Goal: Task Accomplishment & Management: Manage account settings

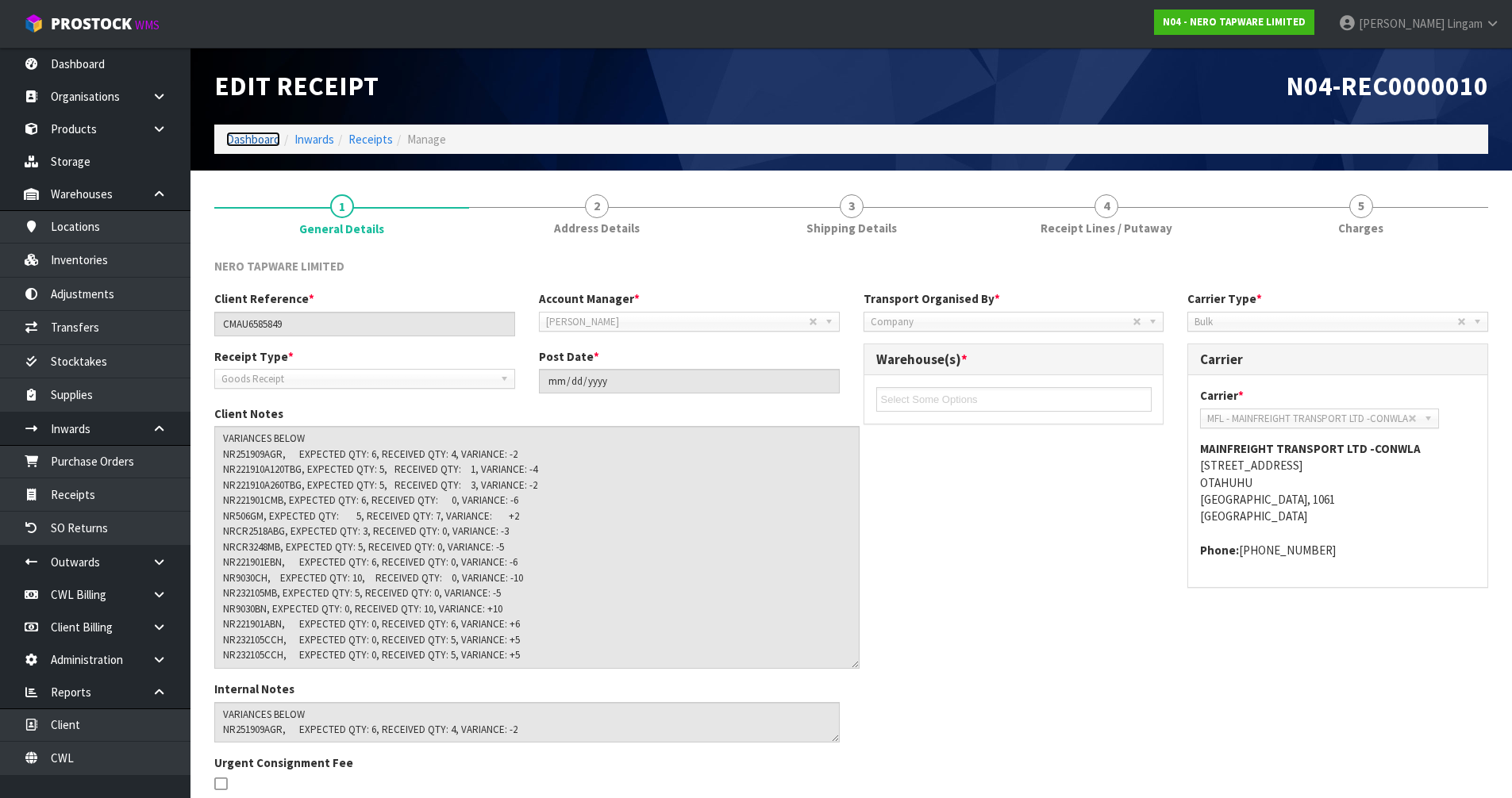
click at [259, 140] on link "Dashboard" at bounding box center [253, 139] width 54 height 15
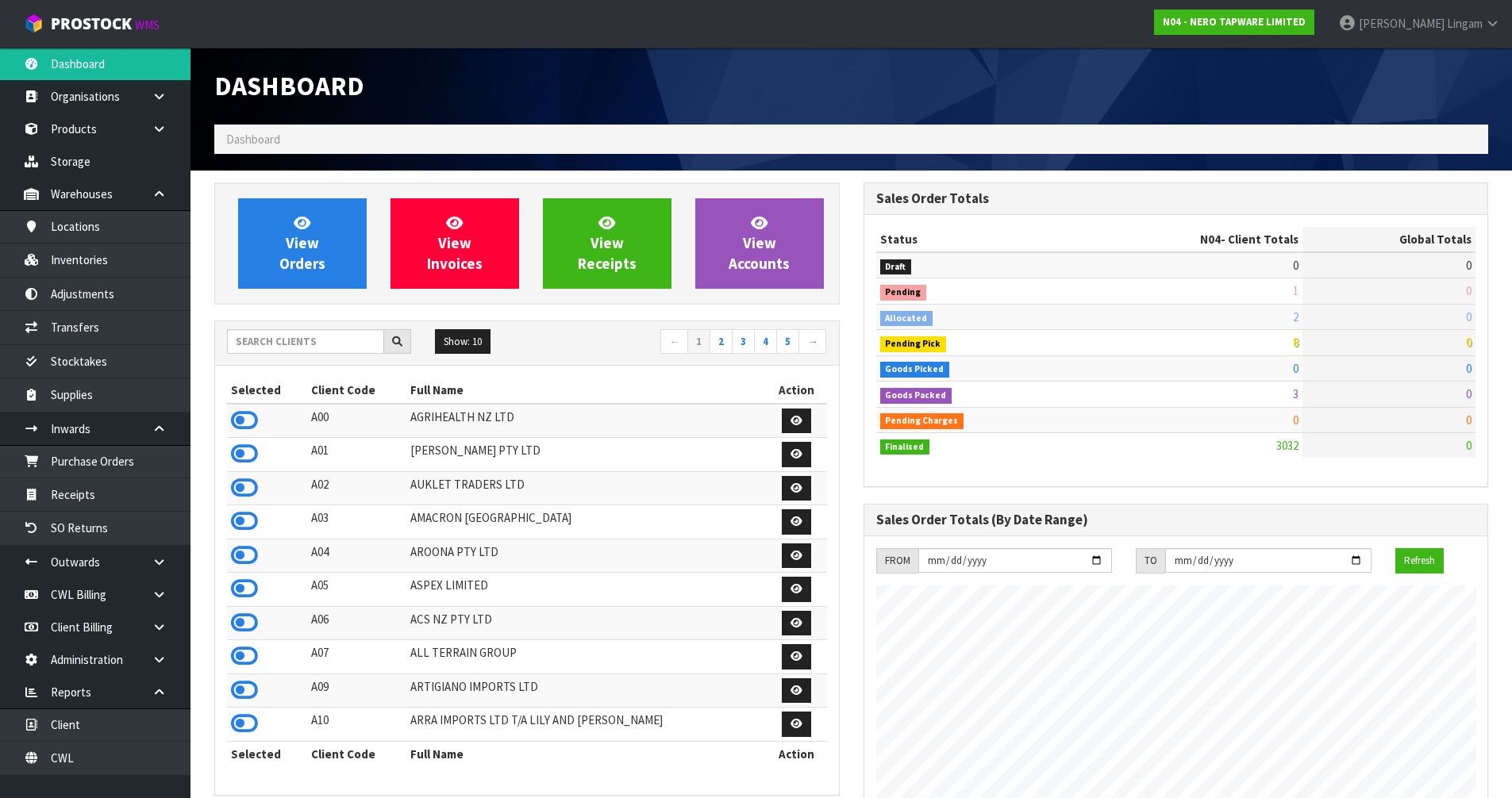
scroll to position [1236, 648]
click at [290, 338] on input "text" at bounding box center [305, 341] width 157 height 24
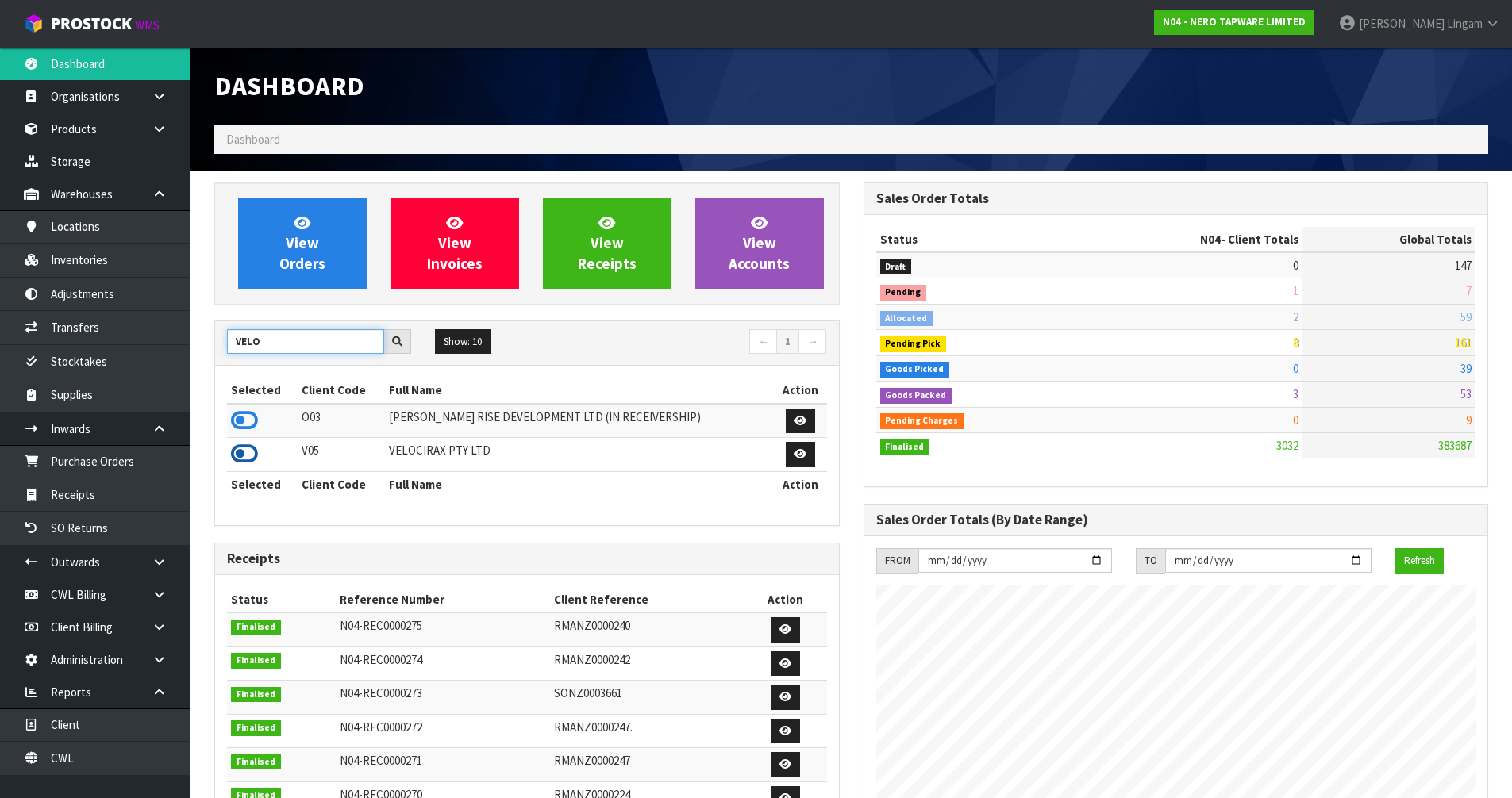
type input "VELO"
click at [248, 453] on icon at bounding box center [244, 453] width 27 height 24
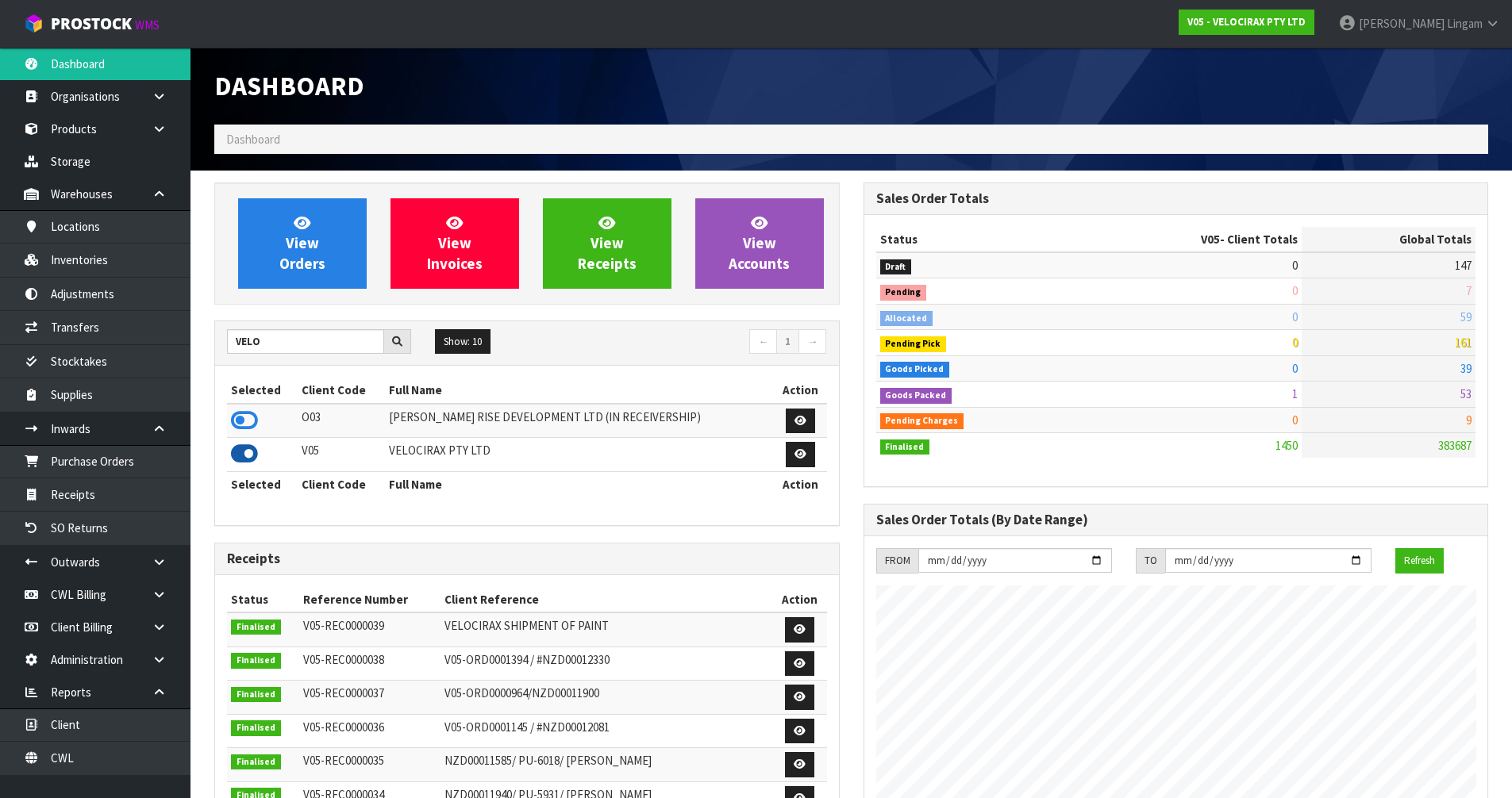
scroll to position [1211, 648]
click at [305, 259] on span "View Orders" at bounding box center [302, 243] width 46 height 59
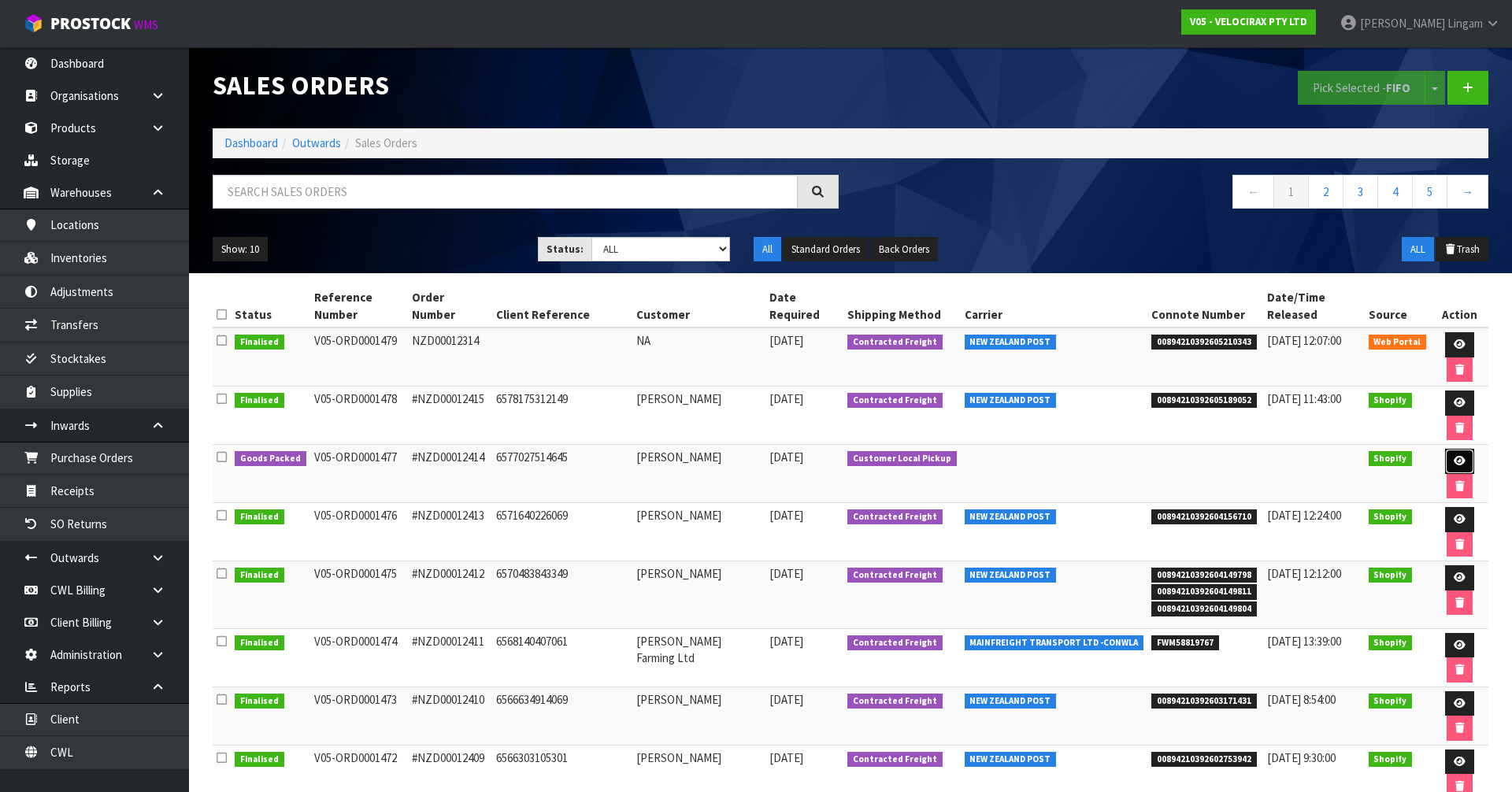
click at [1454, 456] on icon at bounding box center [1459, 461] width 12 height 10
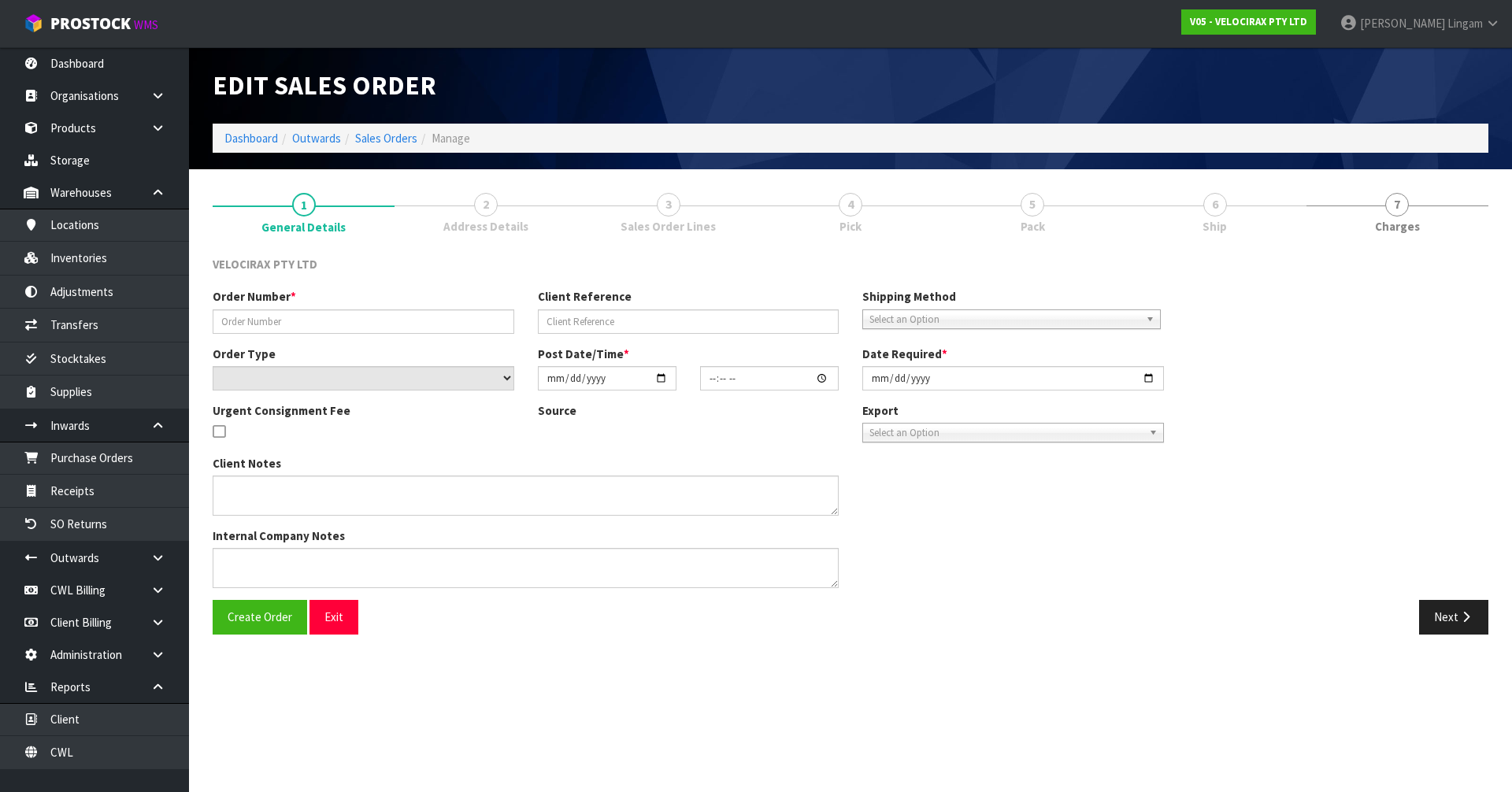
type input "#NZD00012414"
type input "6577027514645"
select select "number:0"
type input "[DATE]"
type input "17:12:05.000"
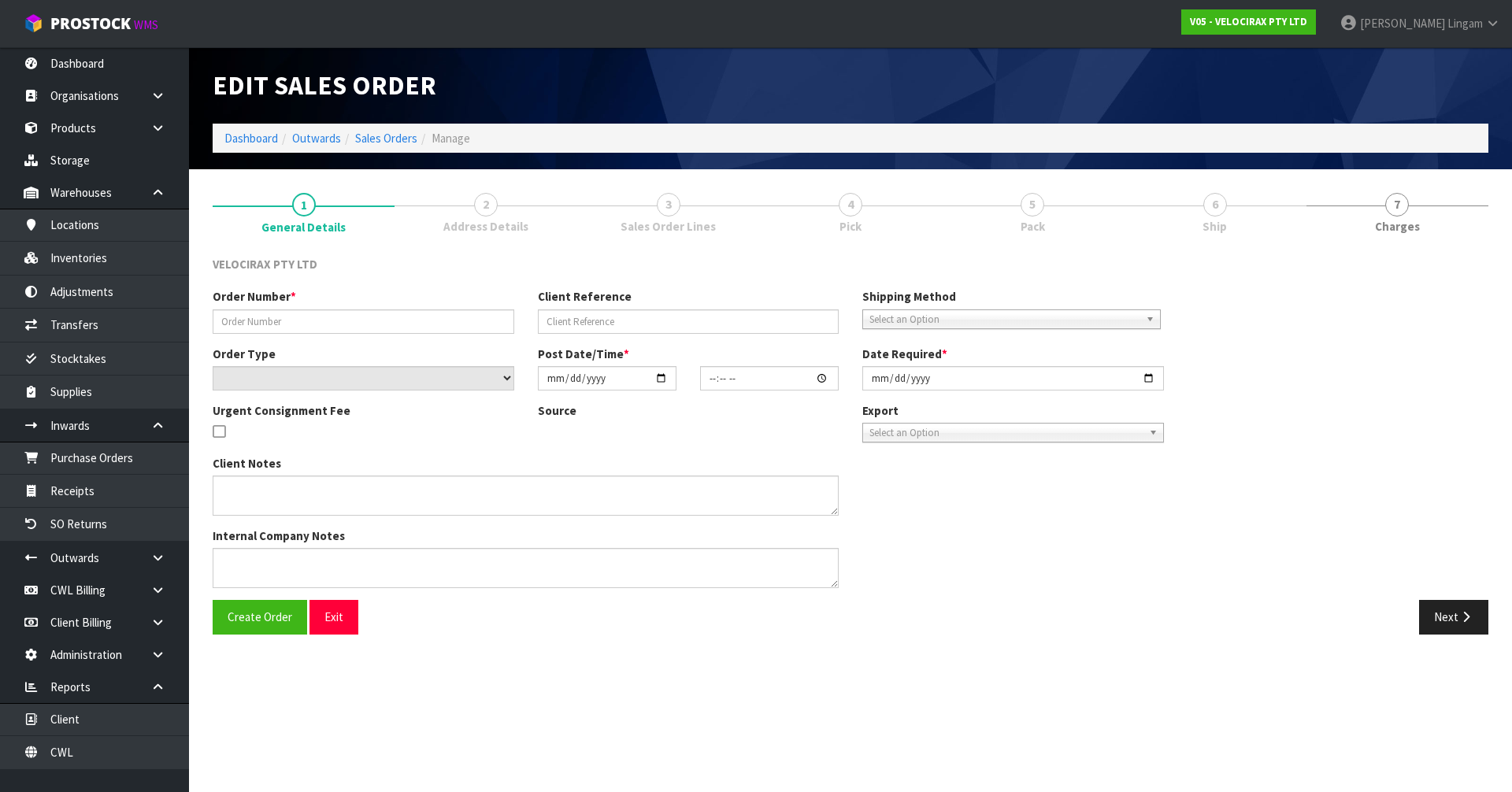
type input "[DATE]"
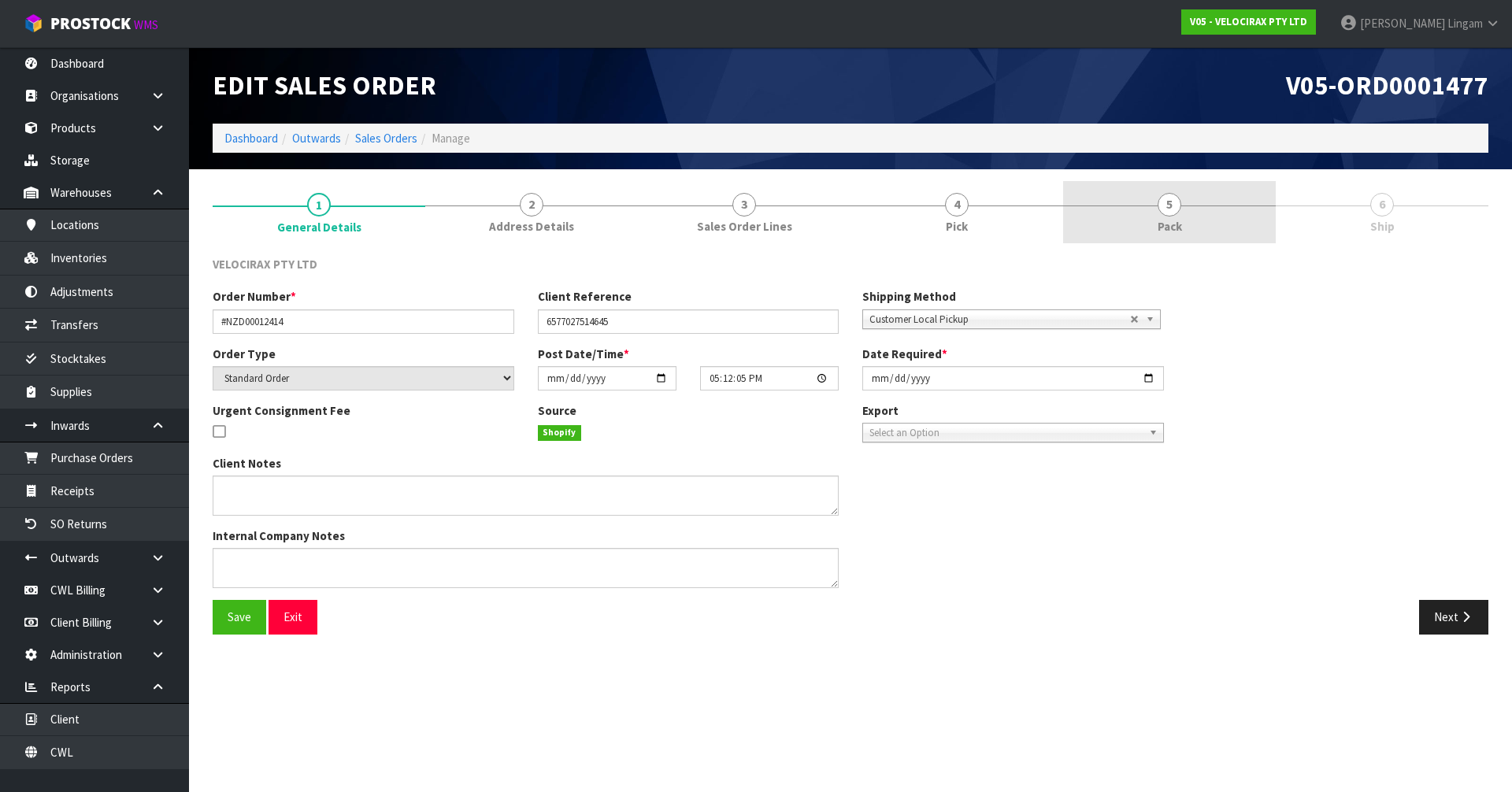
click at [1178, 233] on span "Pack" at bounding box center [1169, 226] width 24 height 17
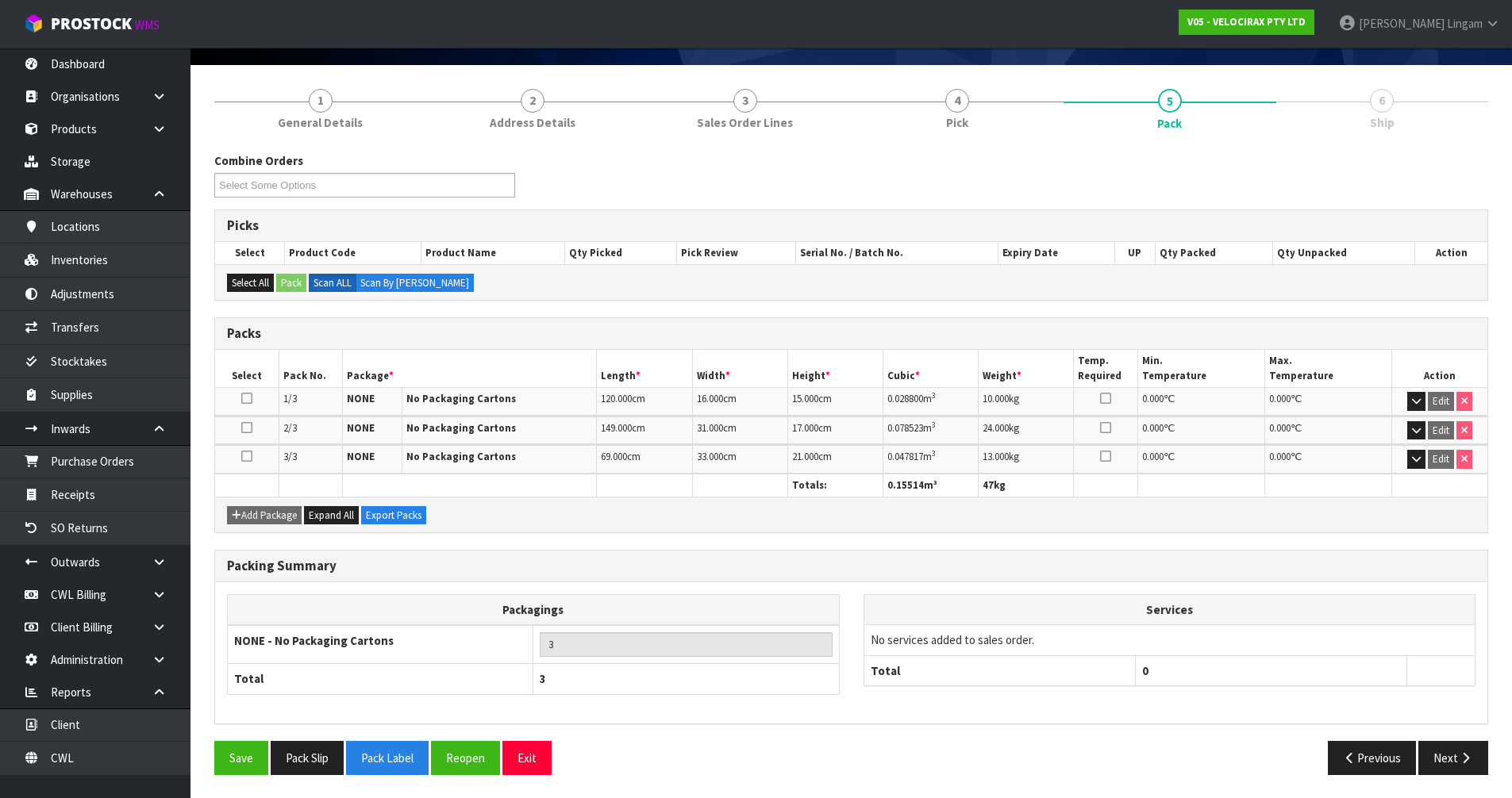
scroll to position [106, 0]
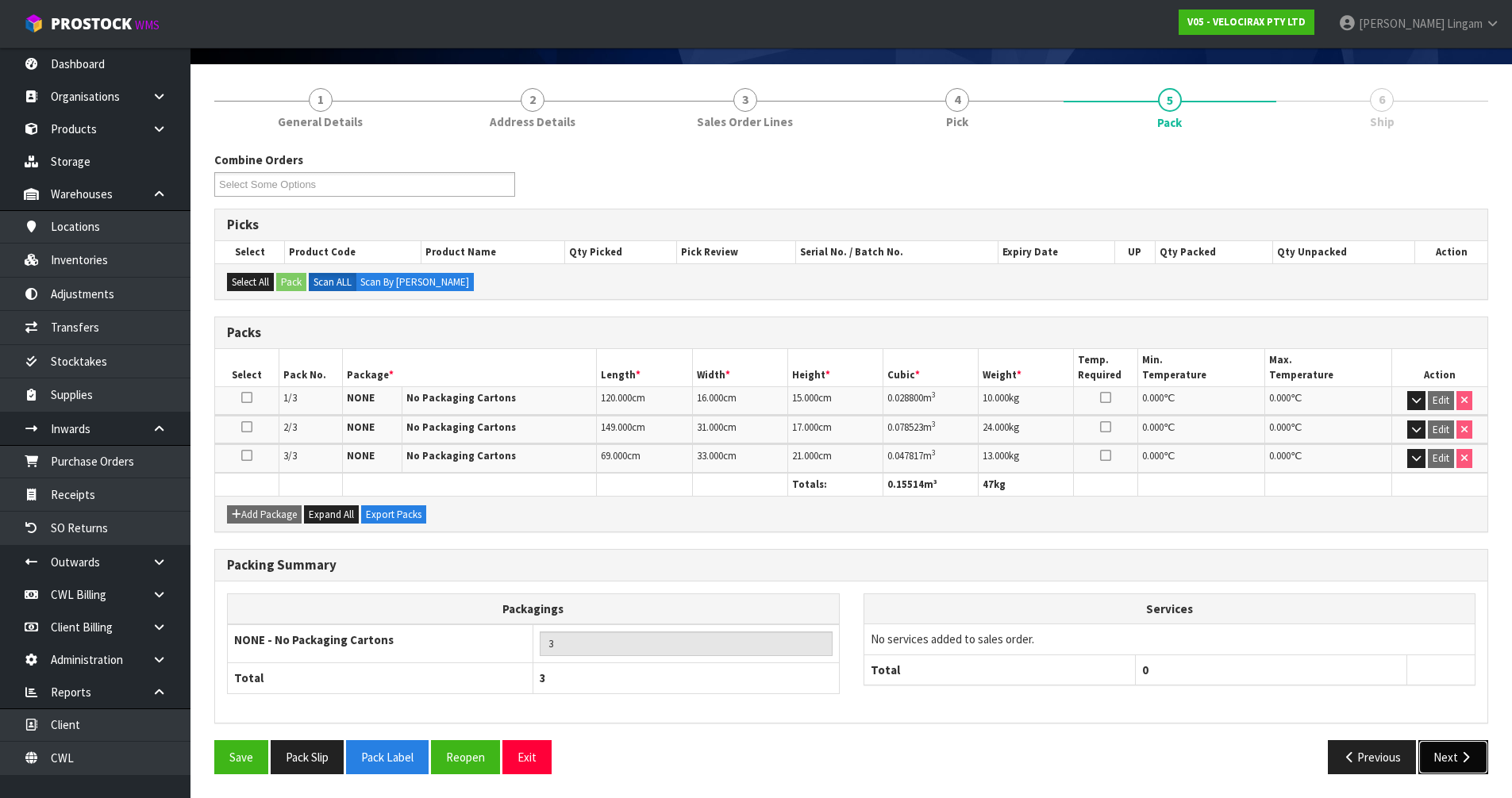
click at [1444, 754] on button "Next" at bounding box center [1454, 758] width 70 height 34
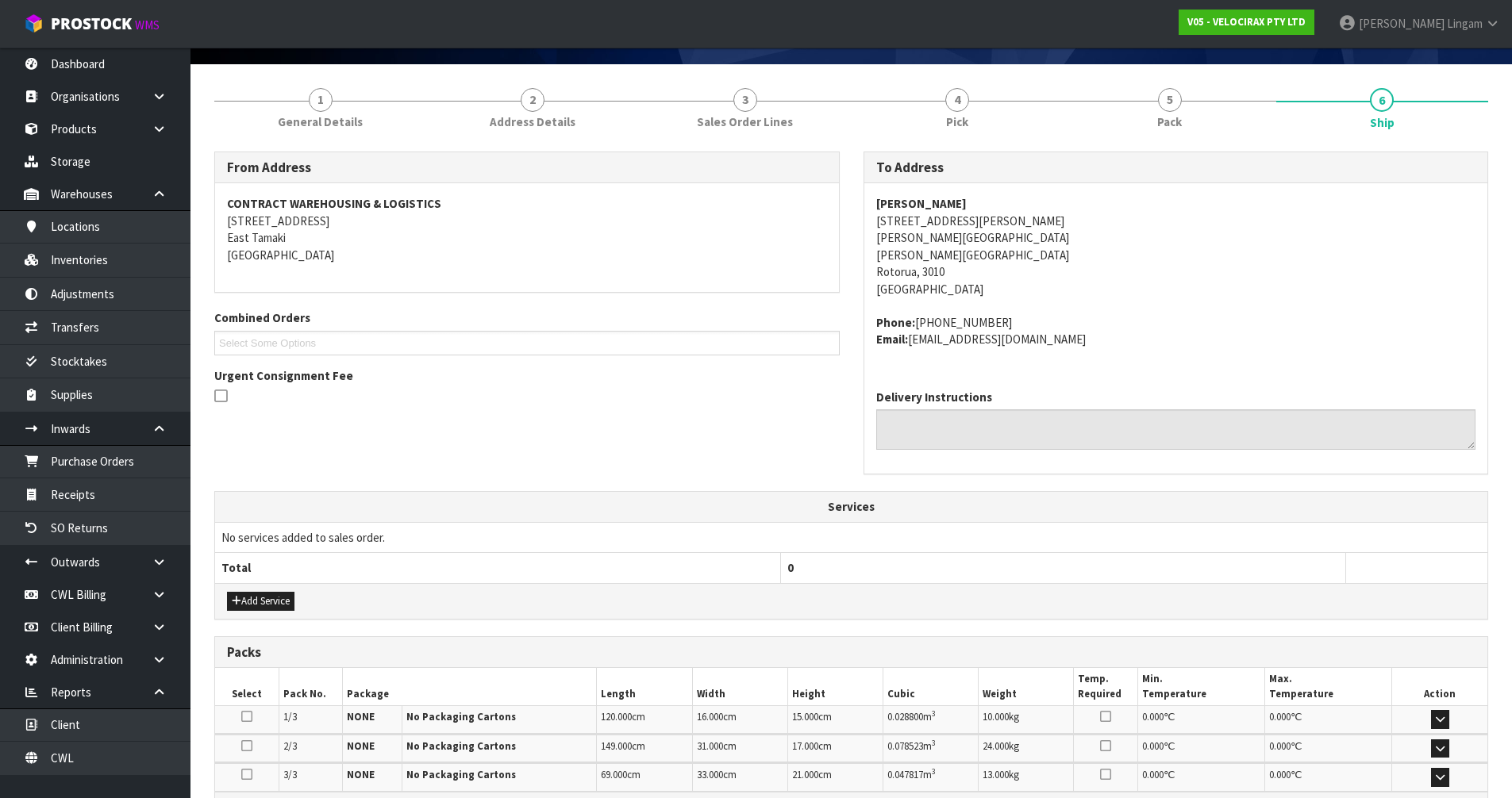
scroll to position [307, 0]
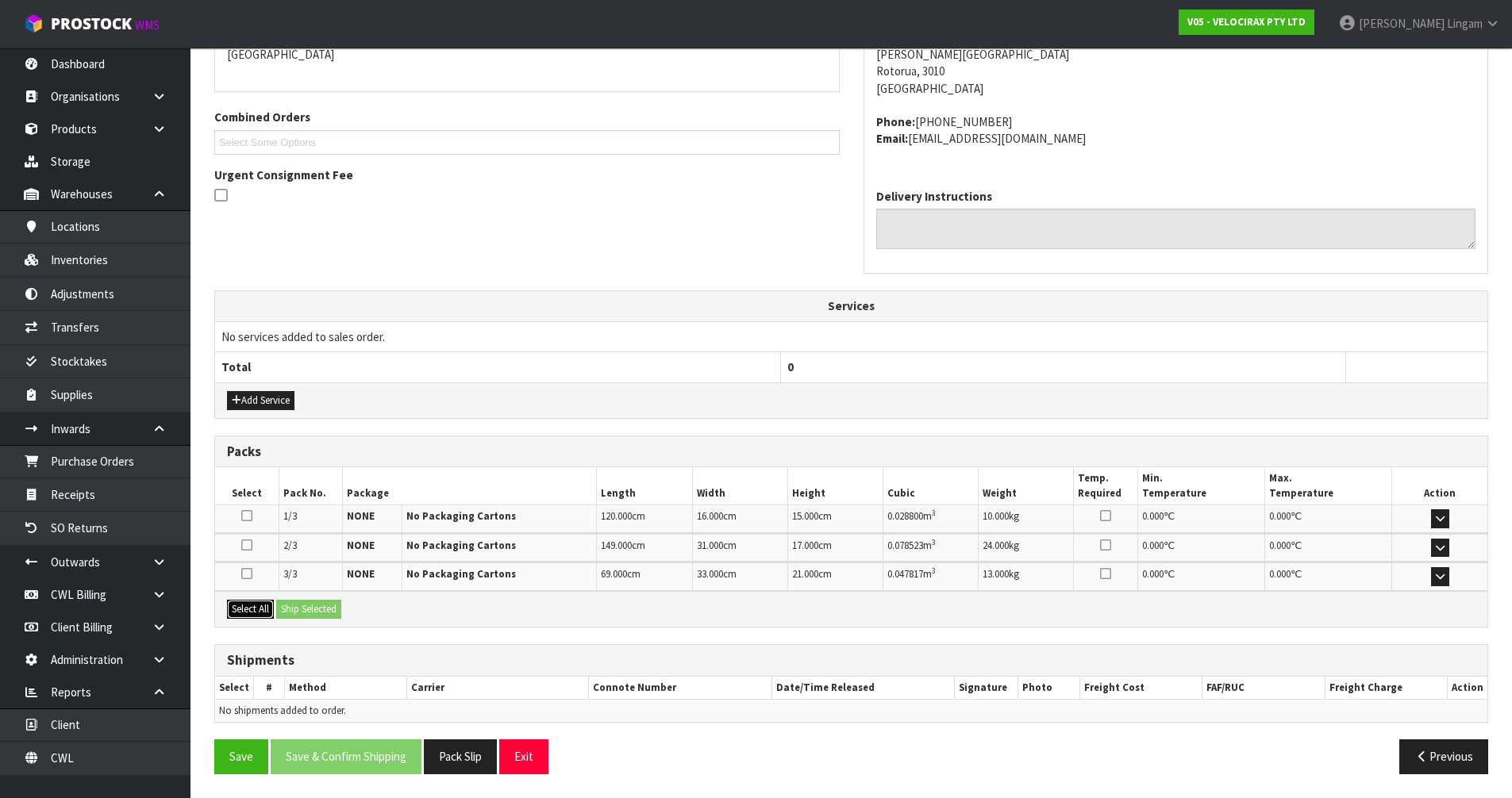
click at [250, 609] on button "Select All" at bounding box center [251, 609] width 47 height 19
click at [297, 611] on button "Ship Selected" at bounding box center [309, 609] width 65 height 19
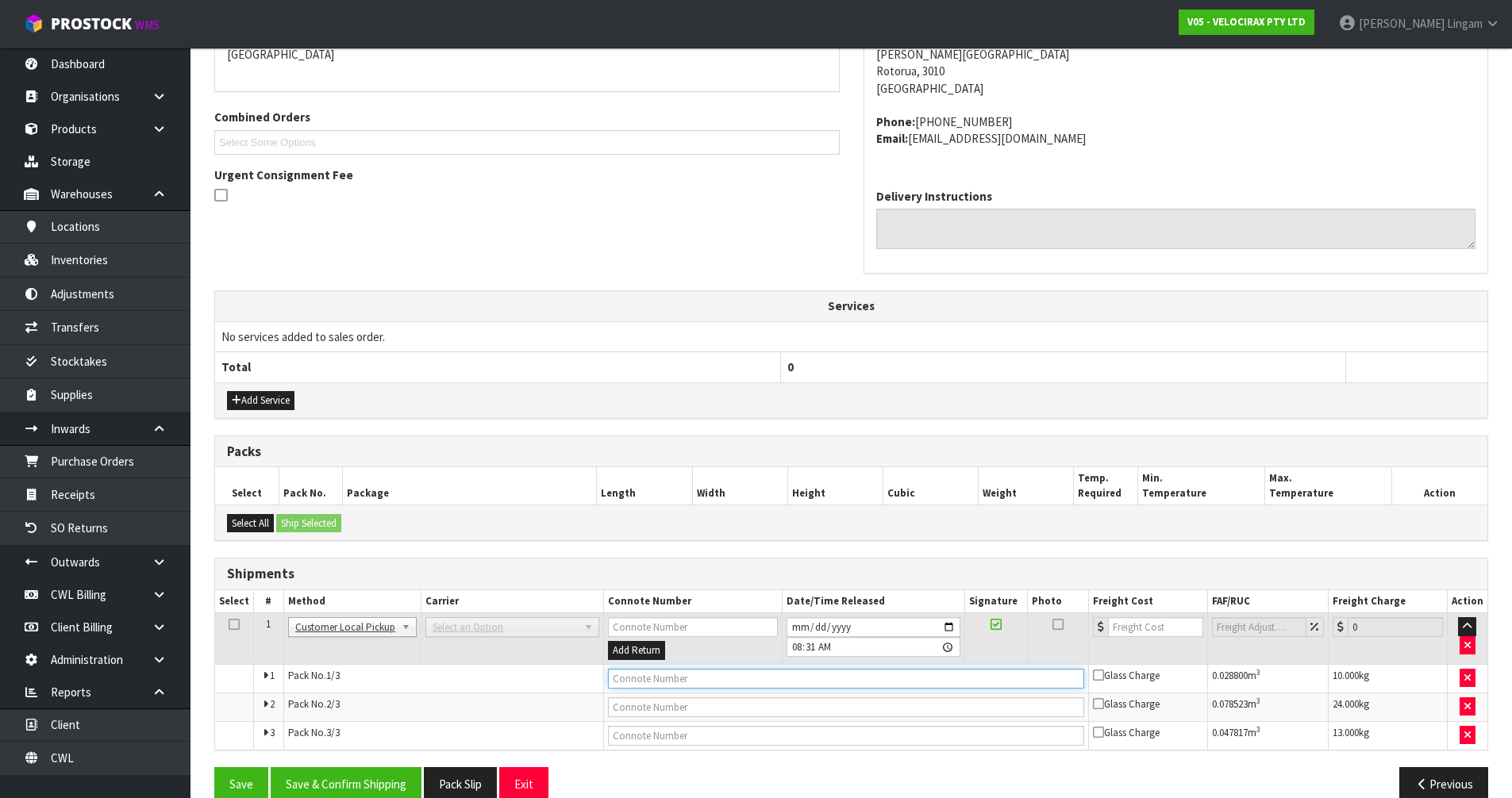
click at [633, 675] on input "text" at bounding box center [846, 679] width 476 height 20
type input "NOT YET COLLECTED"
click at [343, 789] on button "Save & Confirm Shipping" at bounding box center [346, 785] width 151 height 34
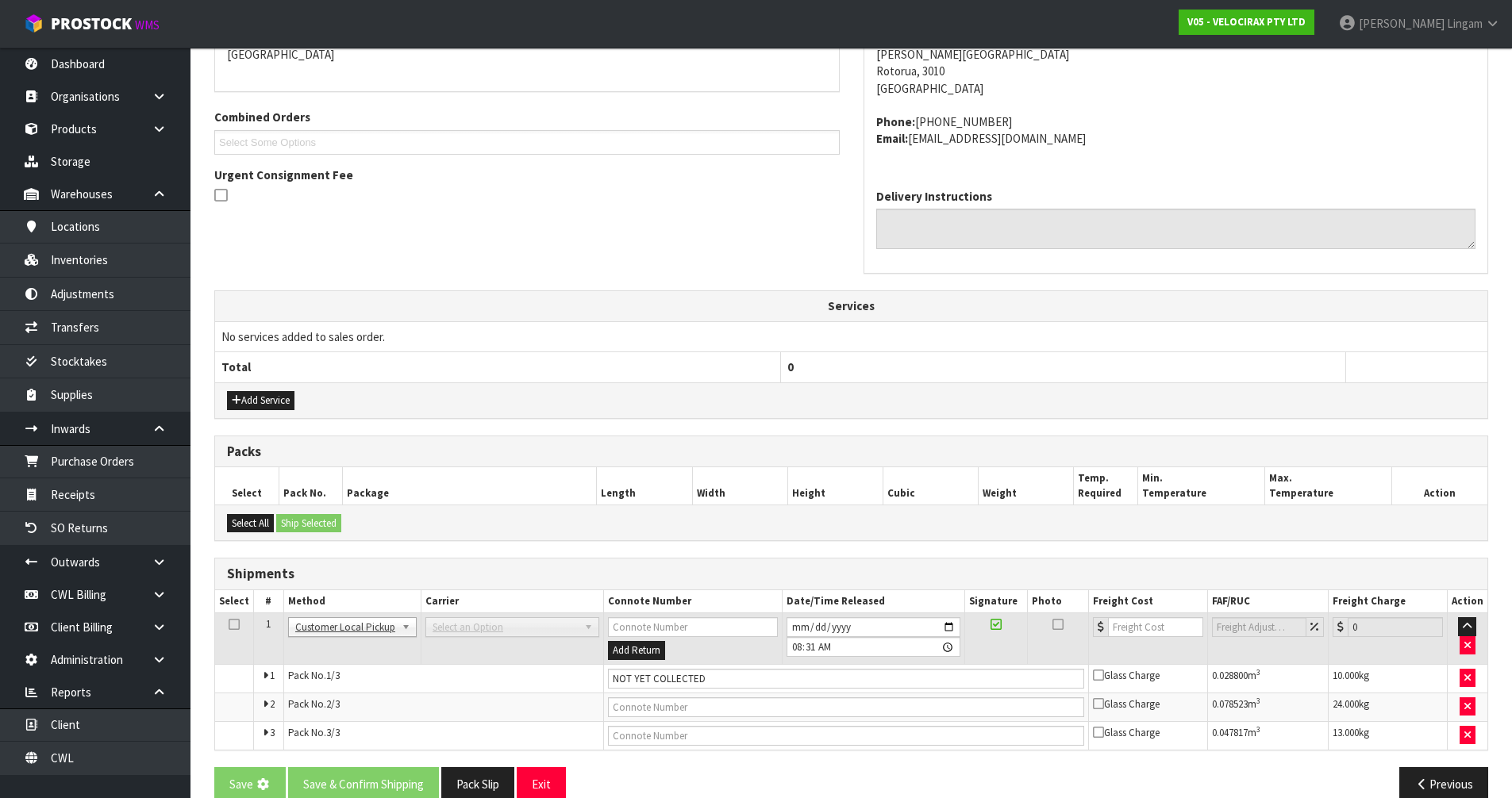
scroll to position [0, 0]
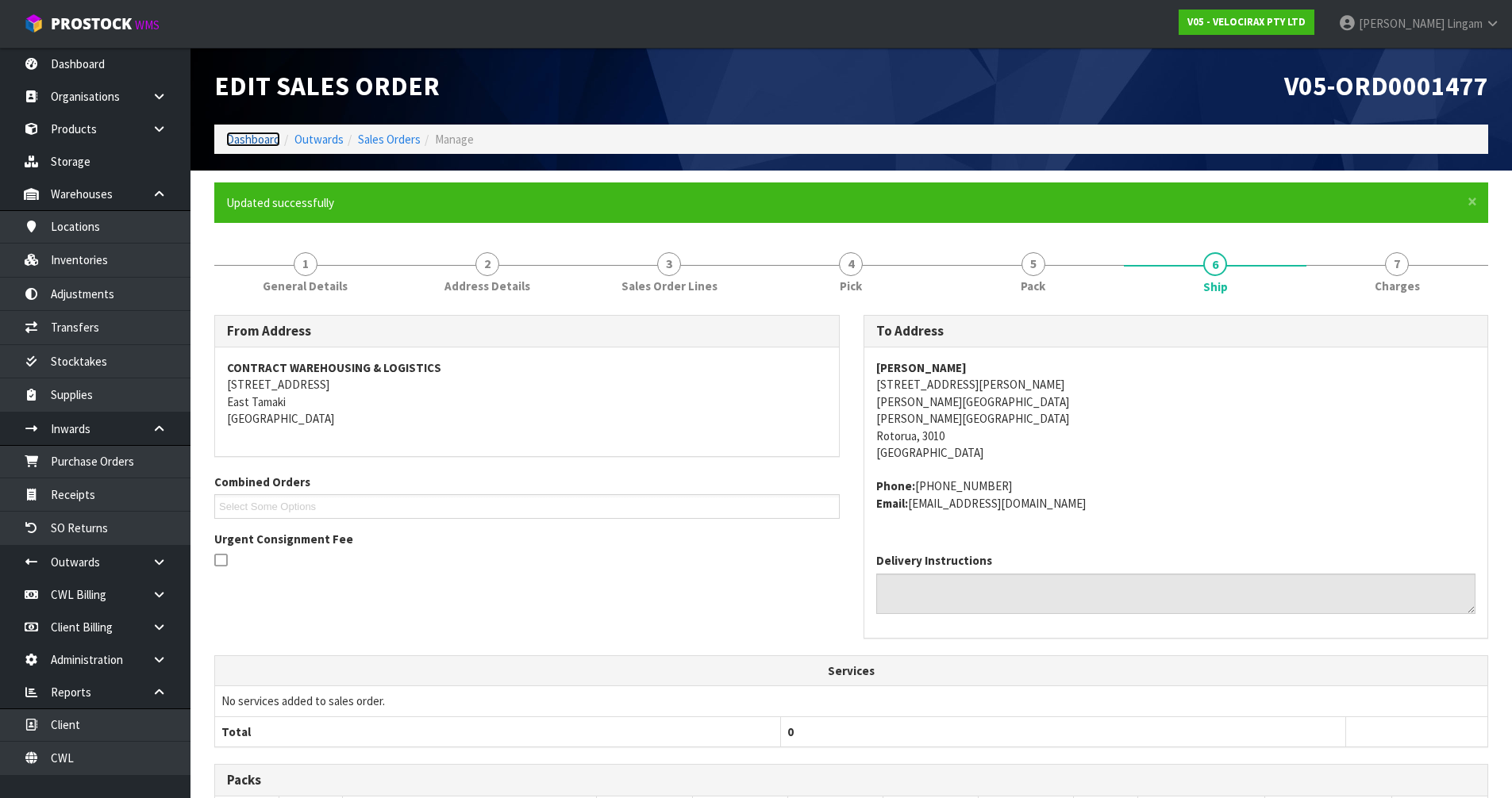
click at [242, 142] on link "Dashboard" at bounding box center [253, 139] width 54 height 15
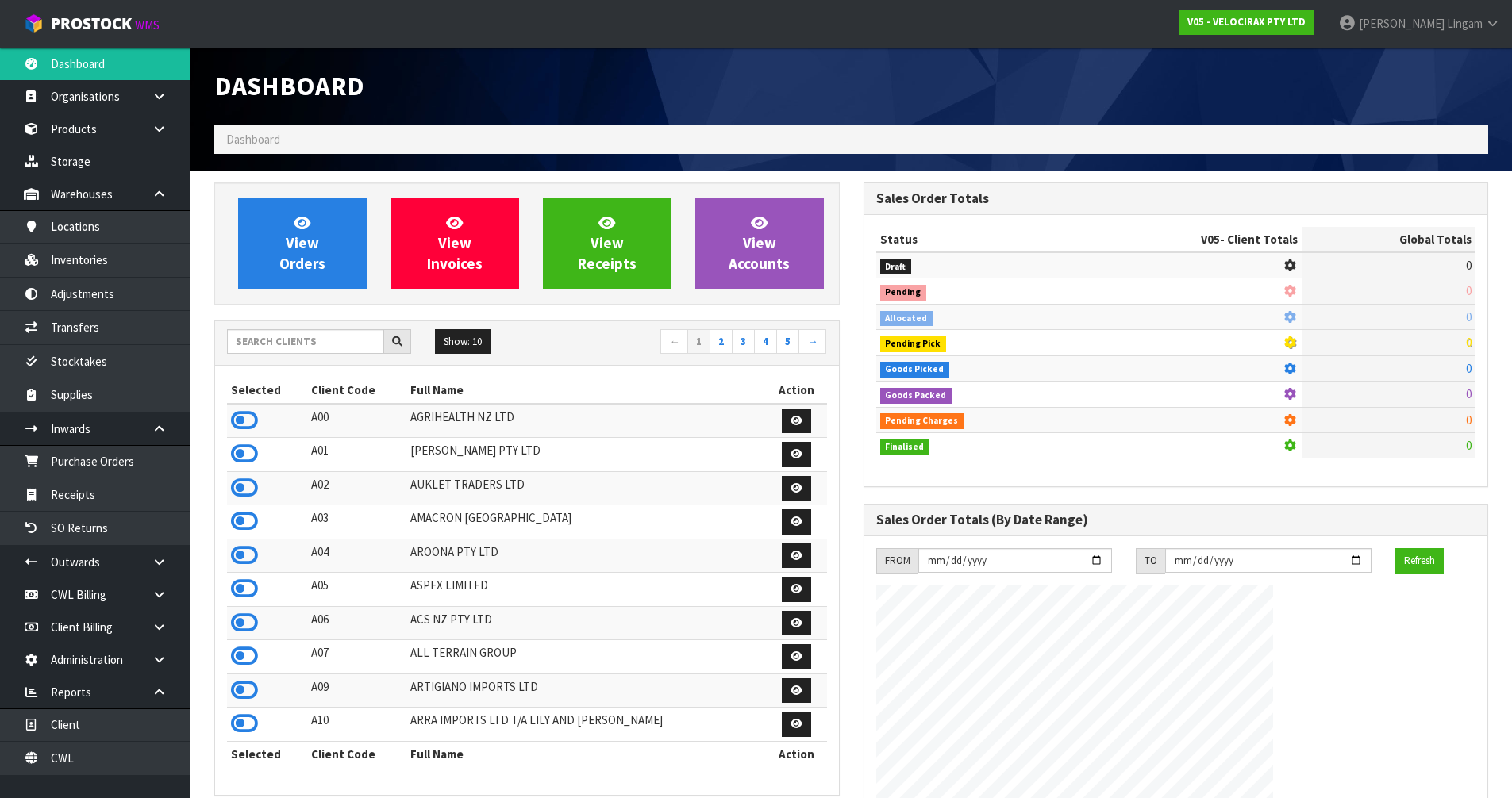
scroll to position [1211, 648]
click at [259, 338] on input "text" at bounding box center [305, 341] width 157 height 24
click at [250, 527] on icon at bounding box center [244, 521] width 27 height 24
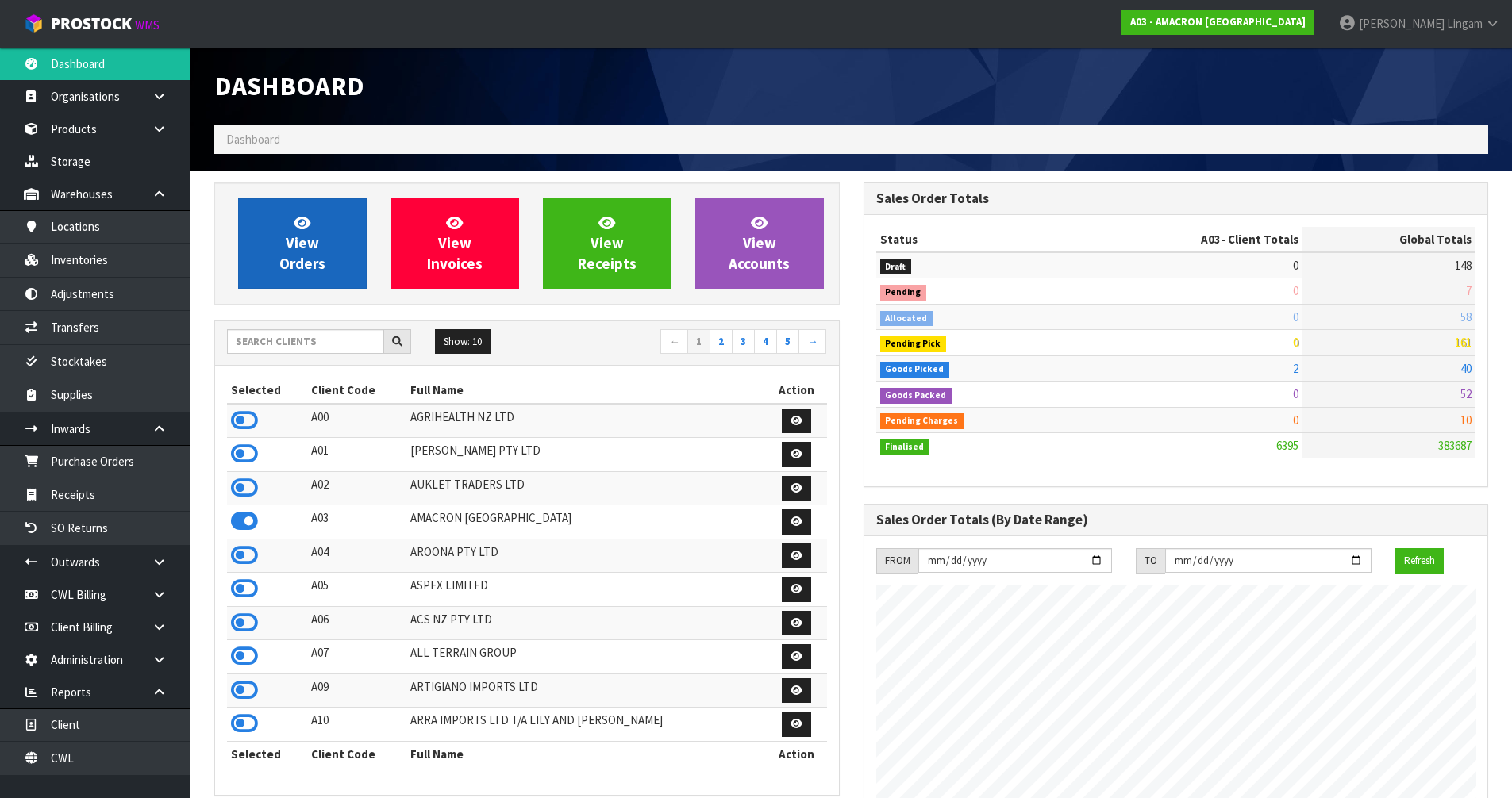
scroll to position [1100, 648]
click at [322, 251] on link "View Orders" at bounding box center [302, 243] width 128 height 91
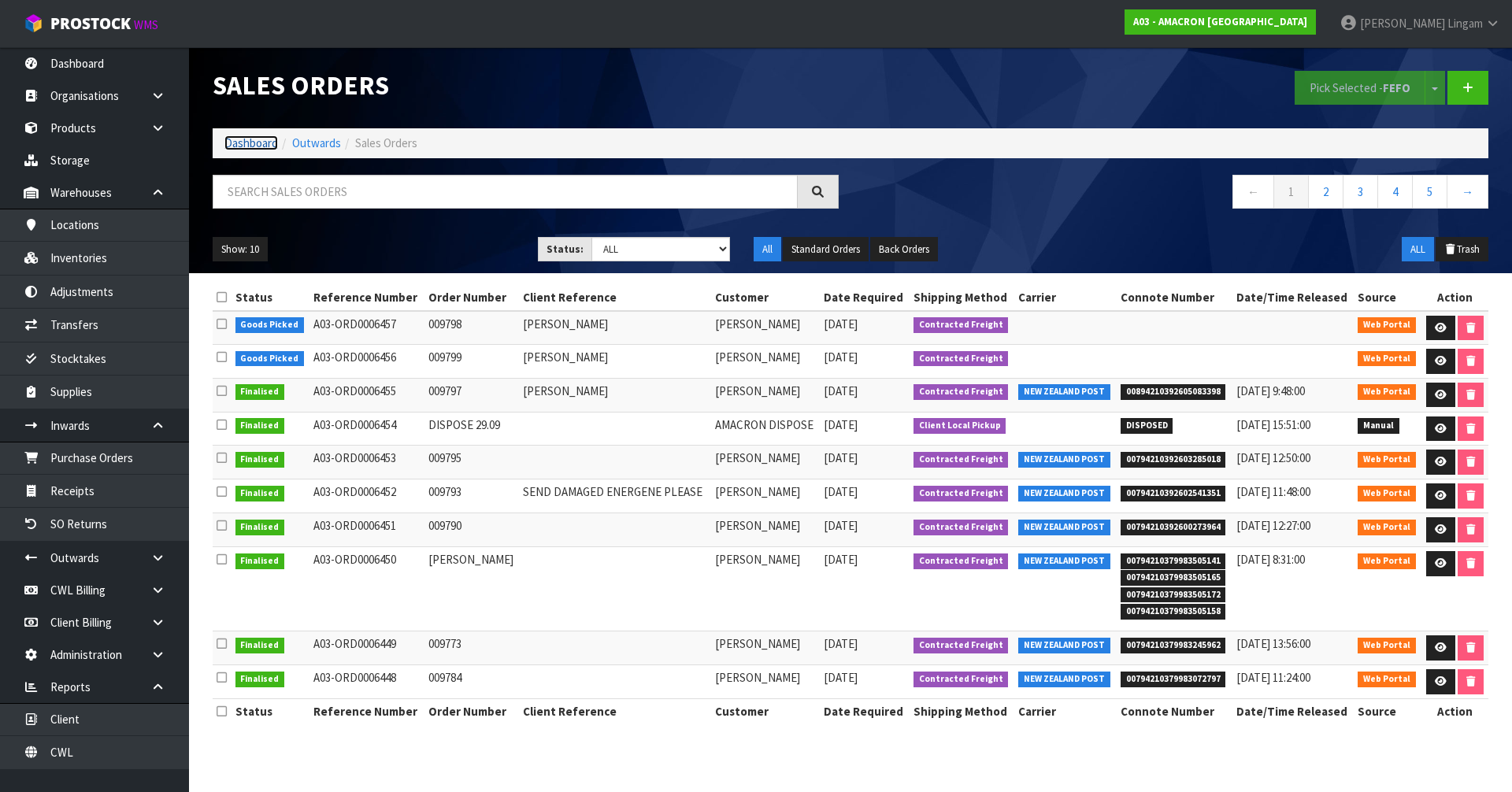
click at [235, 143] on link "Dashboard" at bounding box center [251, 143] width 53 height 15
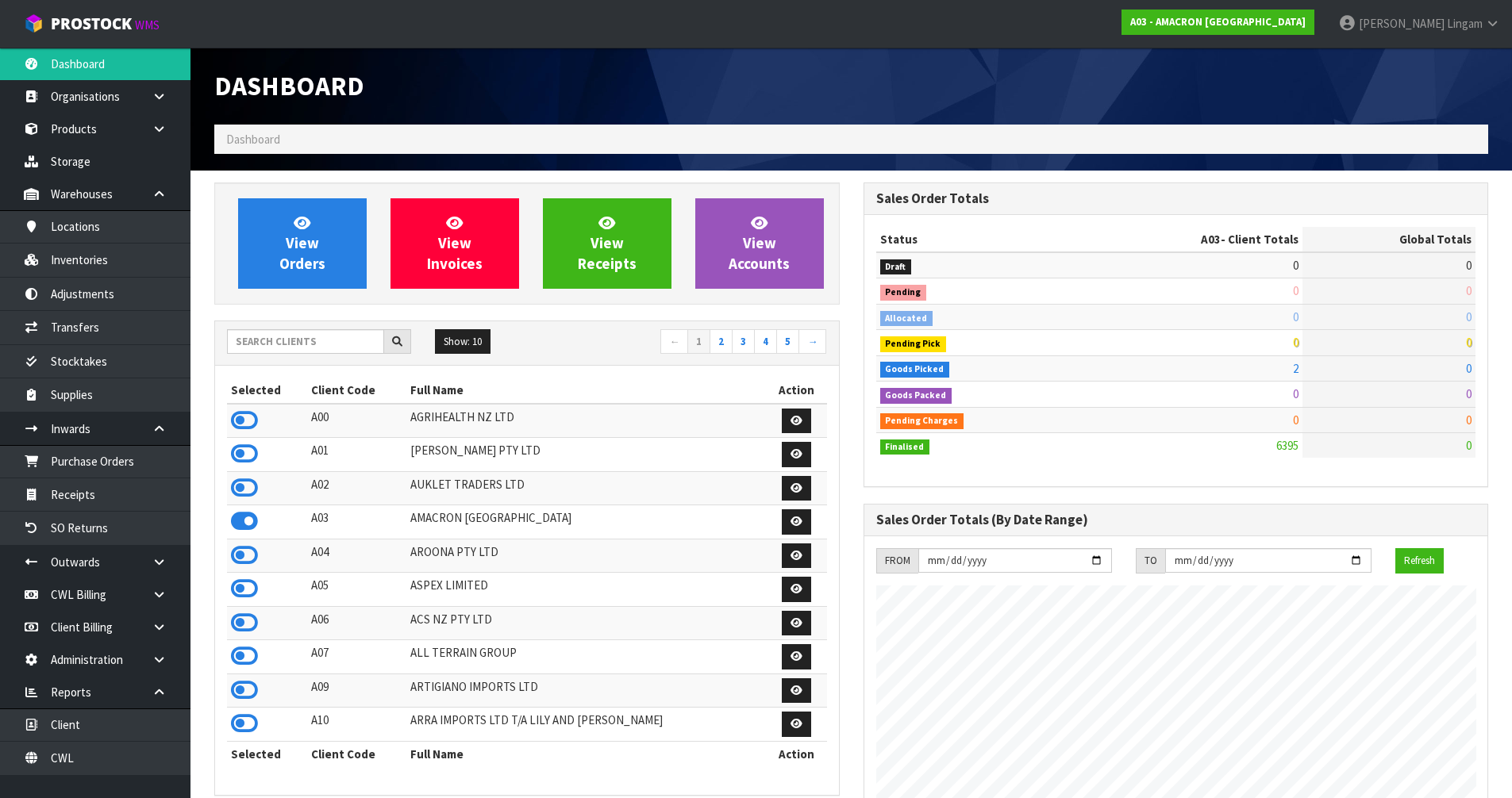
scroll to position [1100, 648]
click at [266, 345] on input "text" at bounding box center [305, 341] width 157 height 24
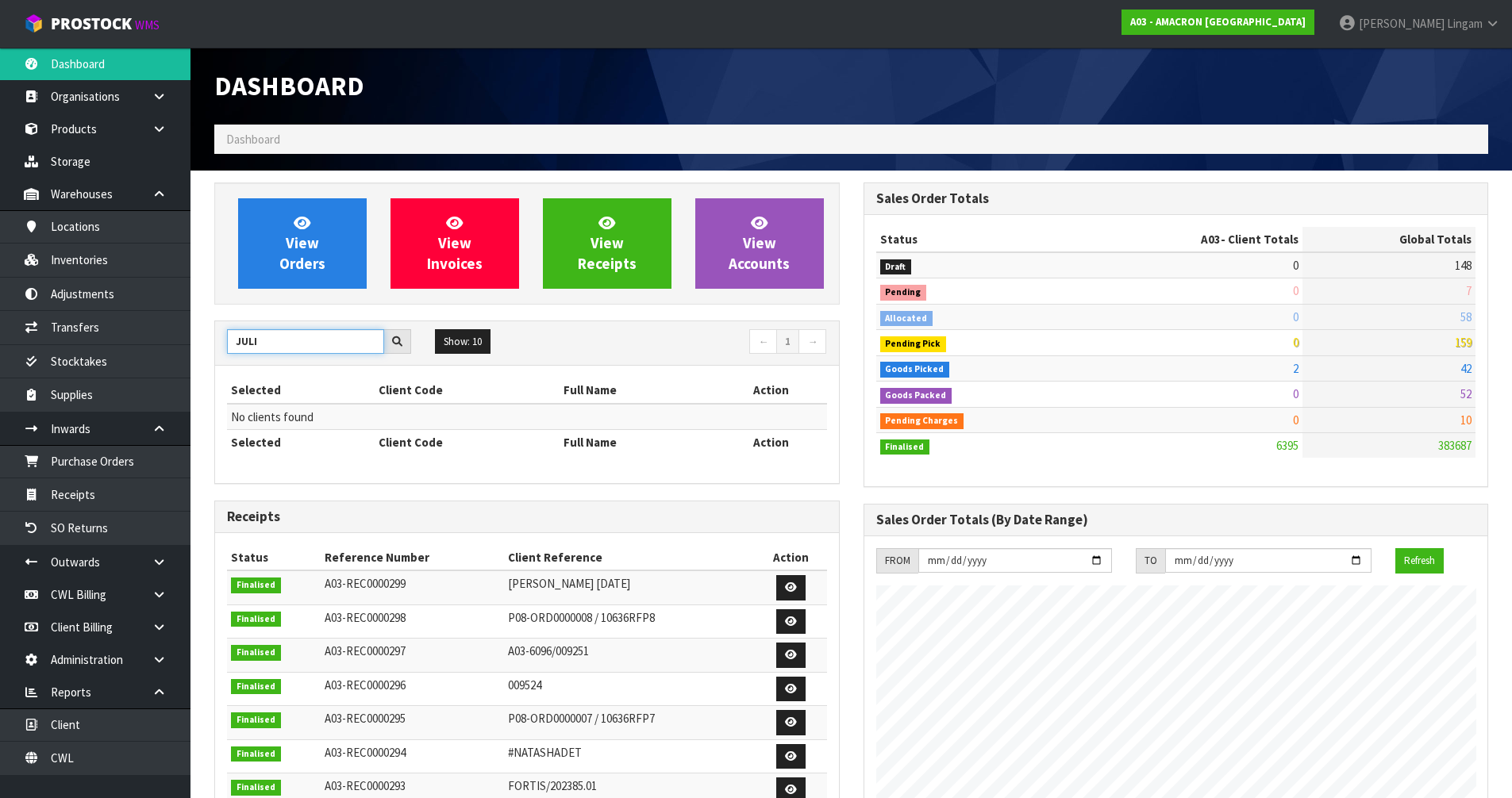
drag, startPoint x: 233, startPoint y: 345, endPoint x: 213, endPoint y: 352, distance: 21.2
click at [213, 352] on div "View Orders View Invoices View Receipts View Accounts JULI Show: 10 5 10 25 50 ←" at bounding box center [526, 638] width 649 height 913
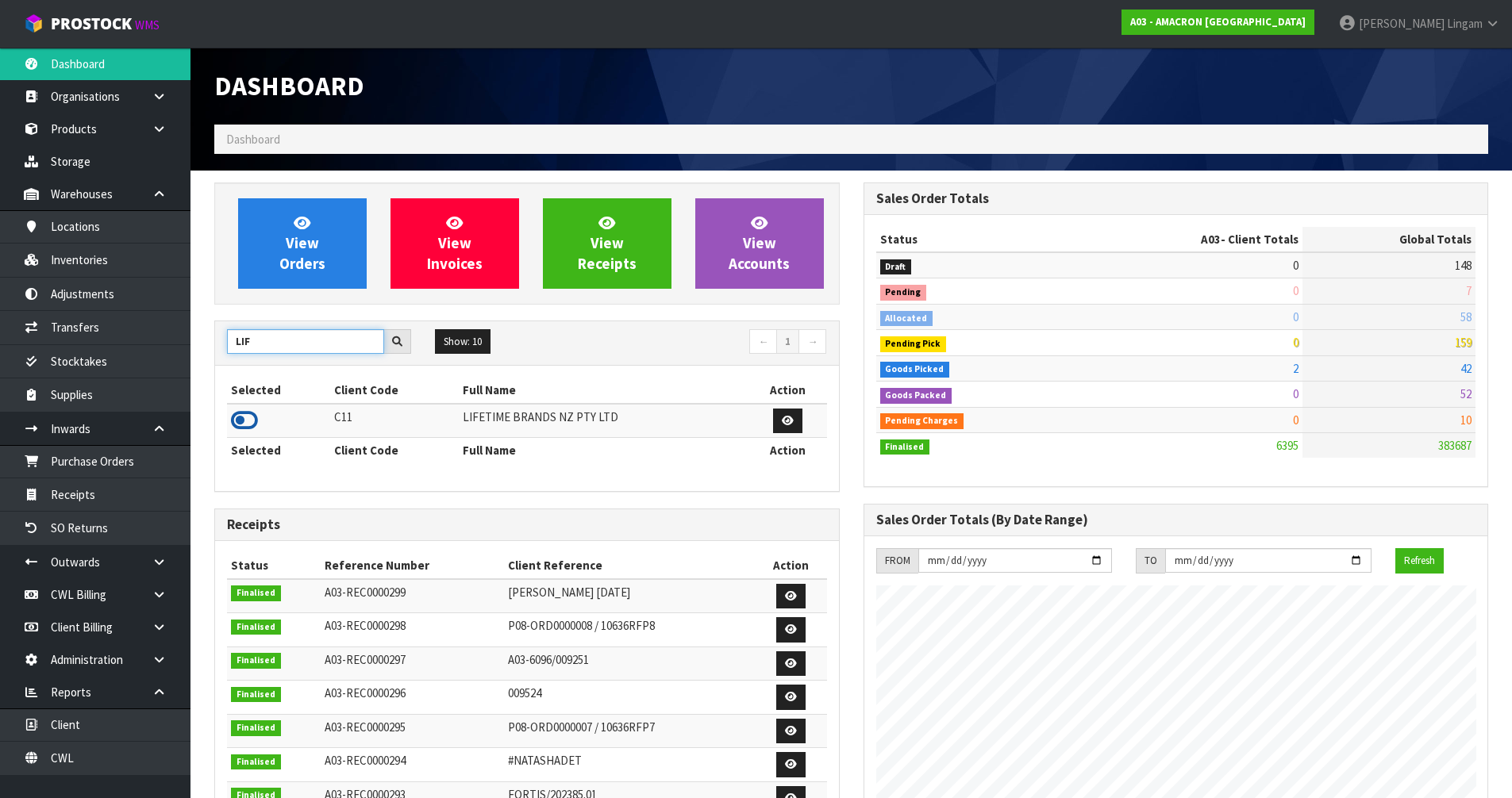
type input "LIF"
click at [242, 422] on icon at bounding box center [244, 420] width 27 height 24
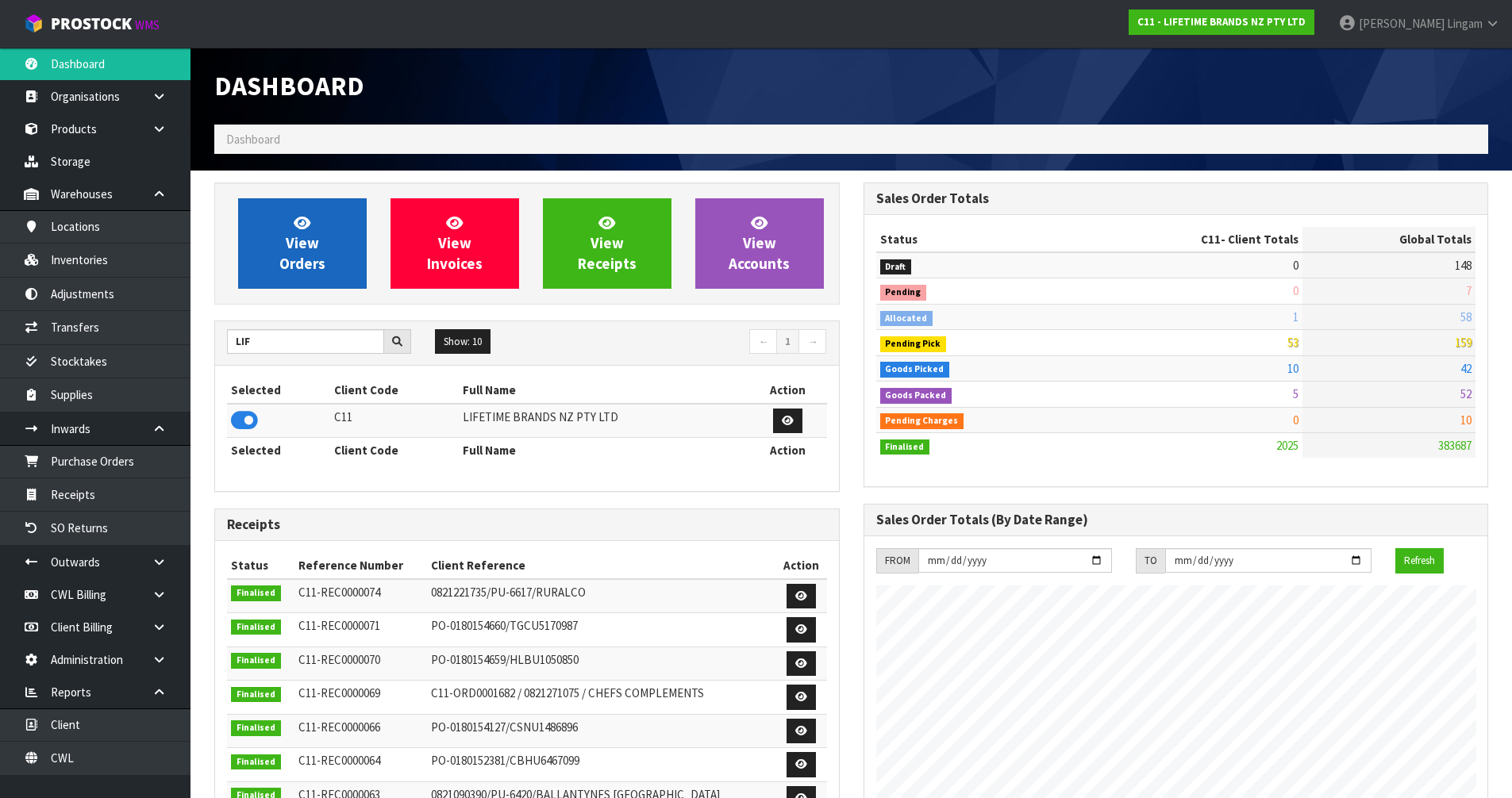
scroll to position [1202, 648]
click at [303, 263] on span "View Orders" at bounding box center [302, 243] width 46 height 59
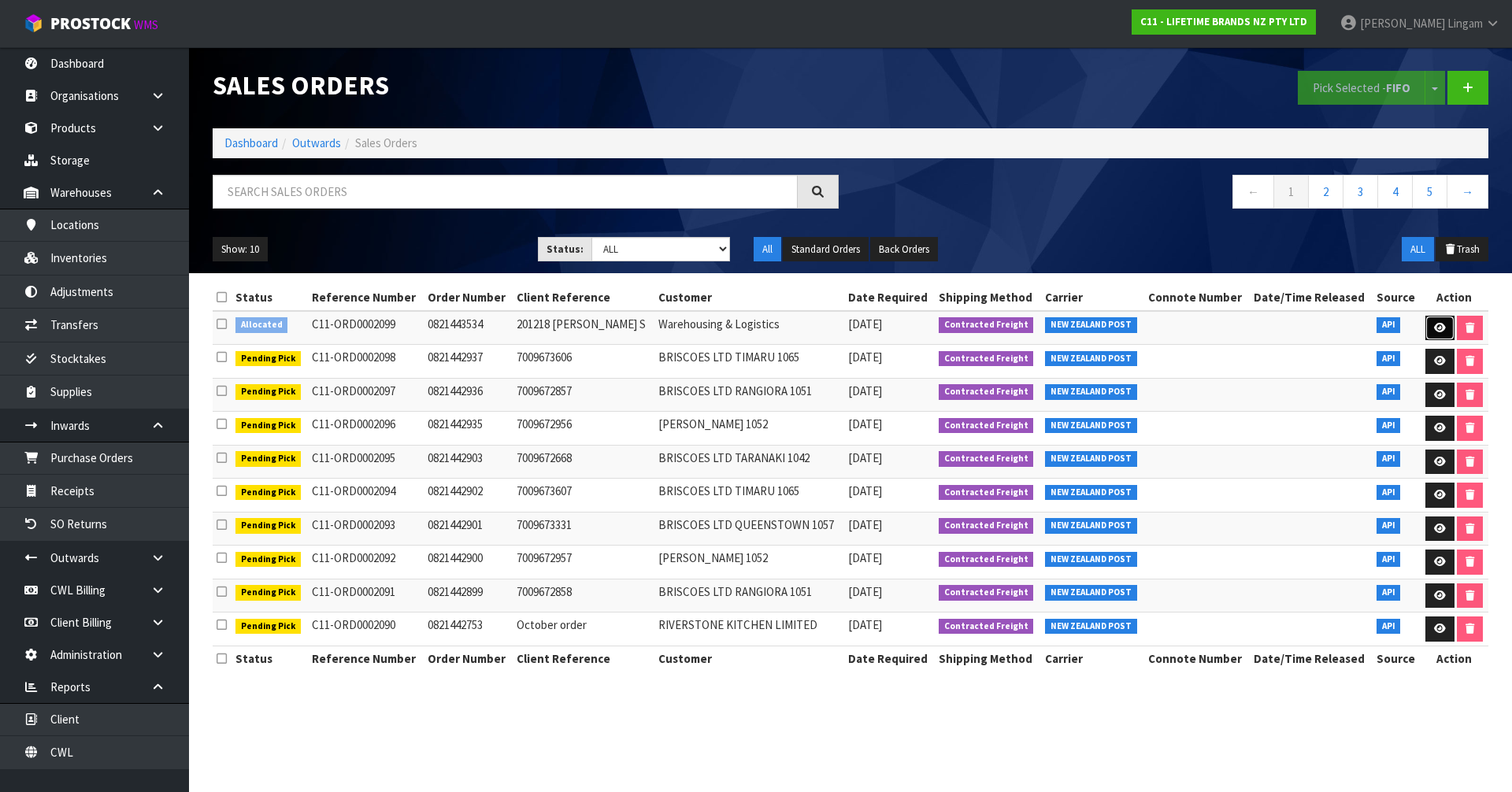
click at [1445, 332] on link at bounding box center [1440, 328] width 29 height 25
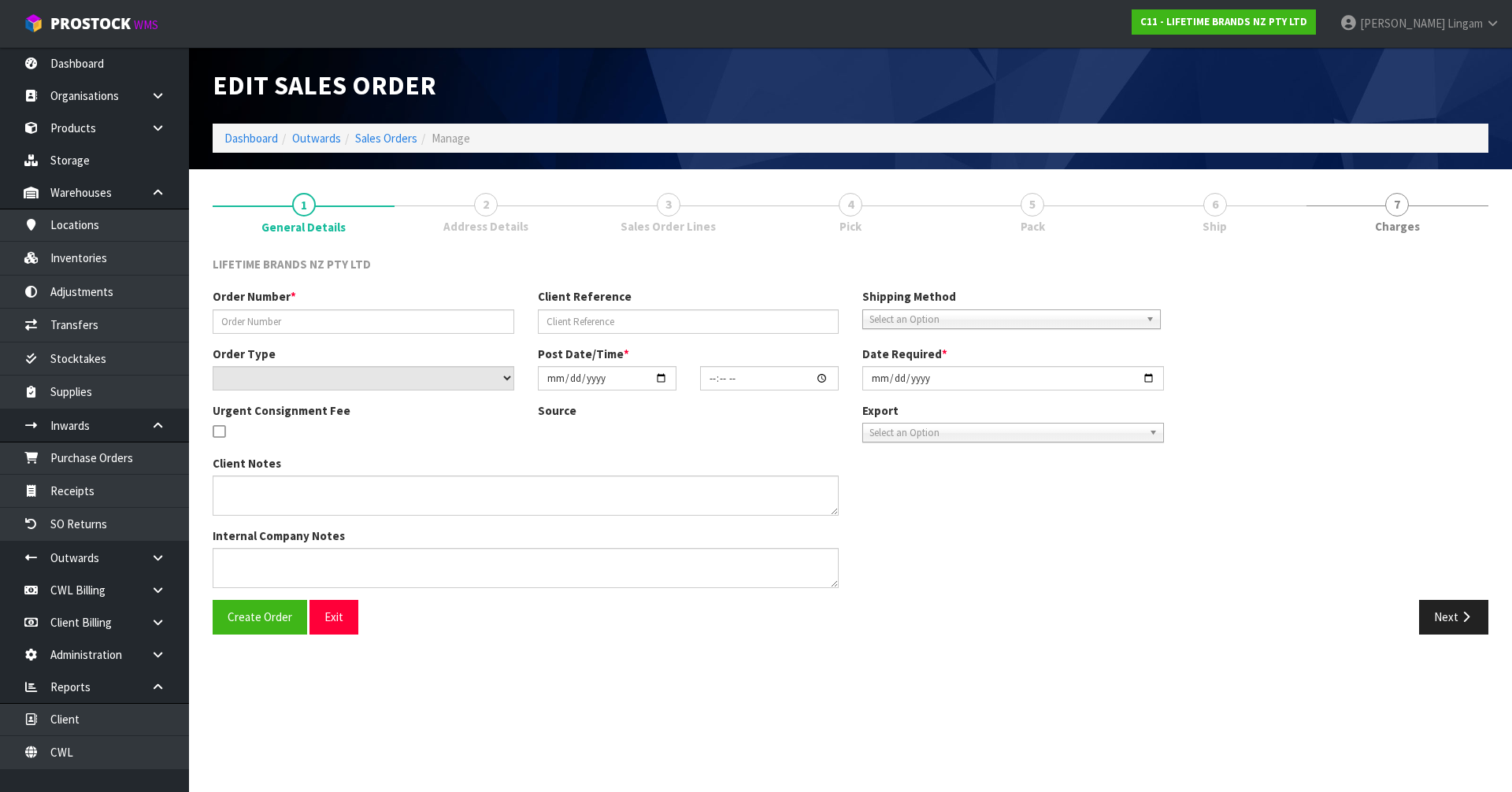
type input "0821443534"
type input "201218 [PERSON_NAME] S"
select select "number:0"
type input "[DATE]"
type input "22:14:31.000"
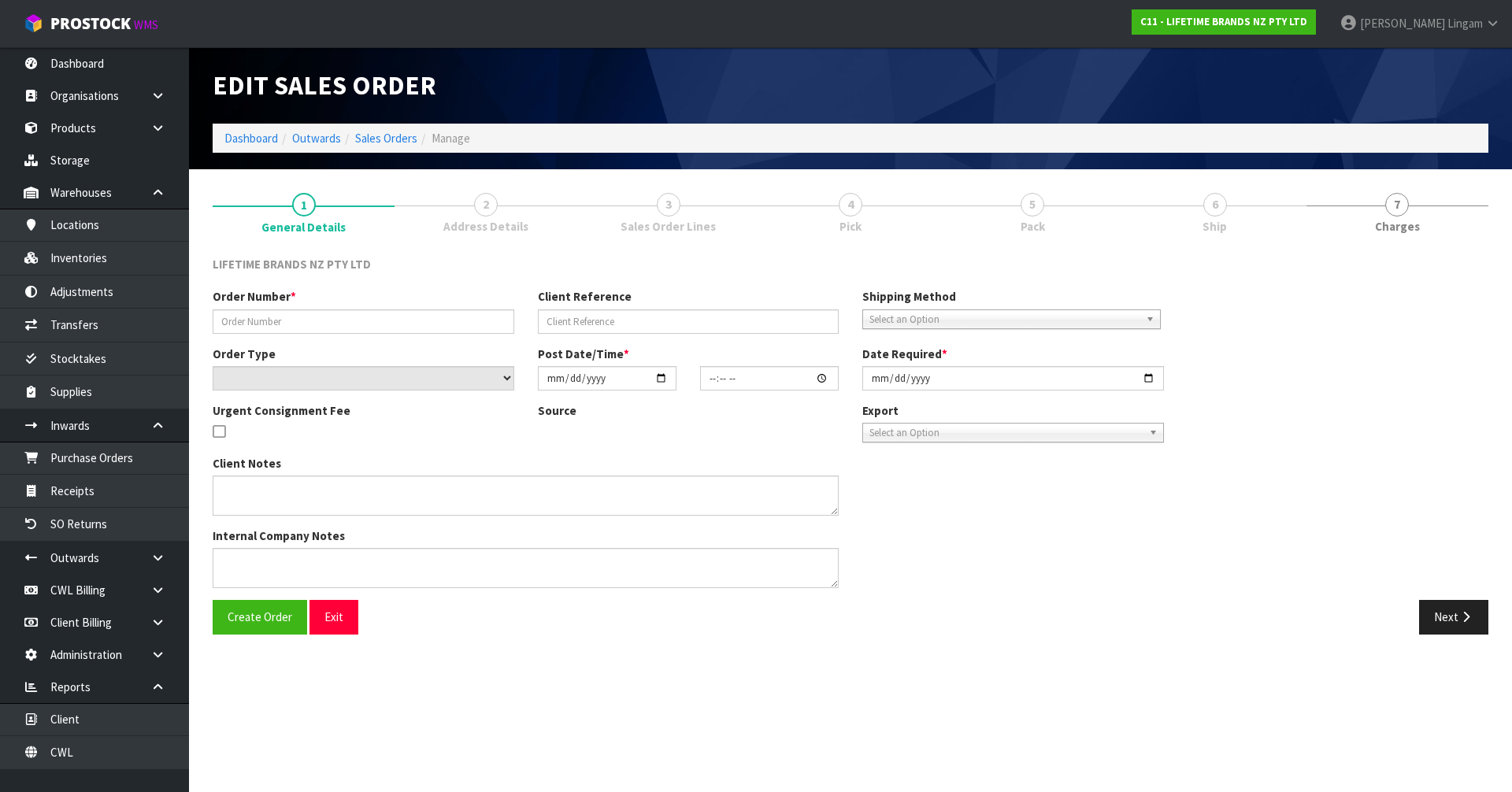
type input "[DATE]"
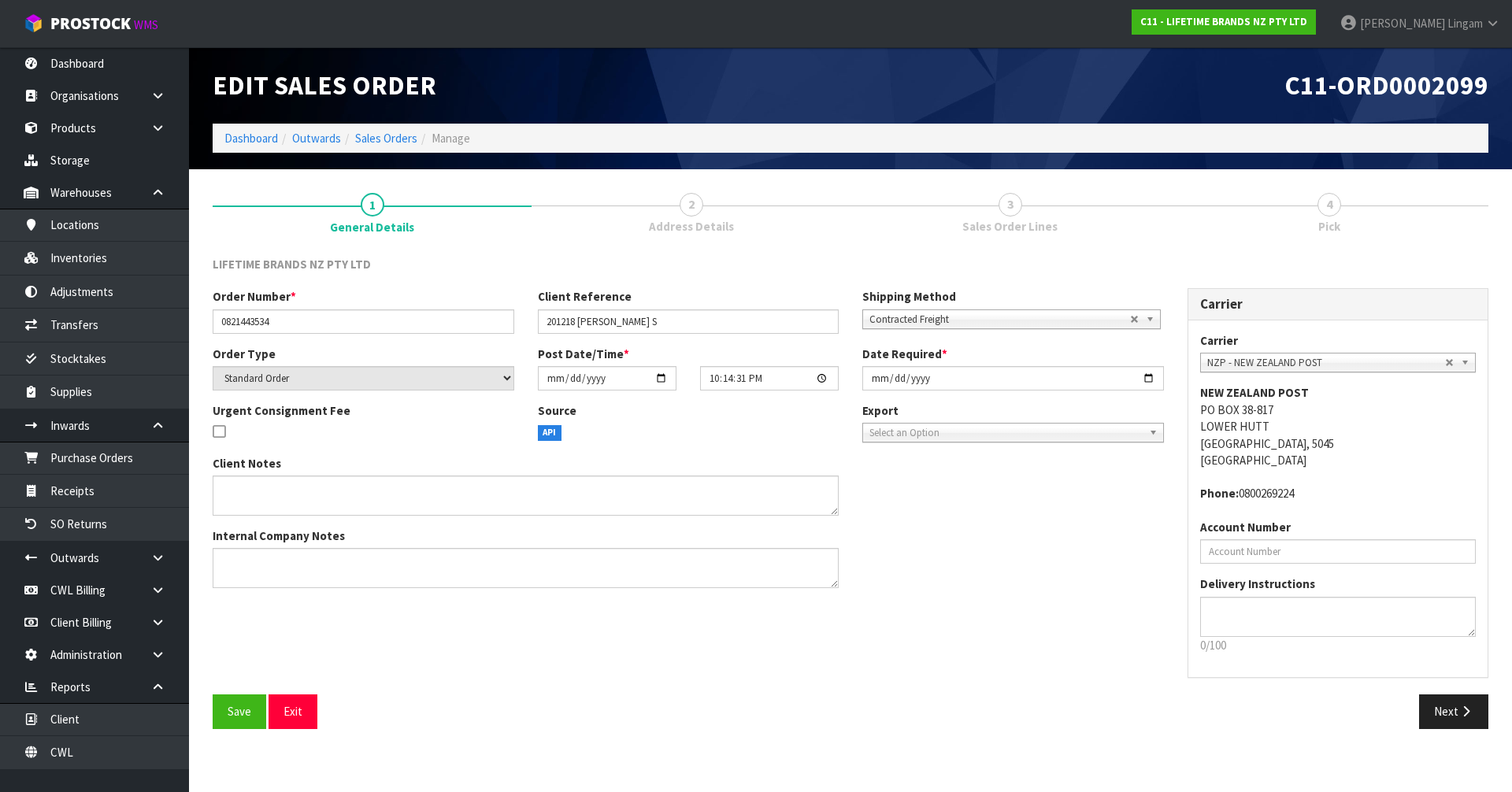
click at [886, 318] on span "Contracted Freight" at bounding box center [1000, 319] width 261 height 19
click at [905, 370] on li "Client Local Pickup" at bounding box center [1011, 364] width 290 height 20
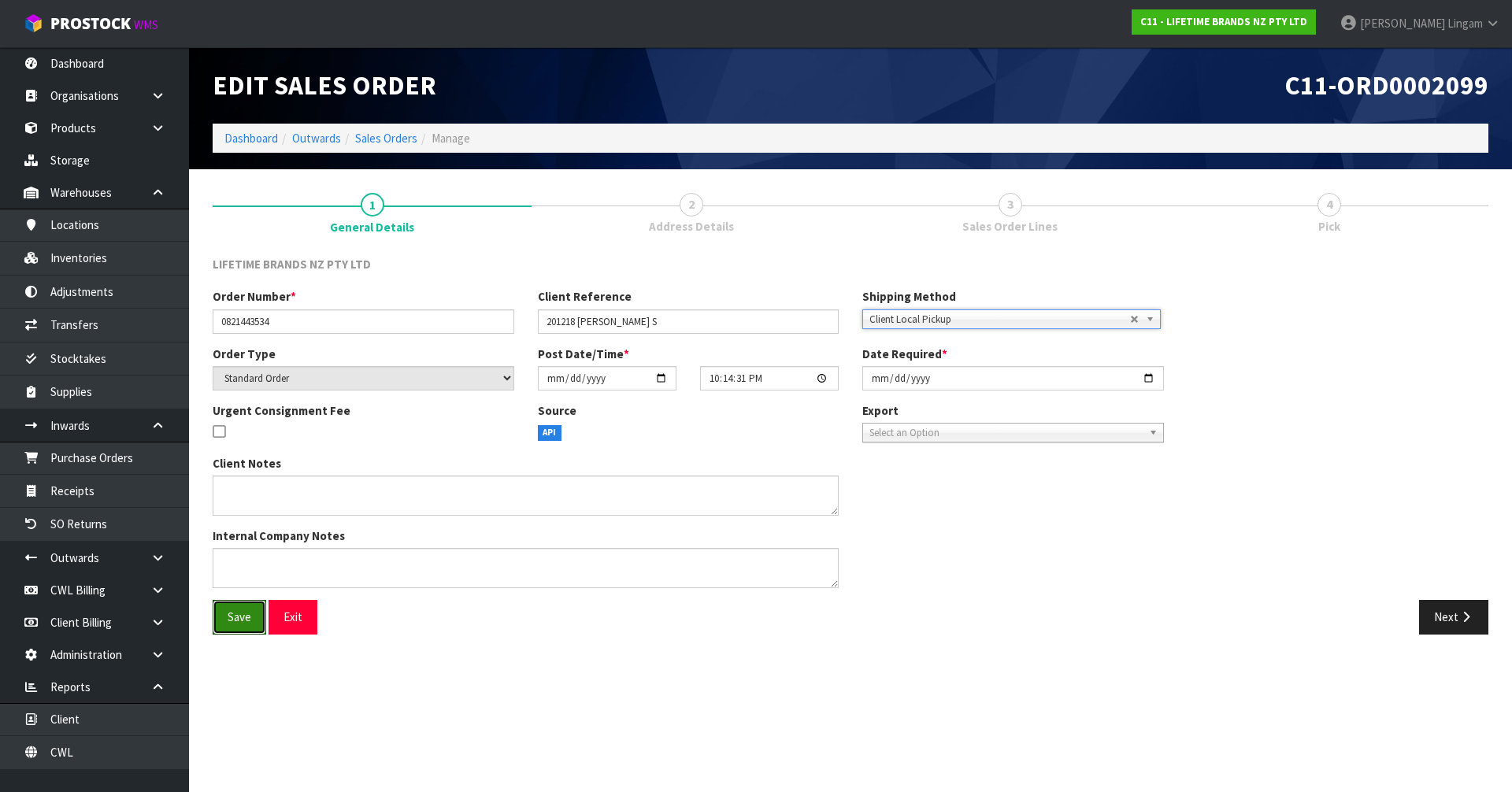
drag, startPoint x: 231, startPoint y: 626, endPoint x: 372, endPoint y: 623, distance: 141.0
click at [234, 625] on button "Save" at bounding box center [240, 617] width 53 height 34
click at [1462, 624] on div "LIFETIME BRANDS NZ PTY LTD Order Number * 0821443534 Client Reference 201218 [P…" at bounding box center [851, 451] width 1276 height 390
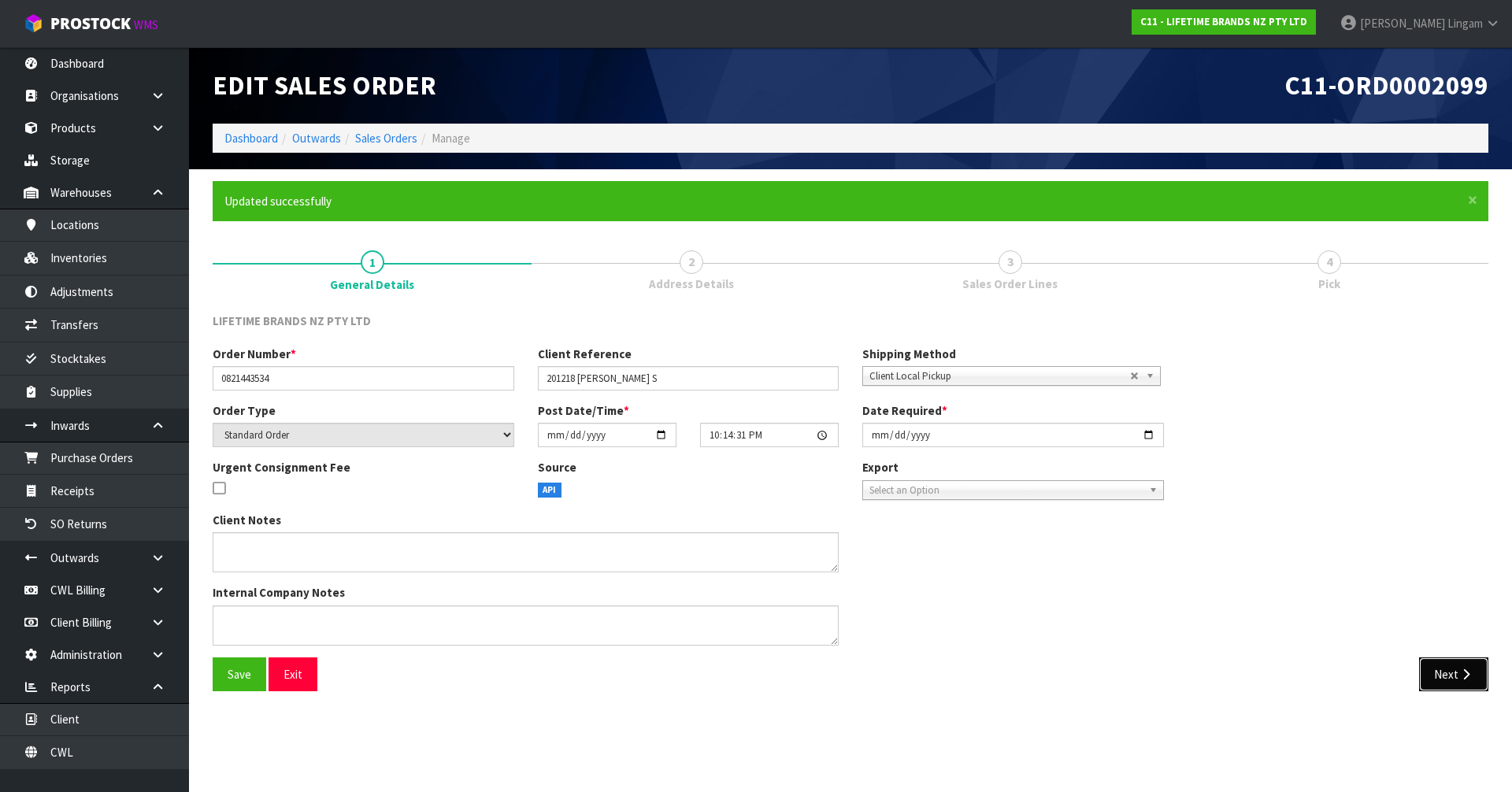
click at [1448, 677] on button "Next" at bounding box center [1454, 674] width 69 height 34
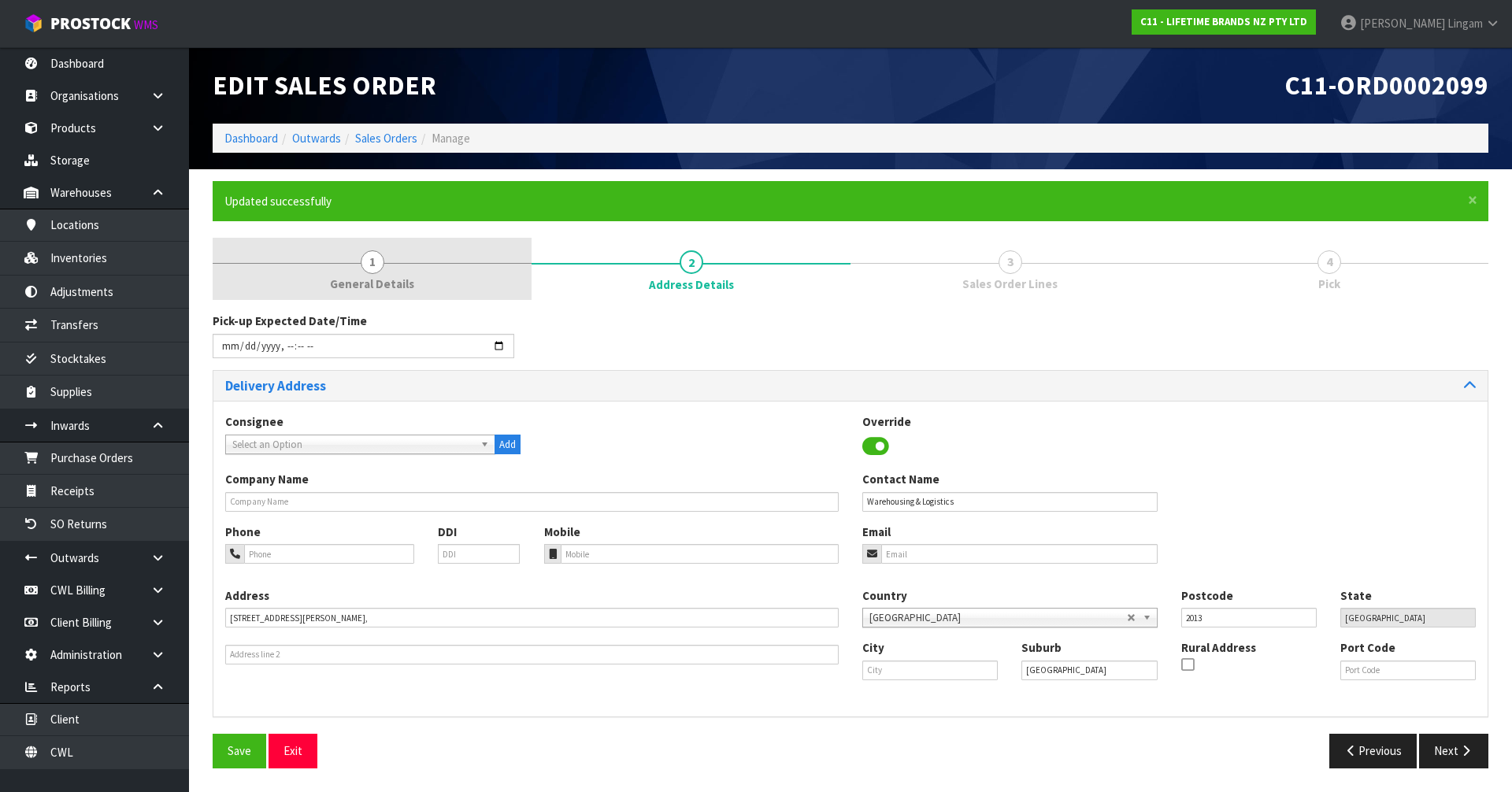
click at [437, 254] on link "1 General Details" at bounding box center [372, 269] width 319 height 62
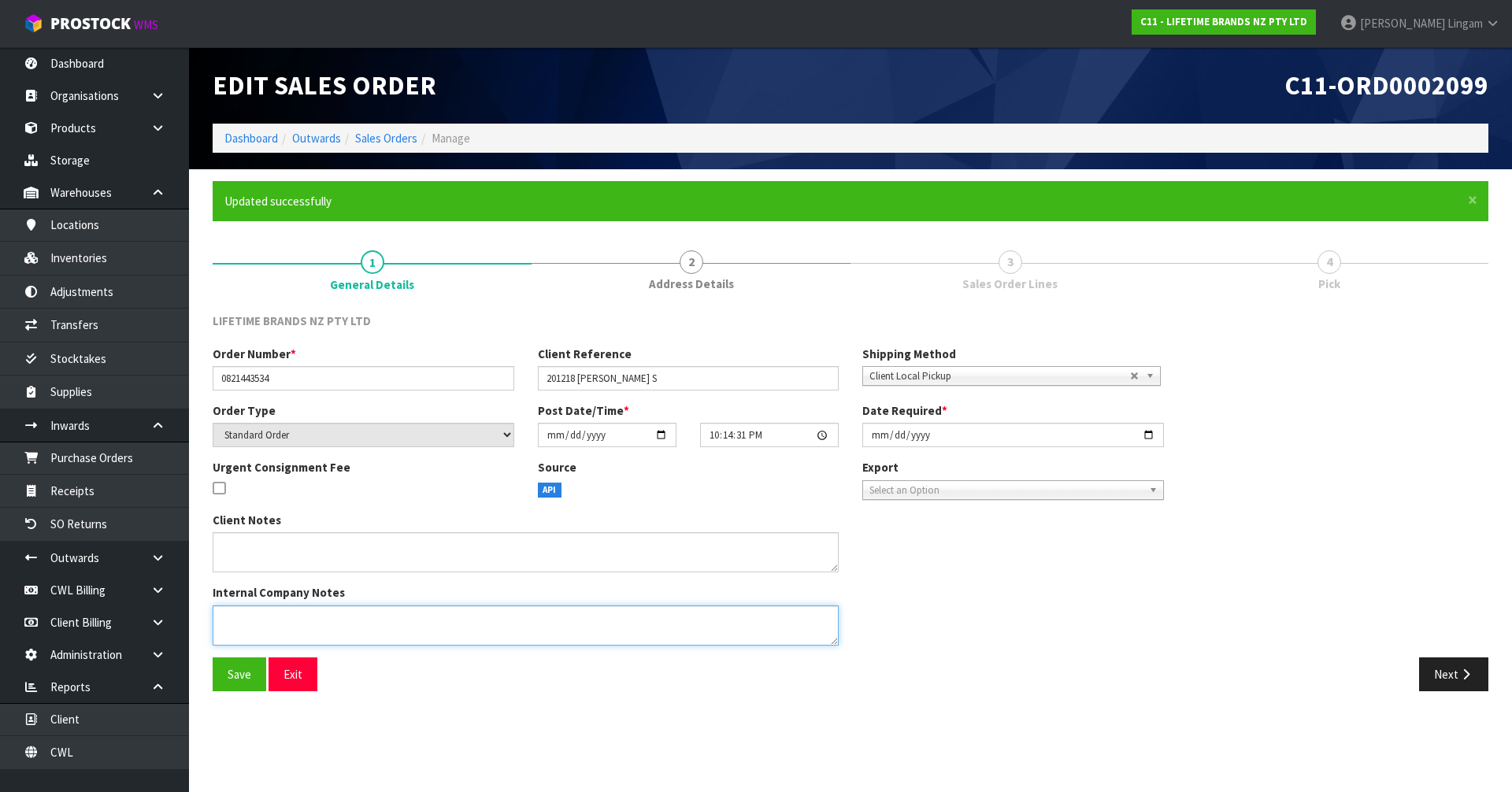
click at [247, 624] on textarea at bounding box center [526, 625] width 626 height 40
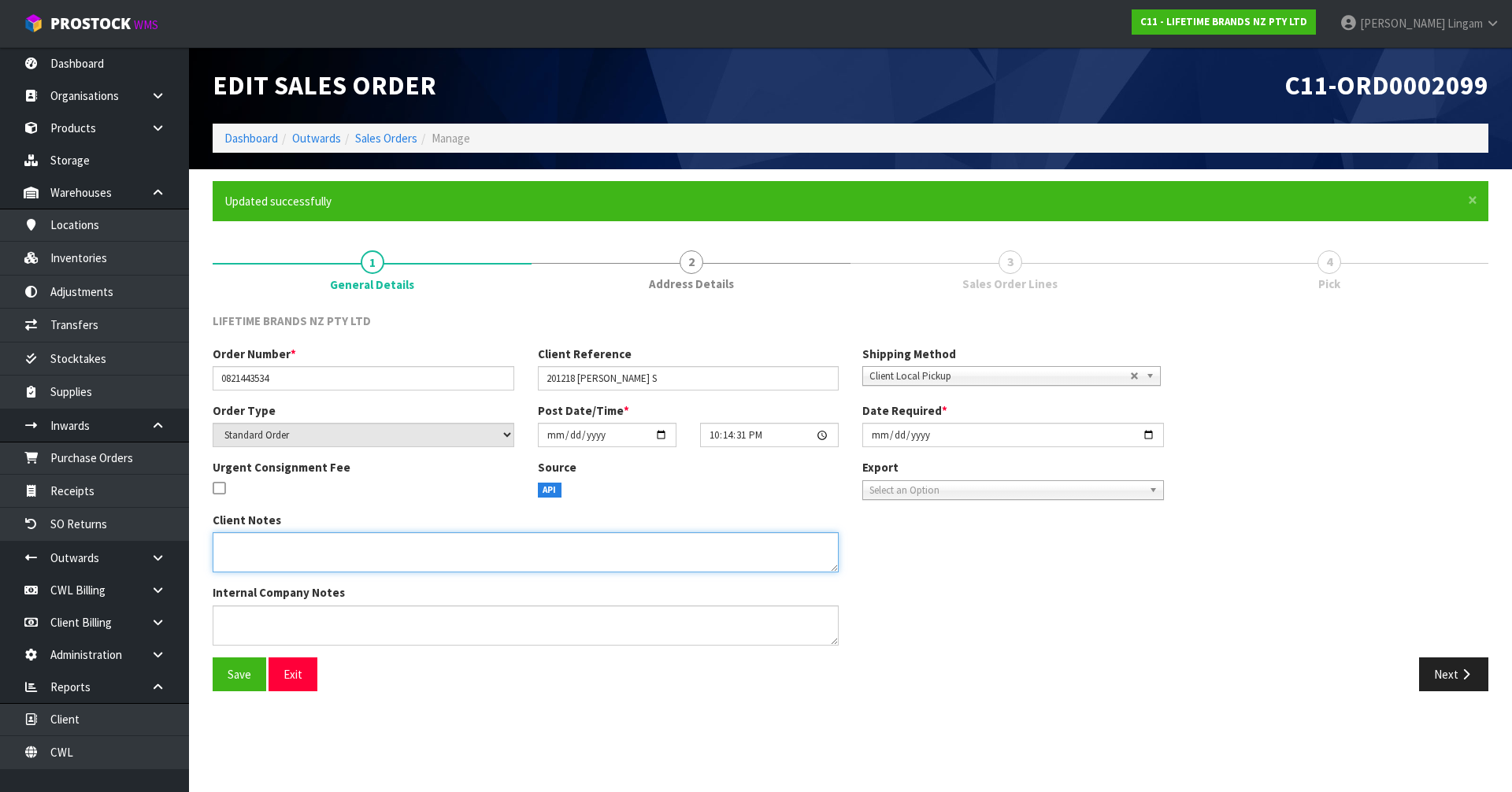
click at [262, 559] on textarea at bounding box center [526, 552] width 626 height 40
paste textarea "AN ORDER HAS BEEN PUT THROUGH FOR ME. I'D LIKE TO PICK THIS UP [DATE] WHEN I CO…"
type textarea "AN ORDER HAS BEEN PUT THROUGH FOR ME. I'D LIKE TO PICK THIS UP [DATE] WHEN I CO…"
drag, startPoint x: 223, startPoint y: 547, endPoint x: 339, endPoint y: 563, distance: 117.1
click at [339, 563] on textarea at bounding box center [526, 552] width 626 height 40
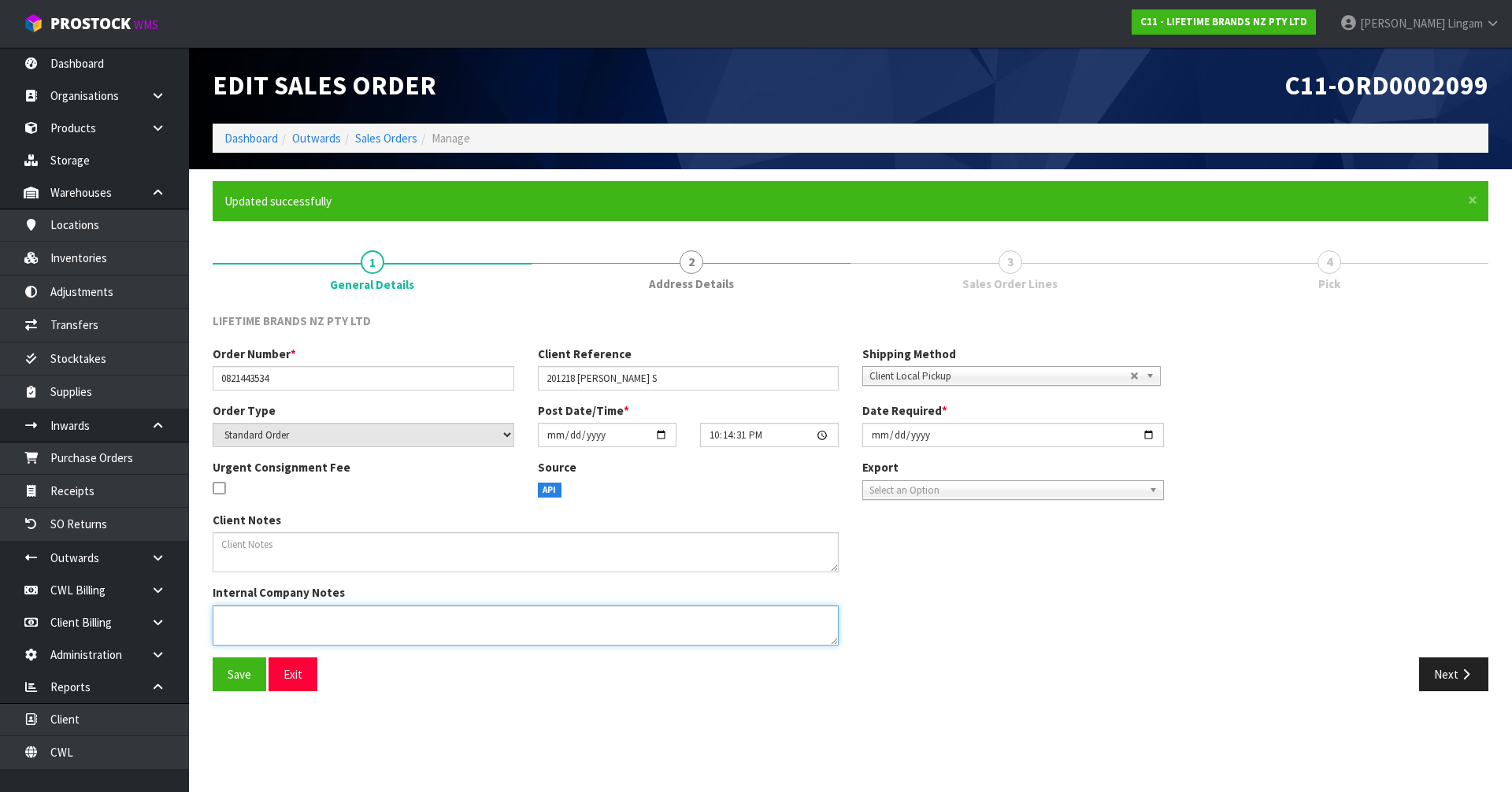
click at [315, 619] on textarea at bounding box center [526, 625] width 626 height 40
paste textarea "AN ORDER HAS BEEN PUT THROUGH FOR ME. I'D LIKE TO PICK THIS UP [DATE] WHEN I CO…"
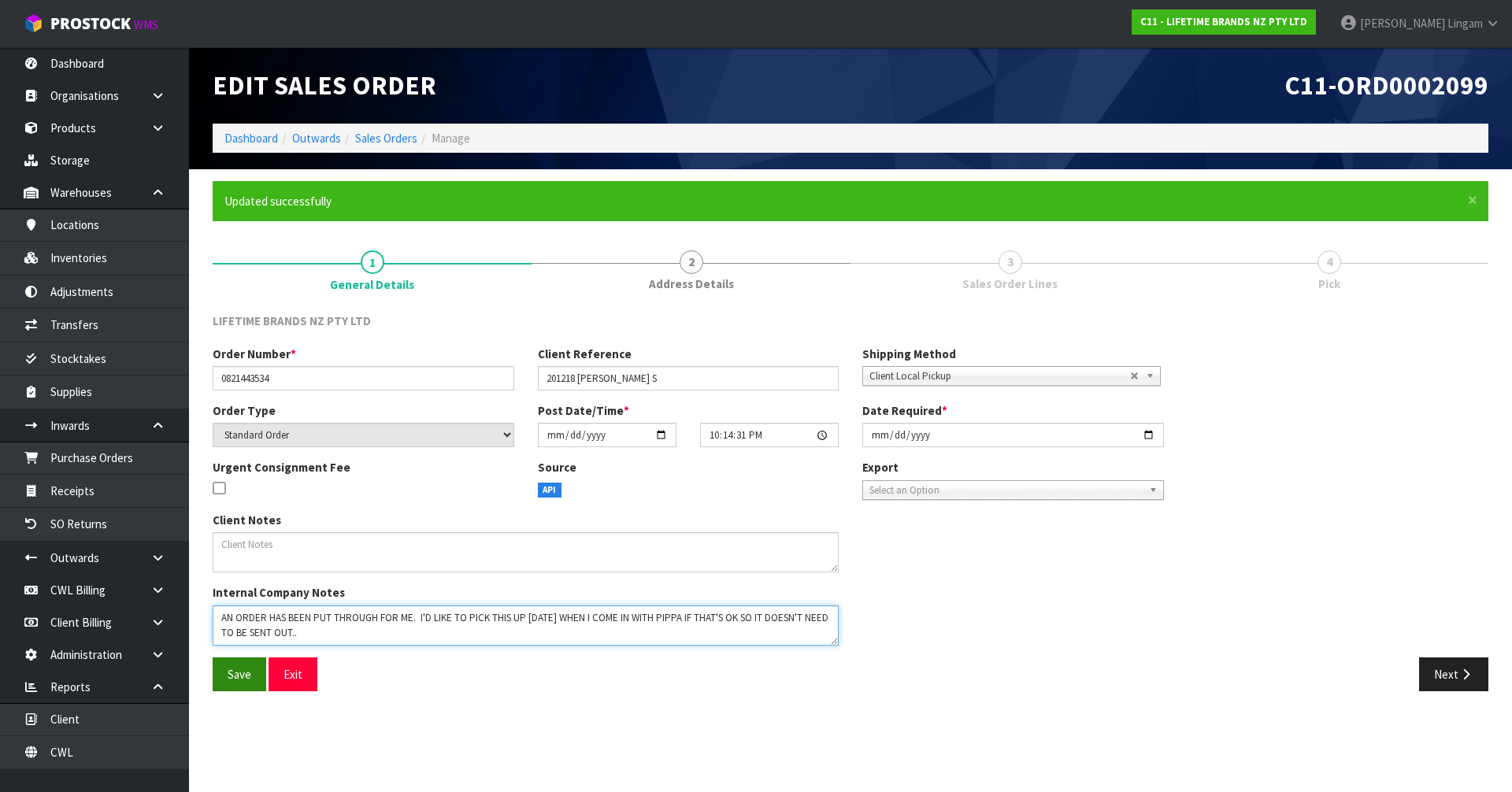
type textarea "AN ORDER HAS BEEN PUT THROUGH FOR ME. I'D LIKE TO PICK THIS UP [DATE] WHEN I CO…"
click at [220, 667] on button "Save" at bounding box center [240, 674] width 53 height 34
click at [1454, 669] on button "Next" at bounding box center [1454, 674] width 69 height 34
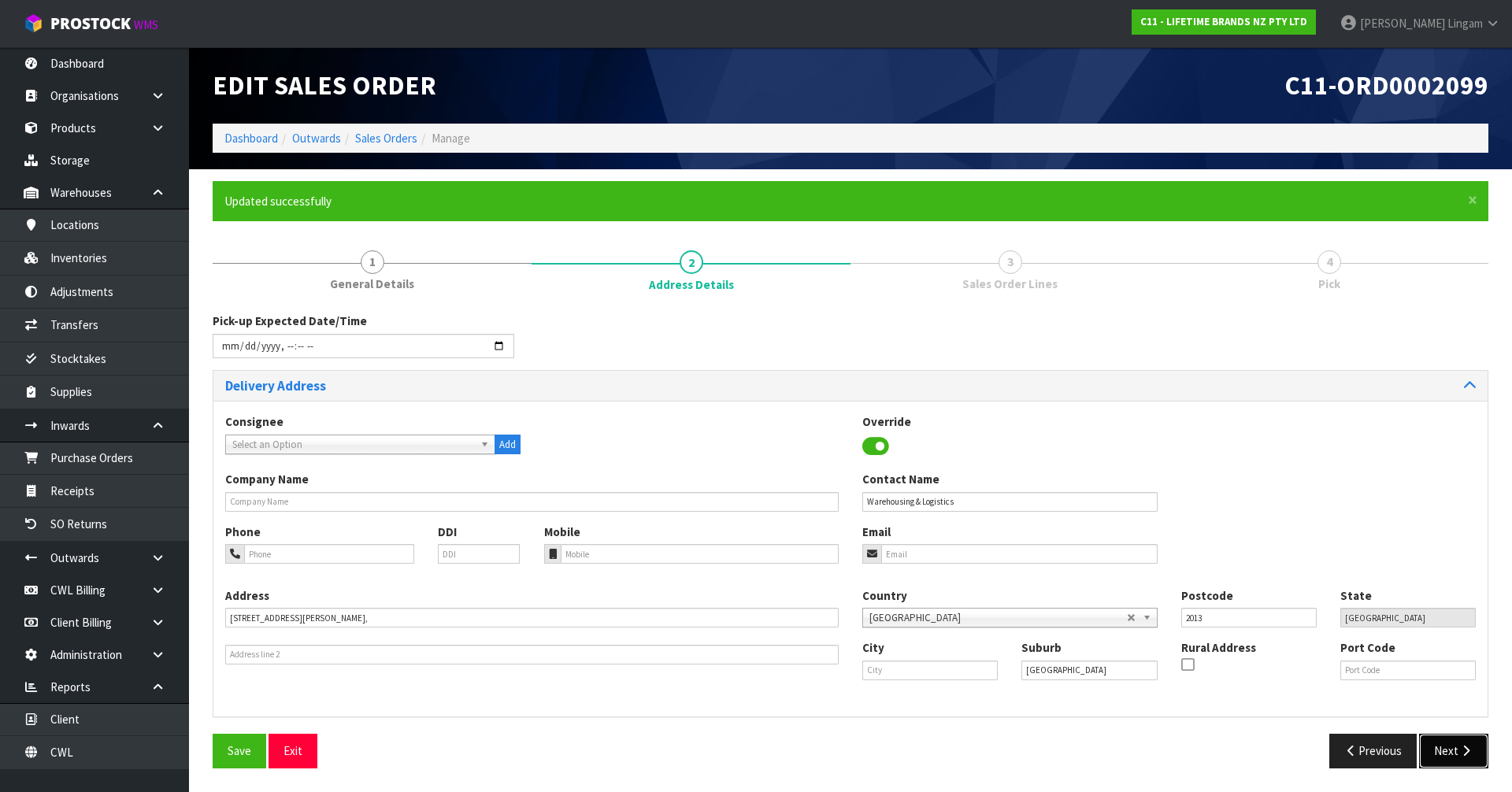
click at [1451, 755] on button "Next" at bounding box center [1454, 751] width 69 height 34
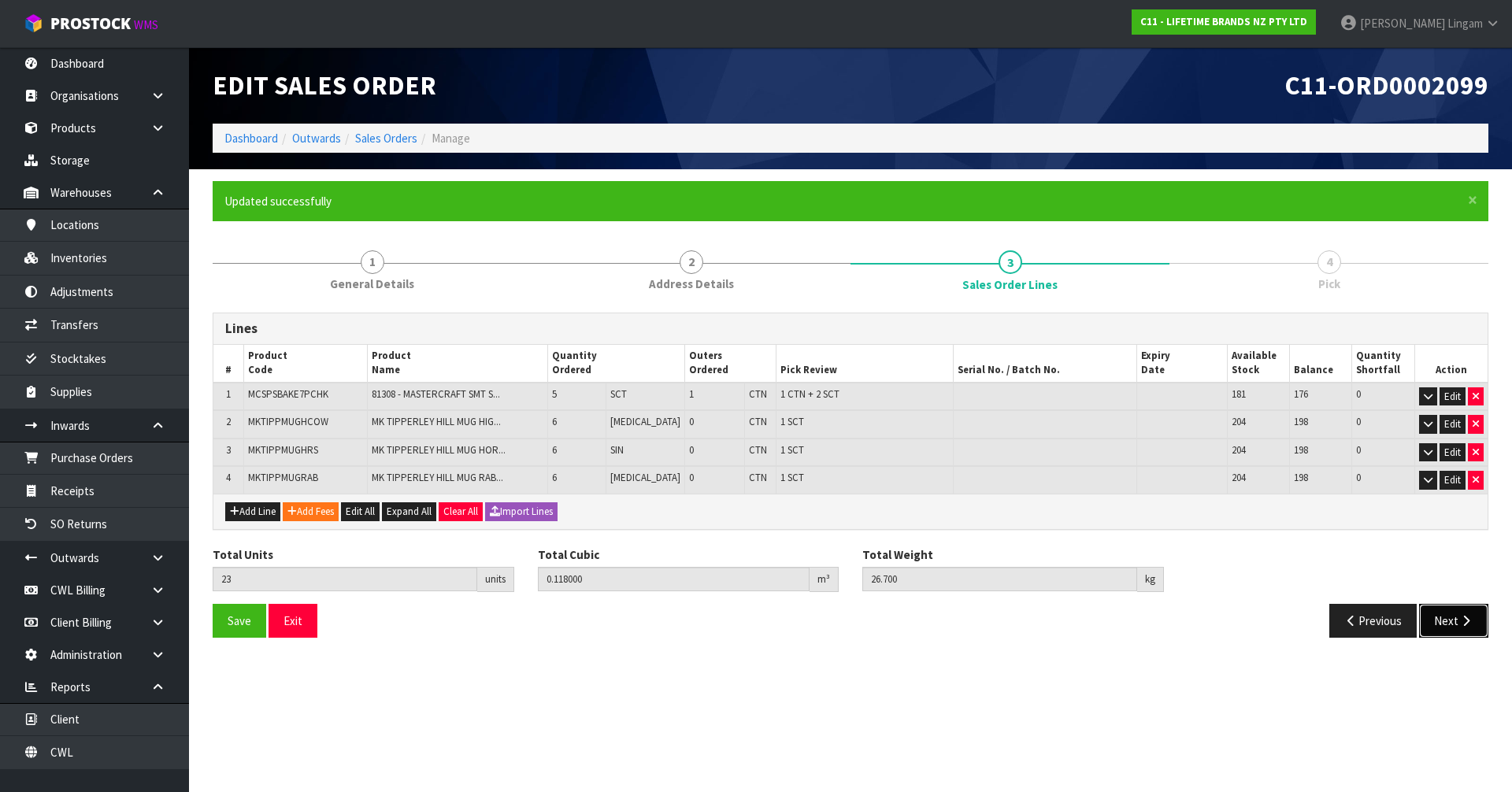
click at [1446, 614] on button "Next" at bounding box center [1454, 621] width 69 height 34
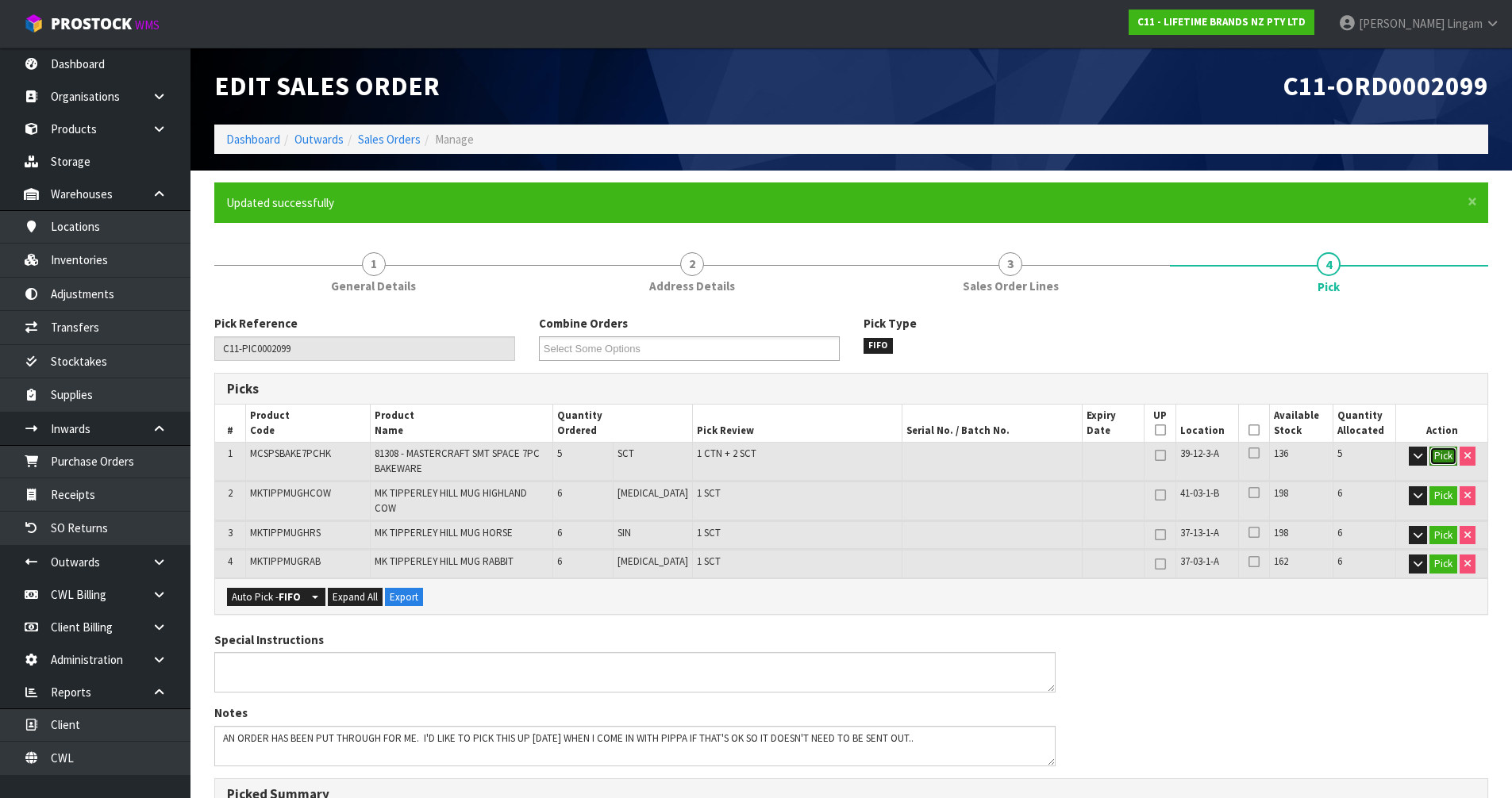
click at [1446, 461] on button "Pick" at bounding box center [1443, 456] width 28 height 19
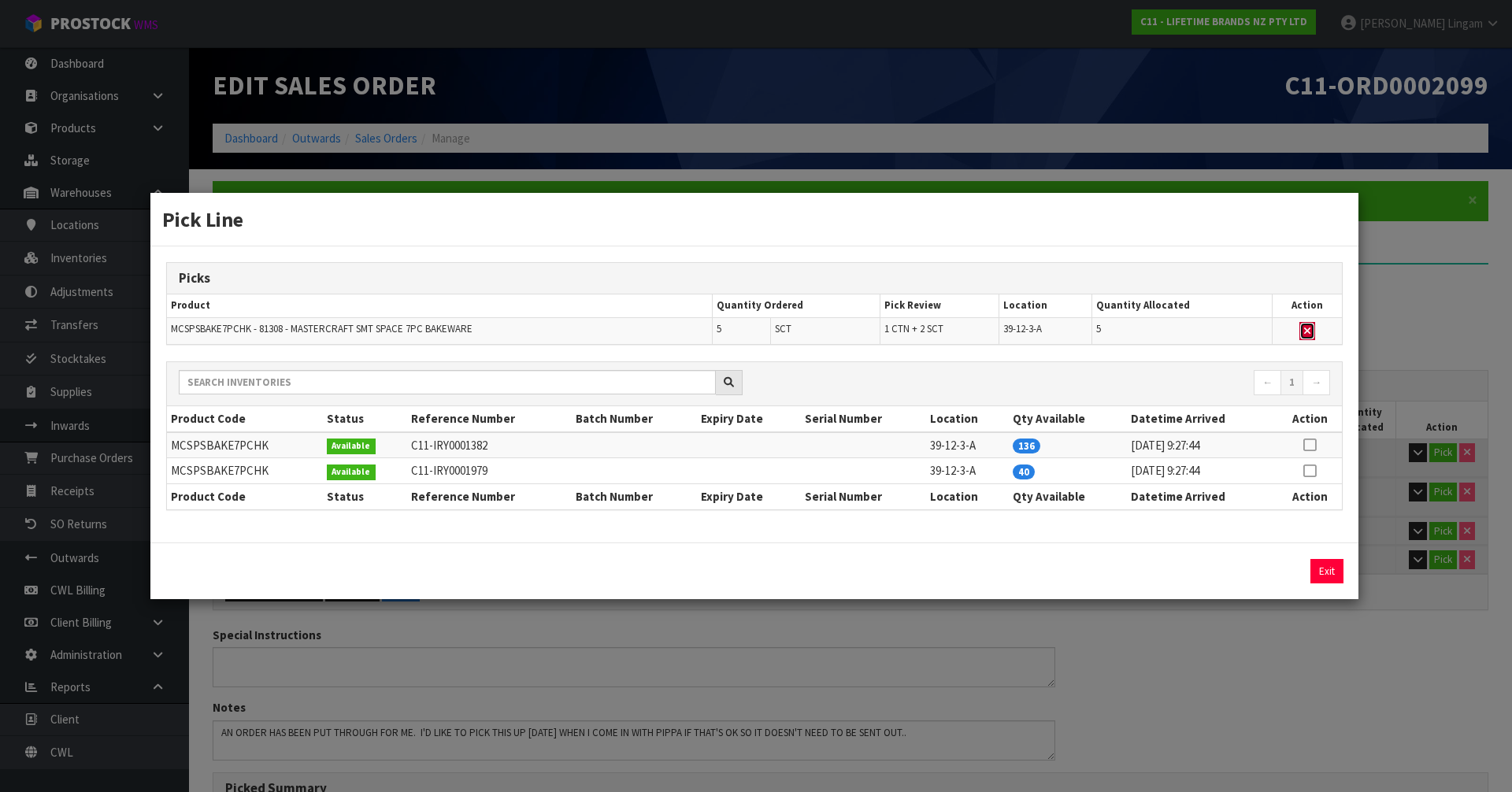
click at [1305, 323] on button "button" at bounding box center [1307, 331] width 16 height 19
type input "0"
type input "Sub-carton x 3"
type input "18"
type input "0.04144"
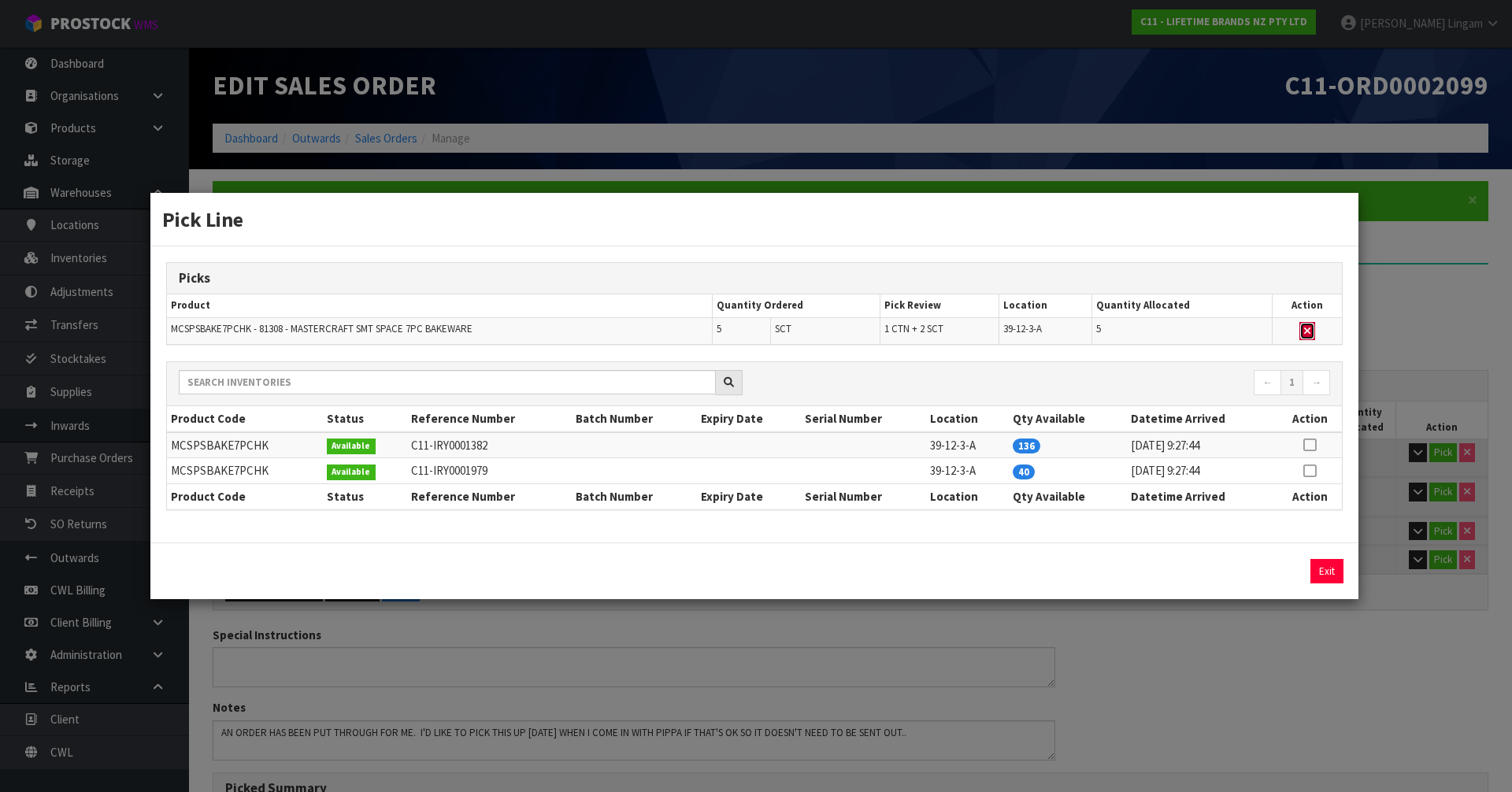
type input "8.3"
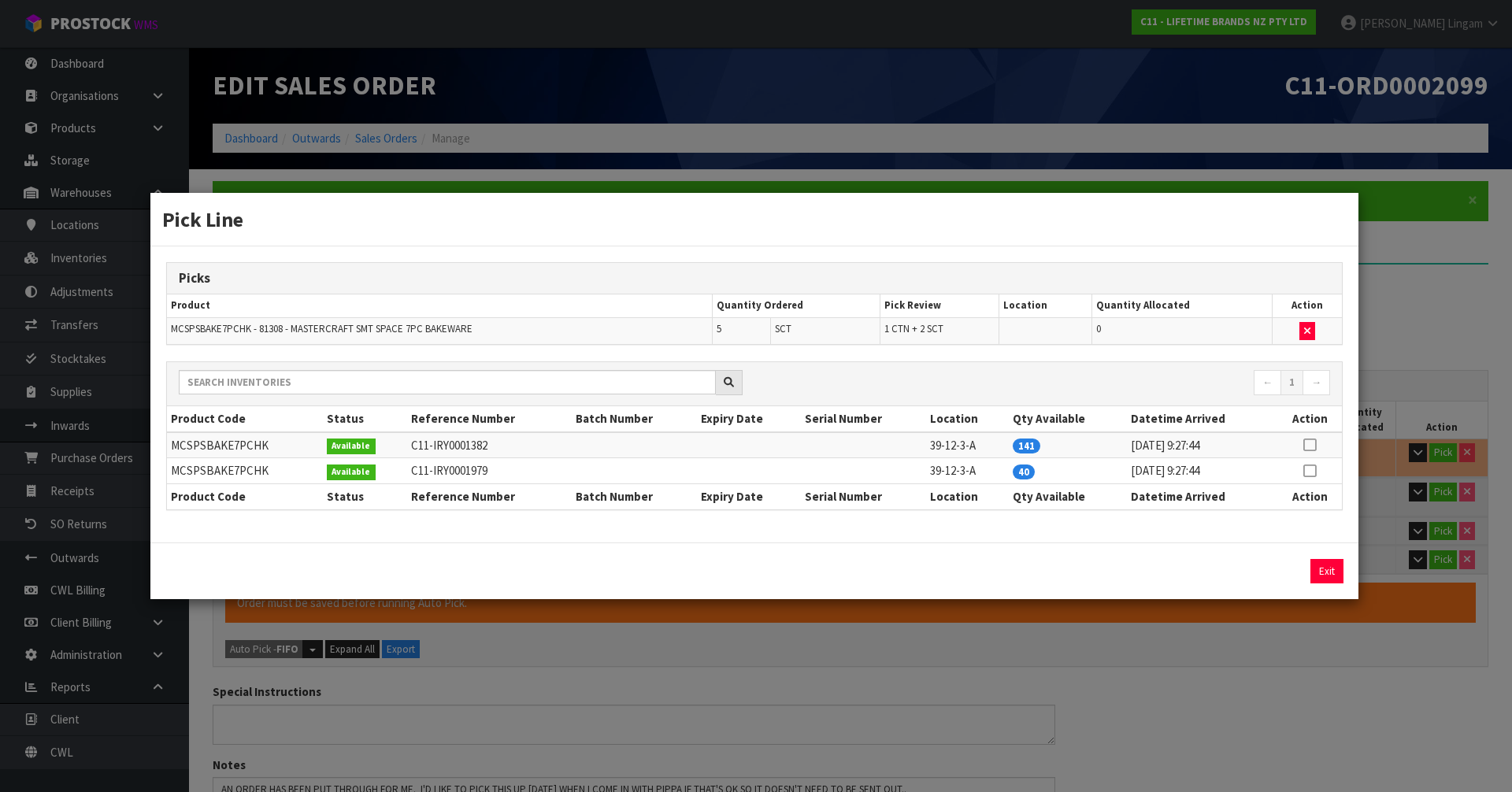
click at [1312, 471] on icon at bounding box center [1310, 471] width 12 height 1
click at [1290, 567] on button "Assign Pick" at bounding box center [1273, 571] width 64 height 24
type input "1"
type input "Sub-carton x 5"
type input "23"
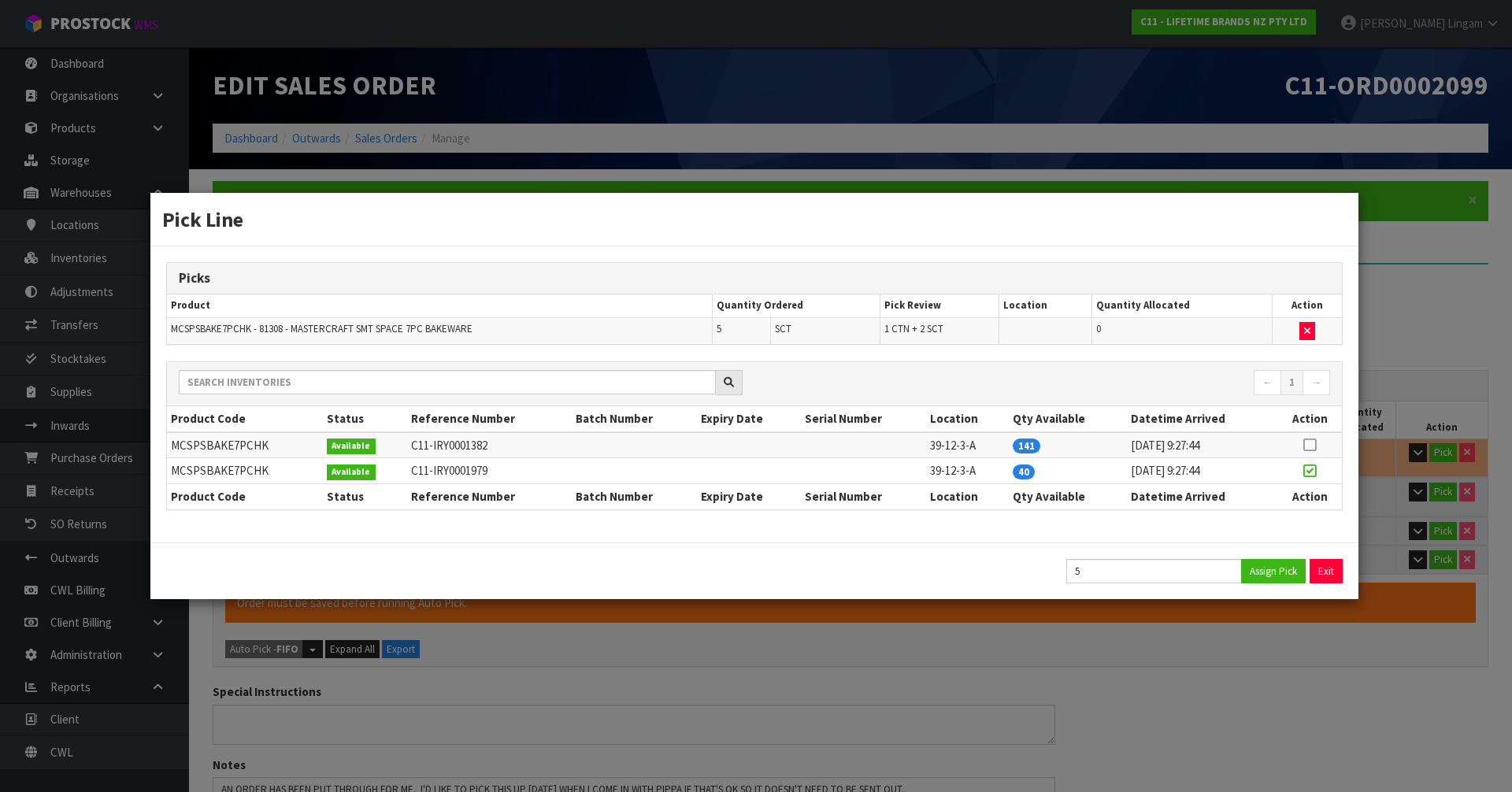
type input "0.118"
type input "26.7"
click at [1316, 567] on button "Exit" at bounding box center [1327, 571] width 33 height 24
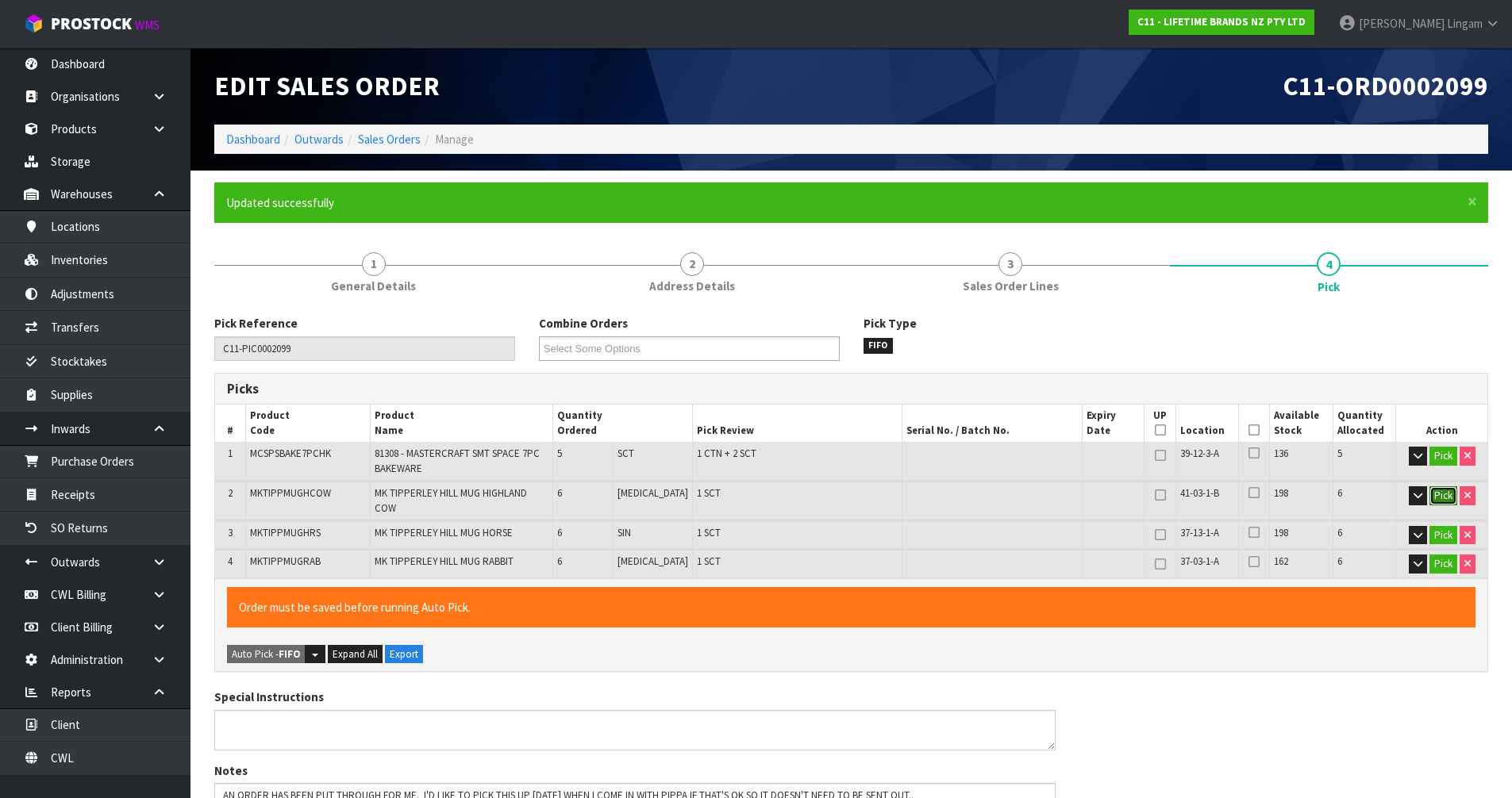
click at [1432, 493] on button "Pick" at bounding box center [1443, 495] width 28 height 19
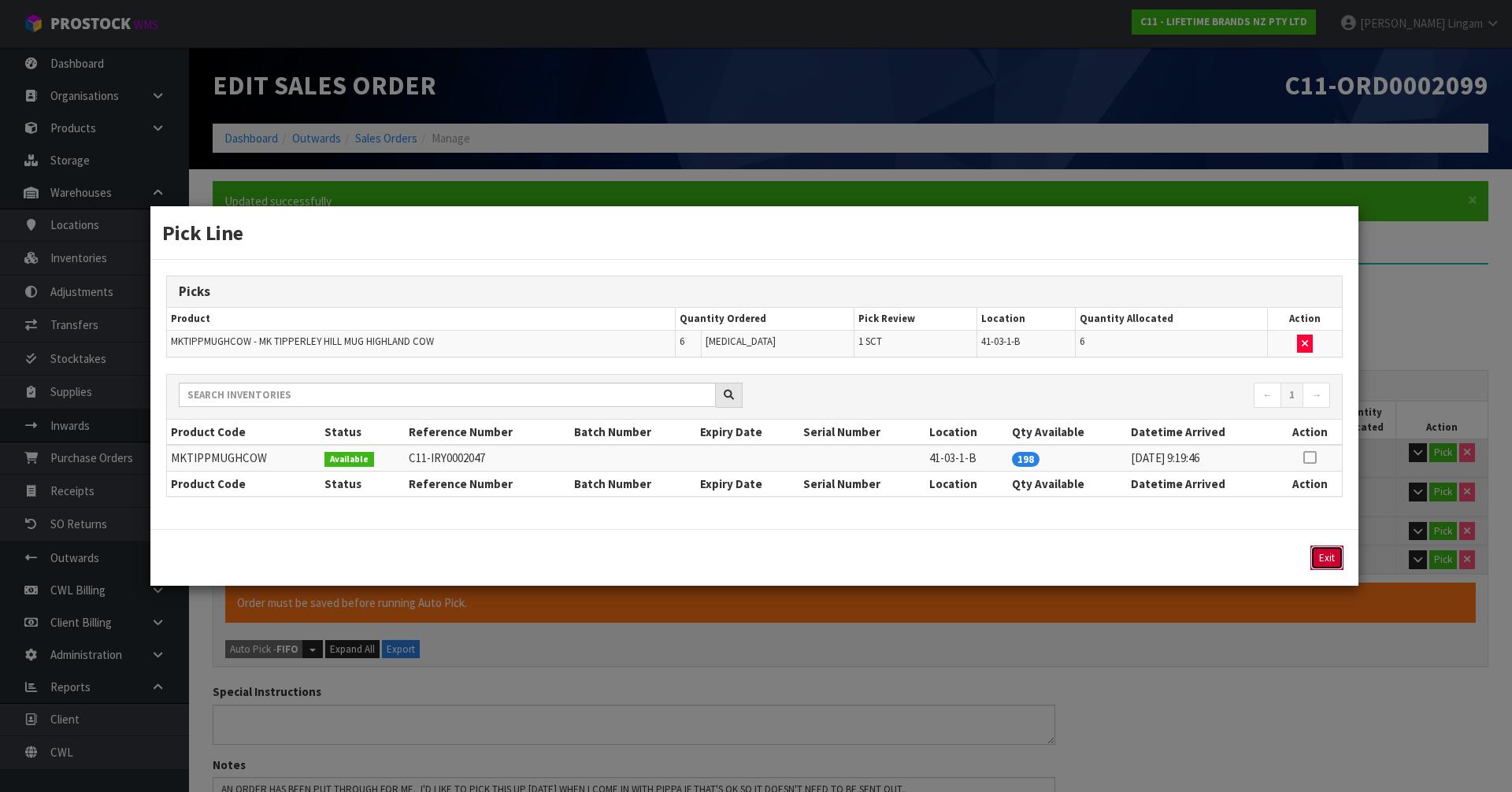
click at [1326, 555] on button "Exit" at bounding box center [1327, 558] width 33 height 24
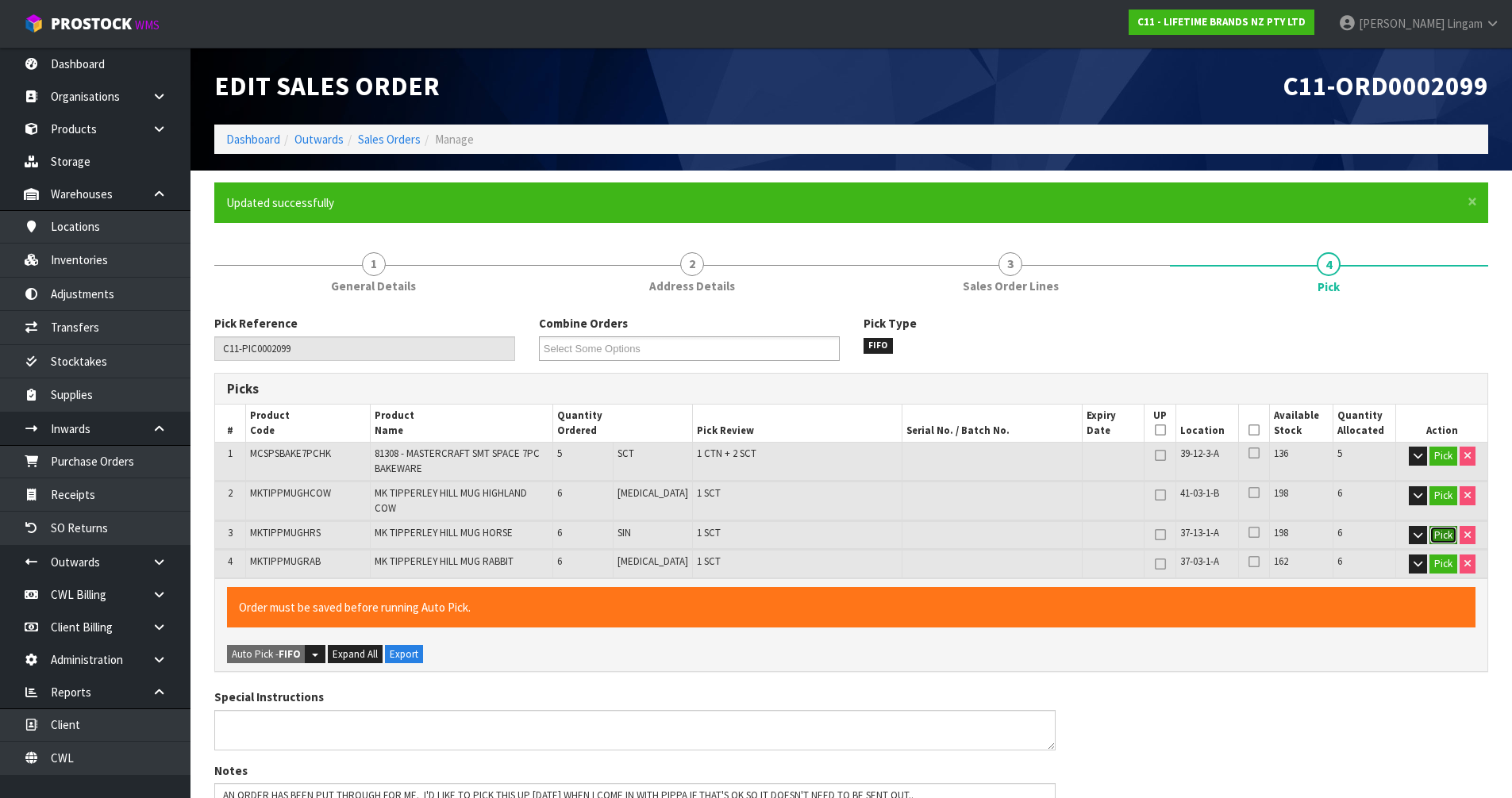
click at [1444, 526] on button "Pick" at bounding box center [1443, 535] width 28 height 19
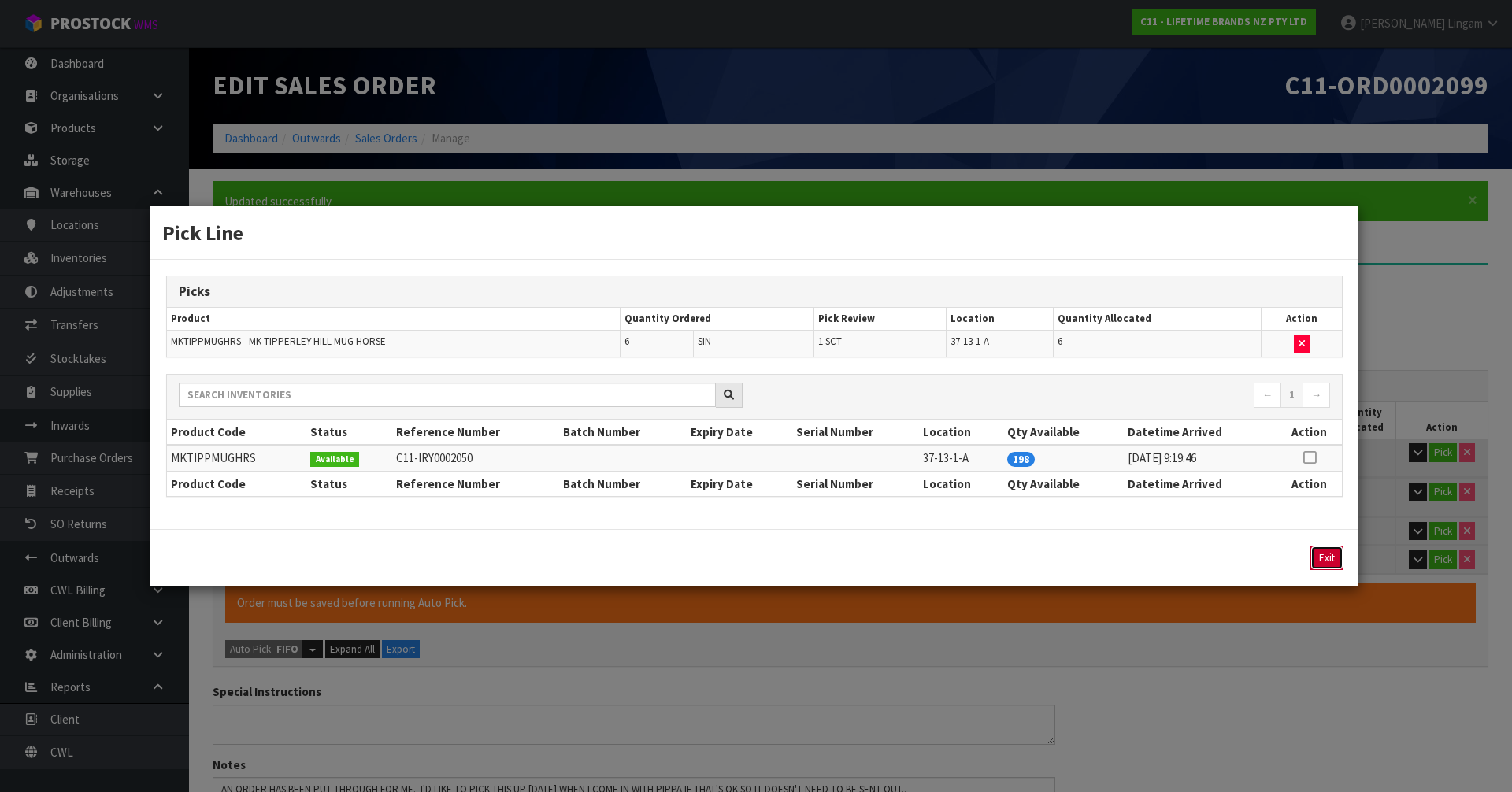
click at [1329, 556] on button "Exit" at bounding box center [1327, 558] width 33 height 24
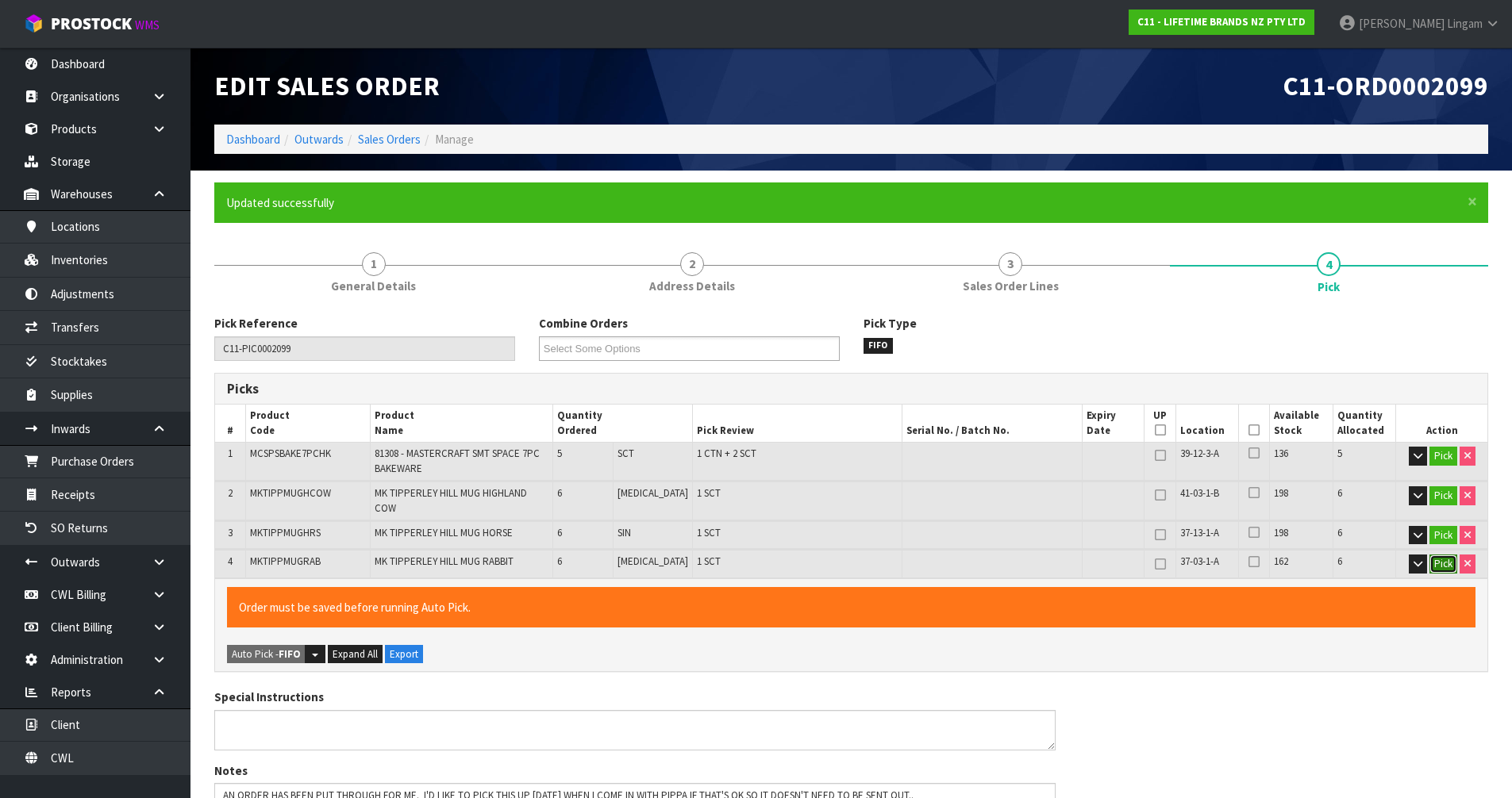
click at [1439, 555] on button "Pick" at bounding box center [1443, 564] width 28 height 19
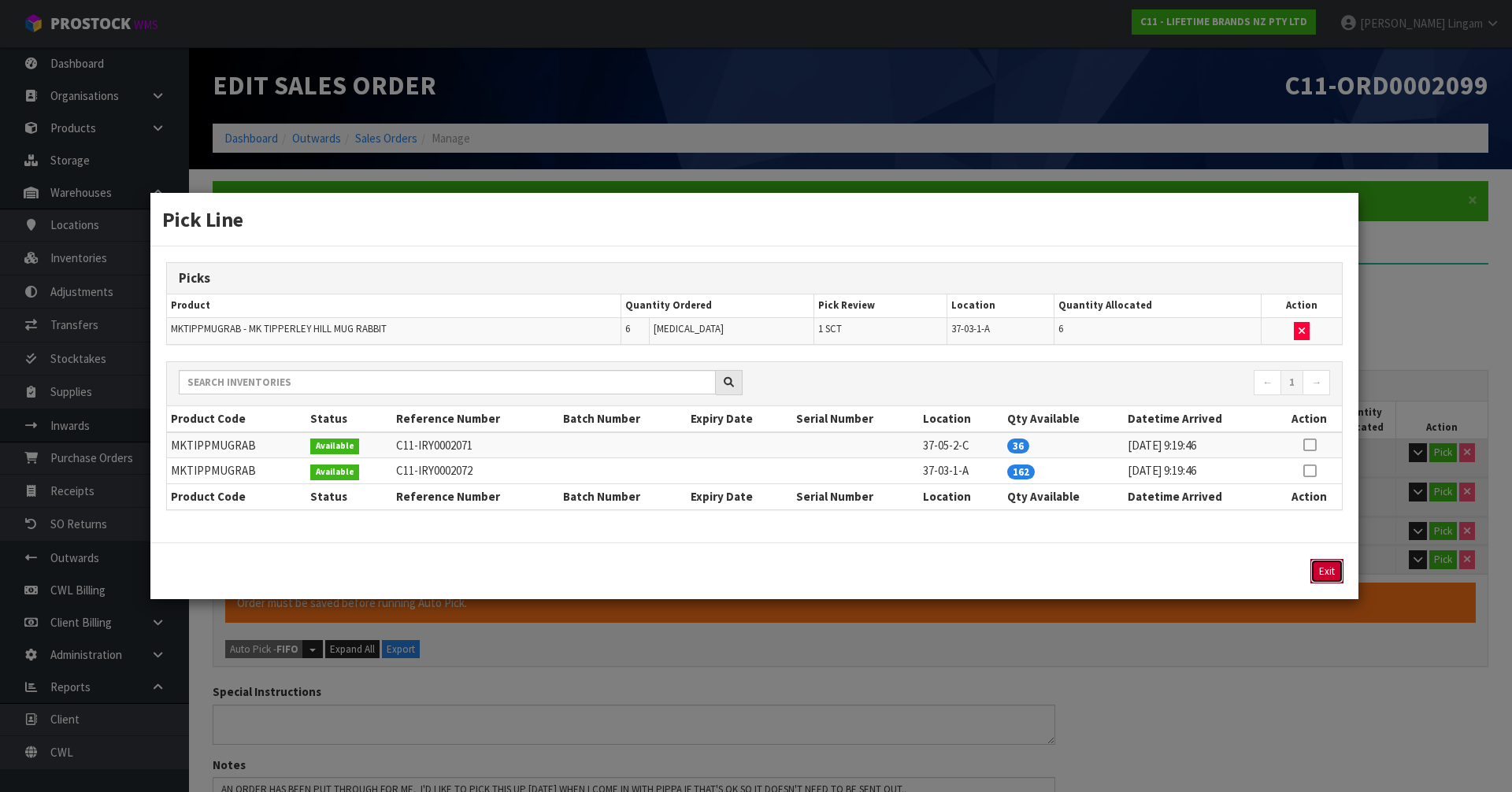
drag, startPoint x: 1329, startPoint y: 568, endPoint x: 1226, endPoint y: 573, distance: 103.1
click at [1226, 573] on div "Exit" at bounding box center [1205, 571] width 276 height 24
click at [1306, 329] on button "button" at bounding box center [1302, 331] width 16 height 19
type input "Sub-carton x 4"
type input "17"
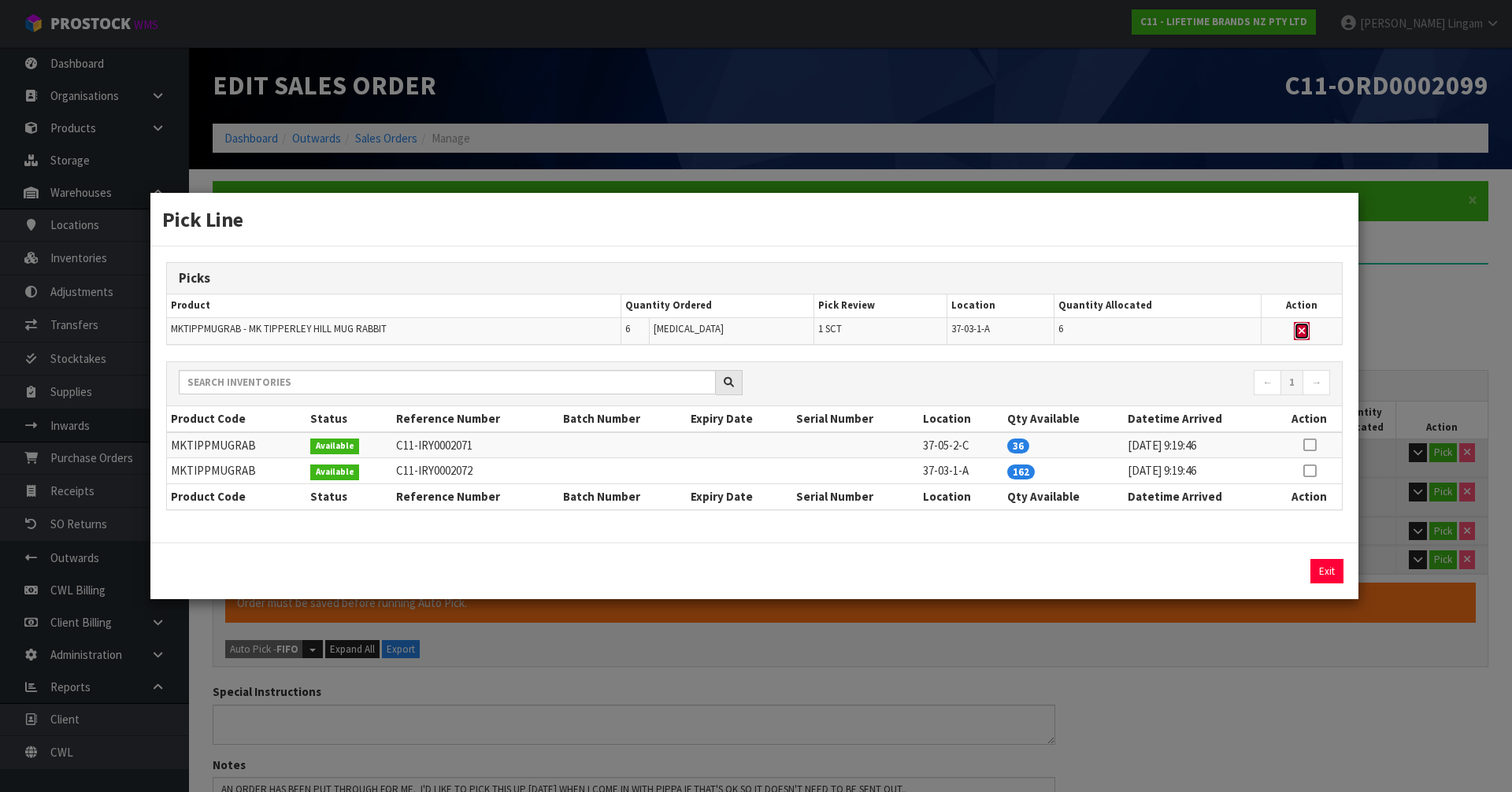
type input "0.10456"
type input "23.9"
click at [1309, 445] on icon at bounding box center [1310, 445] width 12 height 1
click at [1290, 569] on button "Assign Pick" at bounding box center [1273, 571] width 64 height 24
type input "Sub-carton x 5"
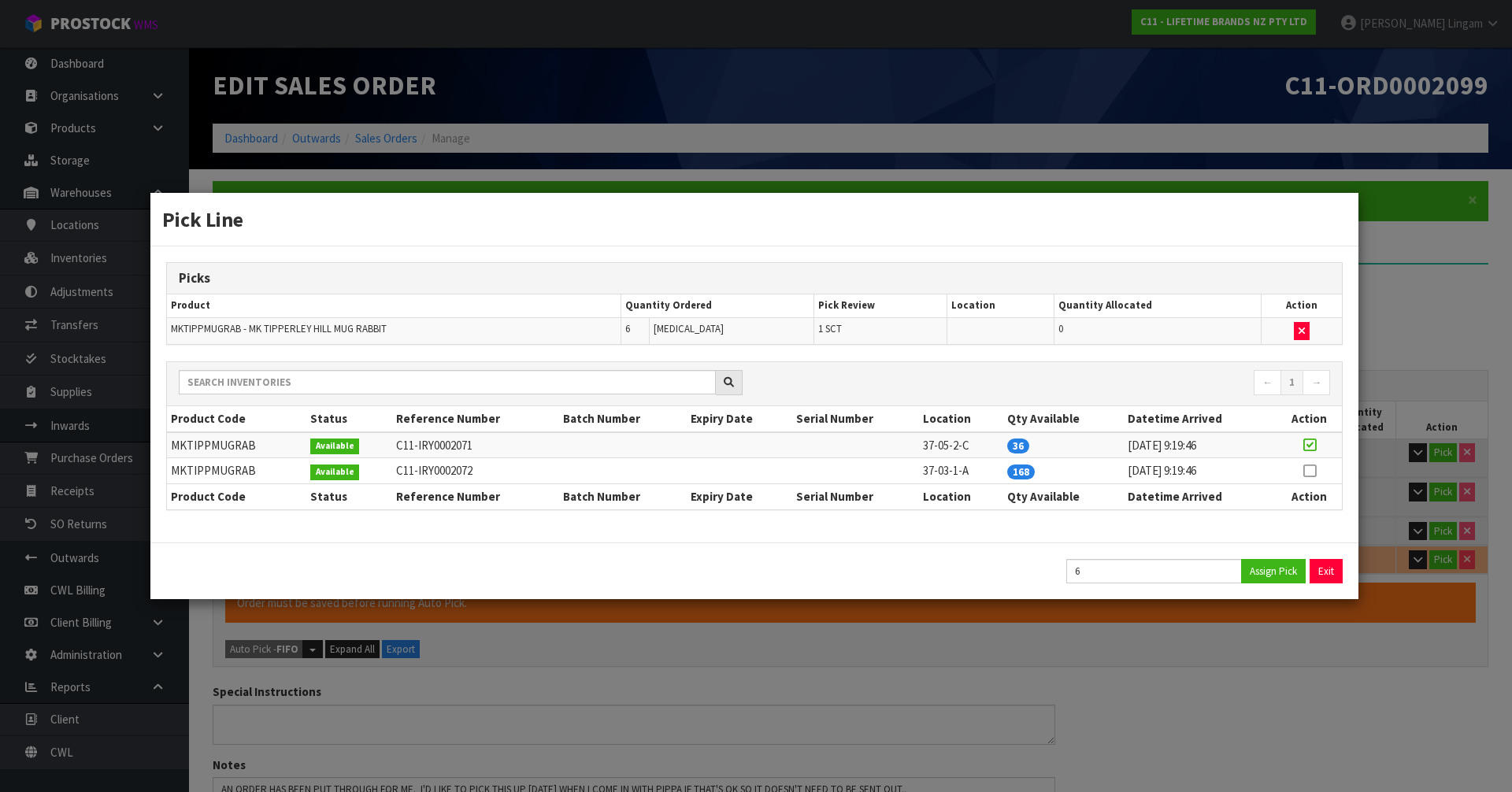
type input "23"
type input "0.118"
type input "26.7"
click at [1329, 571] on button "Exit" at bounding box center [1327, 571] width 33 height 24
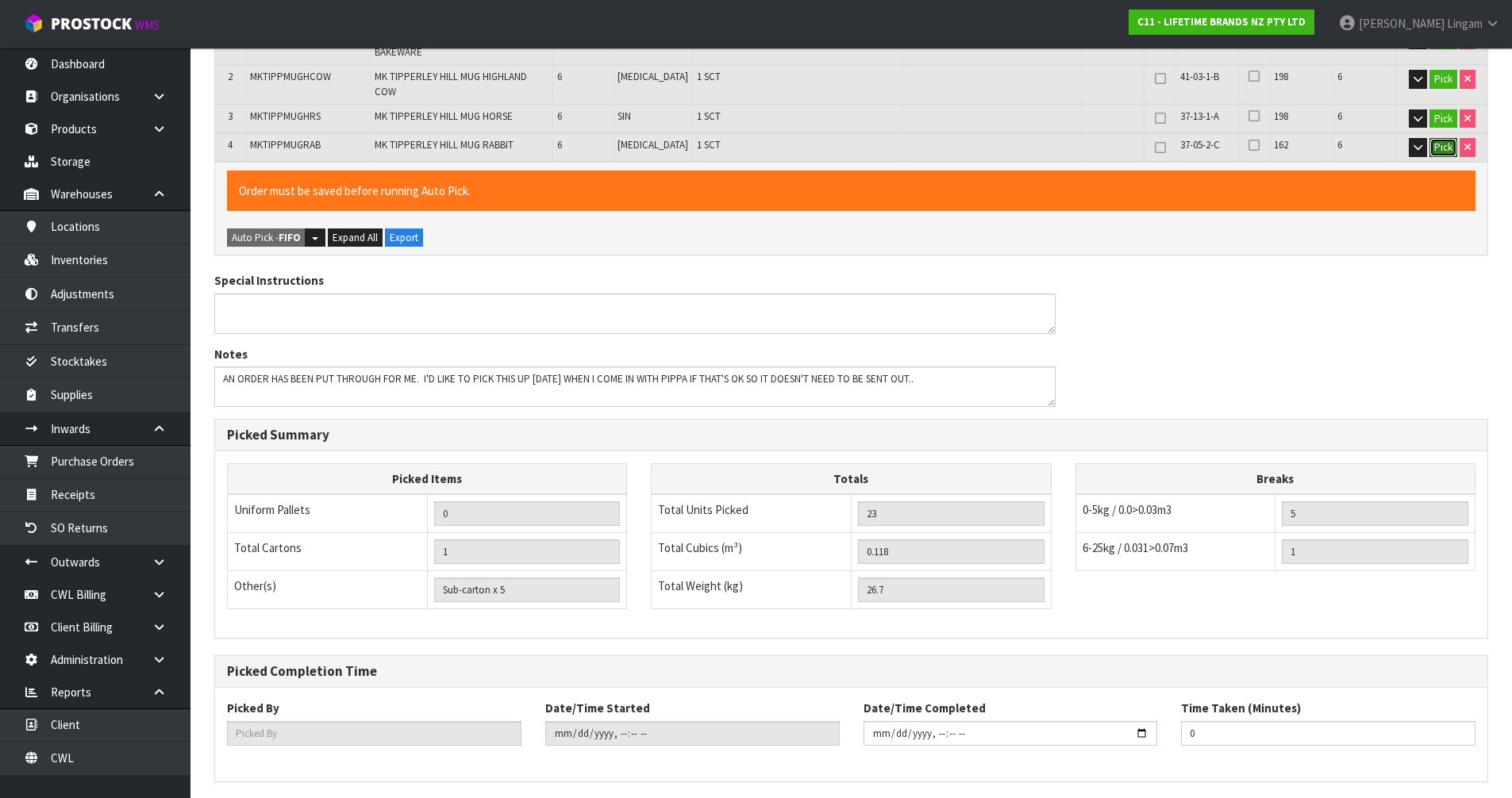
scroll to position [465, 0]
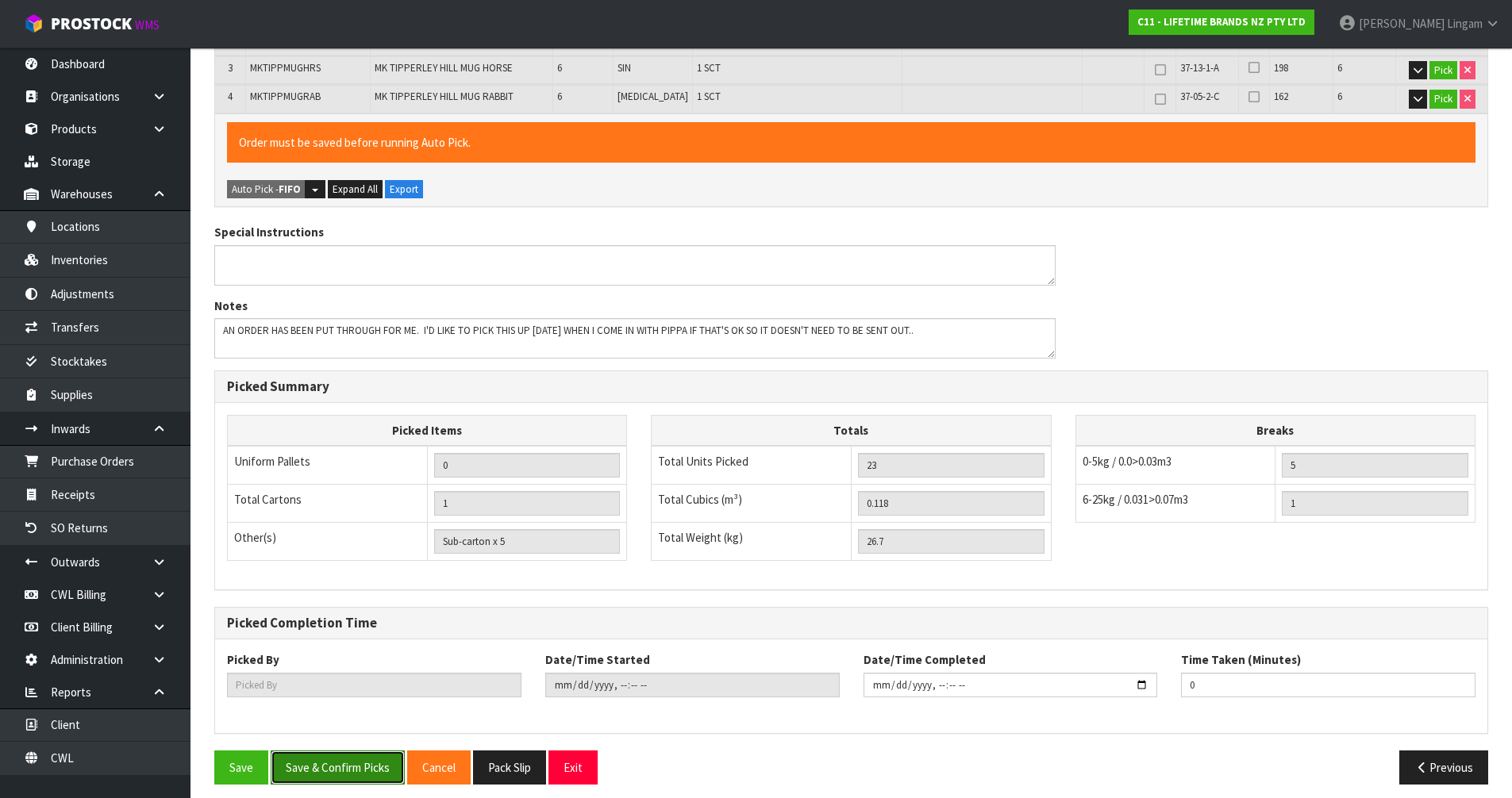
click at [348, 759] on button "Save & Confirm Picks" at bounding box center [337, 767] width 134 height 34
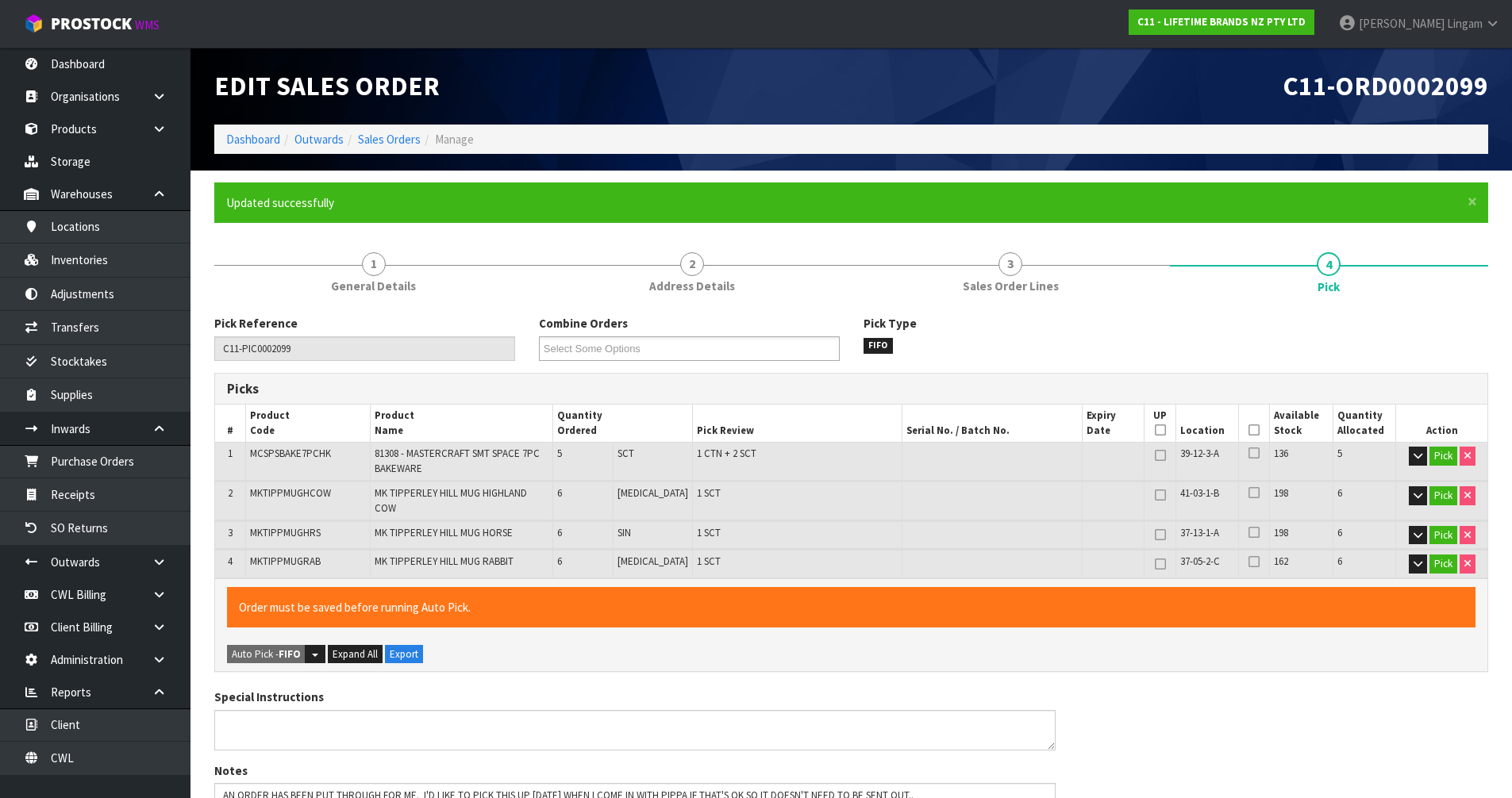
type input "[PERSON_NAME]"
type input "[DATE]T08:35:08"
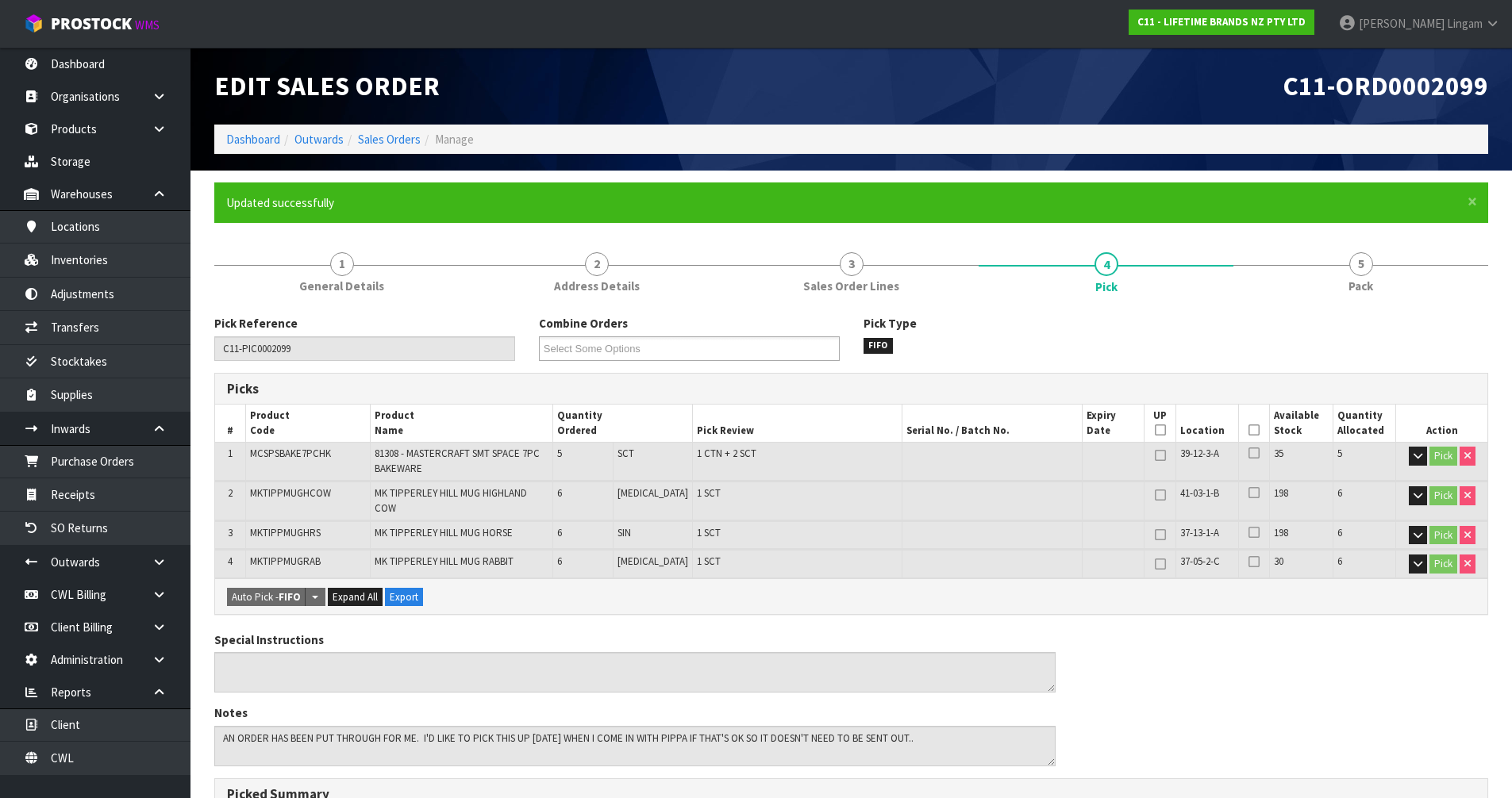
scroll to position [407, 0]
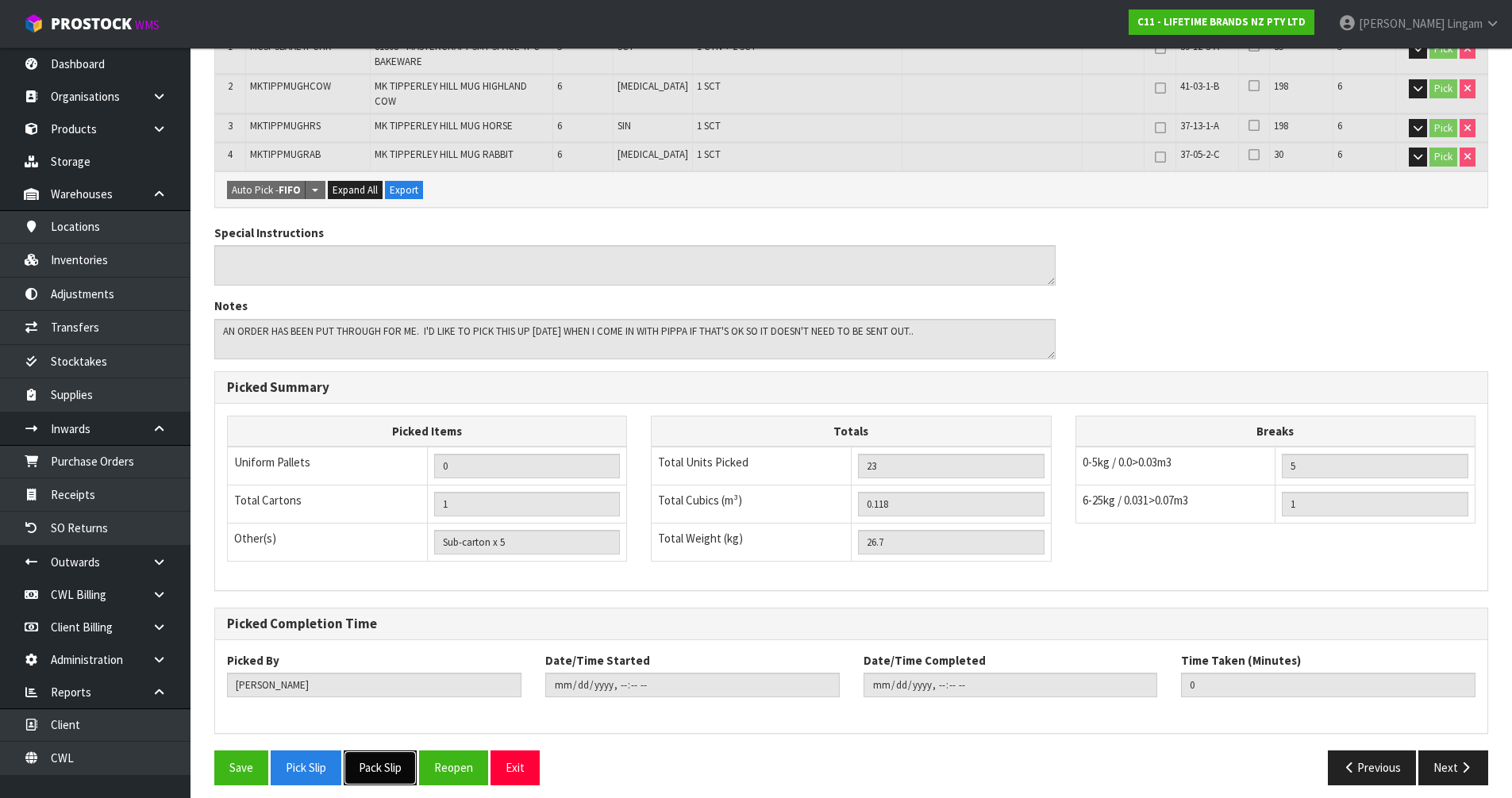
click at [396, 760] on button "Pack Slip" at bounding box center [380, 767] width 73 height 34
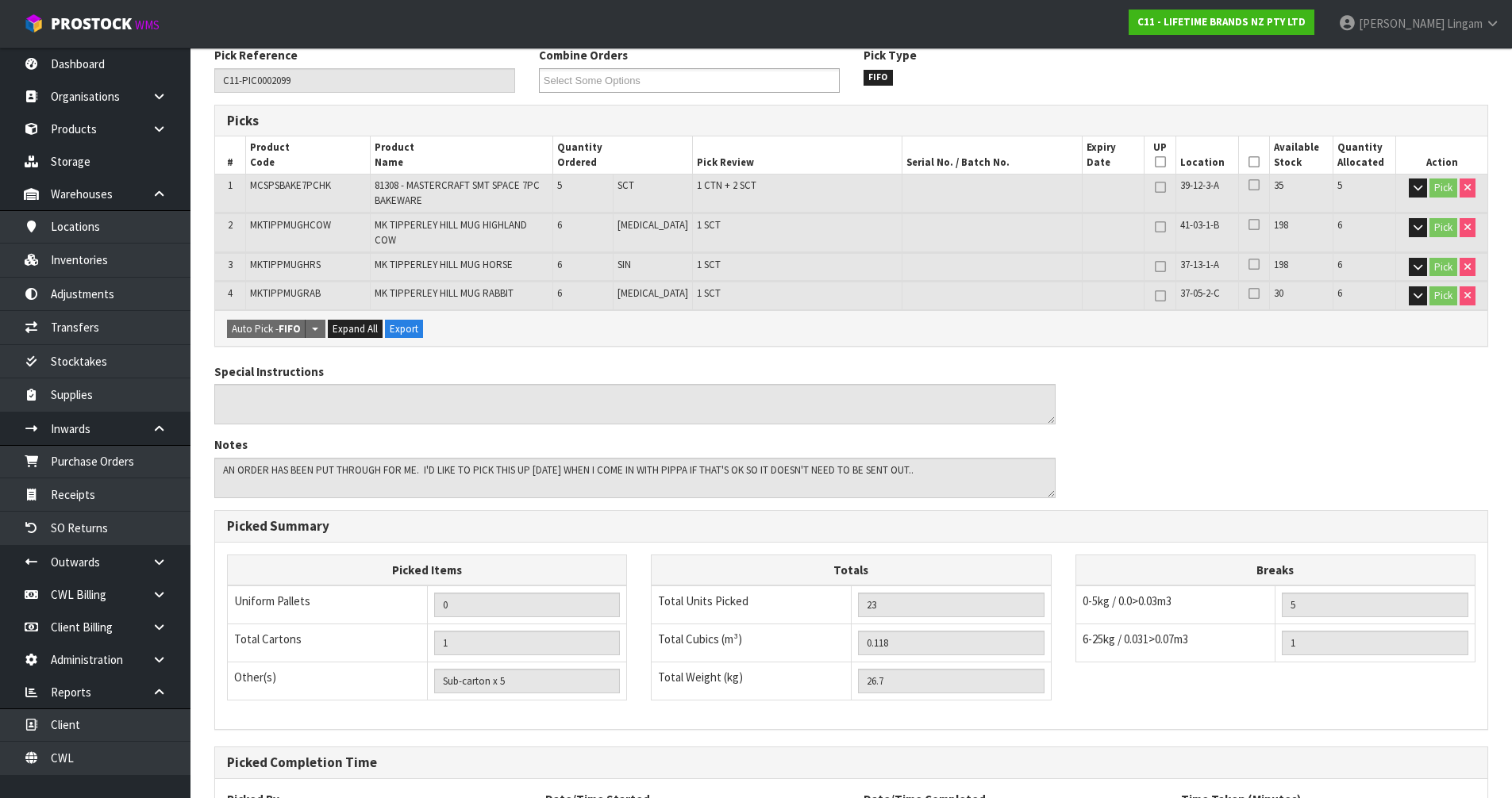
scroll to position [0, 0]
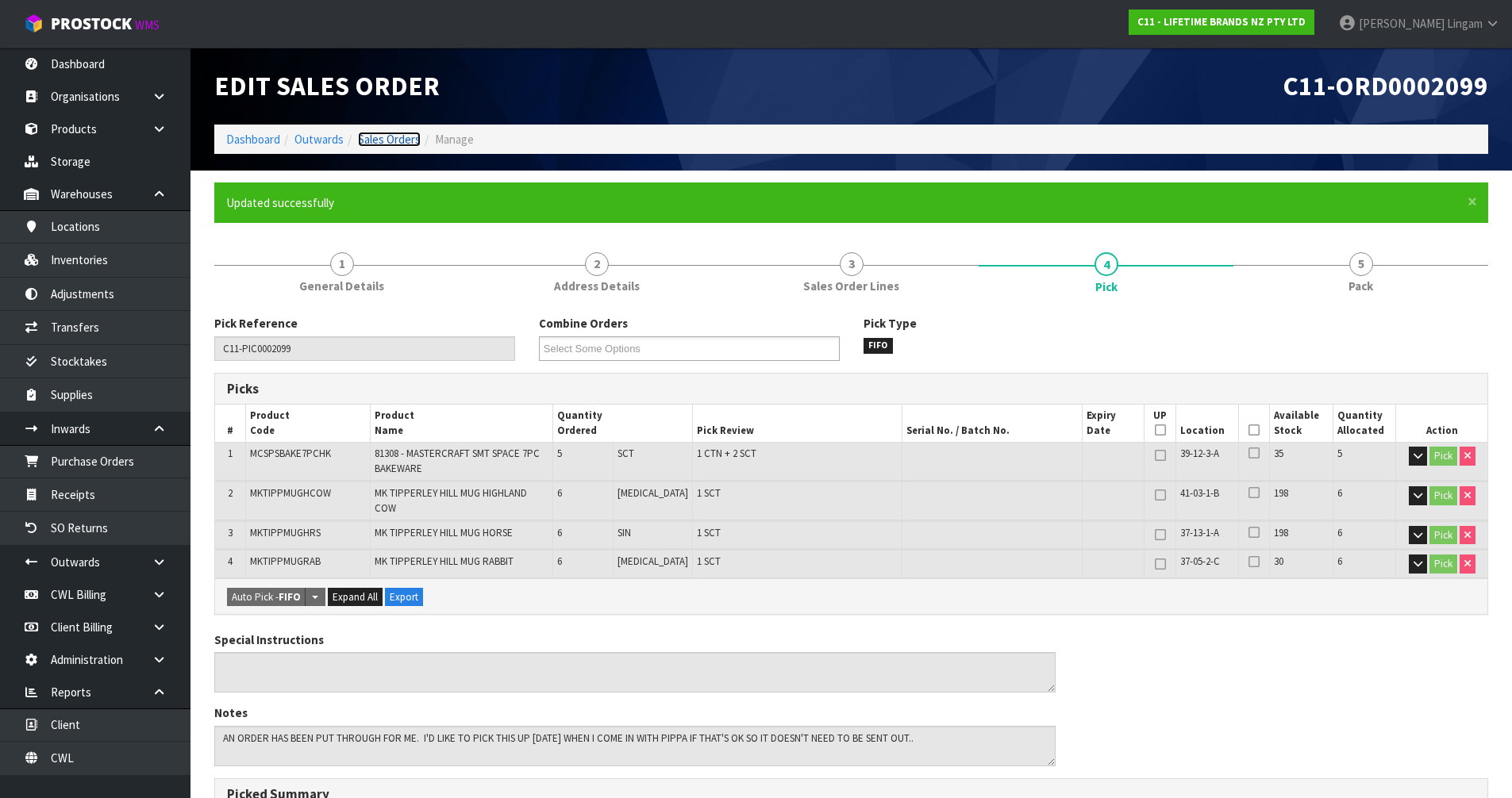
click at [413, 142] on link "Sales Orders" at bounding box center [390, 139] width 63 height 15
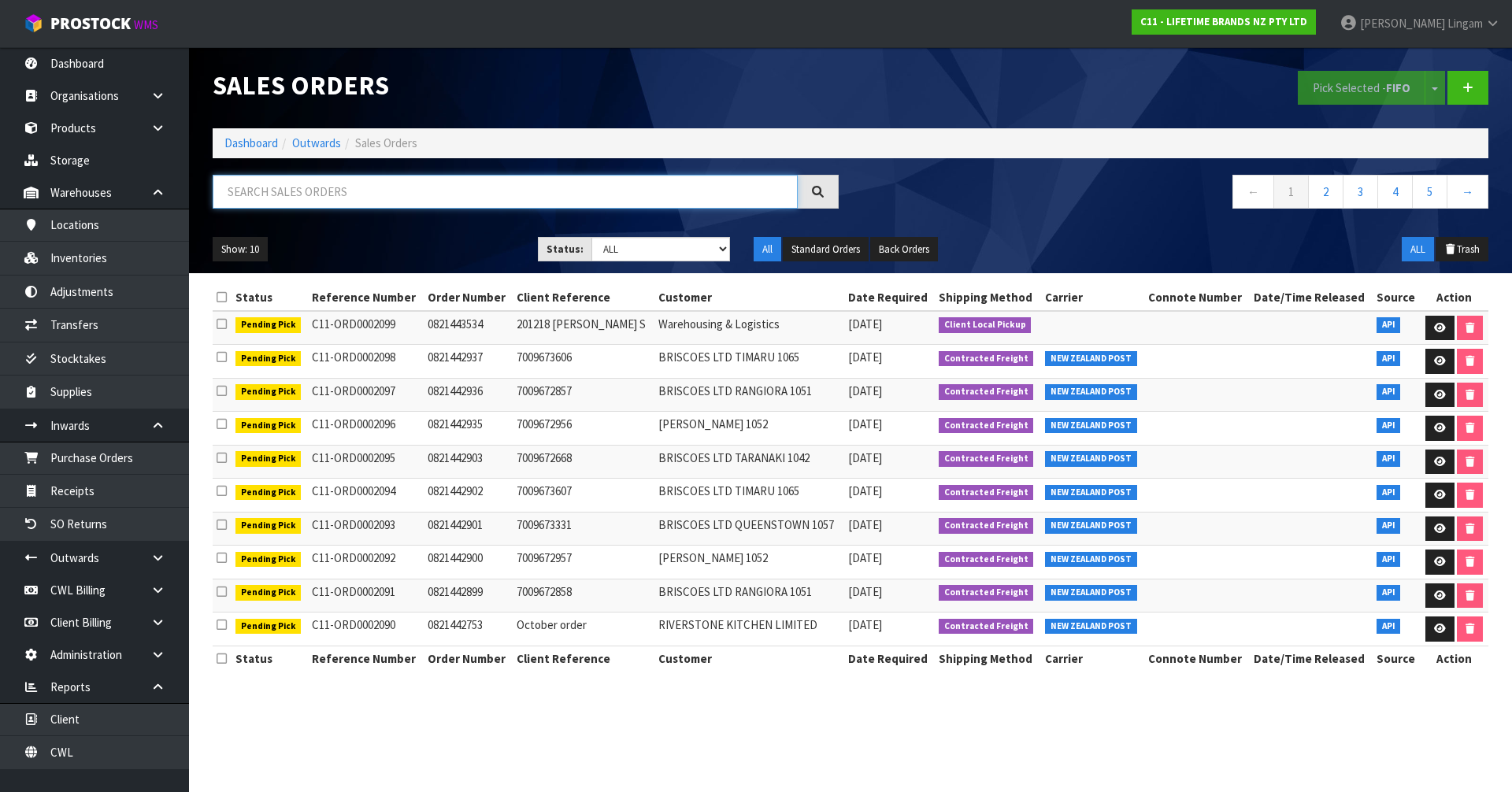
click at [527, 191] on input "text" at bounding box center [505, 192] width 585 height 34
paste input "0821442753"
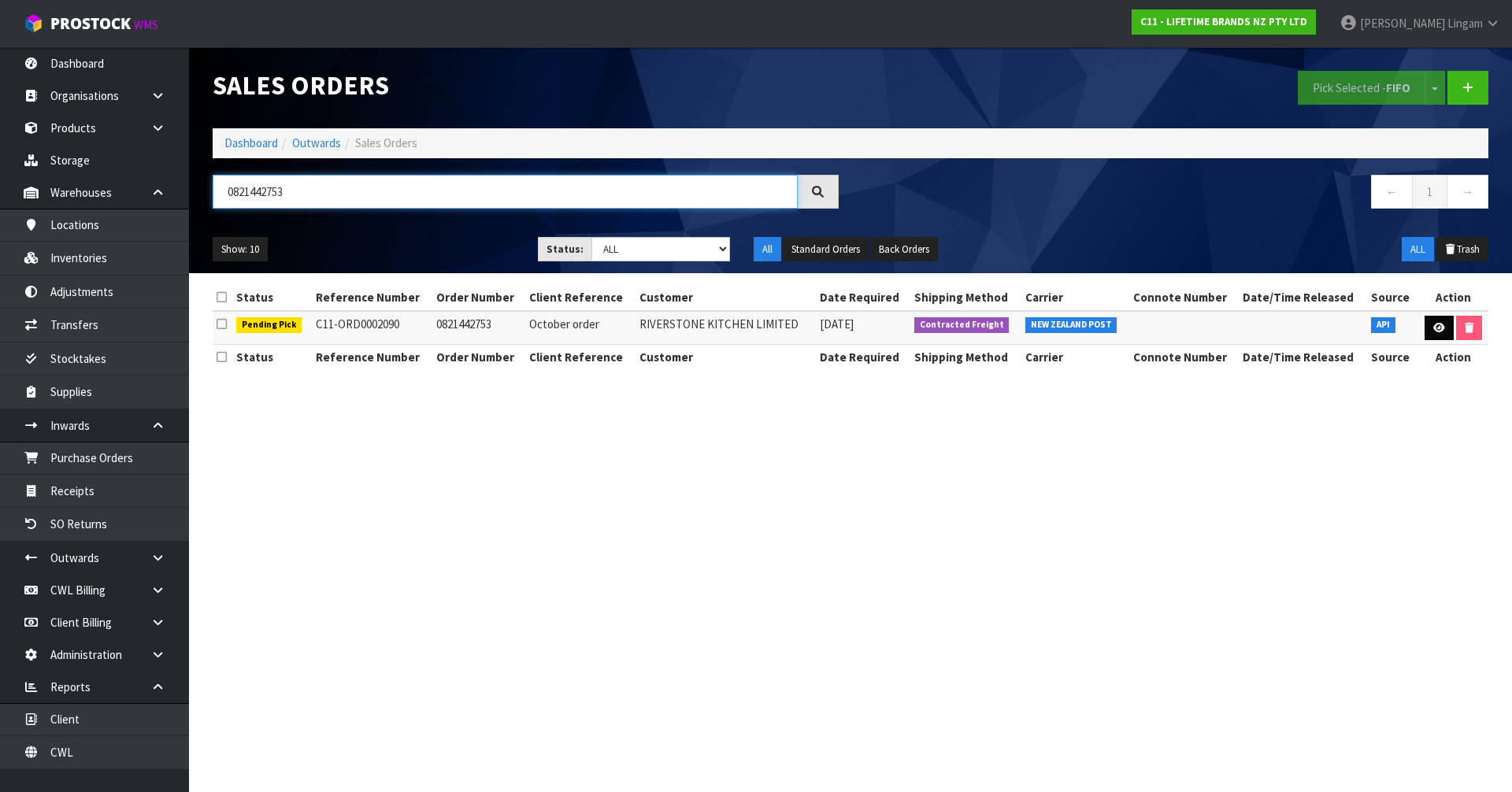
type input "0821442753"
click at [1437, 330] on icon at bounding box center [1439, 327] width 12 height 10
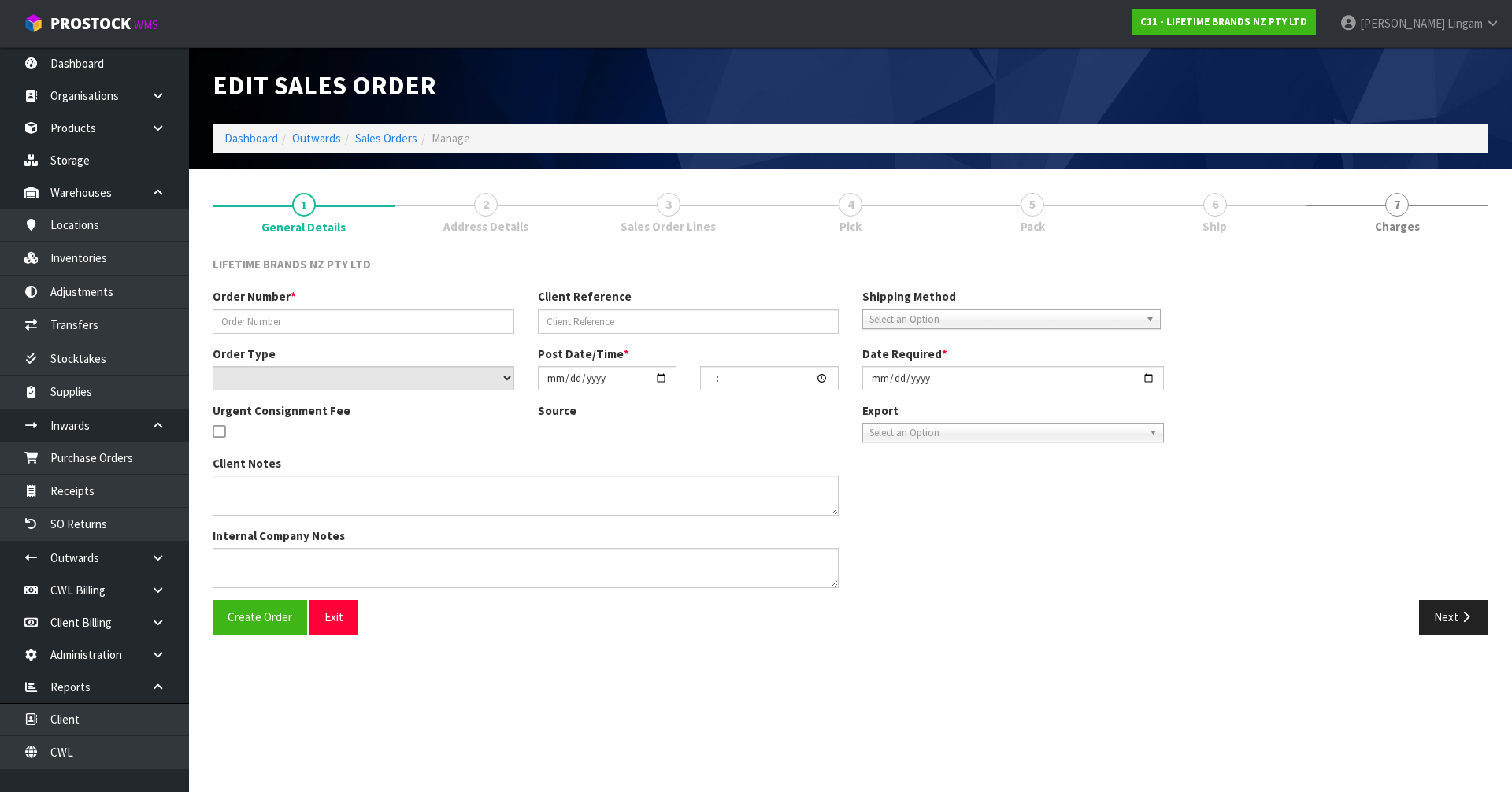
type input "0821442753"
type input "October order"
select select "number:0"
type input "[DATE]"
type input "16:04:25.000"
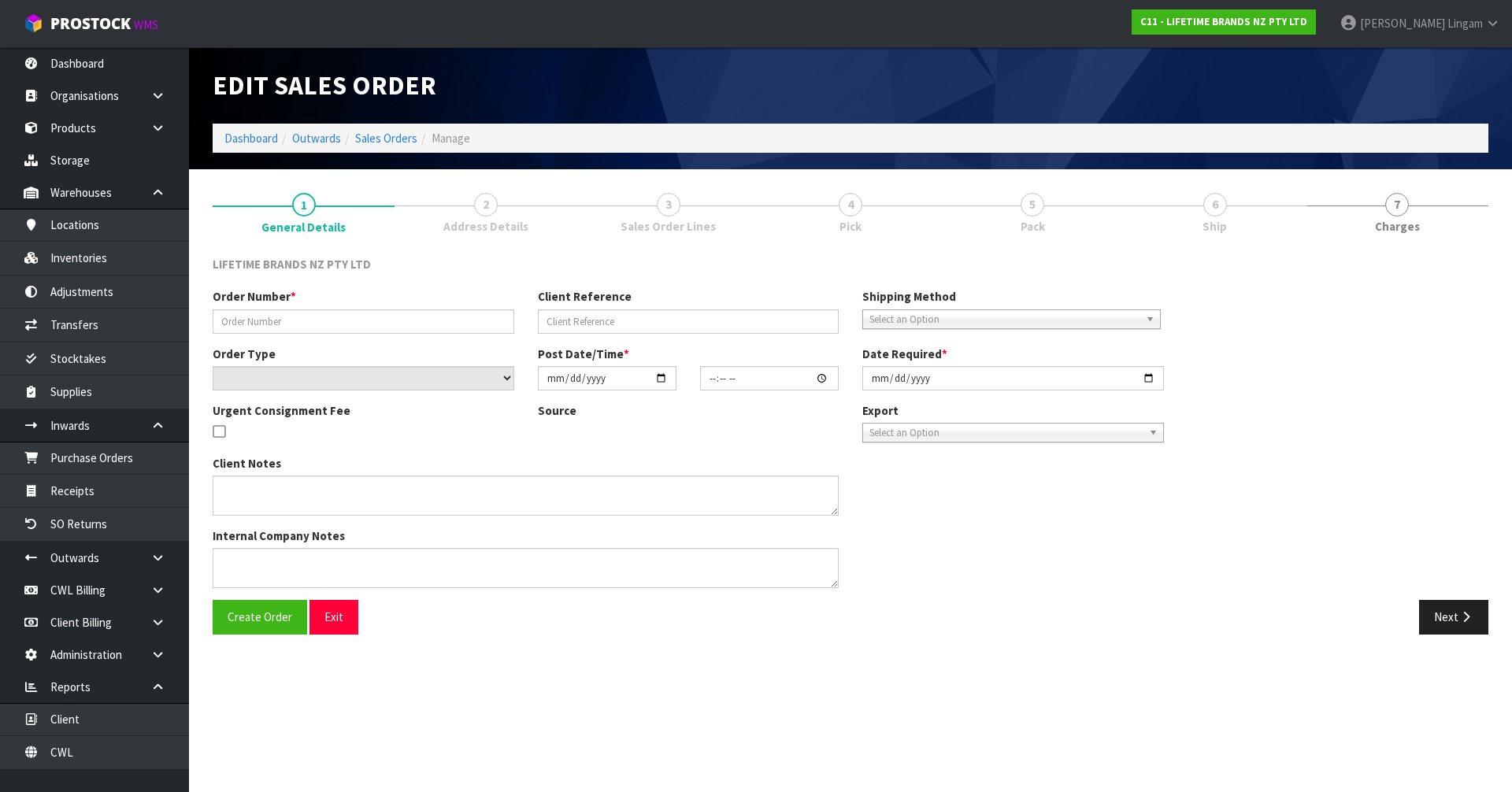
type input "[DATE]"
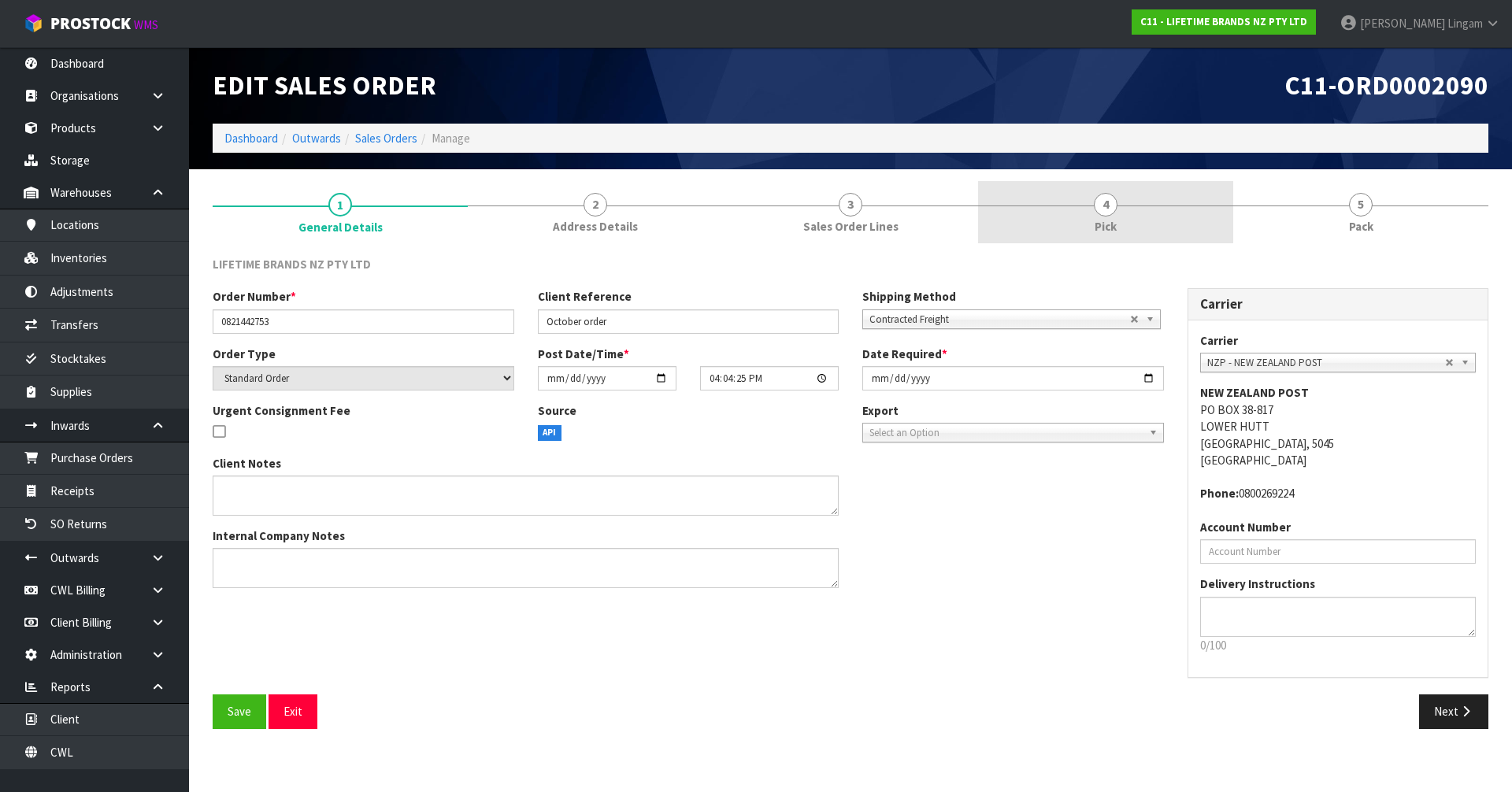
click at [1156, 214] on link "4 Pick" at bounding box center [1106, 212] width 255 height 62
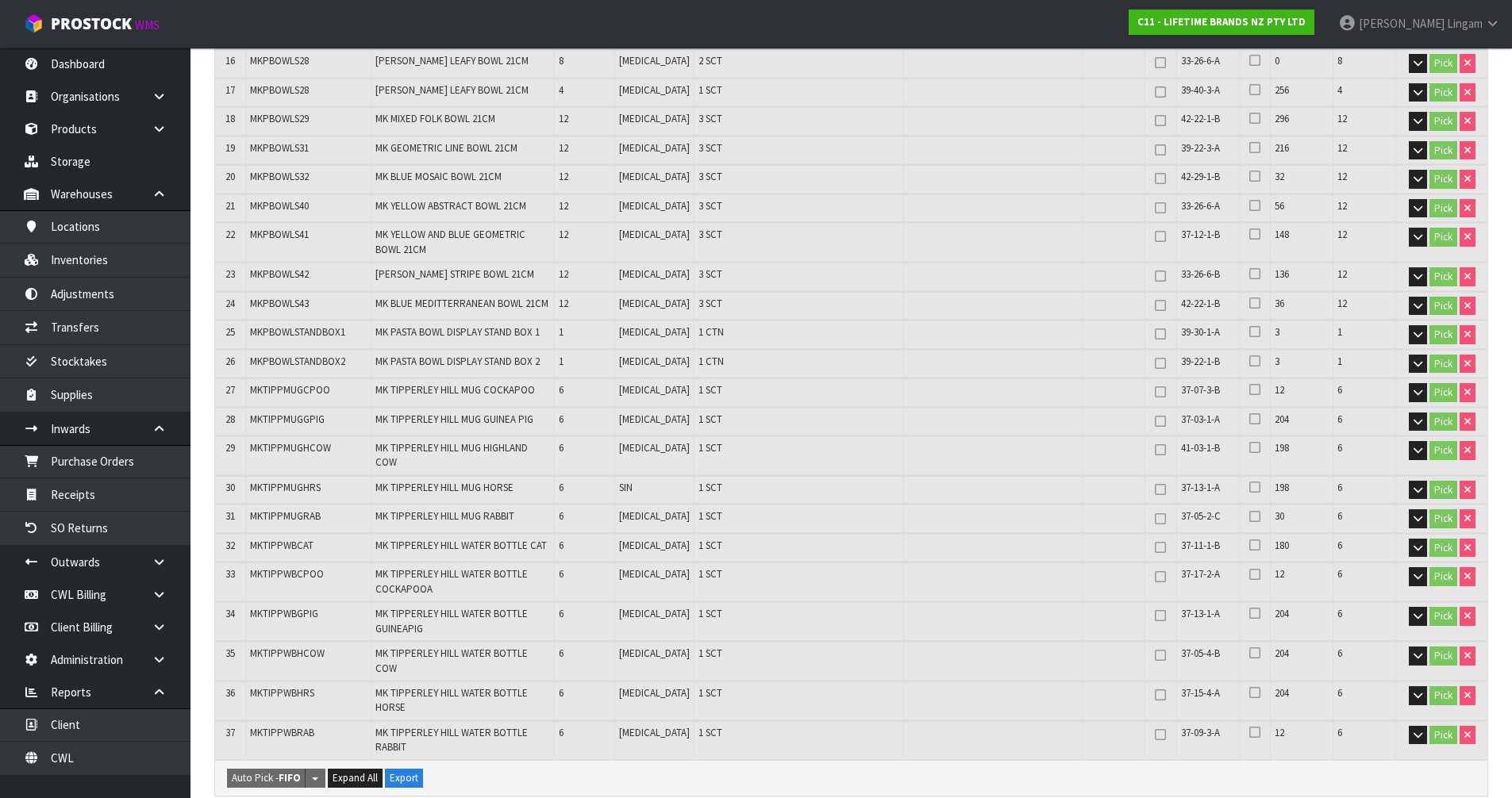
scroll to position [1428, 0]
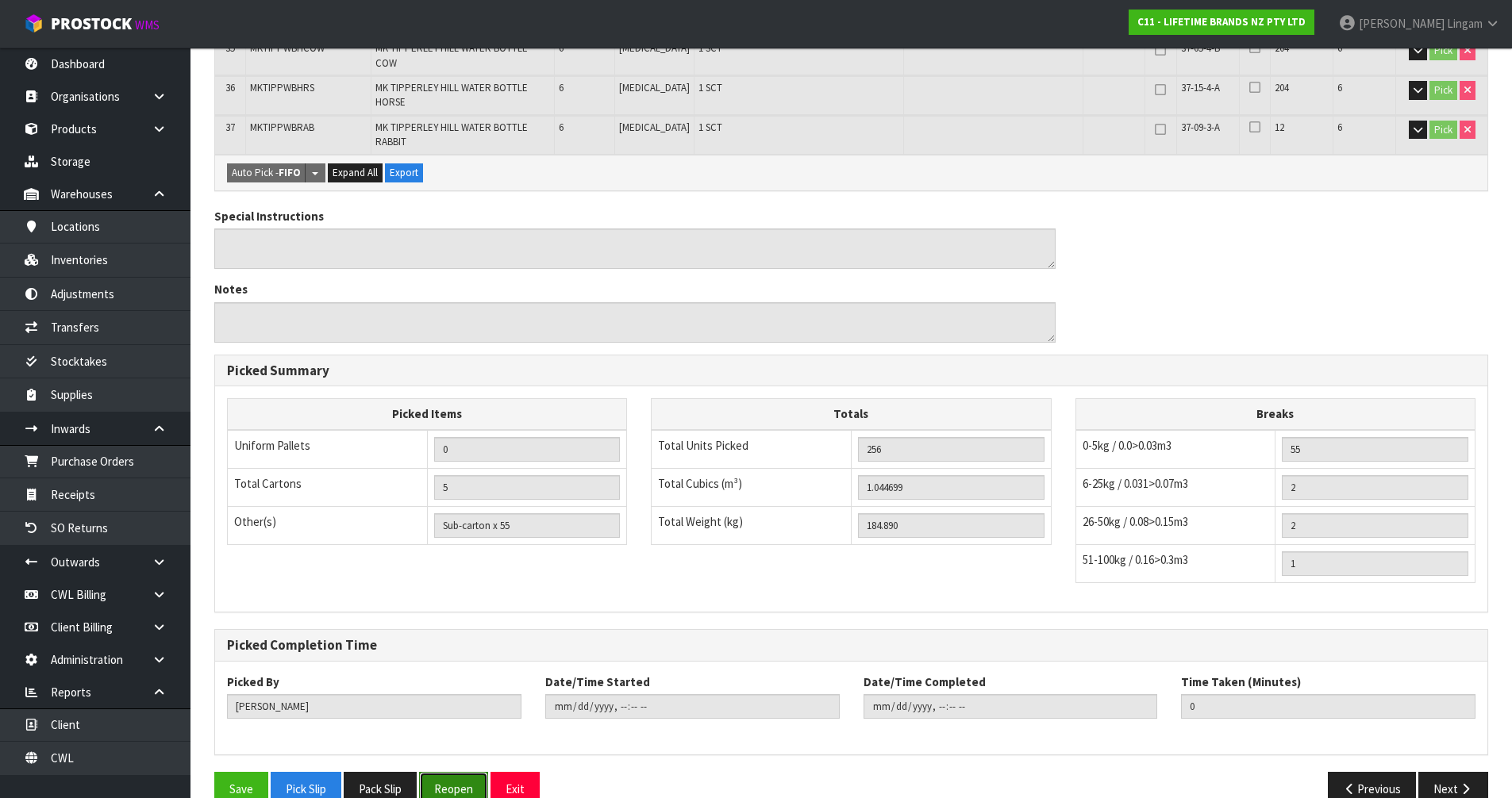
click at [463, 772] on button "Reopen" at bounding box center [453, 789] width 69 height 34
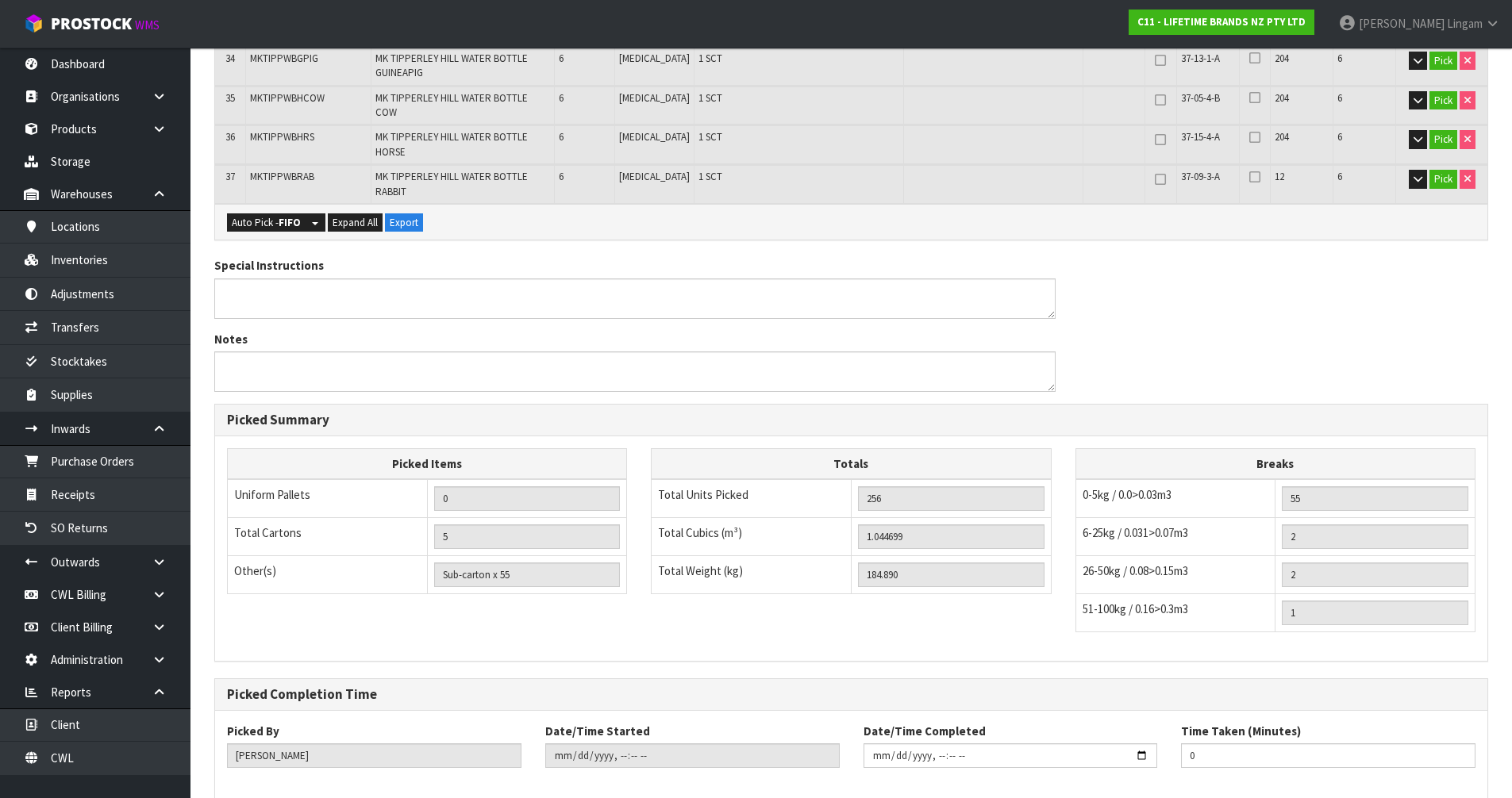
scroll to position [1486, 0]
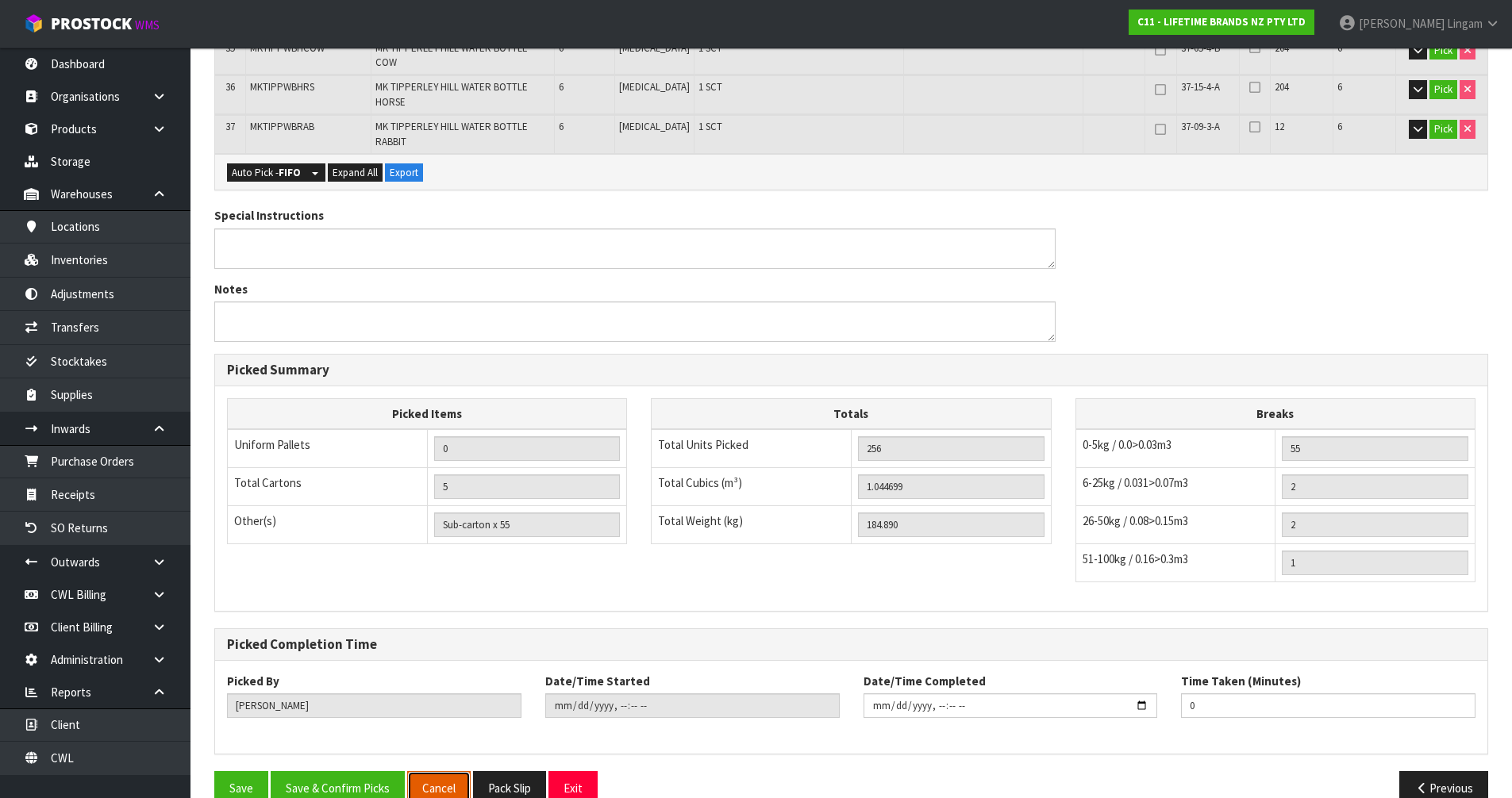
click at [449, 771] on button "Cancel" at bounding box center [438, 788] width 64 height 34
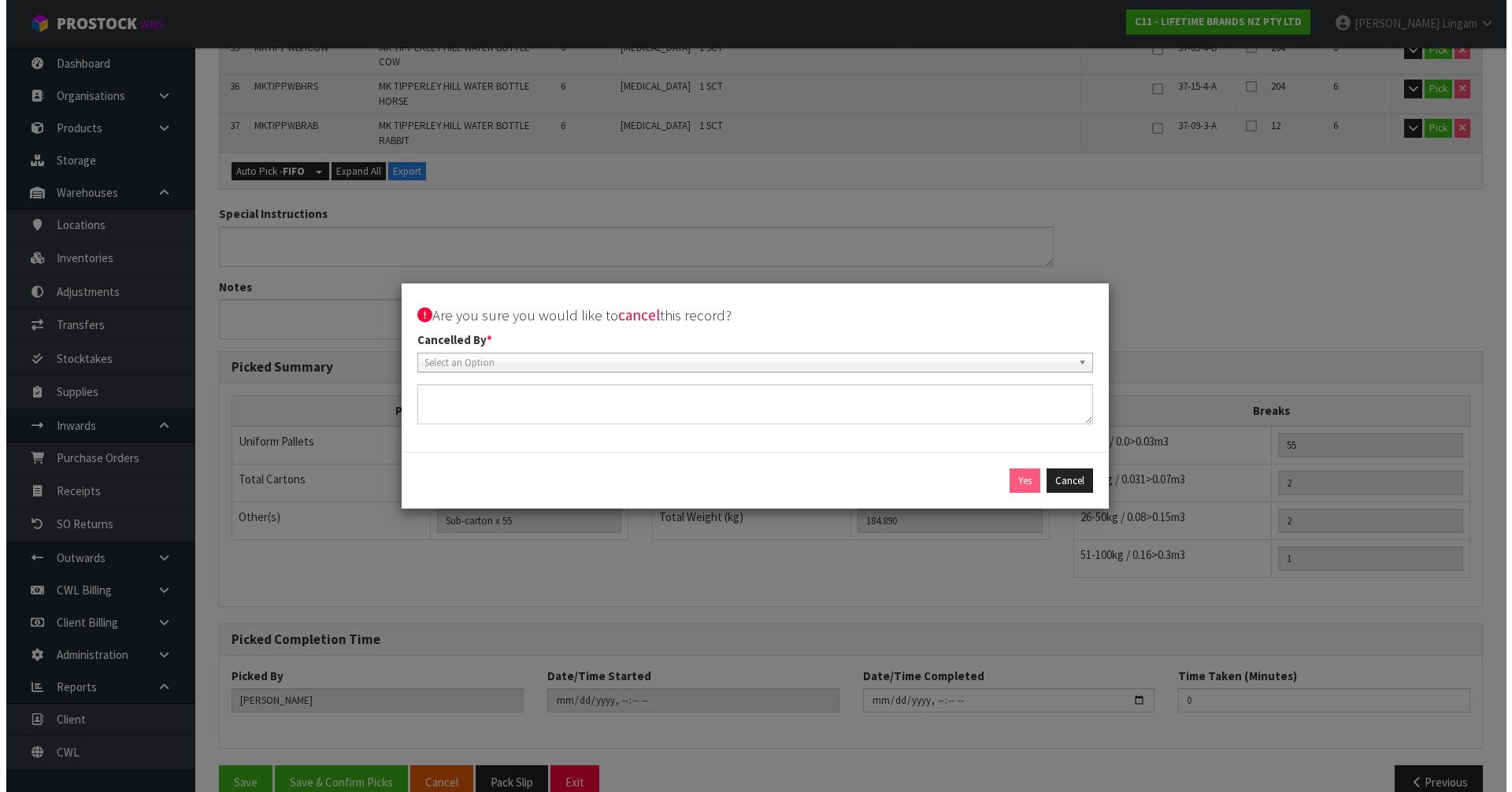
scroll to position [1464, 0]
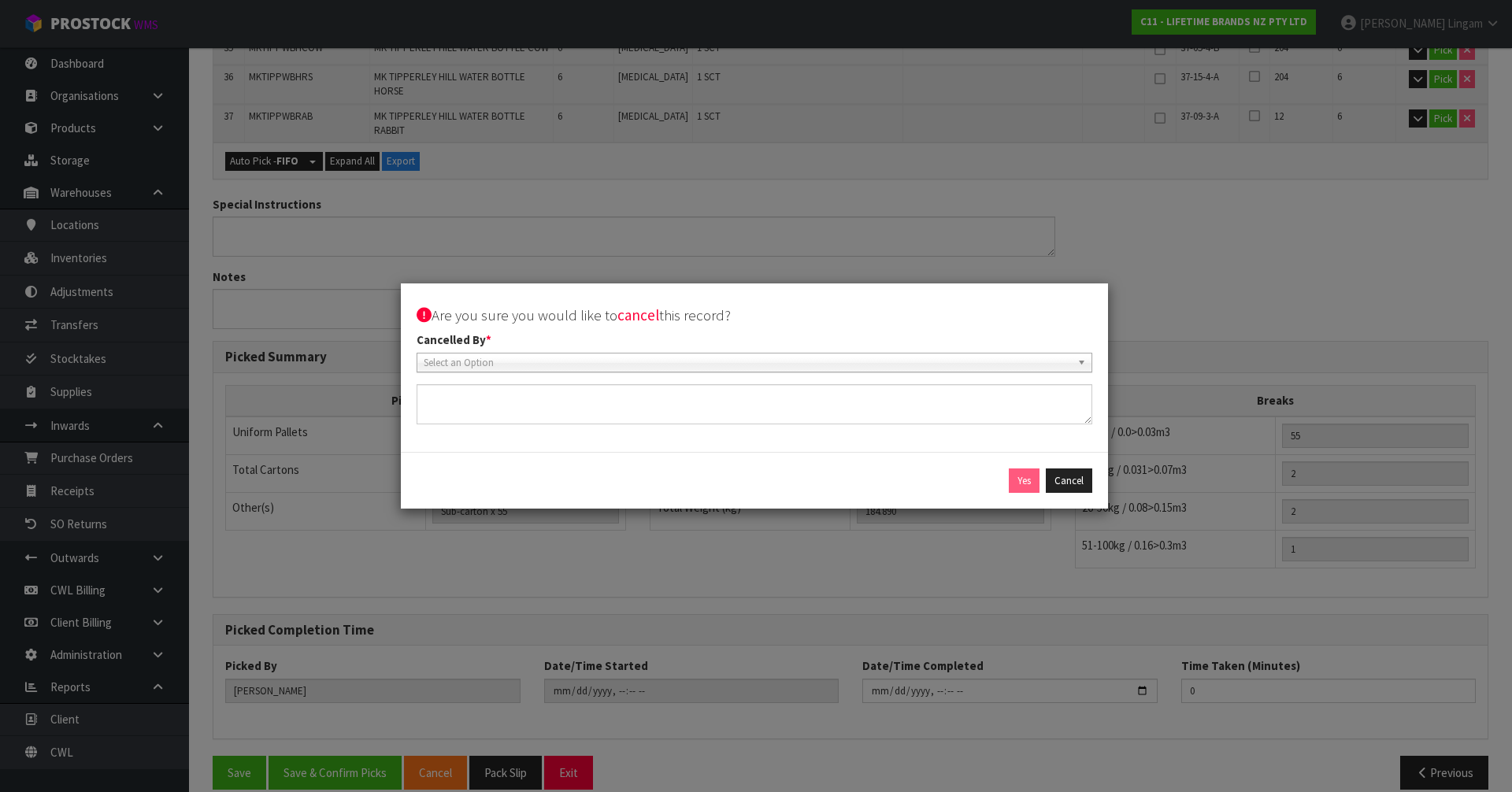
click at [448, 358] on span "Select an Option" at bounding box center [748, 363] width 648 height 19
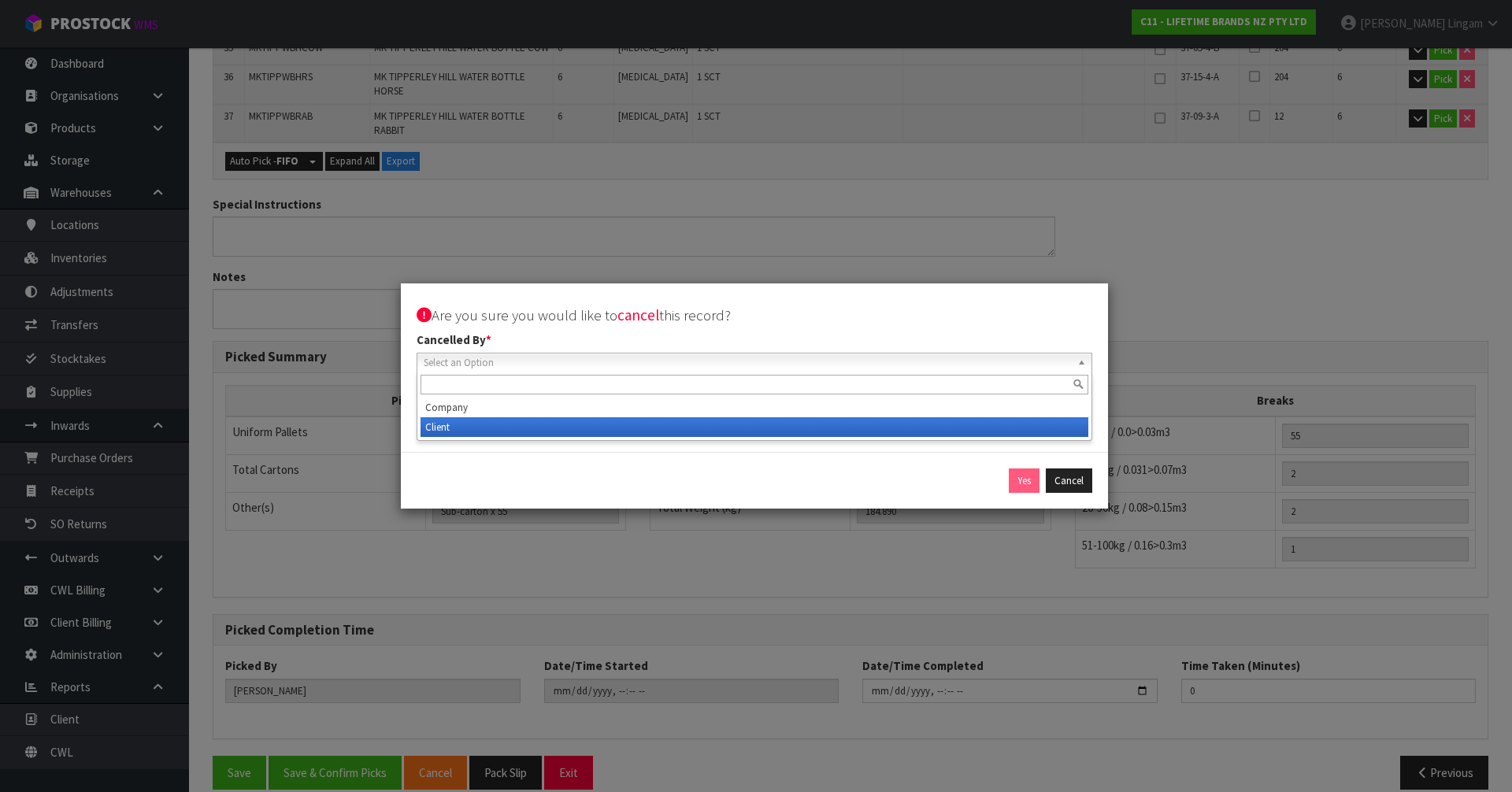
click at [454, 432] on li "Client" at bounding box center [755, 427] width 668 height 20
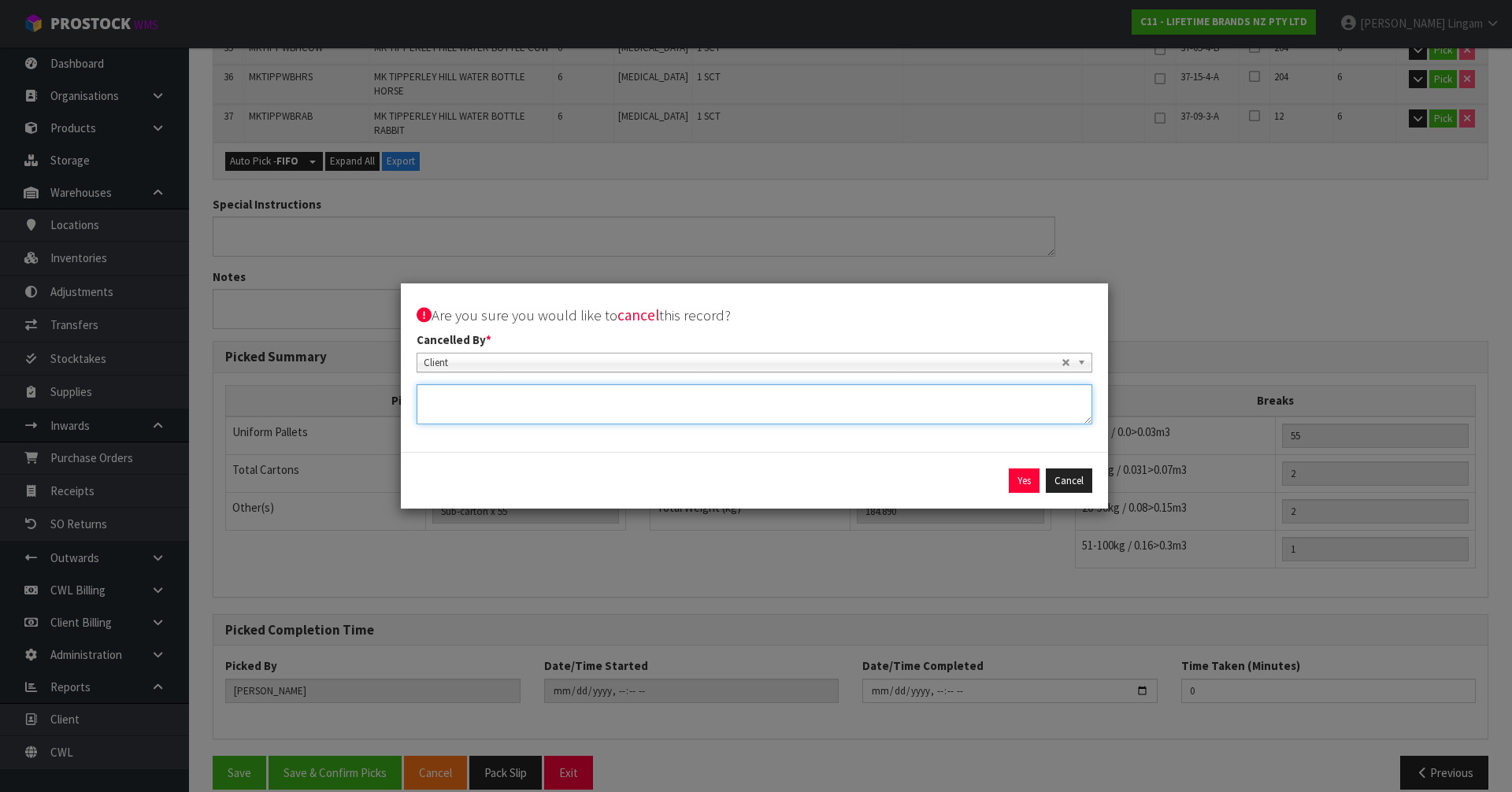
click at [593, 398] on textarea at bounding box center [755, 404] width 675 height 40
paste textarea "WE NEED TO MAKE A CHANGE ON THIS ORDER SO HAVE PUT THROUGH A CANCELLATION REQUE…"
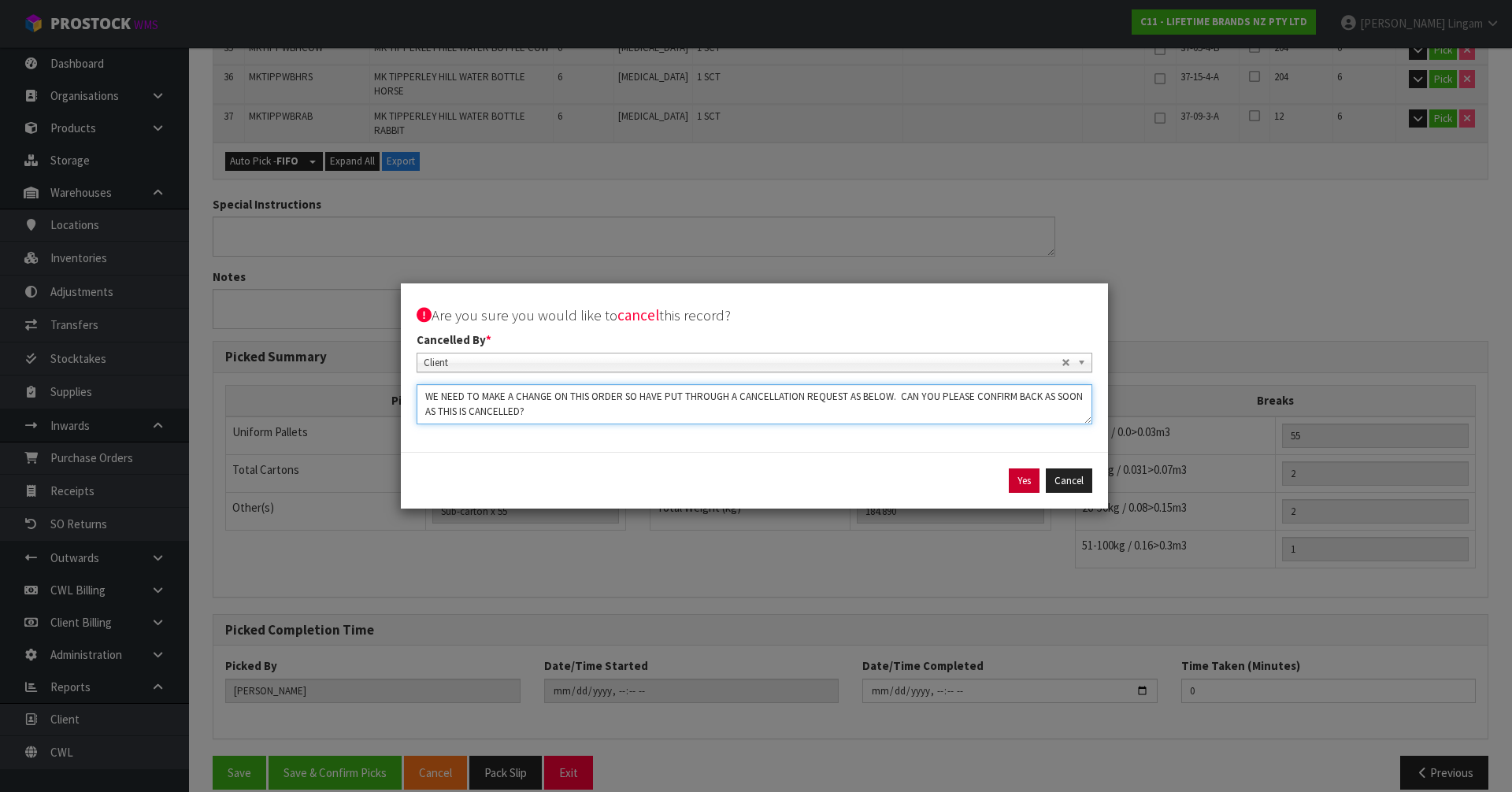
type textarea "WE NEED TO MAKE A CHANGE ON THIS ORDER SO HAVE PUT THROUGH A CANCELLATION REQUE…"
click at [1018, 480] on button "Yes" at bounding box center [1024, 481] width 30 height 25
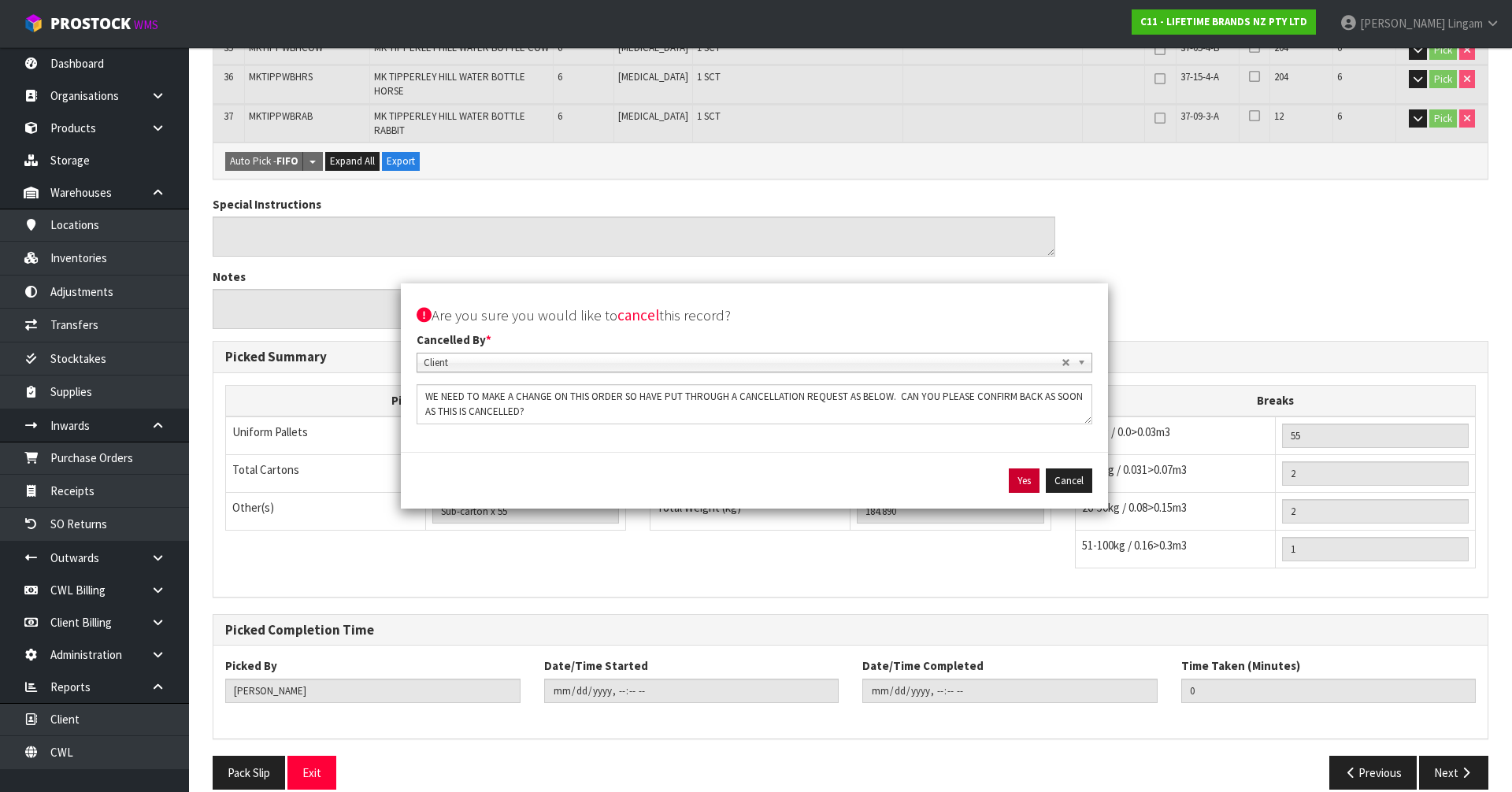
scroll to position [0, 0]
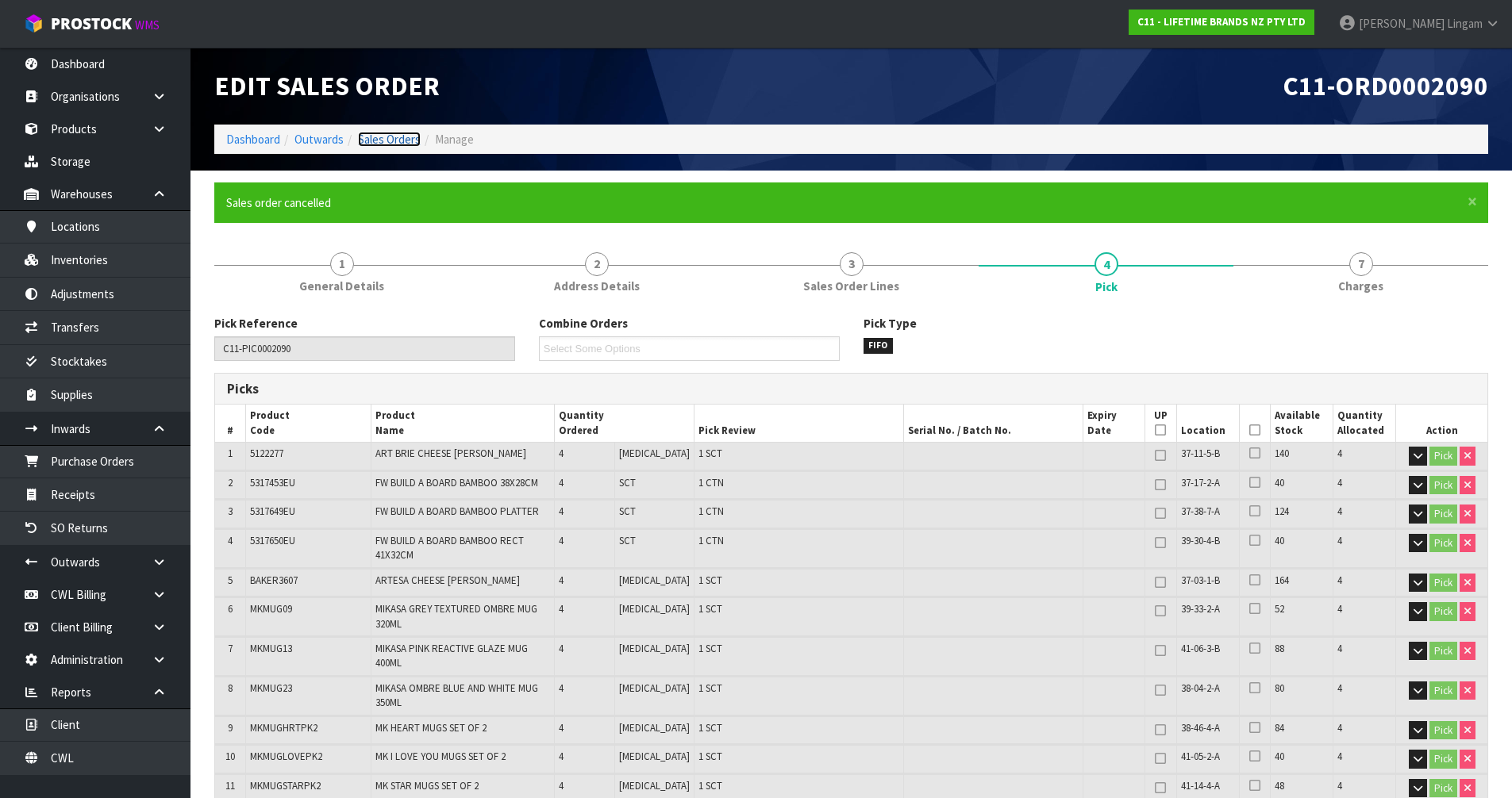
click at [400, 142] on link "Sales Orders" at bounding box center [390, 139] width 63 height 15
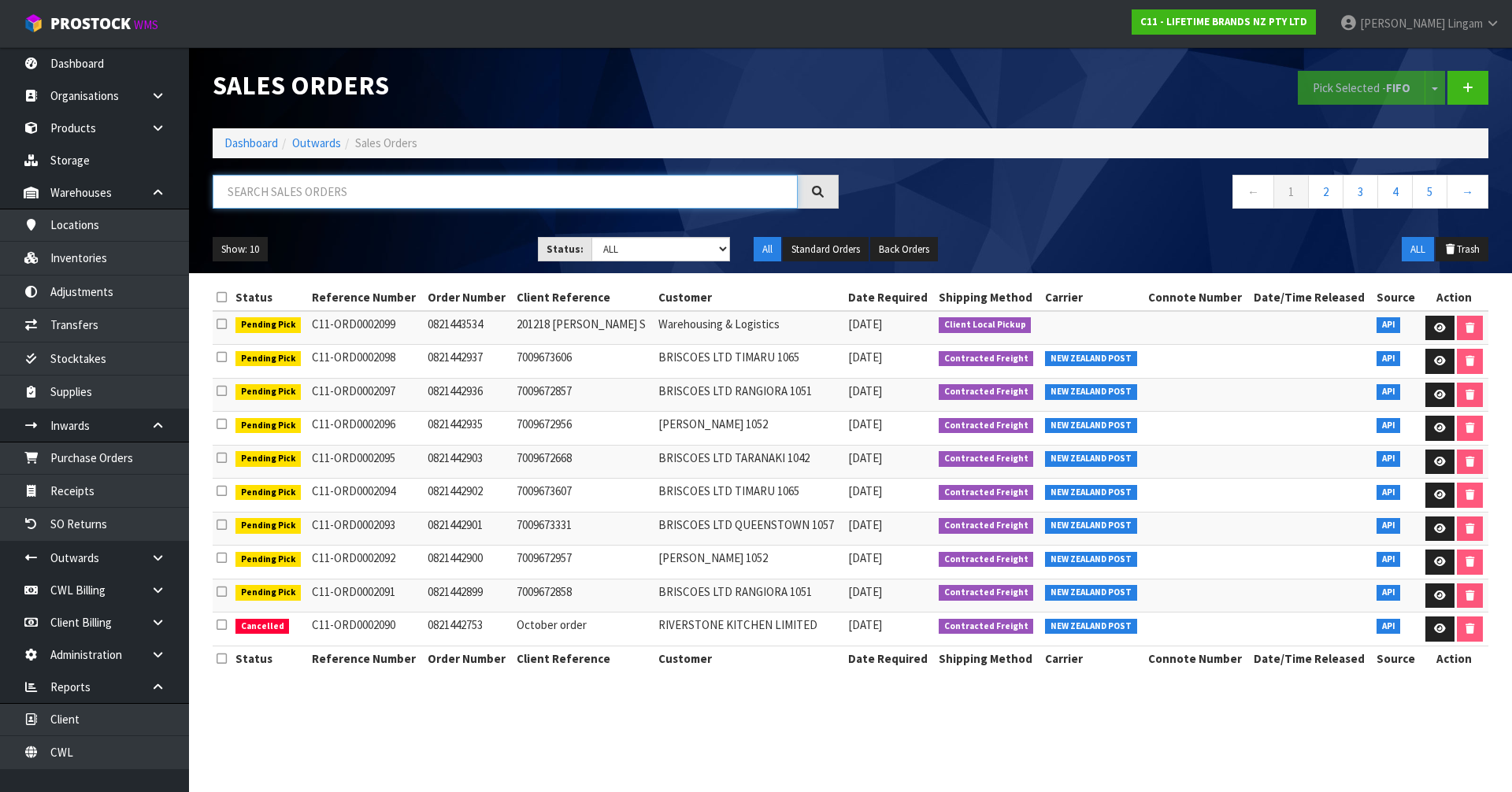
click at [404, 196] on input "text" at bounding box center [505, 192] width 585 height 34
paste input "We need to make a change on this order so have put through a cancellation reque…"
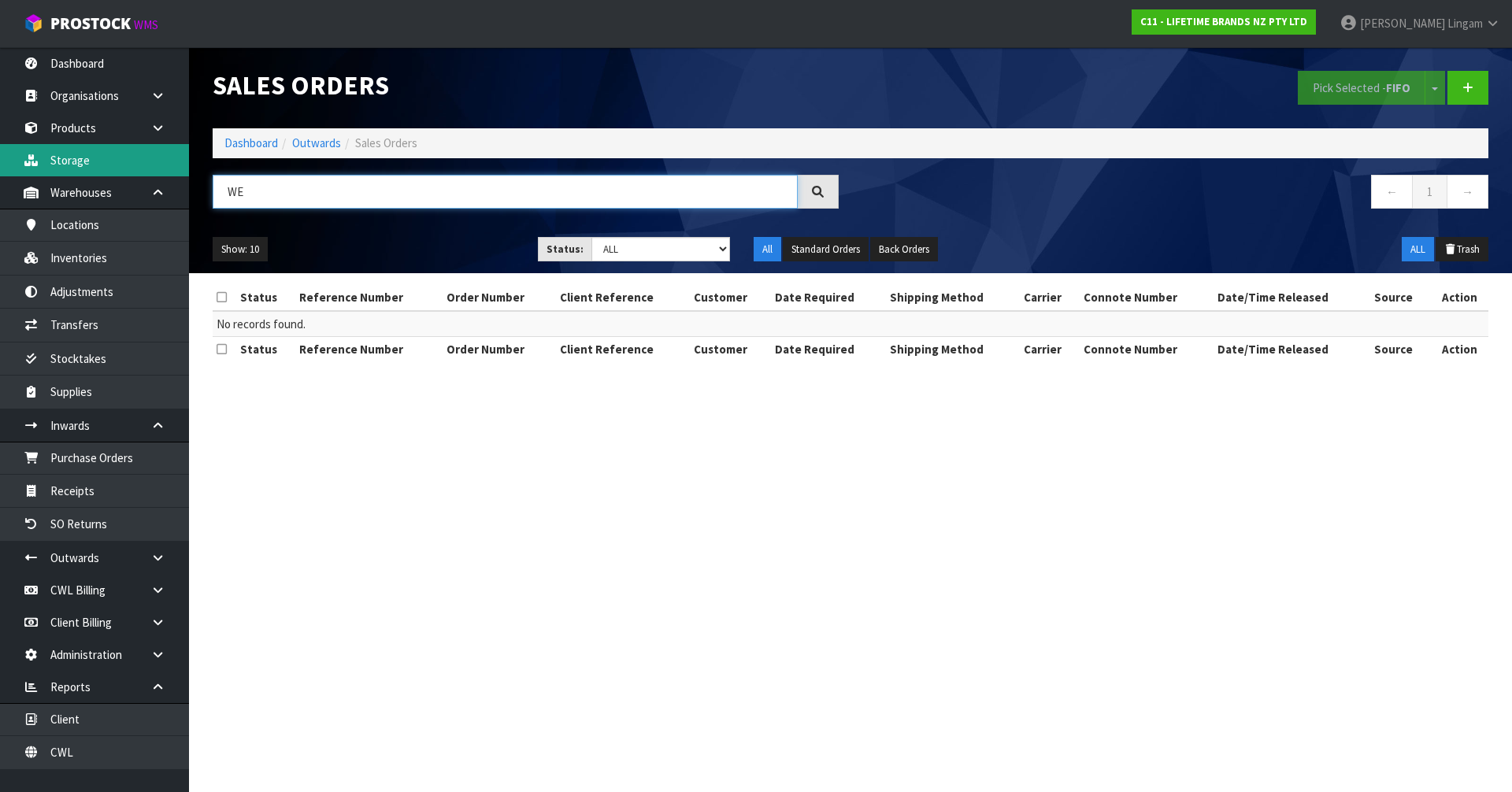
type input "W"
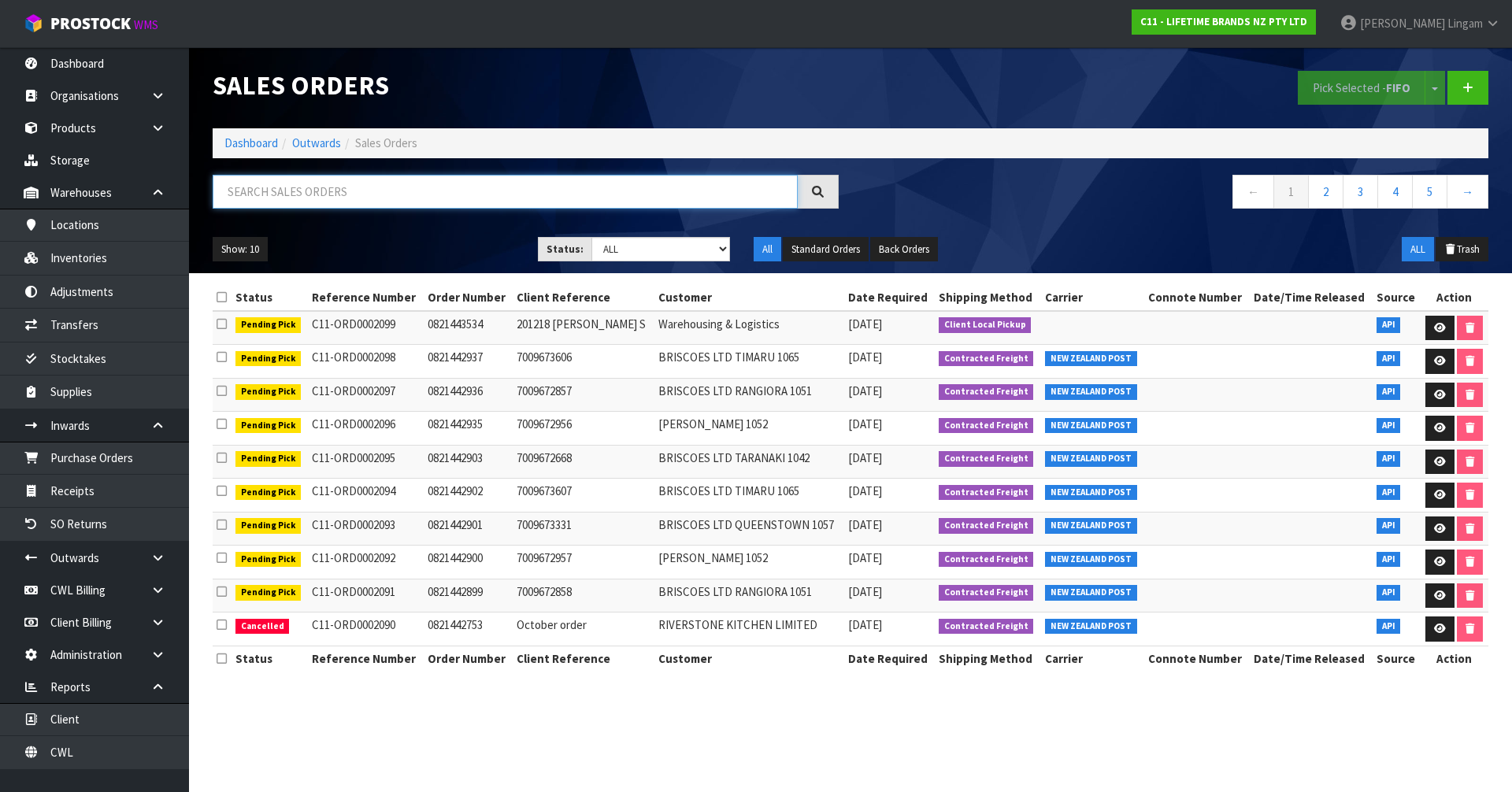
click at [349, 177] on input "text" at bounding box center [505, 192] width 585 height 34
paste input "0821442753"
type input "0821442753"
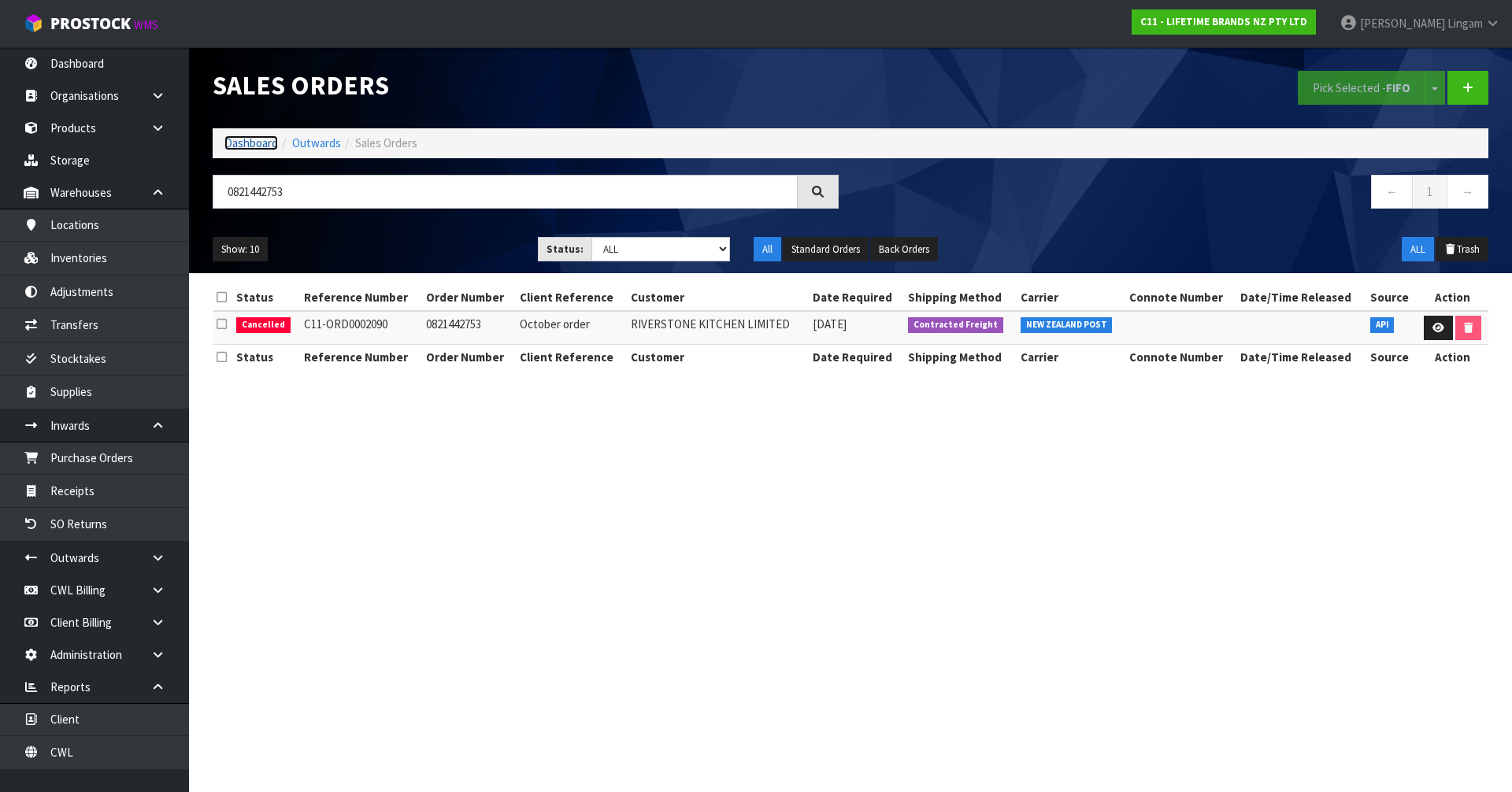
click at [262, 142] on link "Dashboard" at bounding box center [251, 143] width 53 height 15
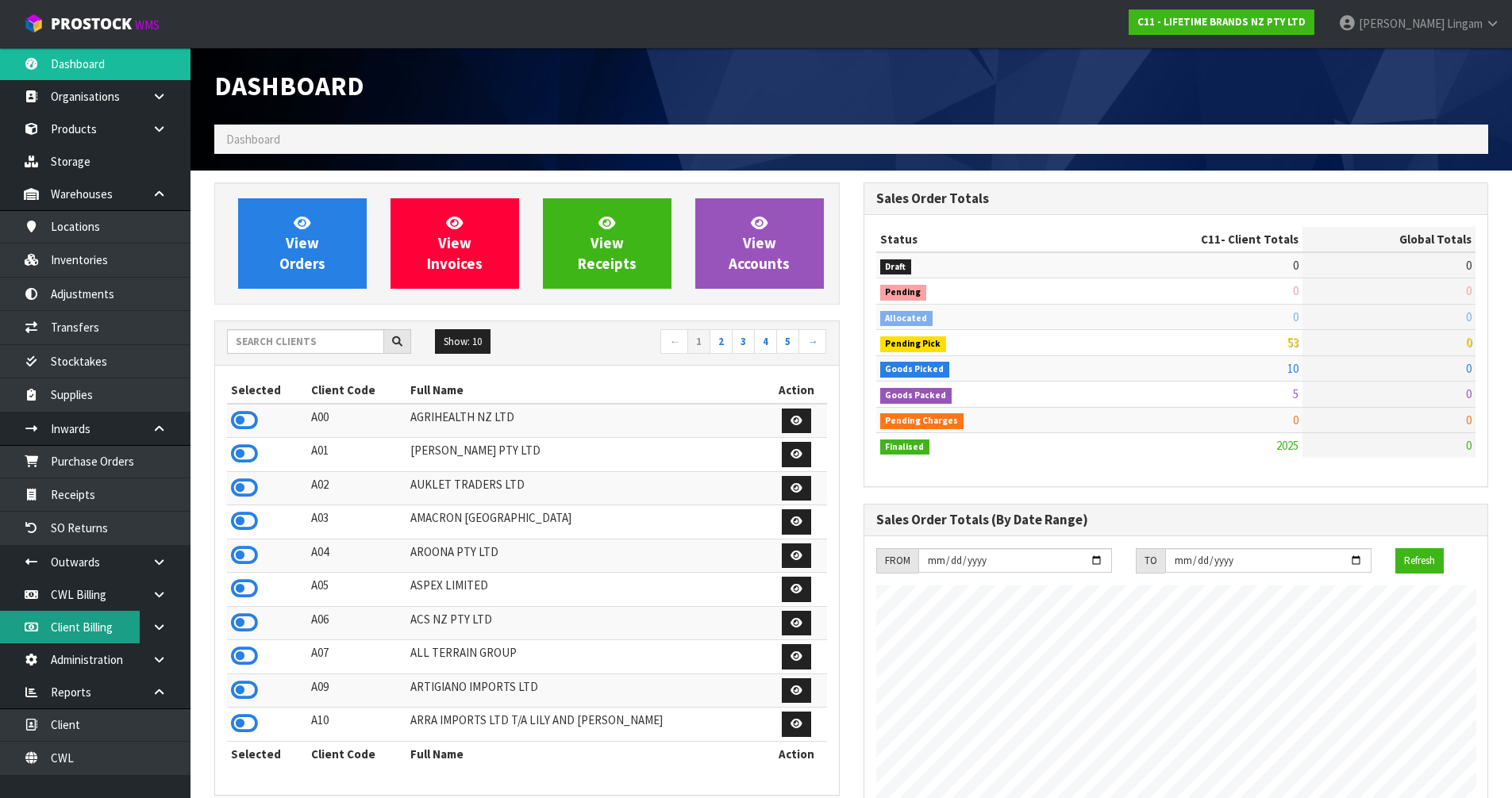
scroll to position [1202, 648]
click at [286, 345] on input "text" at bounding box center [305, 341] width 157 height 24
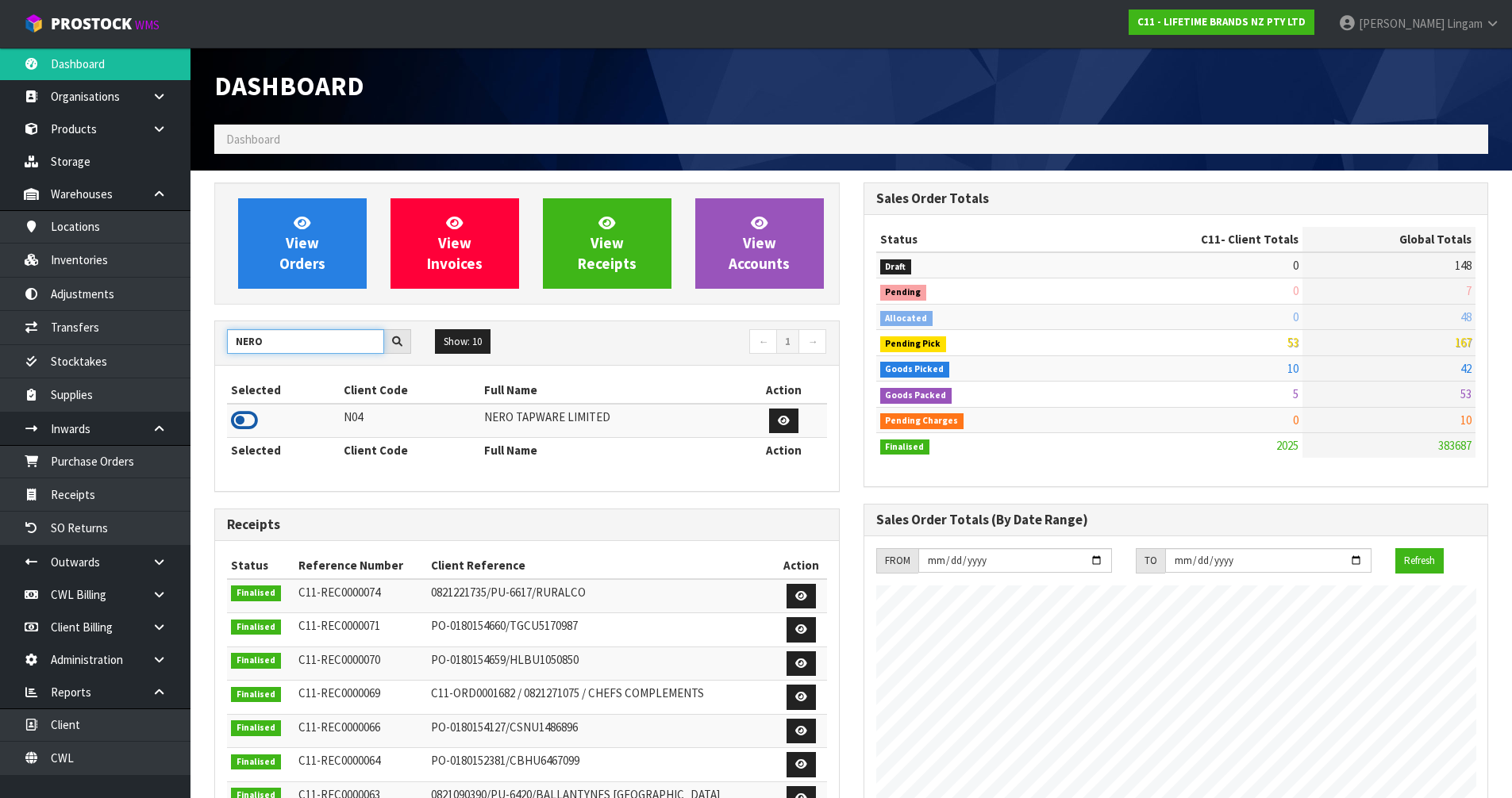
type input "NERO"
click at [249, 425] on icon at bounding box center [244, 420] width 27 height 24
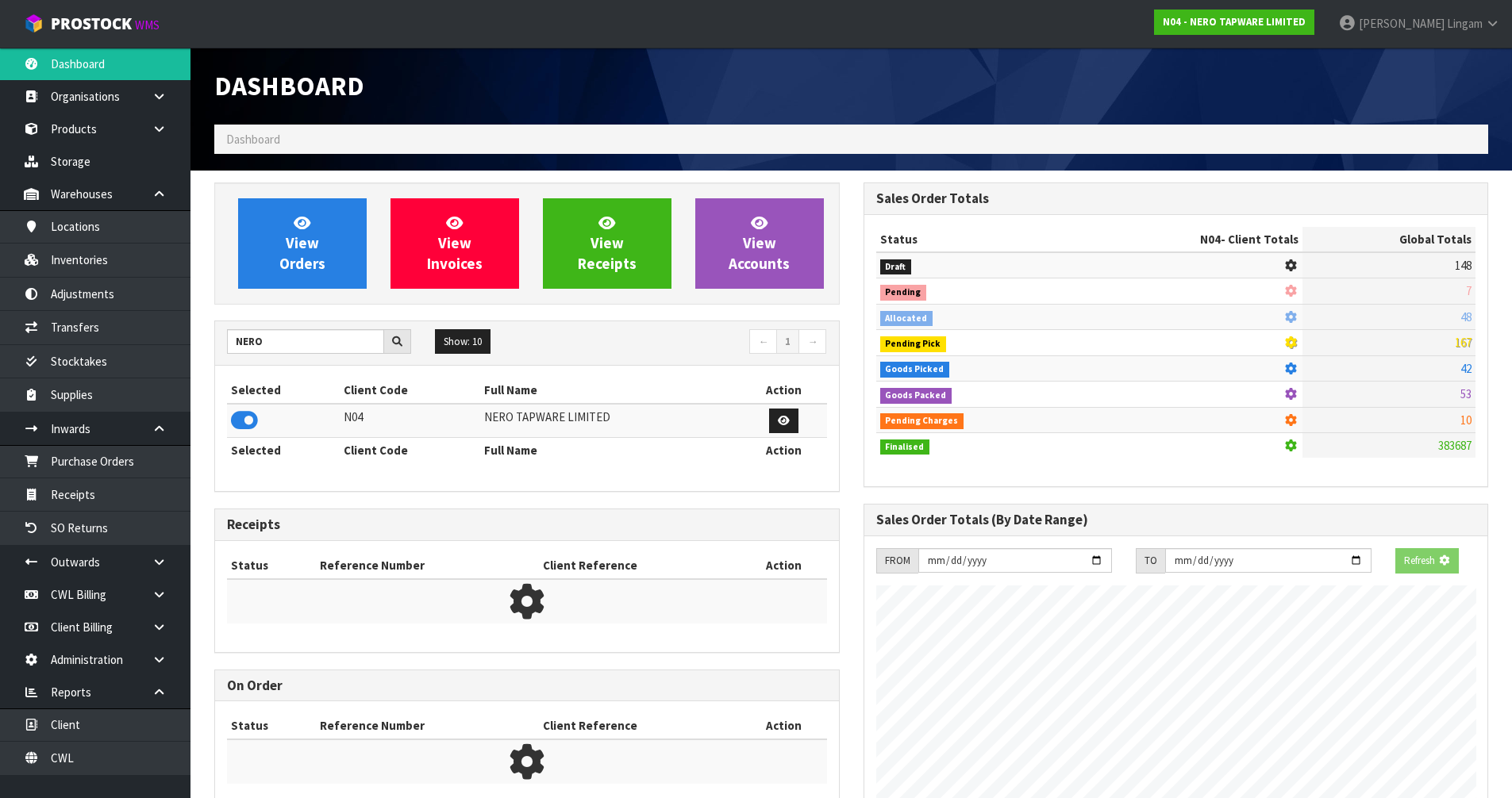
scroll to position [792436, 792974]
click at [297, 275] on link "View Orders" at bounding box center [302, 243] width 128 height 91
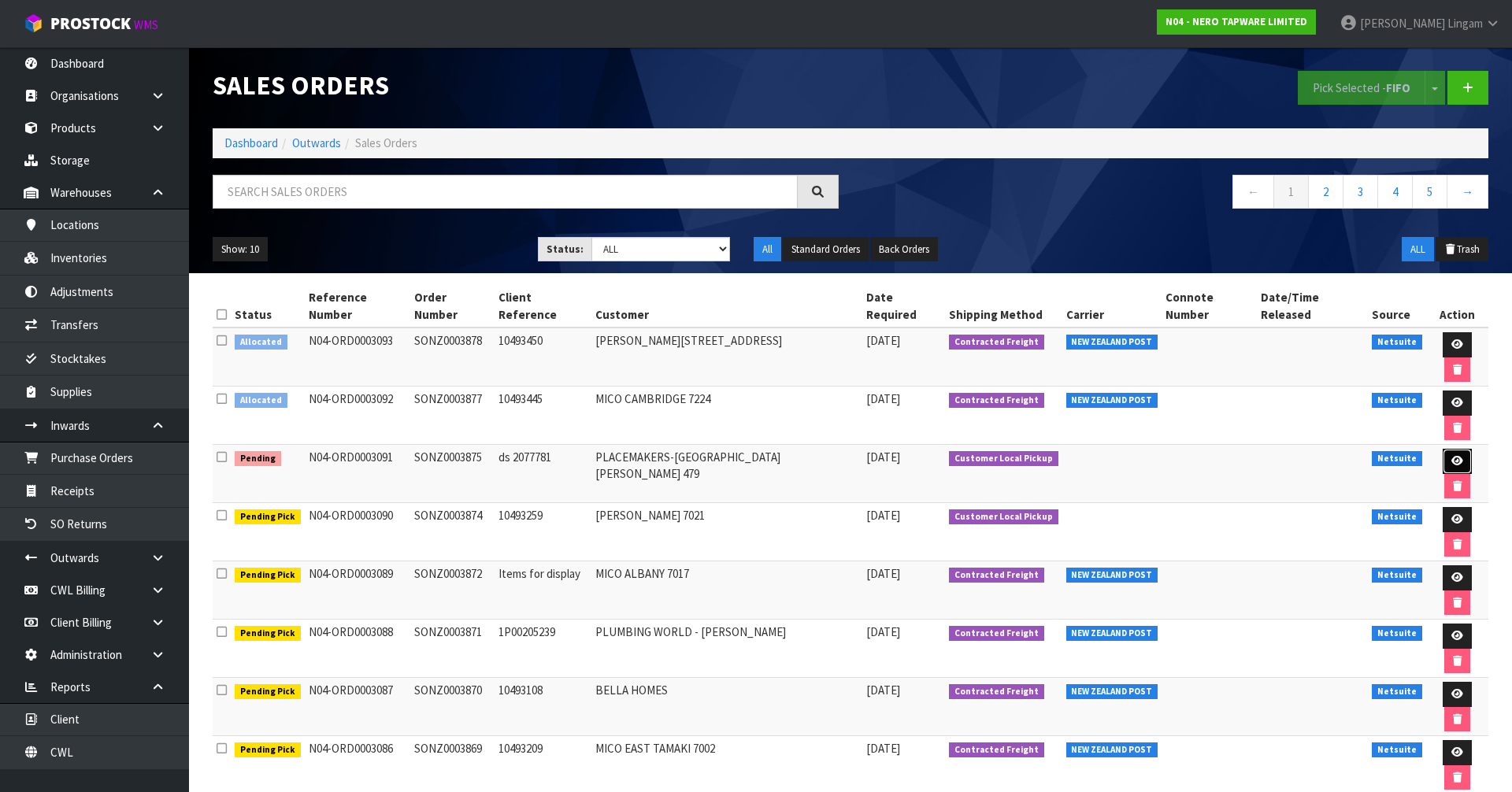
click at [1451, 456] on icon at bounding box center [1457, 461] width 12 height 10
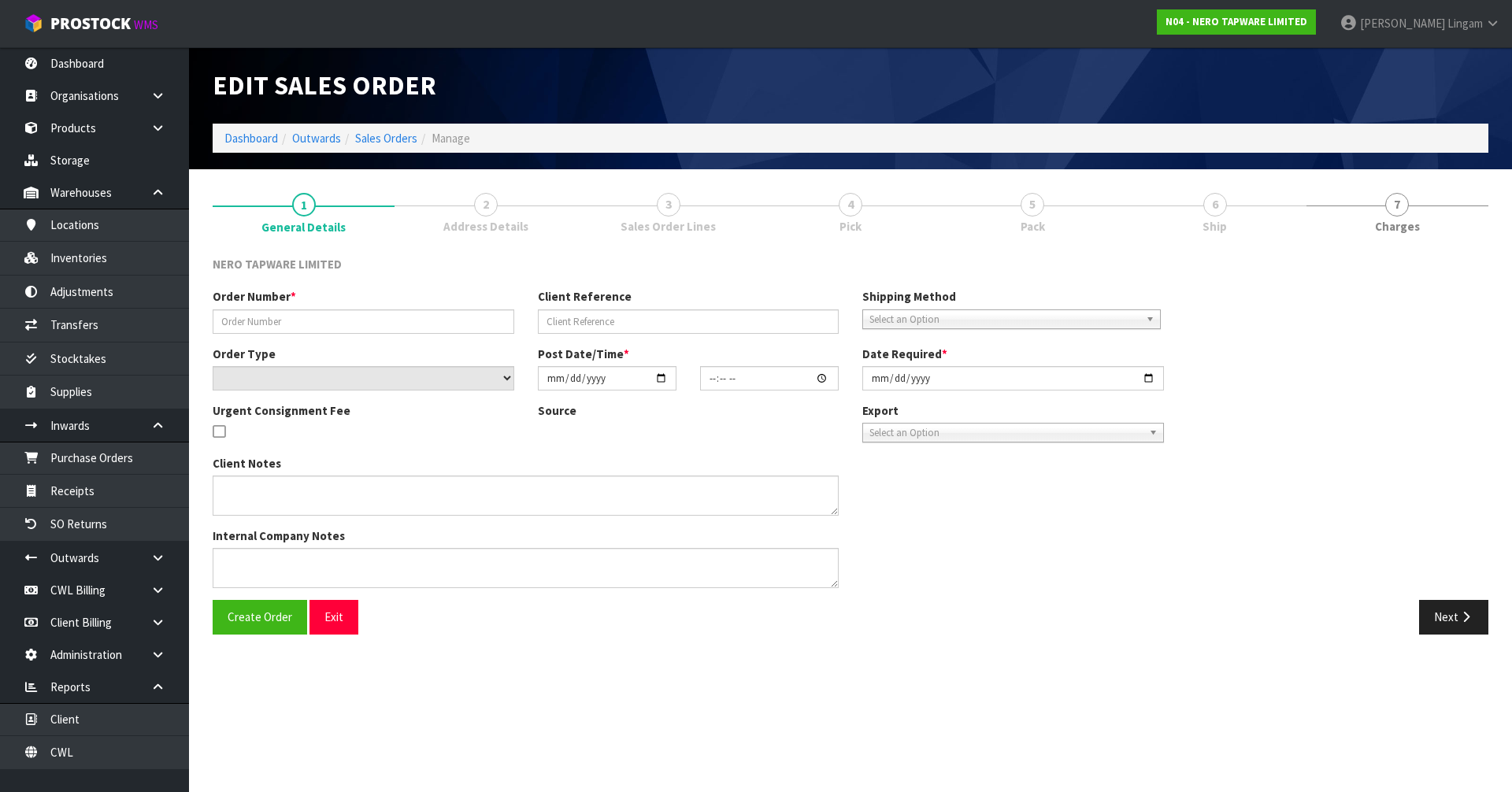
type input "SONZ0003875"
type input "ds 2077781"
select select "number:0"
type input "[DATE]"
type input "16:30:11.000"
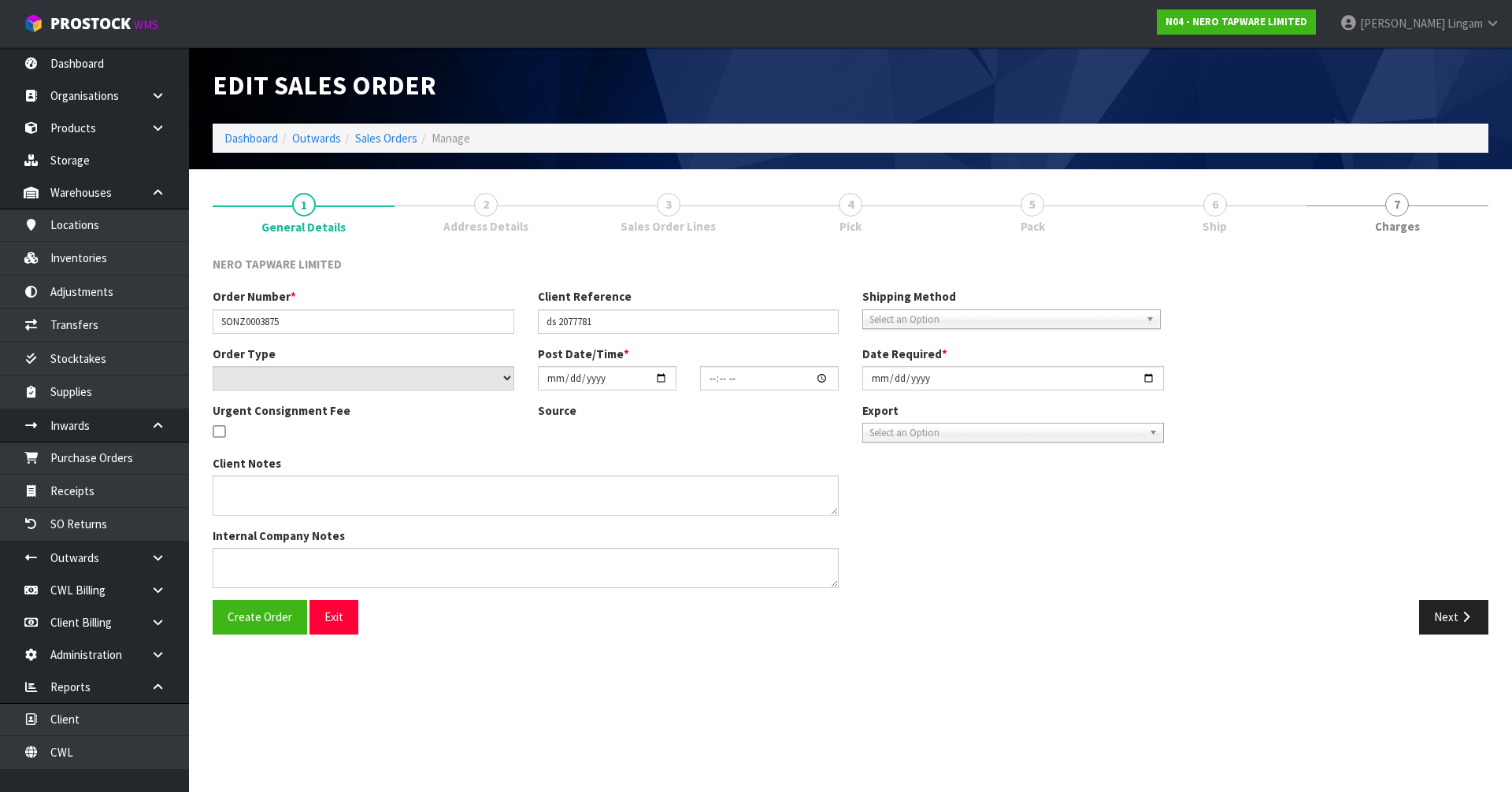
type input "[DATE]"
type textarea "customer pick up 01/10"
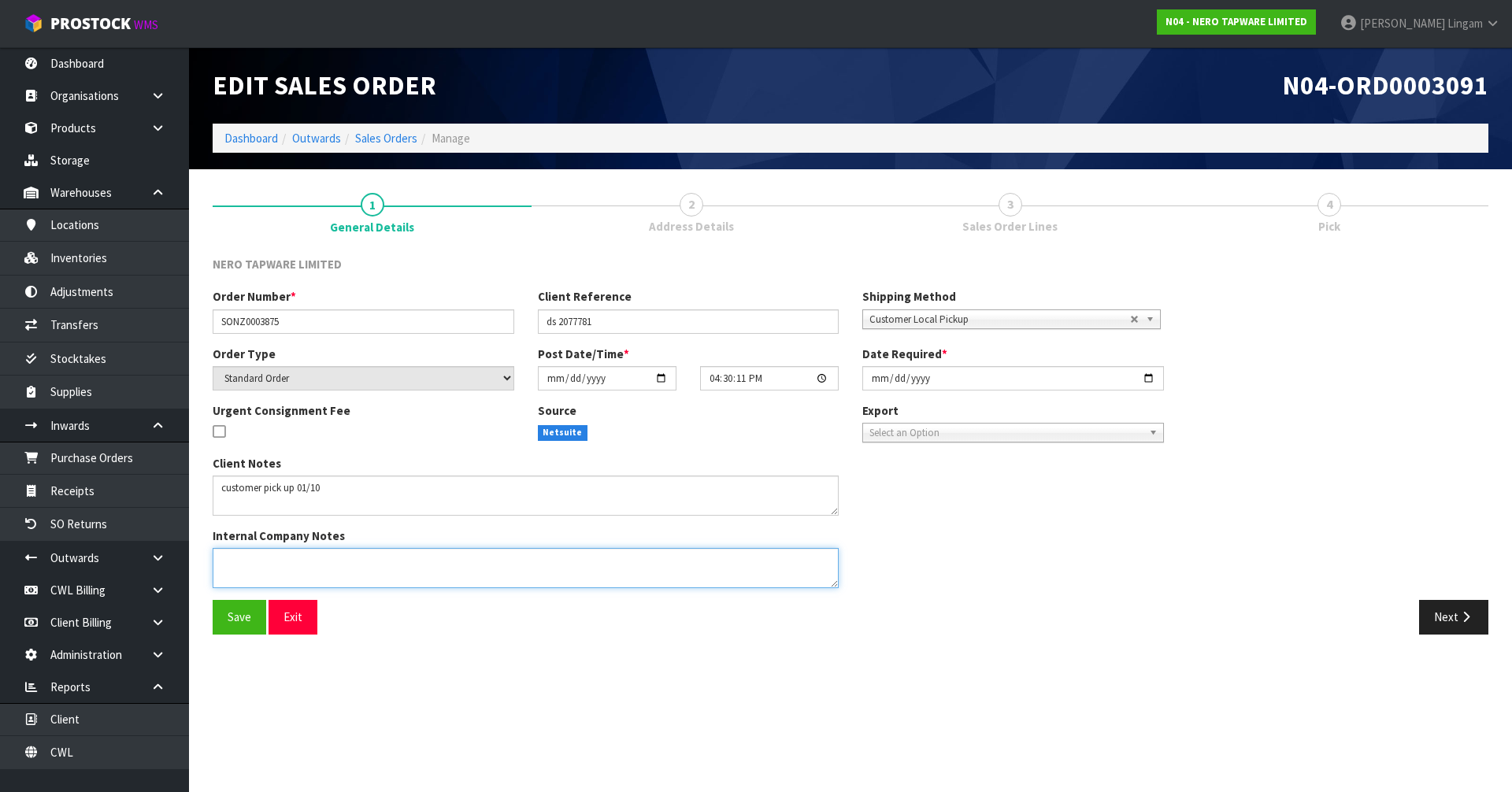
click at [314, 569] on textarea at bounding box center [526, 567] width 626 height 40
paste textarea "I HAVE AMENDED ON OUR END, PLEASE REMOVE 1X FROM PROSTOCK, I WILL PROCESS FROM …"
type textarea "I HAVE AMENDED ON OUR END, PLEASE REMOVE 1X FROM PROSTOCK, I WILL PROCESS FROM …"
drag, startPoint x: 1442, startPoint y: 621, endPoint x: 1034, endPoint y: 755, distance: 429.4
click at [1043, 756] on section "Edit Sales Order N04-ORD0003091 Dashboard Outwards Sales Orders Manage 1 Genera…" at bounding box center [756, 396] width 1512 height 792
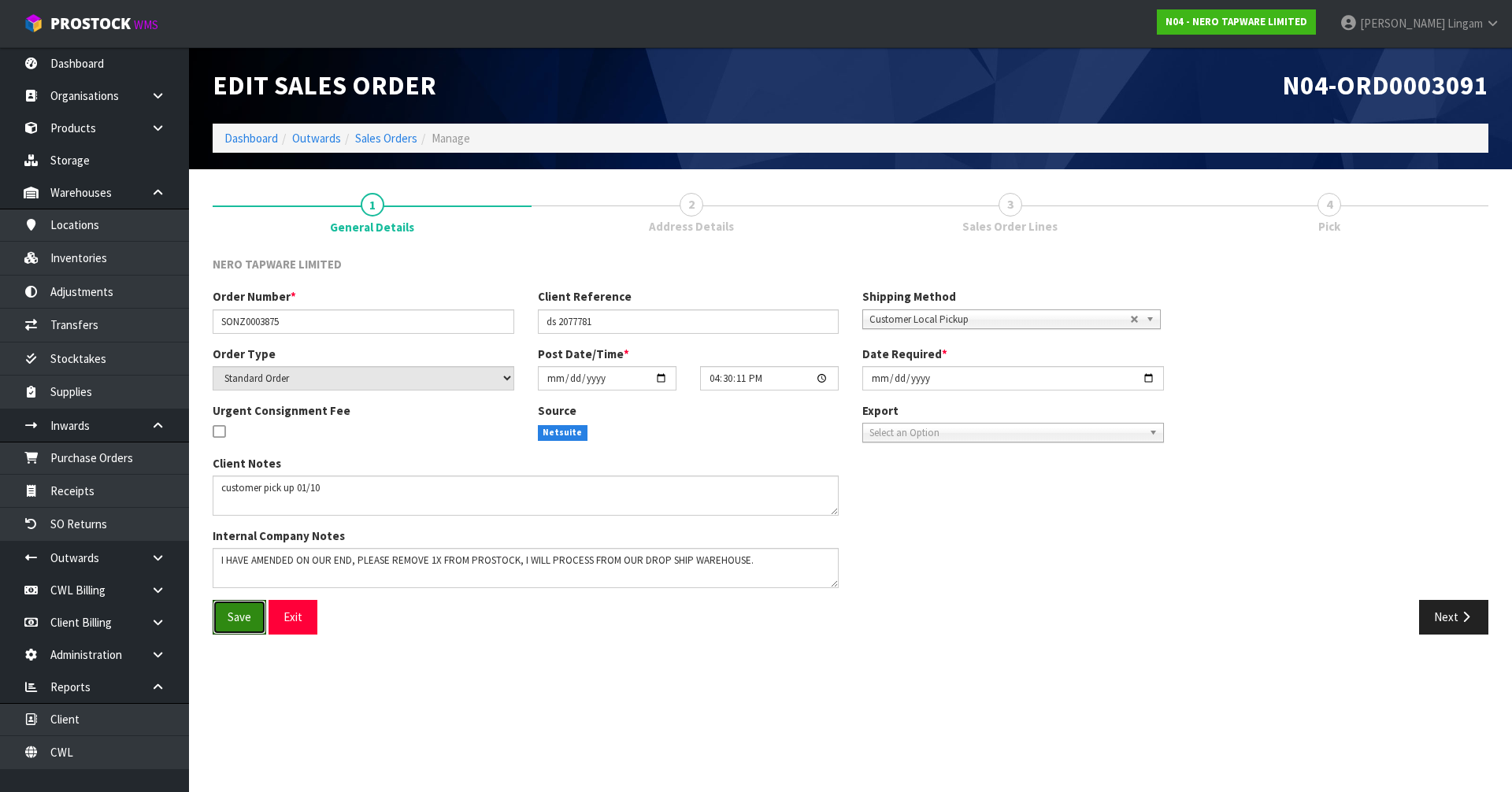
drag, startPoint x: 232, startPoint y: 621, endPoint x: 1284, endPoint y: 665, distance: 1052.9
click at [240, 620] on span "Save" at bounding box center [239, 616] width 24 height 15
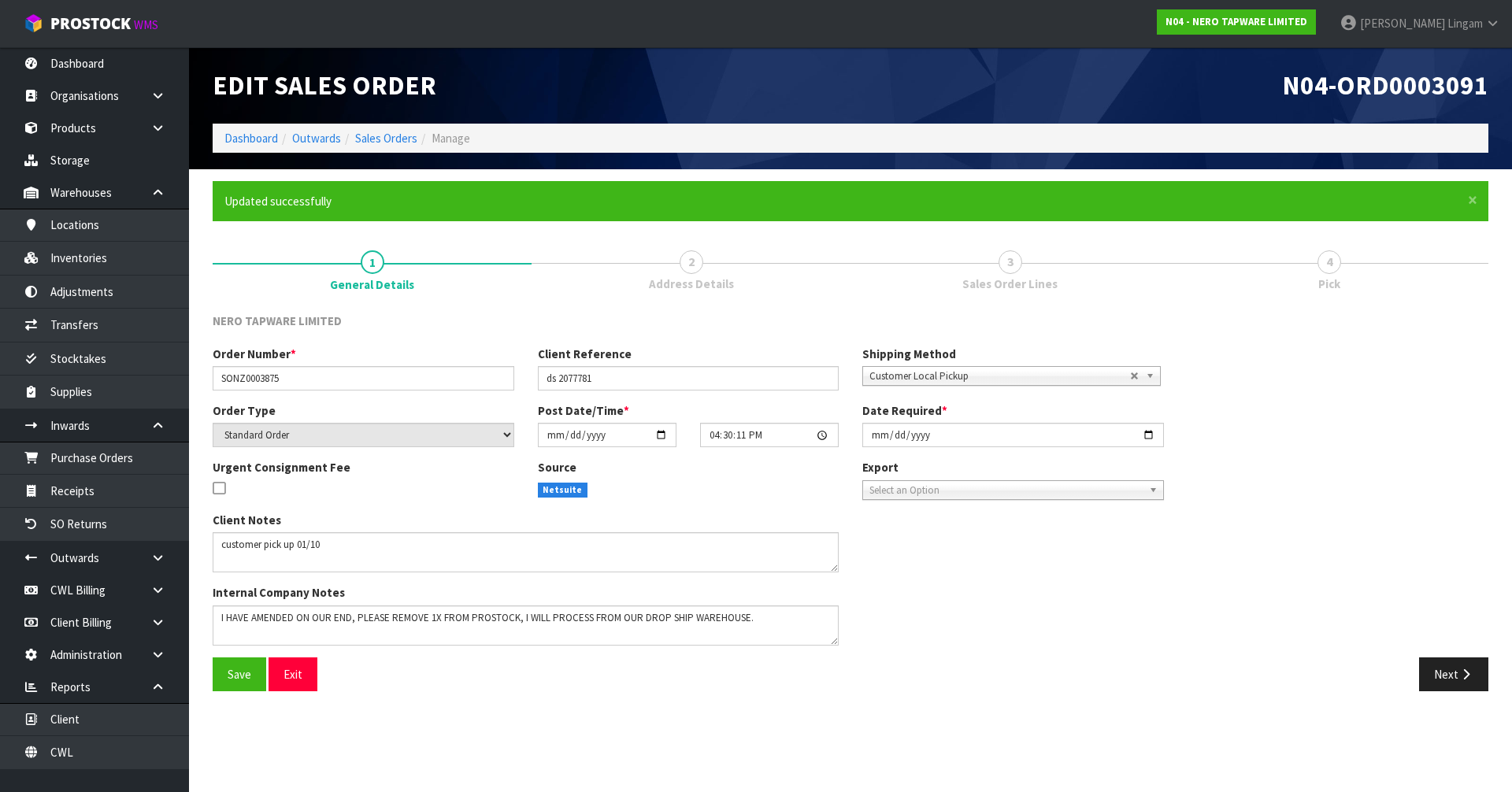
click at [1459, 611] on div "Order Number * SONZ0003875 Client Reference ds 2077781 Shipping Method Client L…" at bounding box center [850, 502] width 1299 height 312
click at [1449, 680] on button "Next" at bounding box center [1454, 674] width 69 height 34
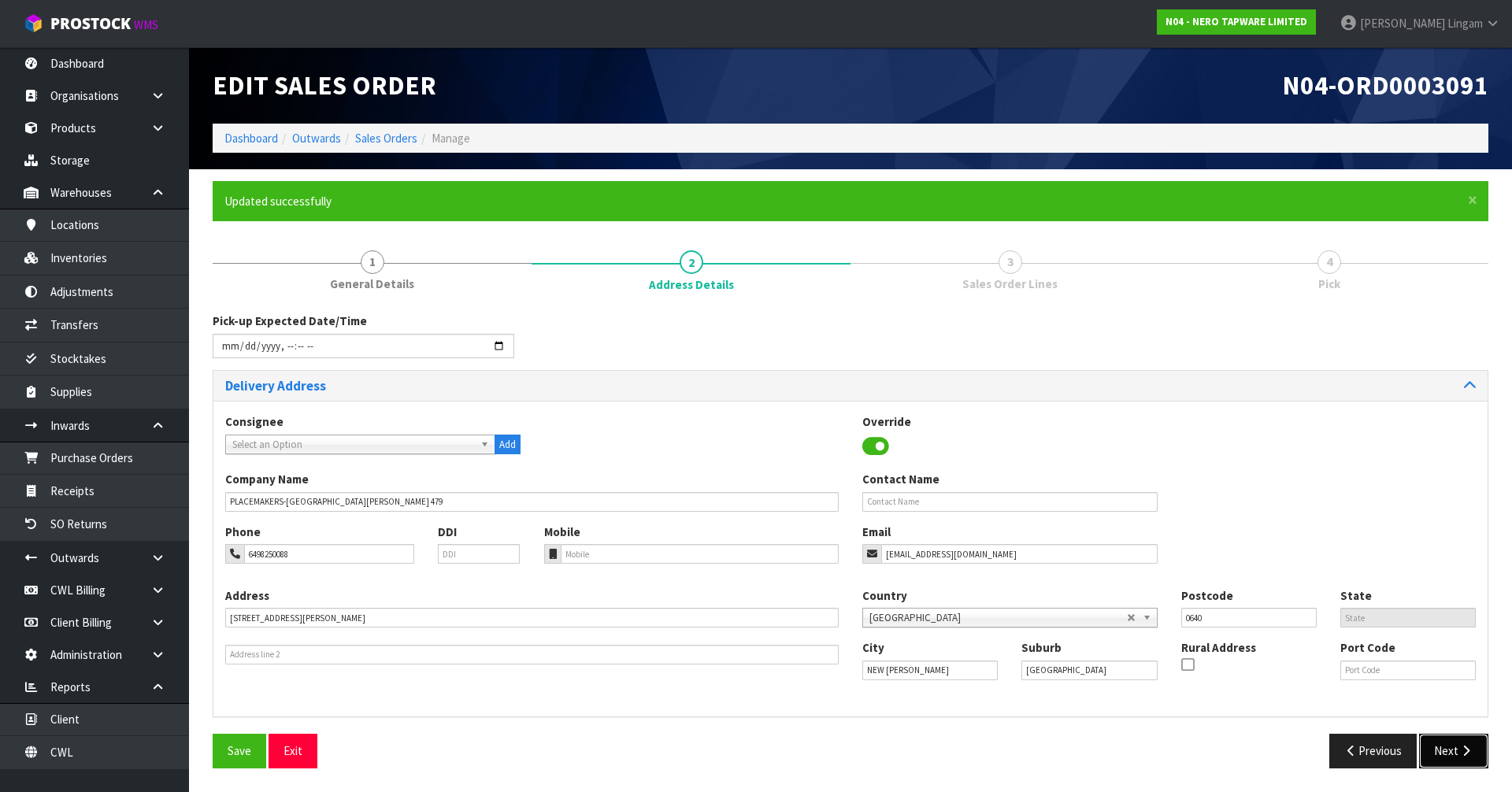
click at [1457, 749] on button "Next" at bounding box center [1454, 751] width 69 height 34
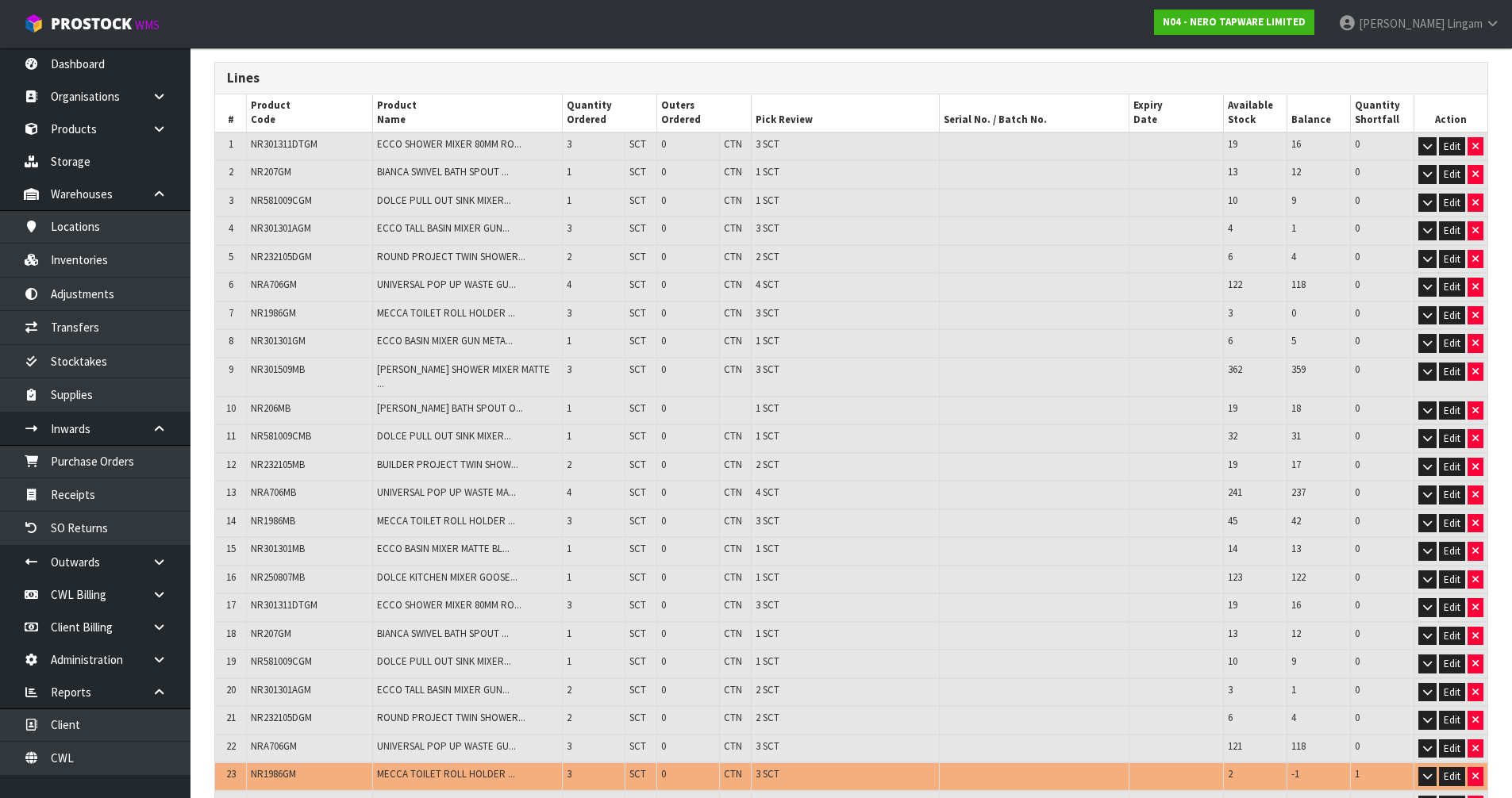
scroll to position [432, 0]
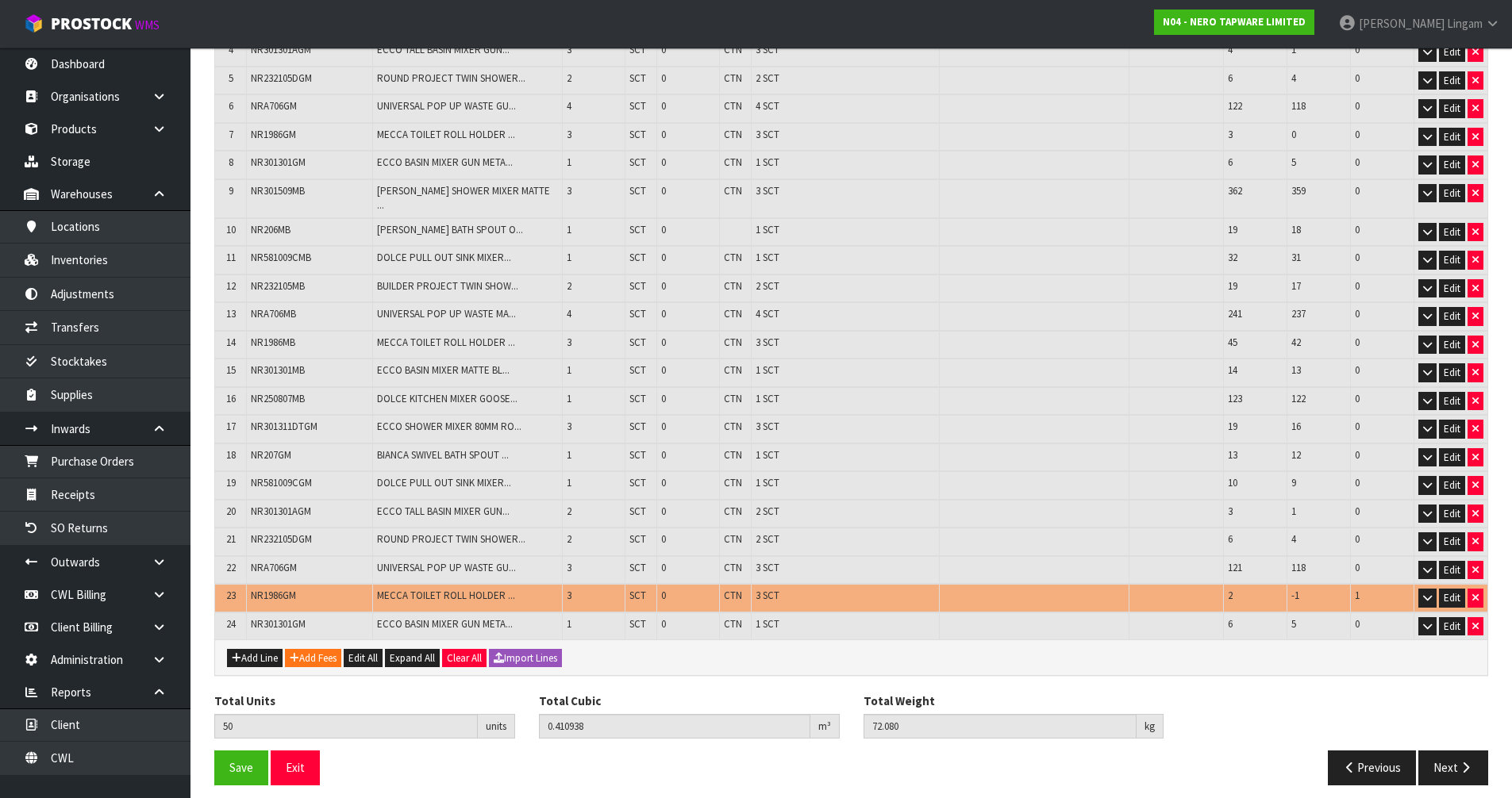
click at [279, 589] on span "NR1986GM" at bounding box center [273, 595] width 45 height 13
copy span "NR1986GM"
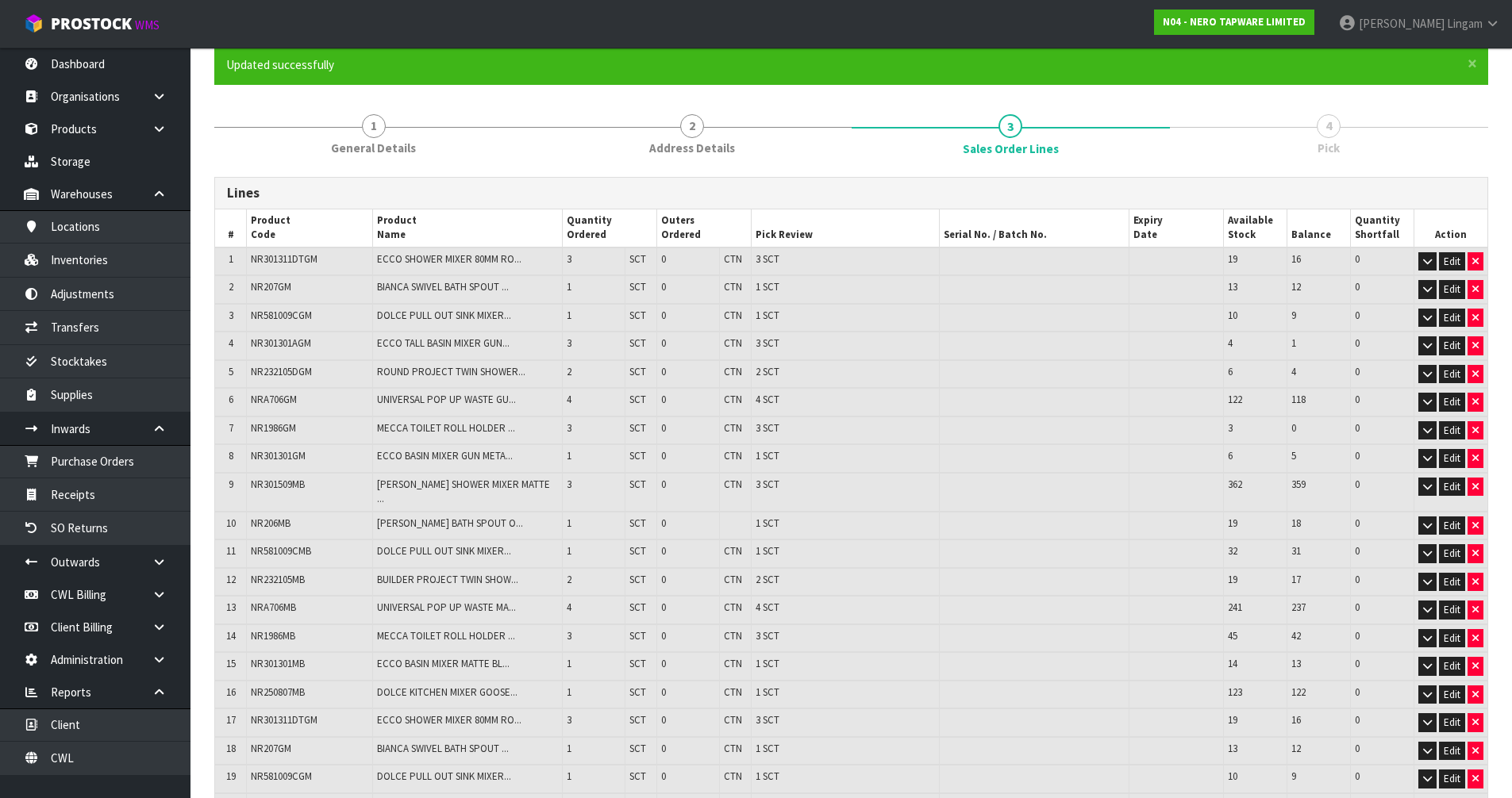
scroll to position [0, 0]
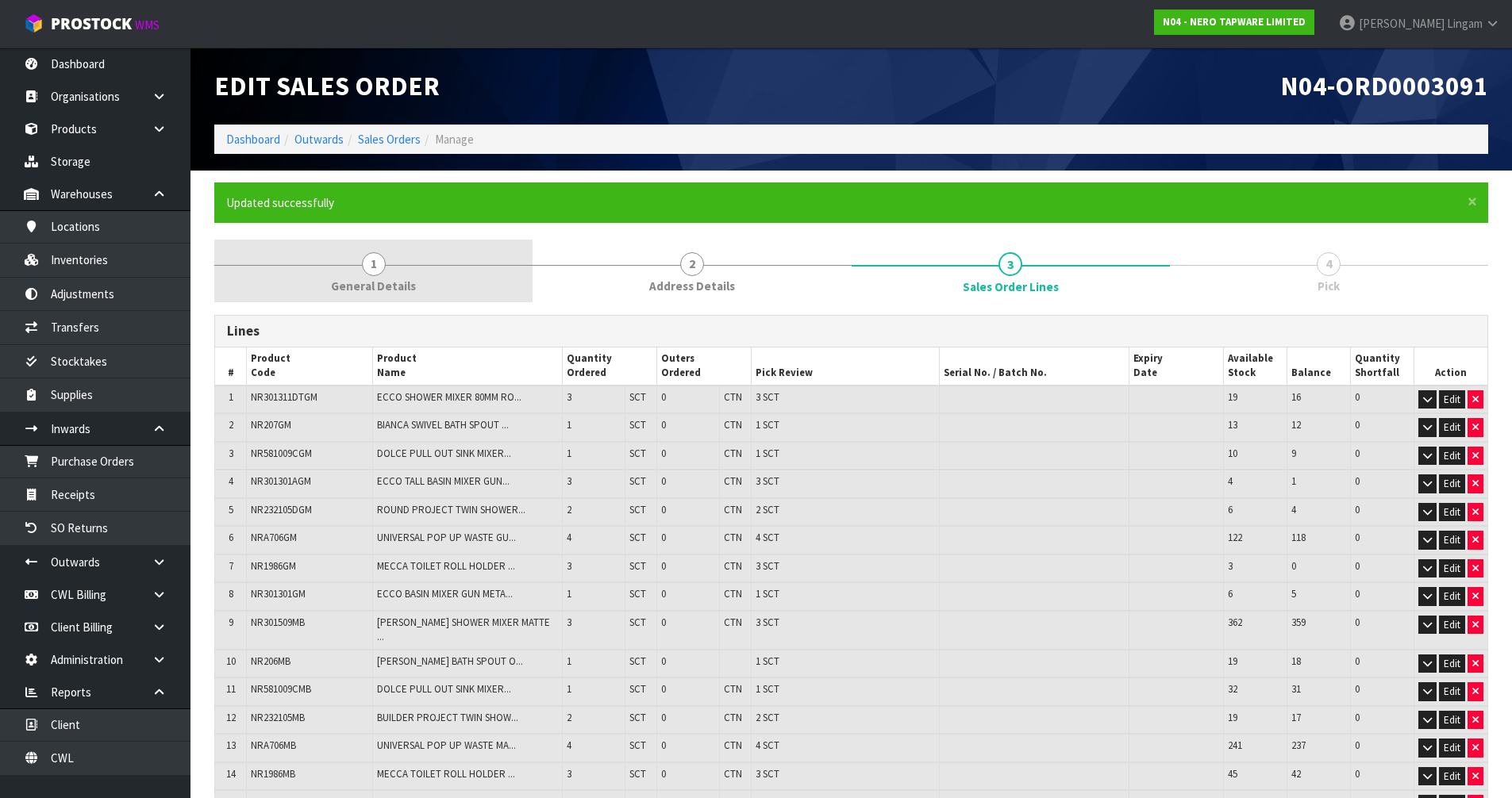
click at [414, 280] on link "1 General Details" at bounding box center [374, 271] width 318 height 63
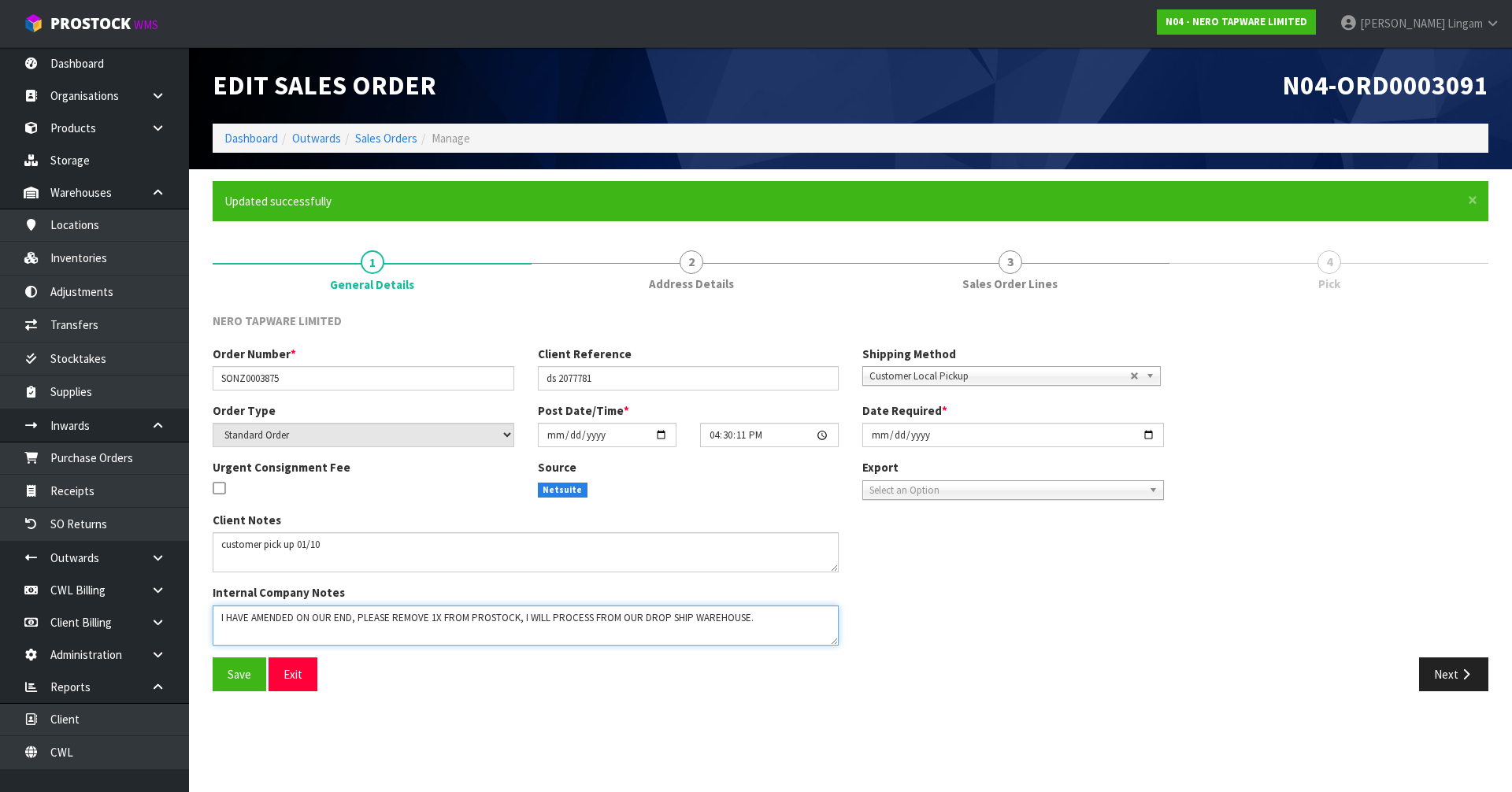
click at [779, 615] on textarea at bounding box center [526, 625] width 626 height 40
paste textarea "NR1986GM"
type textarea "I HAVE AMENDED ON OUR END, PLEASE REMOVE 1X FROM PROSTOCK, I WILL PROCESS FROM …"
click at [233, 677] on span "Save" at bounding box center [239, 674] width 24 height 15
click at [1443, 681] on button "Next" at bounding box center [1454, 674] width 69 height 34
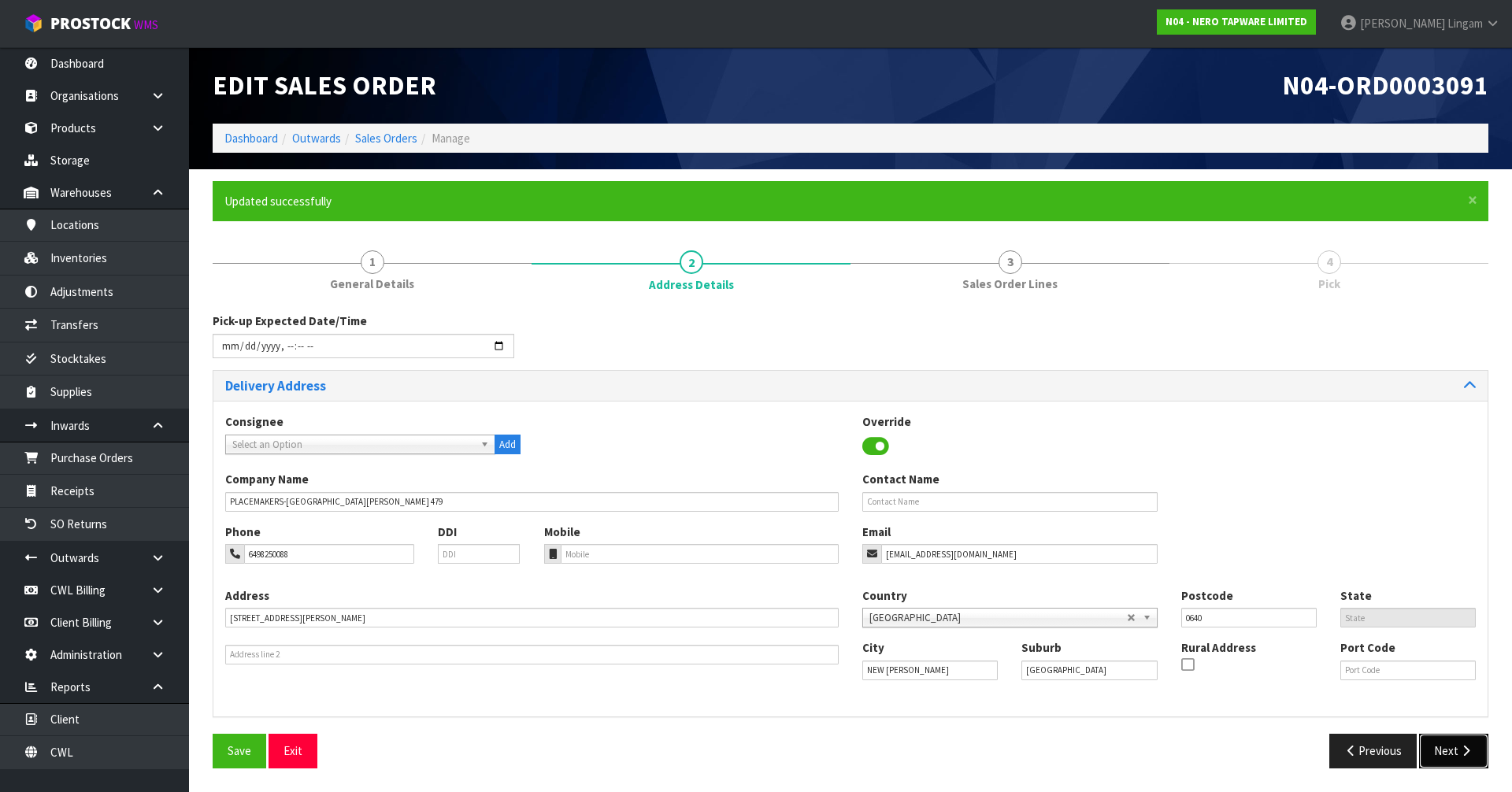
click at [1437, 749] on button "Next" at bounding box center [1454, 751] width 69 height 34
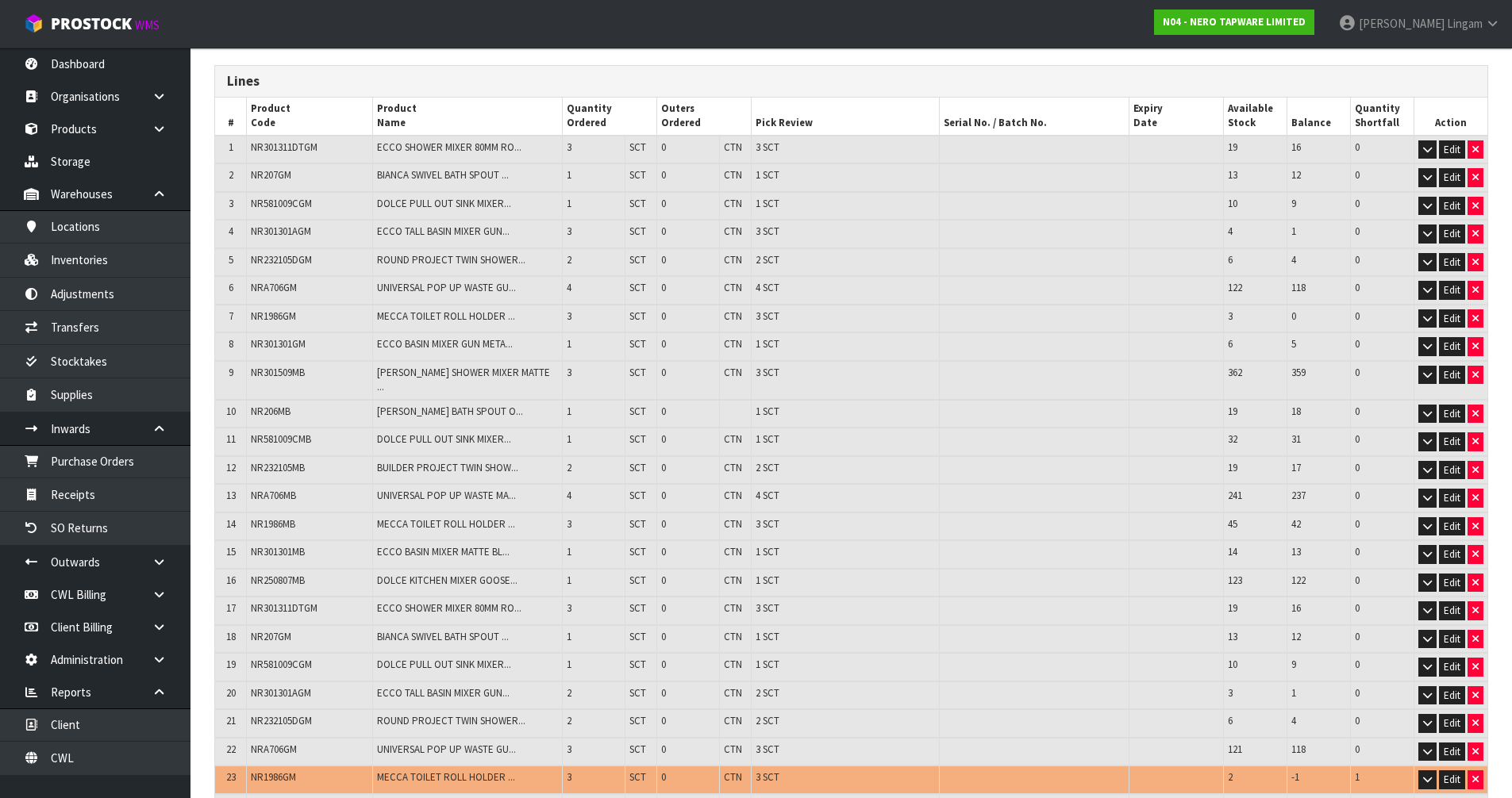
scroll to position [432, 0]
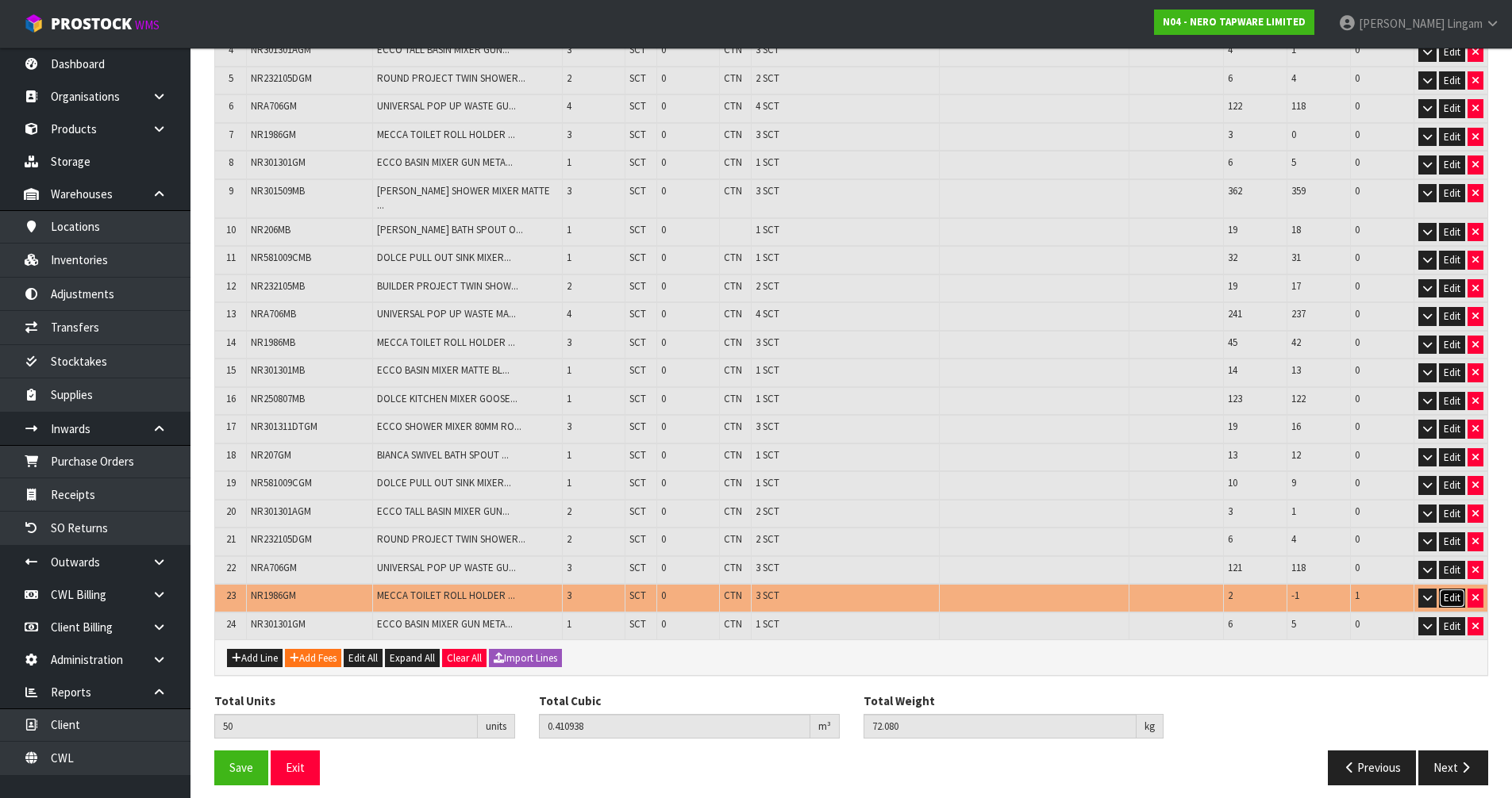
click at [1457, 589] on button "Edit" at bounding box center [1452, 598] width 26 height 19
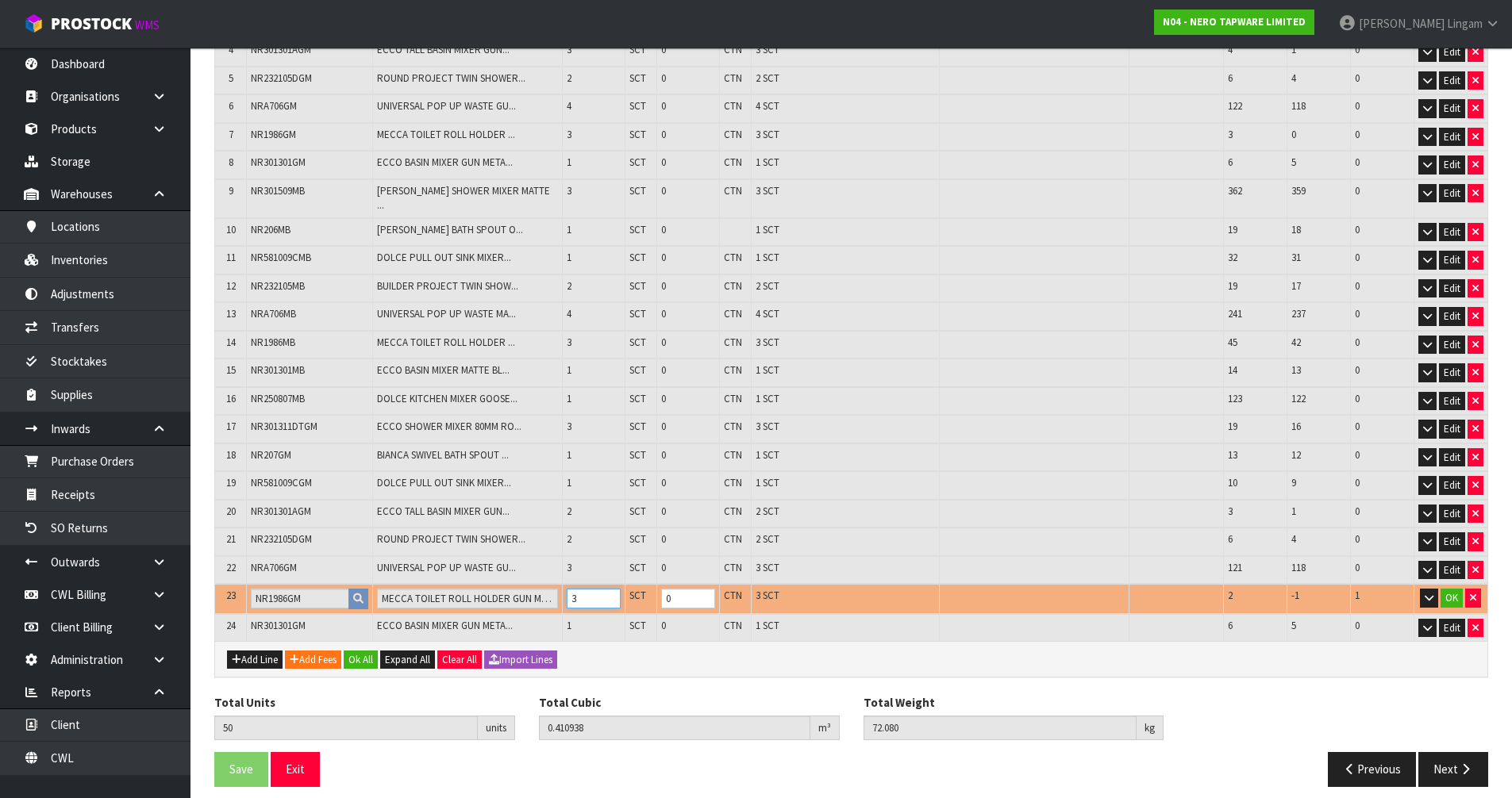
click at [555, 584] on tr "23 NR1986GM MECCA TOILET ROLL HOLDER GUN METAL 3 SCT 0 CTN 3 SCT 2 -1 1 OK" at bounding box center [851, 600] width 1272 height 31
type input "49"
type input "0.409768"
type input "71.78"
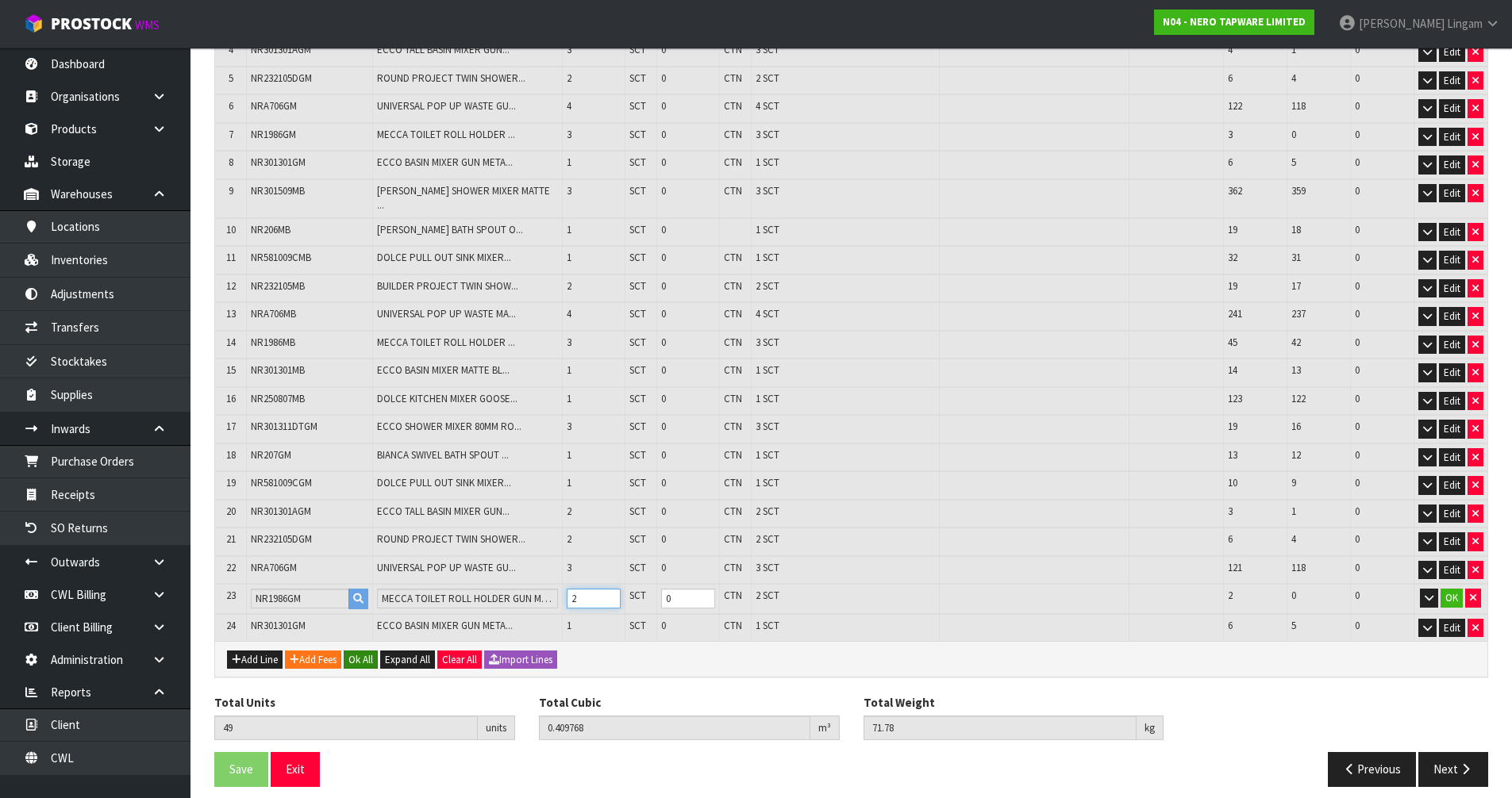
type input "2"
click at [370, 653] on button "Ok All" at bounding box center [361, 660] width 34 height 19
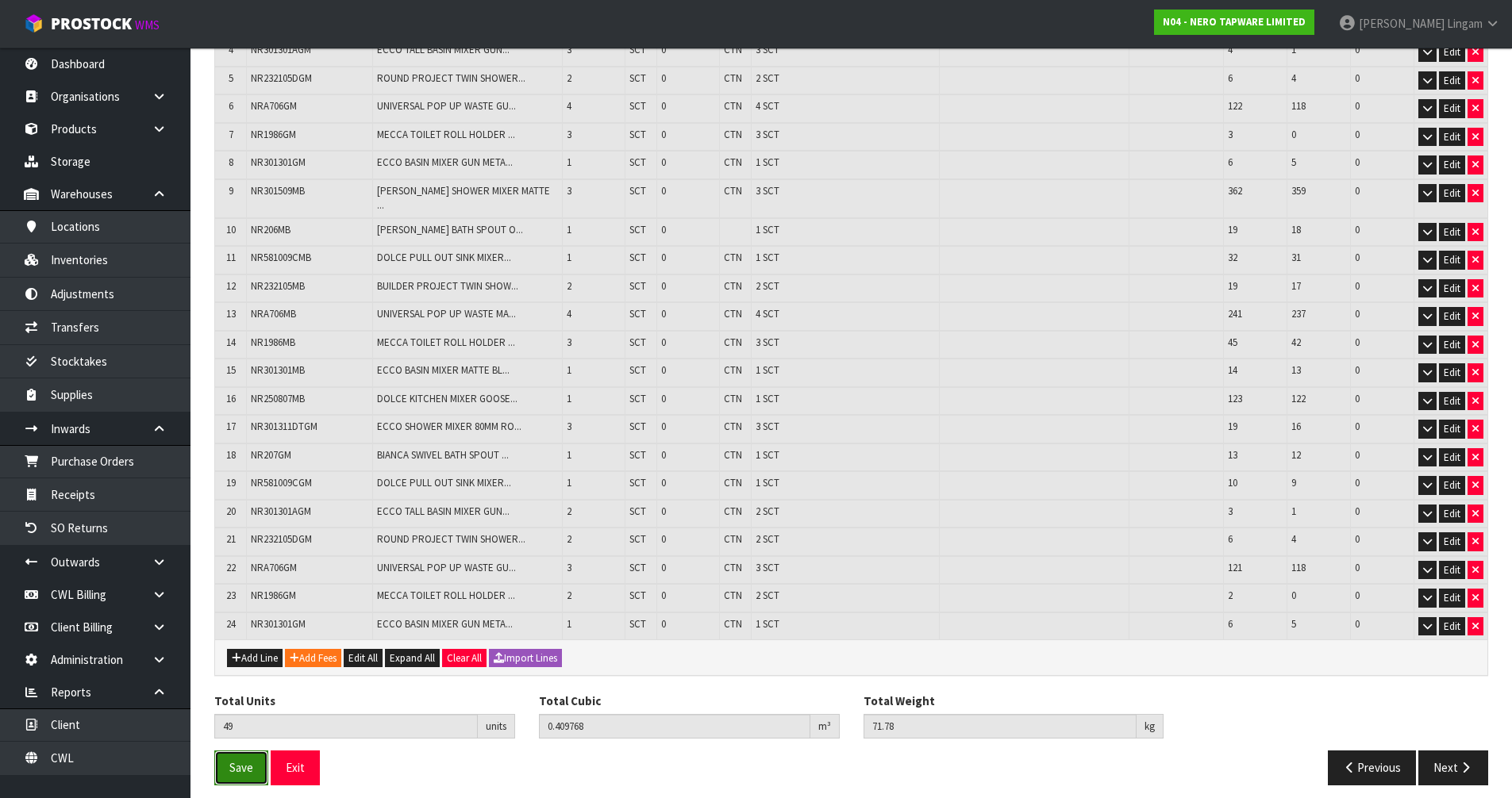
click at [242, 760] on span "Save" at bounding box center [241, 767] width 24 height 15
click at [1462, 756] on div "Lines # Product Code Product Name Quantity Ordered Outers Ordered Pick Review S…" at bounding box center [851, 339] width 1274 height 913
click at [1451, 761] on button "Next" at bounding box center [1454, 767] width 70 height 34
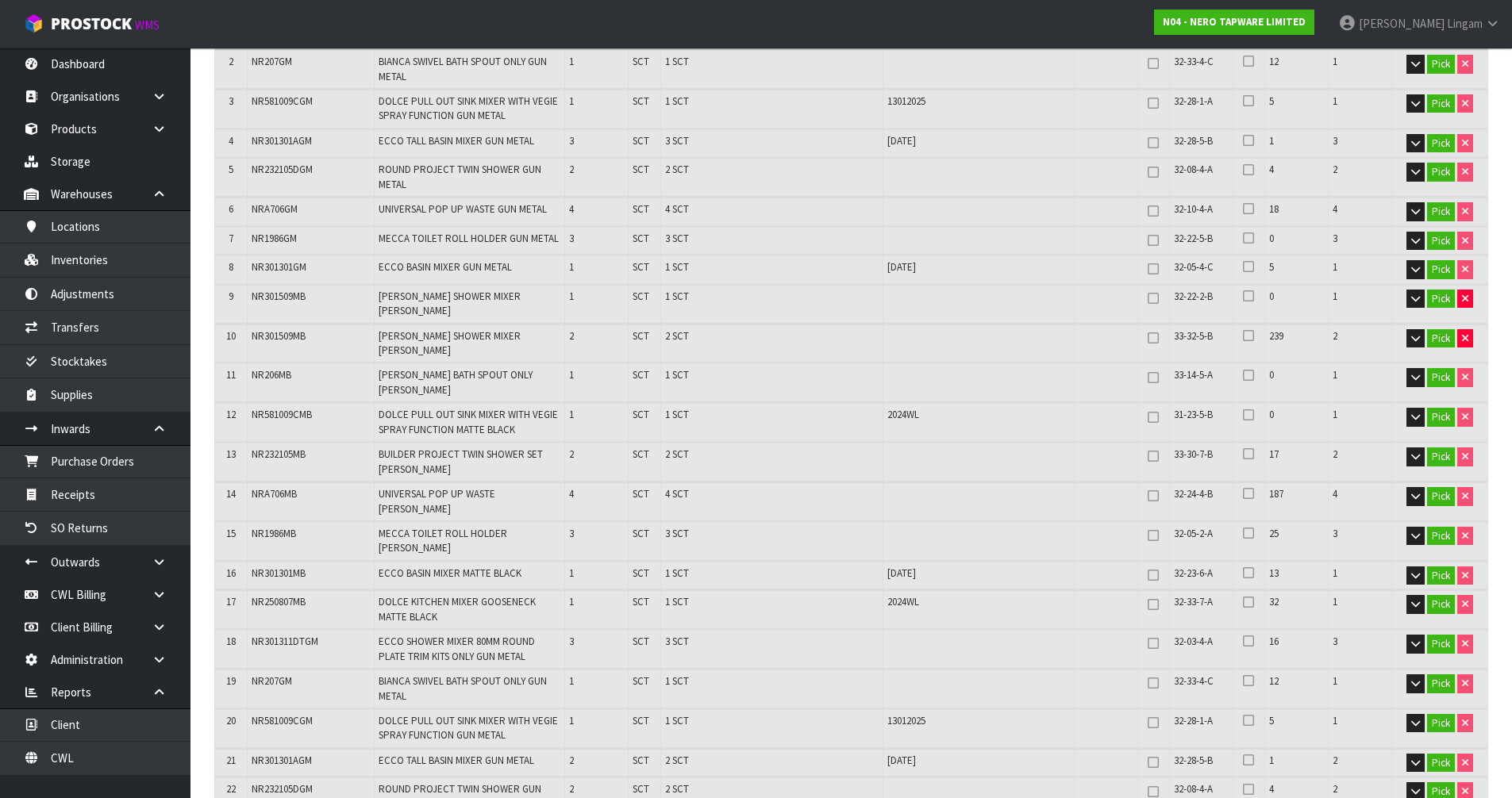
scroll to position [0, 0]
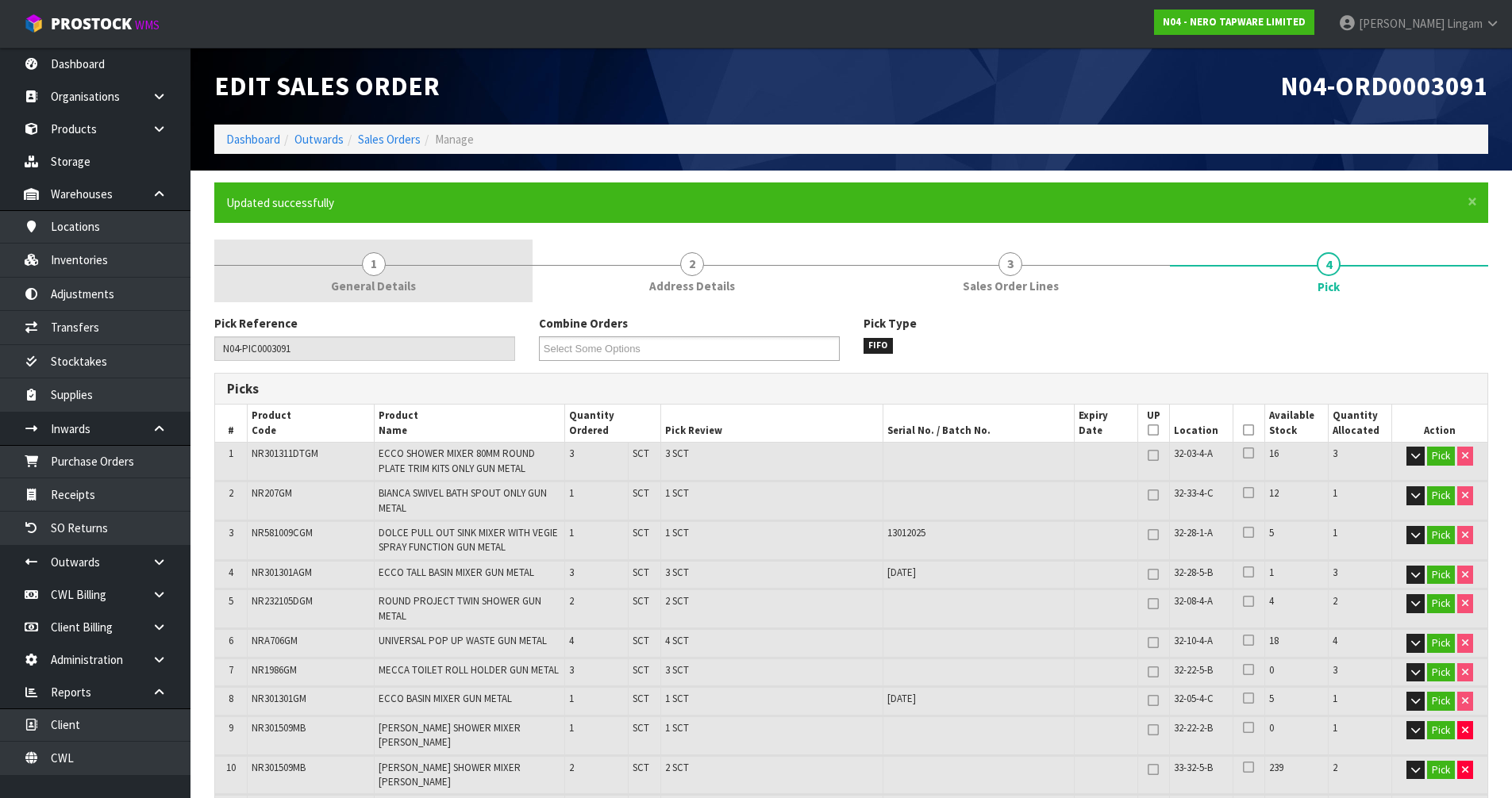
click at [377, 279] on span "General Details" at bounding box center [374, 285] width 85 height 17
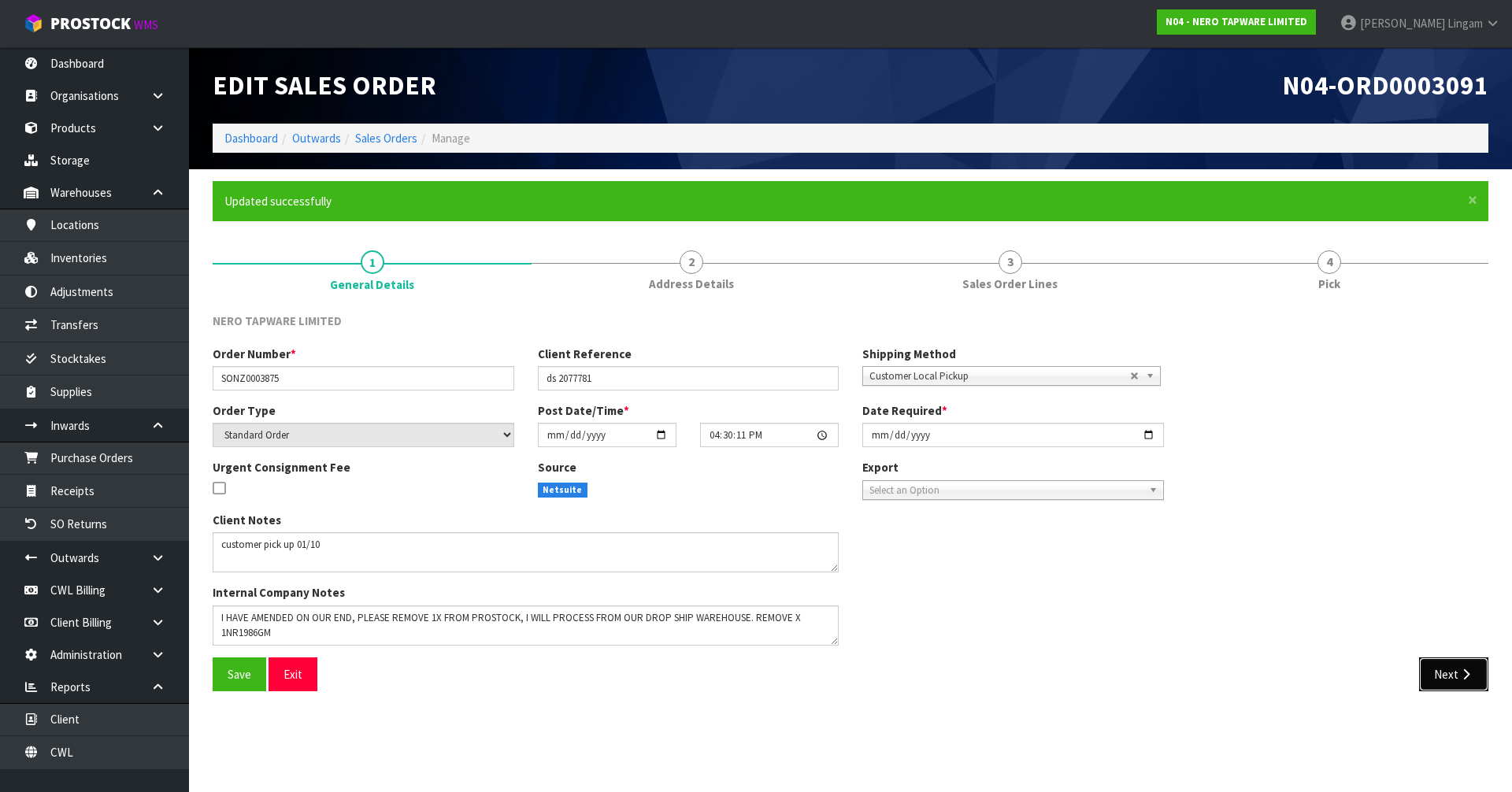
click at [1457, 681] on button "Next" at bounding box center [1454, 674] width 69 height 34
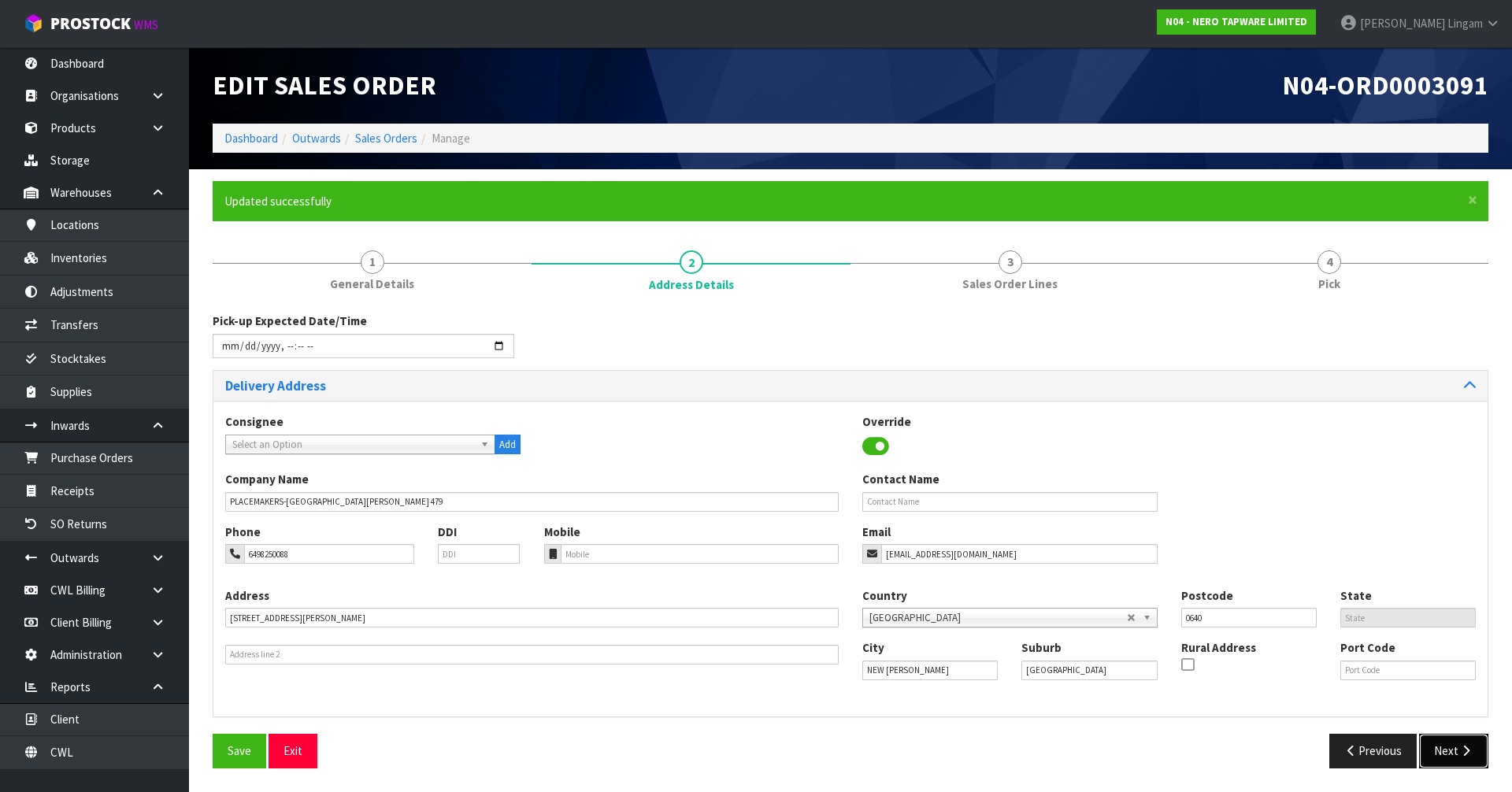
click at [1449, 747] on button "Next" at bounding box center [1454, 751] width 69 height 34
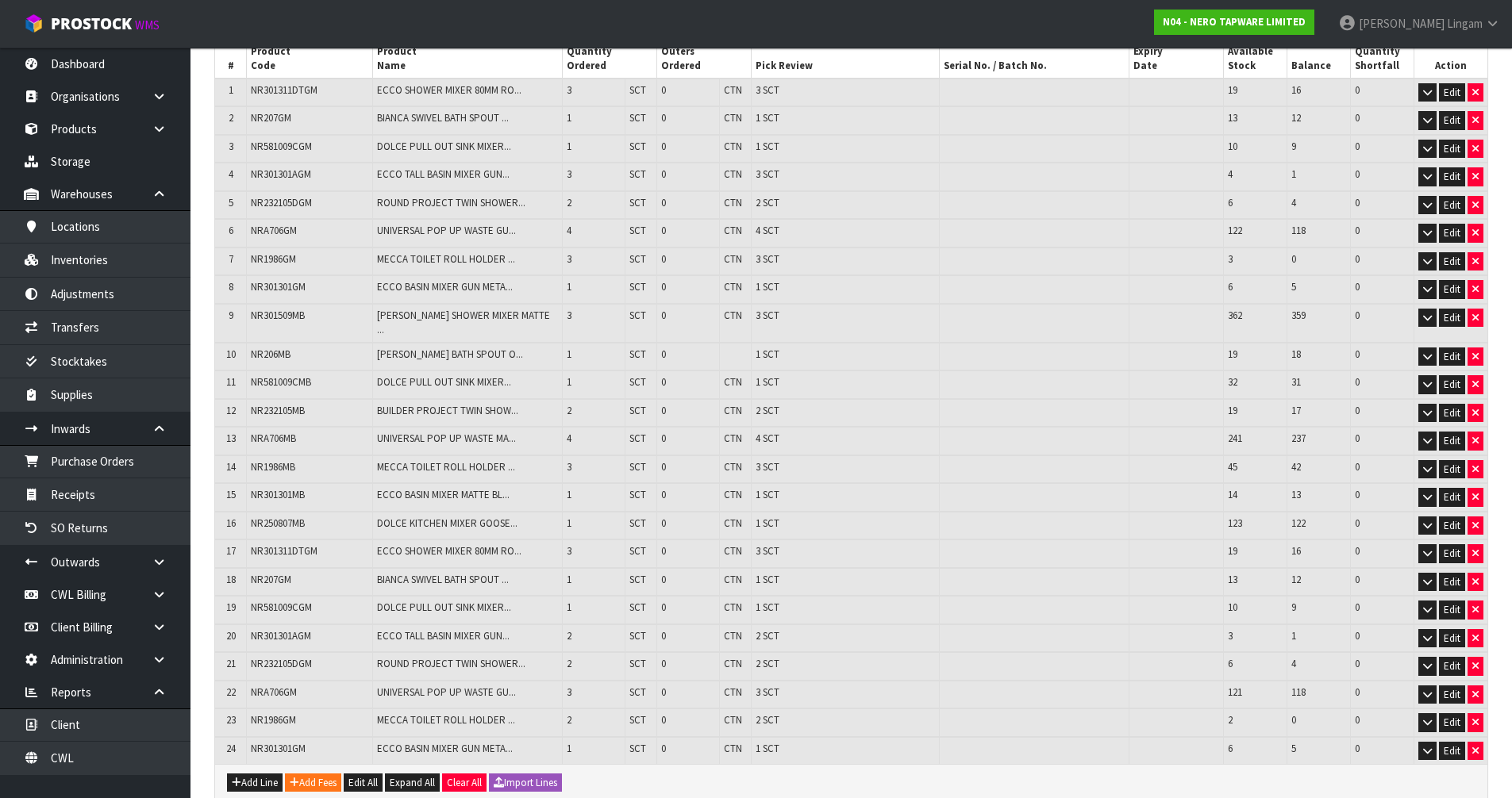
scroll to position [432, 0]
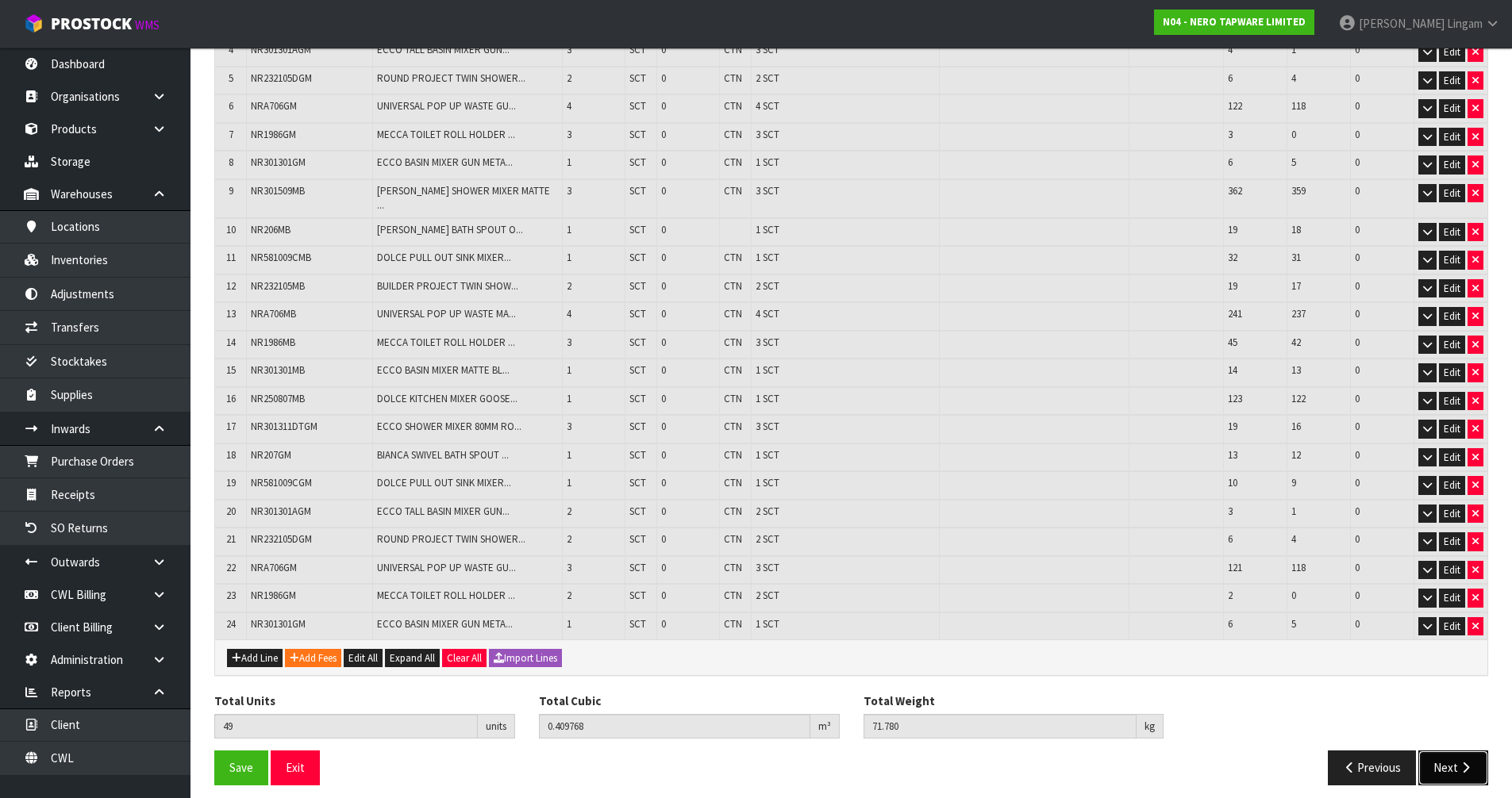
click at [1445, 763] on button "Next" at bounding box center [1454, 767] width 70 height 34
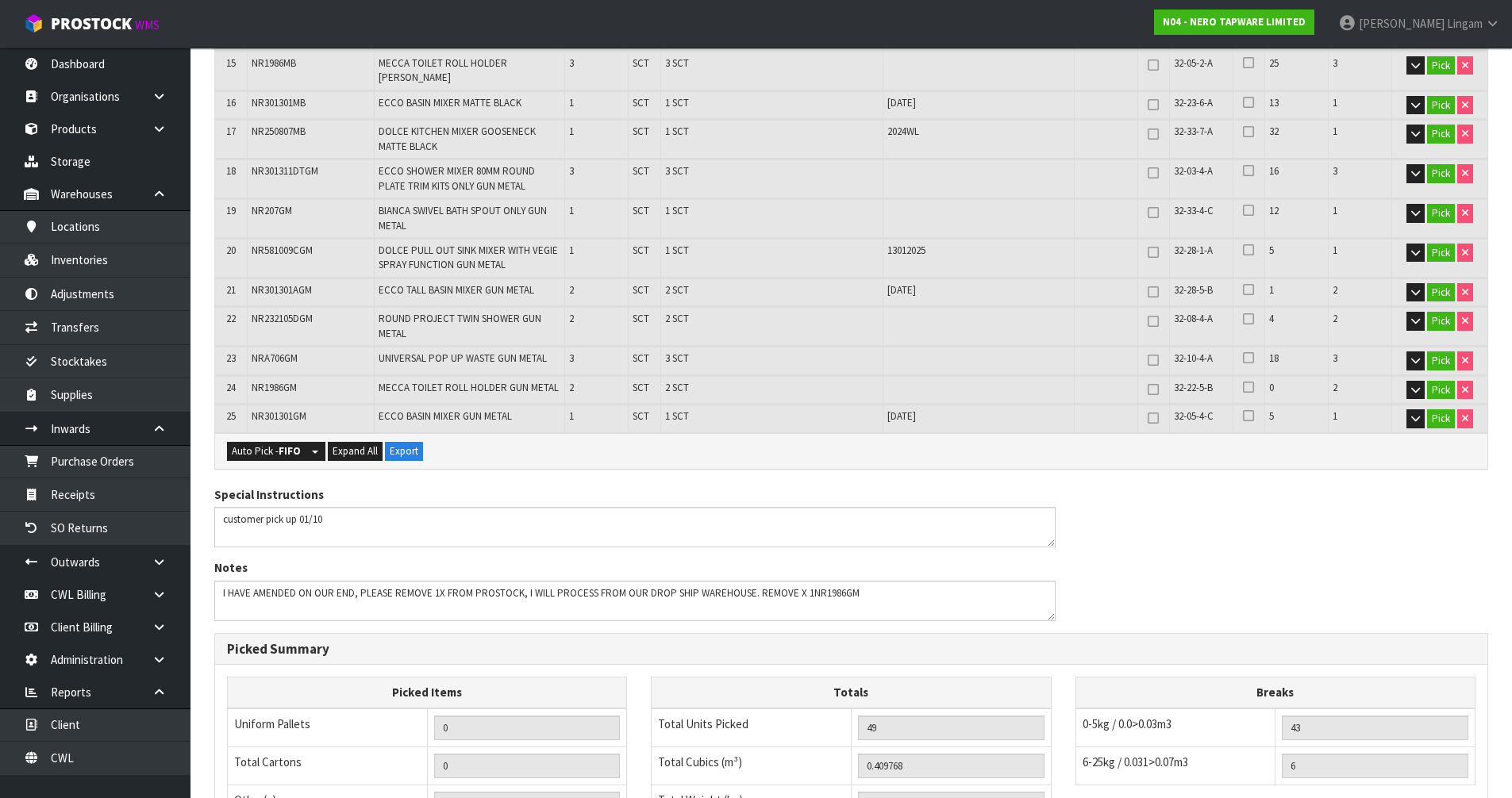
scroll to position [1143, 0]
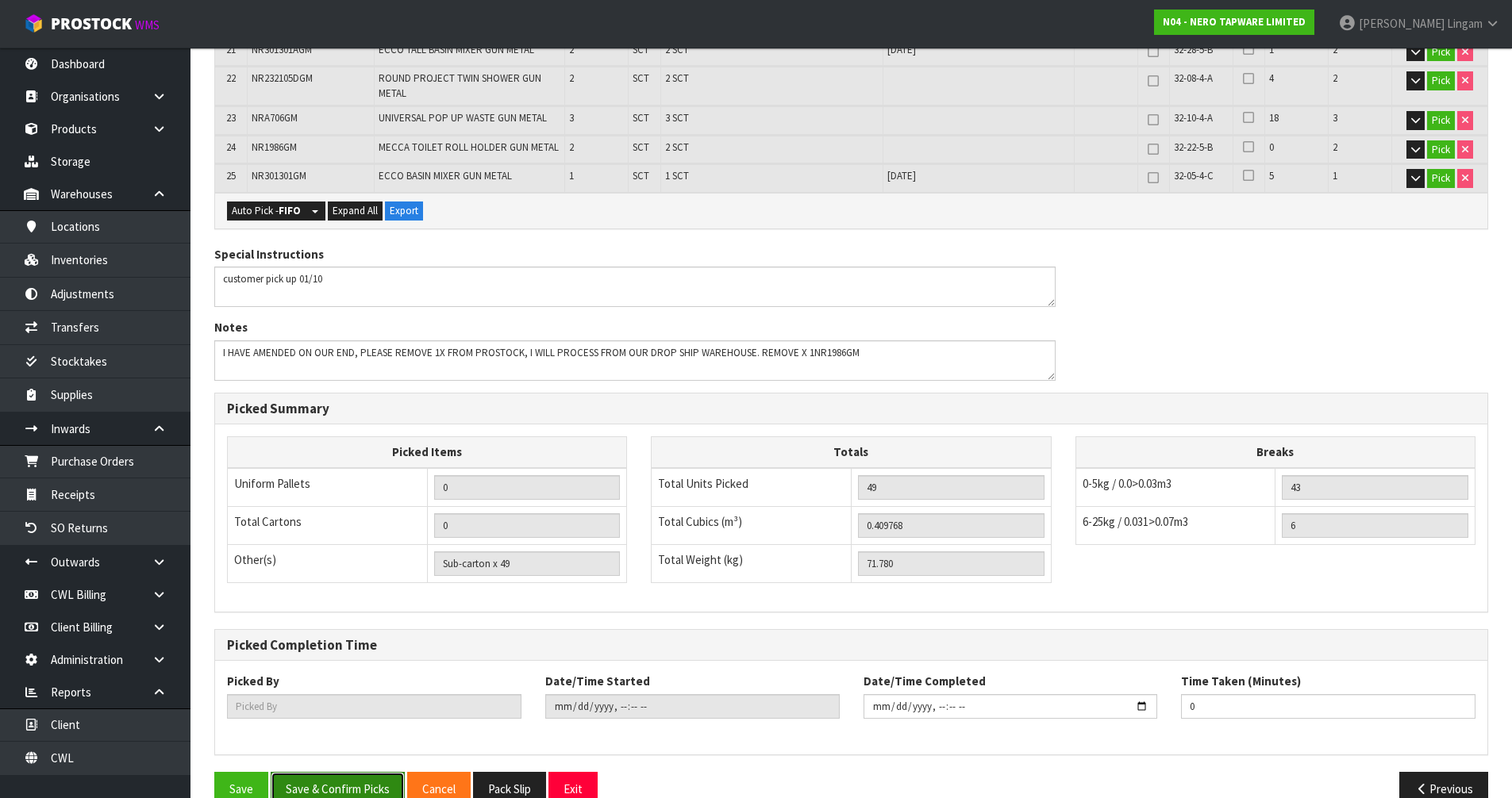
click at [354, 772] on button "Save & Confirm Picks" at bounding box center [337, 789] width 134 height 34
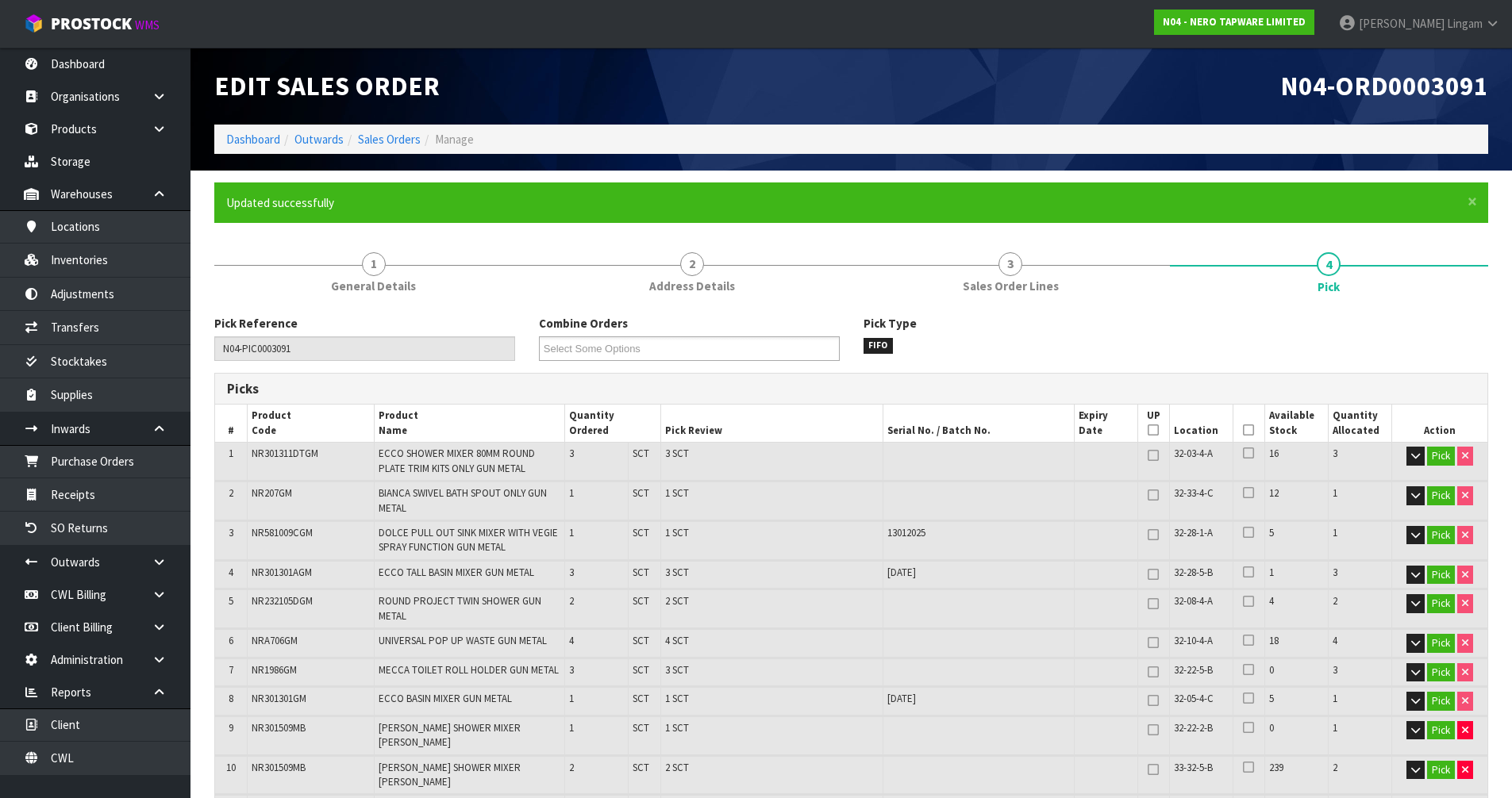
type input "[PERSON_NAME]"
type input "[DATE]T08:40:22"
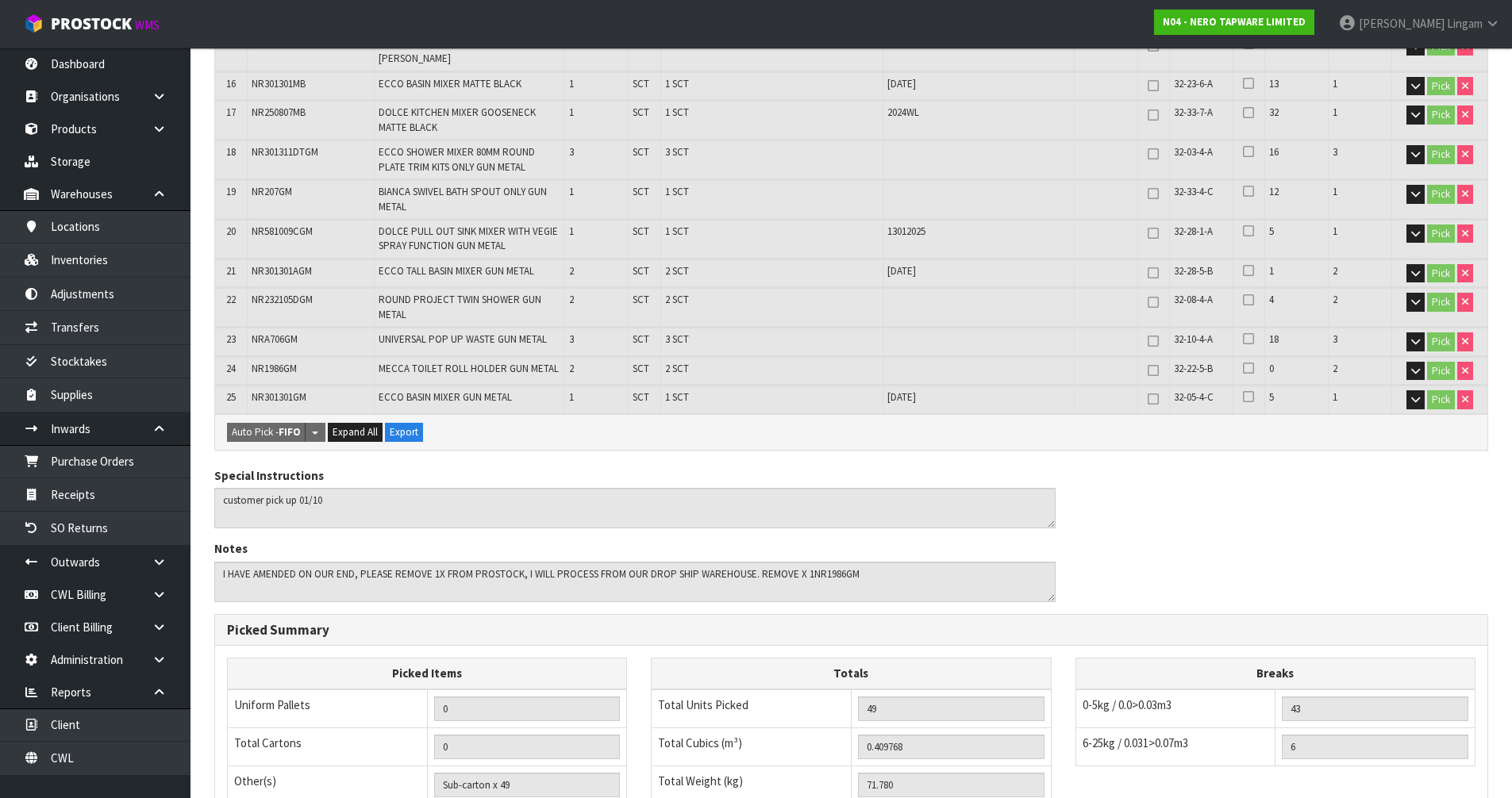
scroll to position [1143, 0]
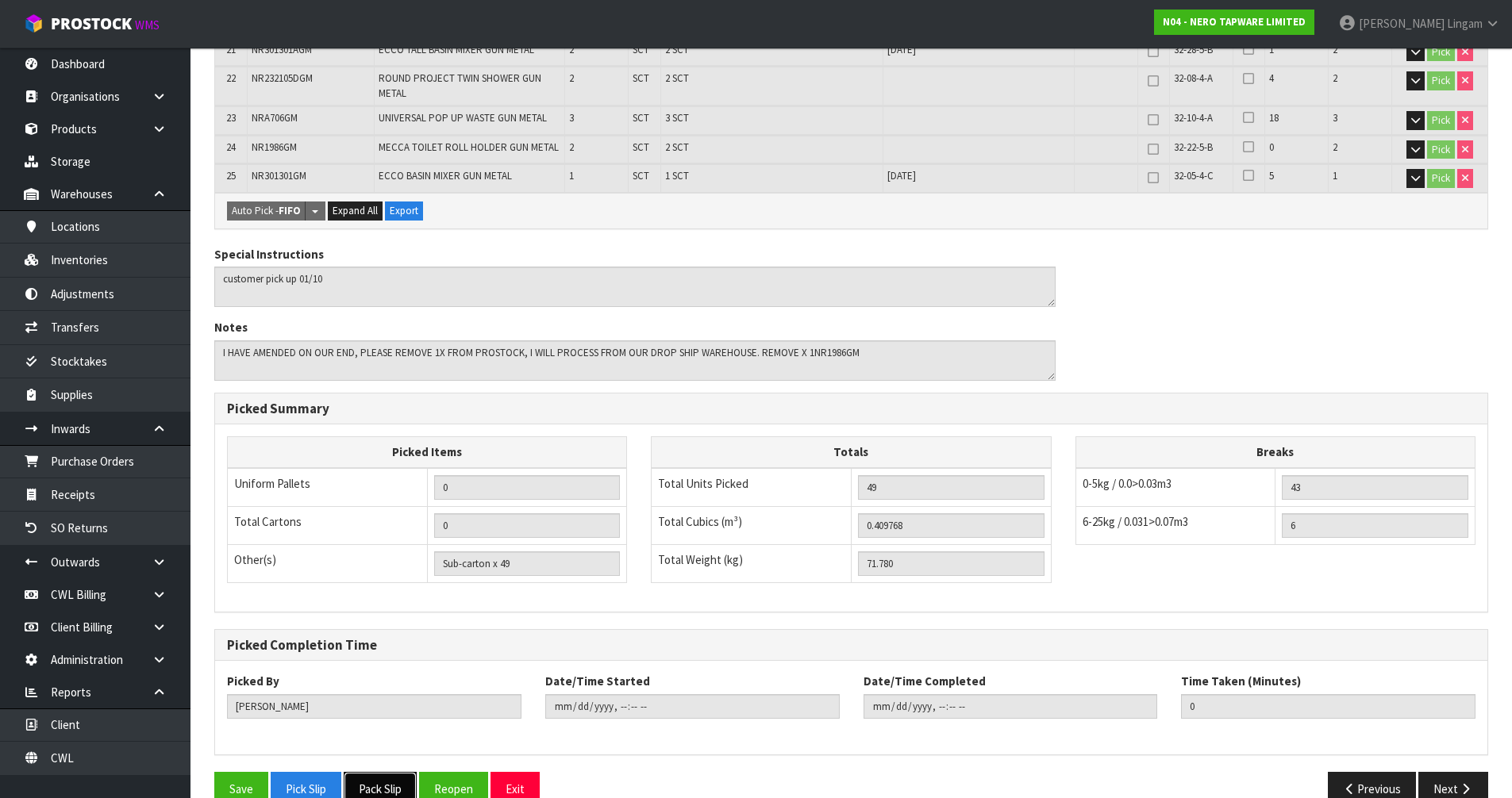
click at [378, 772] on button "Pack Slip" at bounding box center [380, 789] width 73 height 34
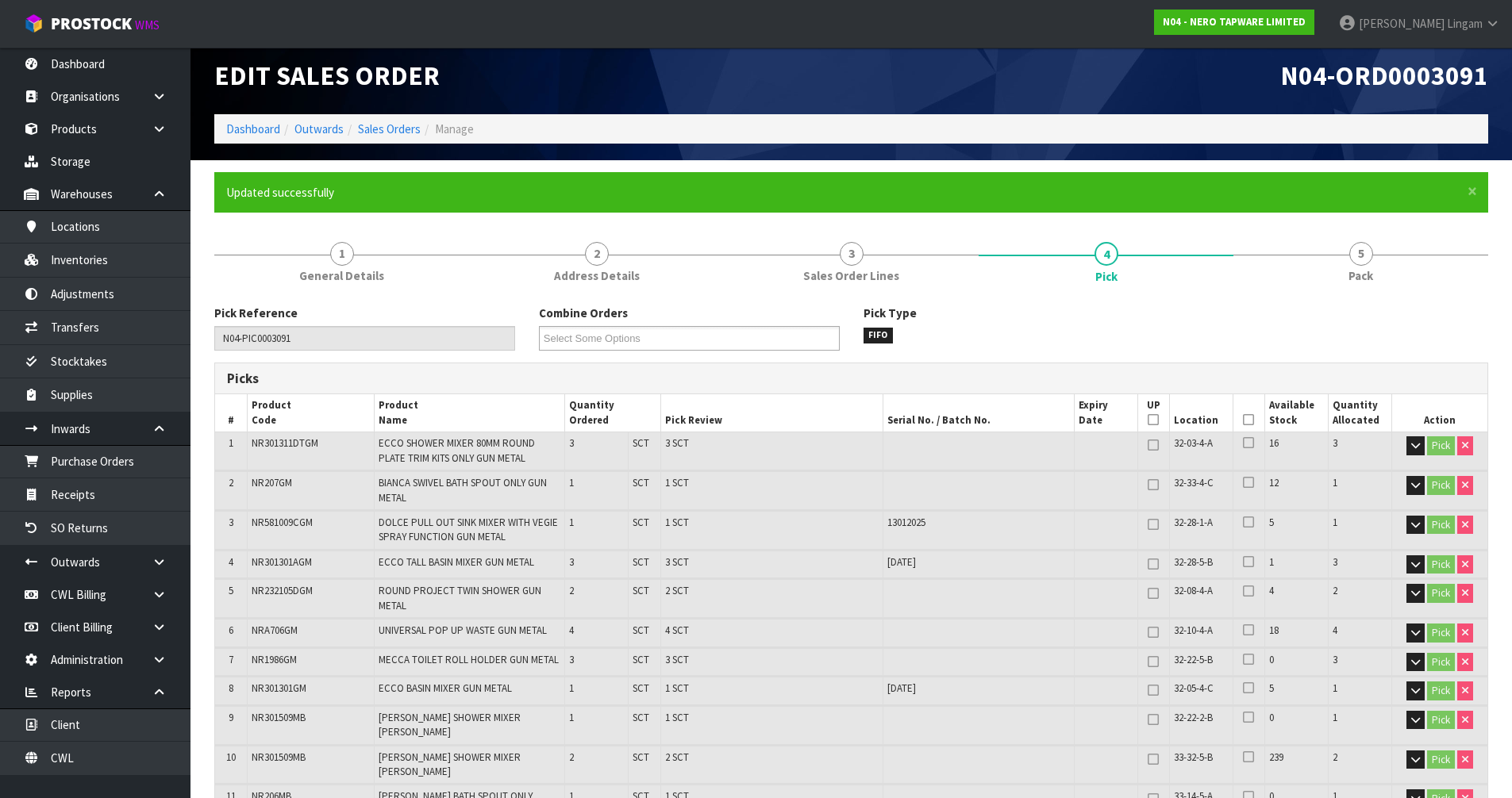
scroll to position [0, 0]
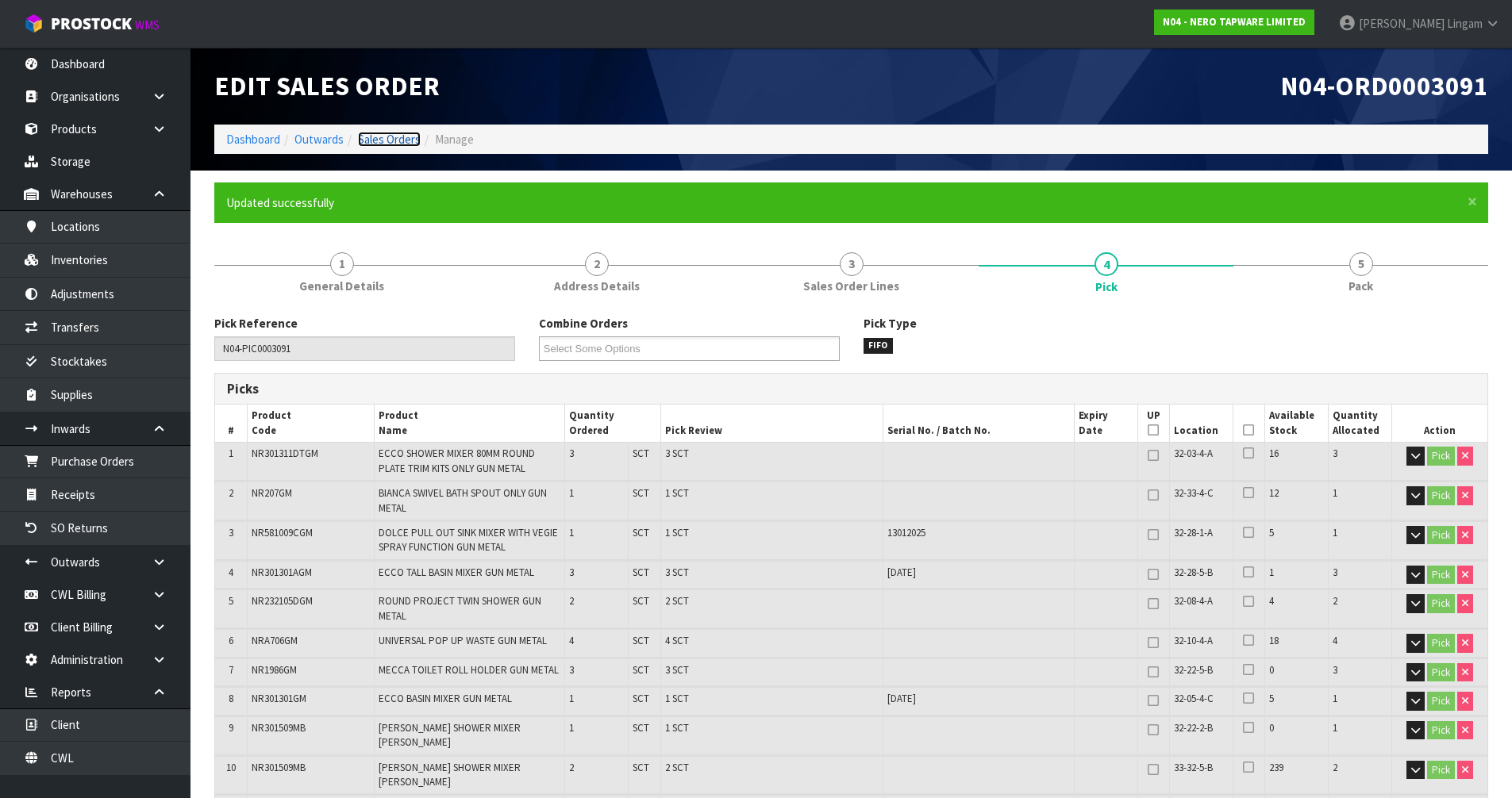
click at [408, 142] on link "Sales Orders" at bounding box center [390, 139] width 63 height 15
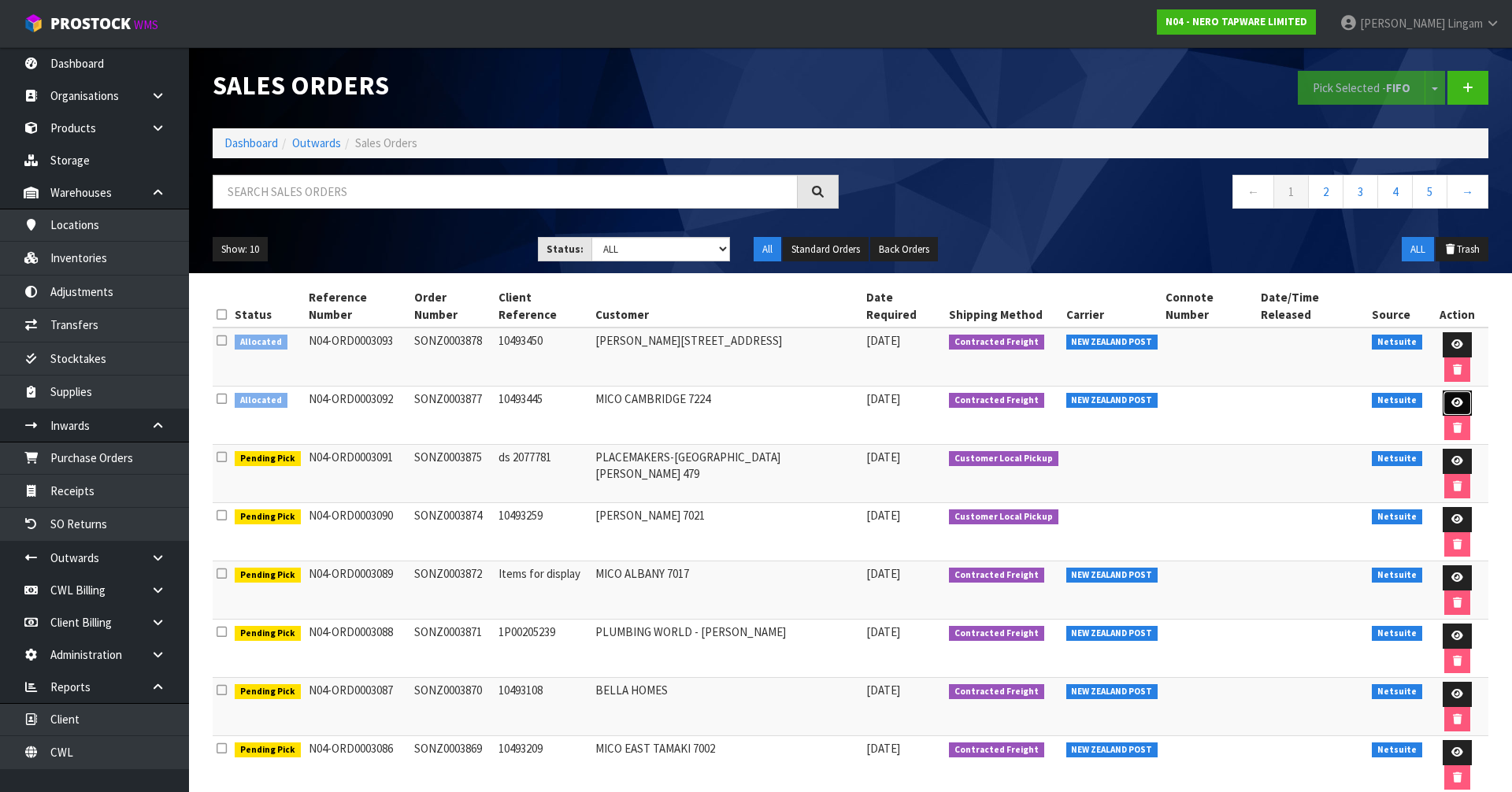
click at [1451, 397] on icon at bounding box center [1457, 402] width 12 height 10
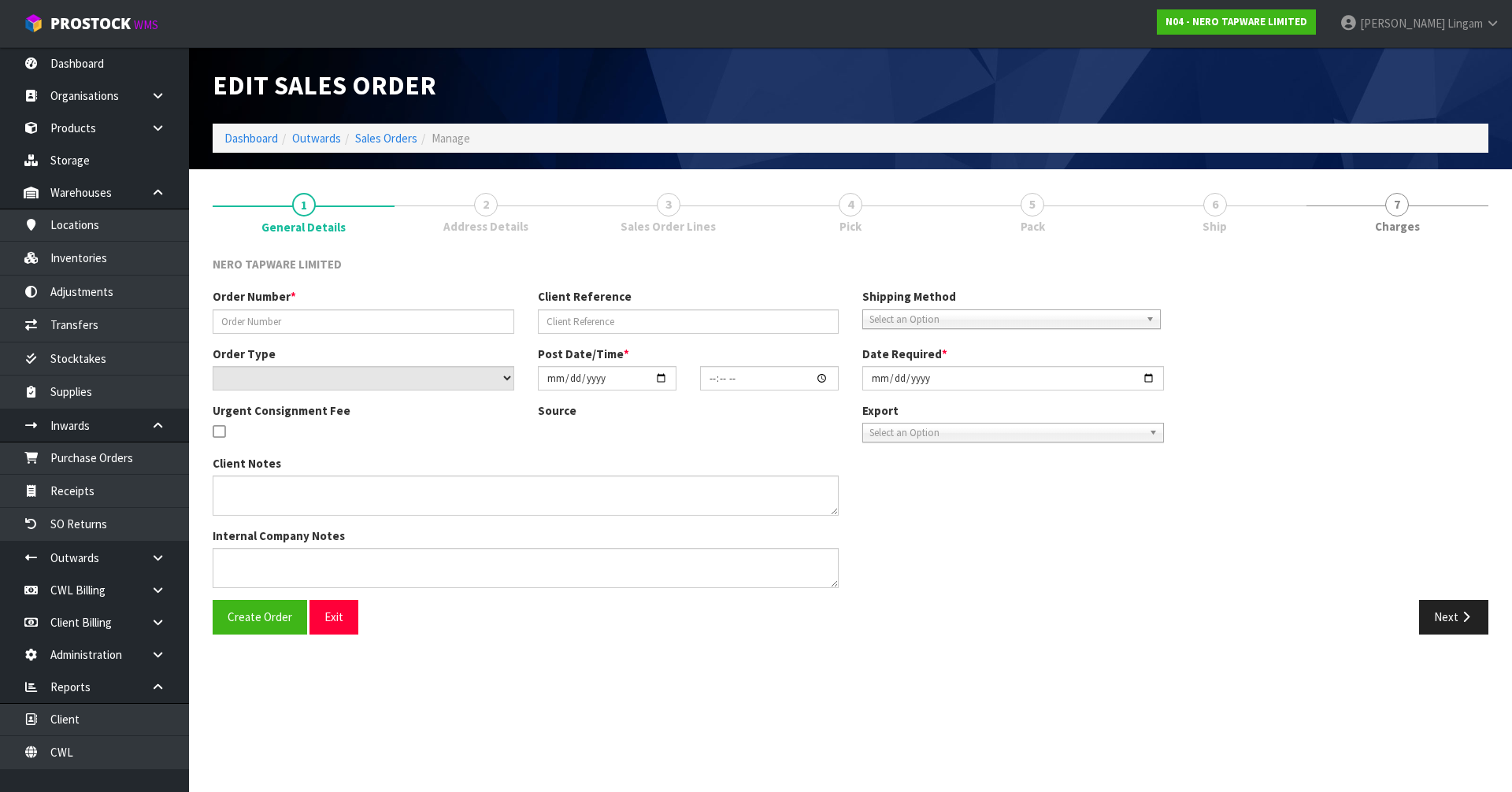
type input "SONZ0003877"
type input "10493445"
select select "number:0"
type input "[DATE]"
type input "08:15:06.000"
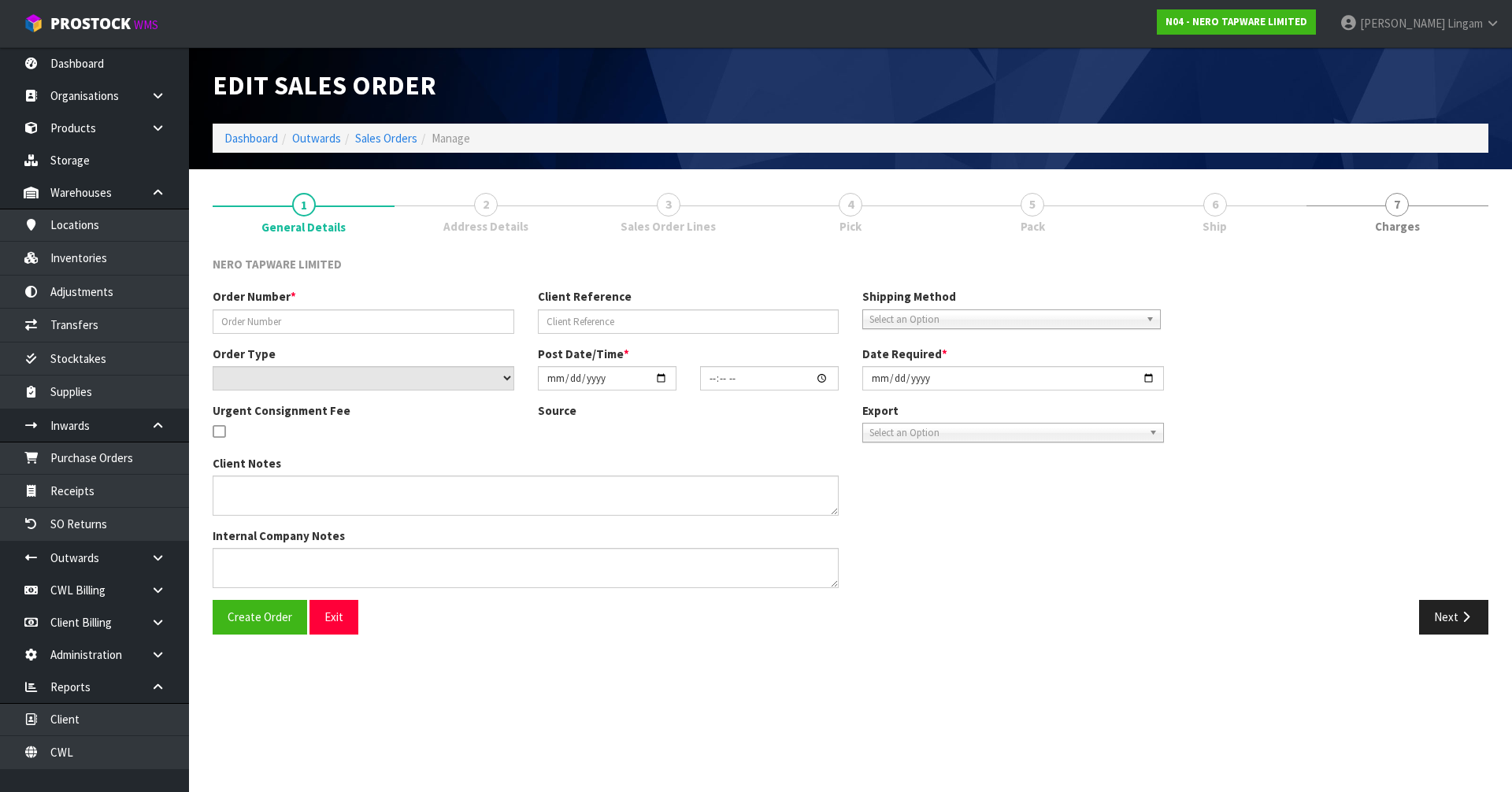
type input "[DATE]"
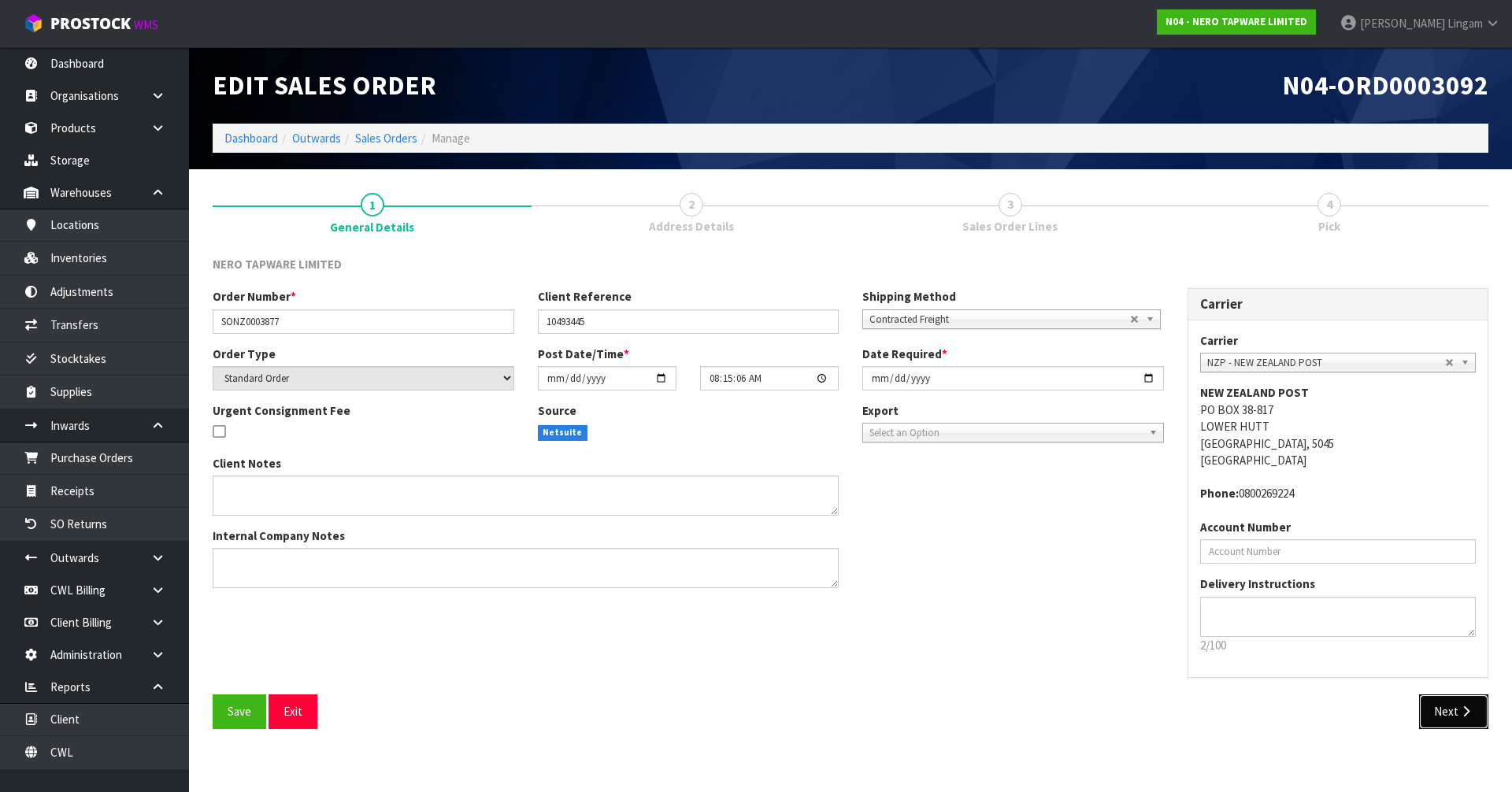
click at [1448, 714] on button "Next" at bounding box center [1454, 712] width 69 height 34
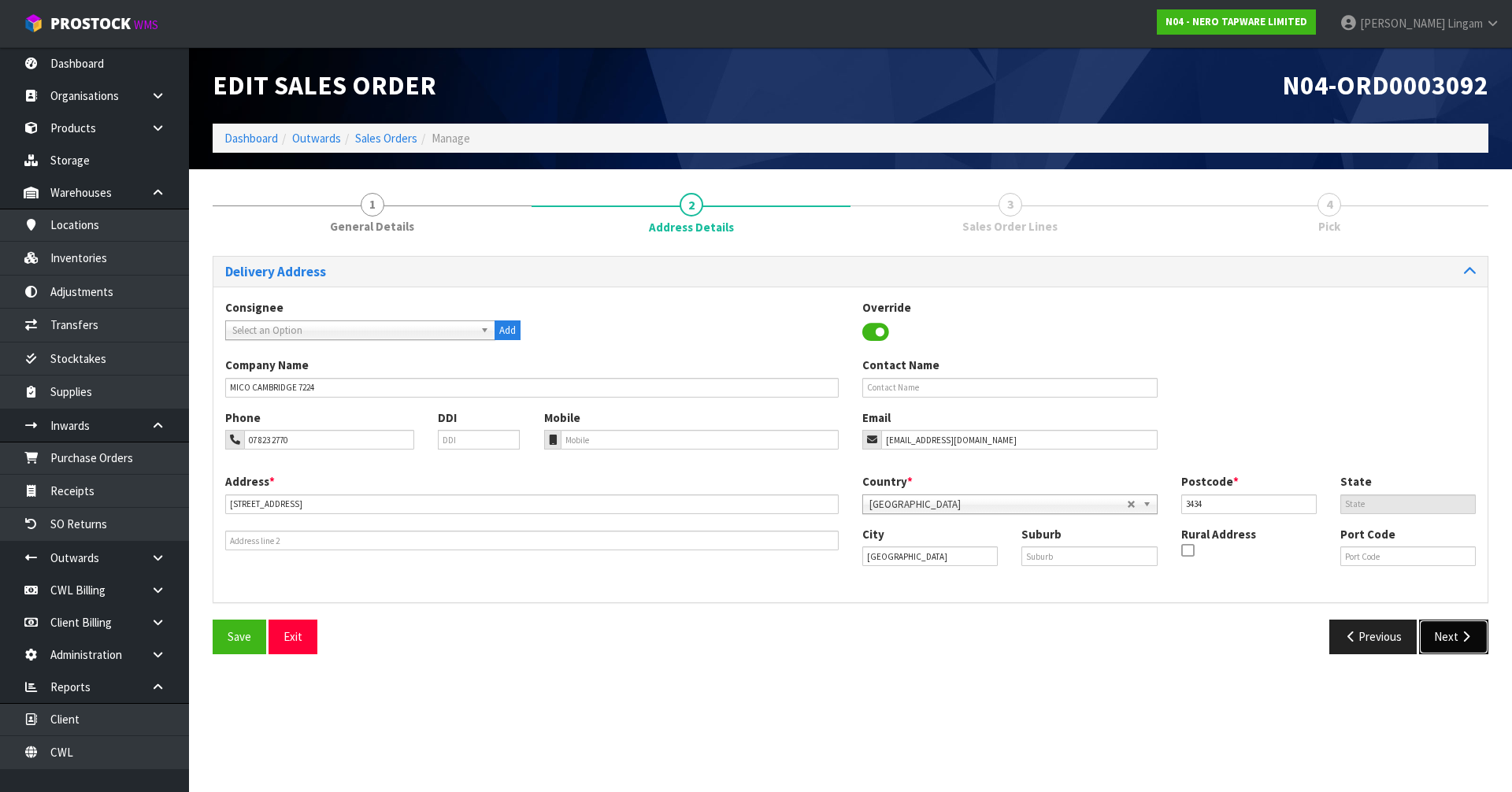
click at [1455, 633] on button "Next" at bounding box center [1454, 637] width 69 height 34
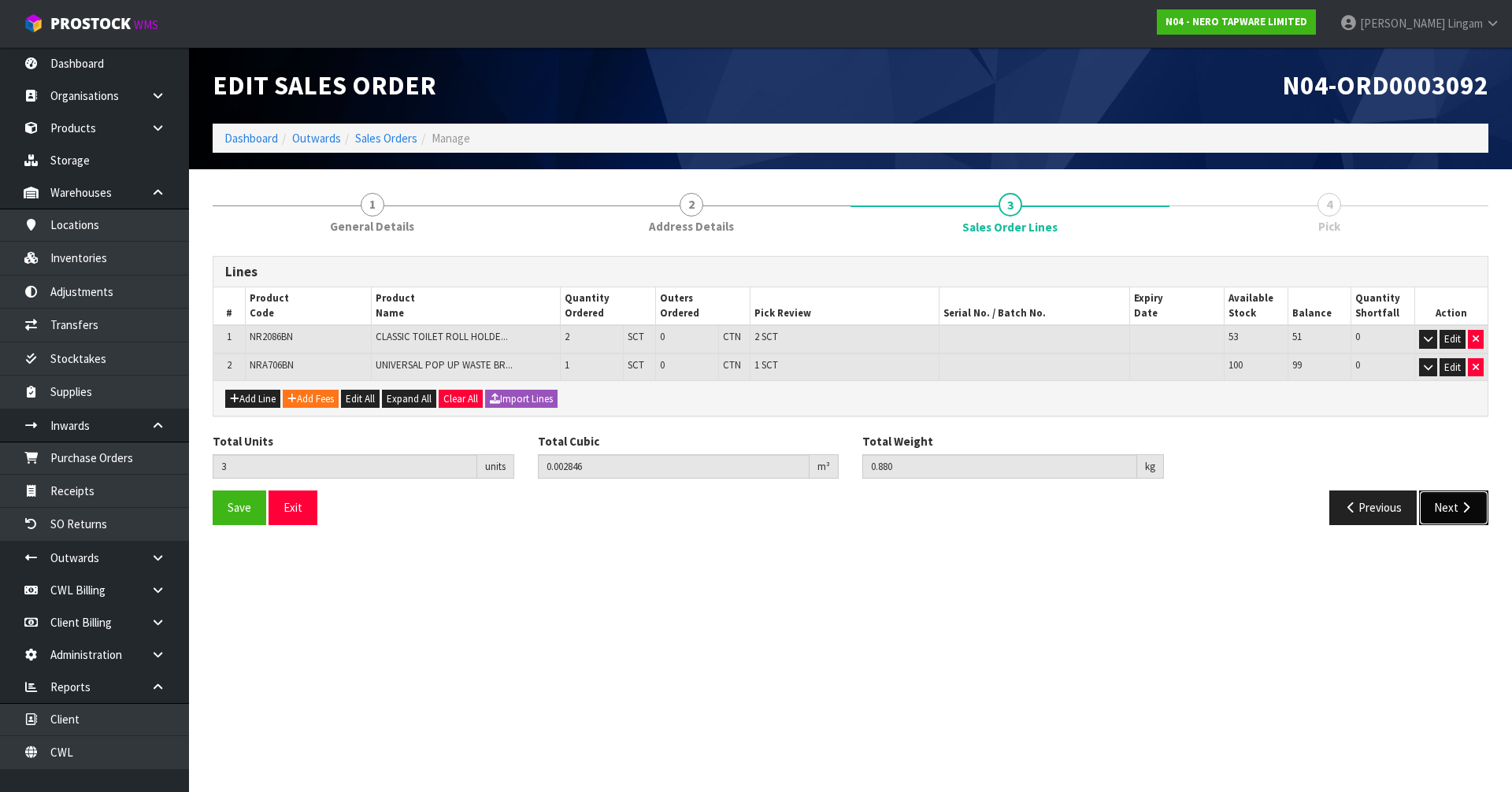
click at [1442, 512] on button "Next" at bounding box center [1454, 508] width 69 height 34
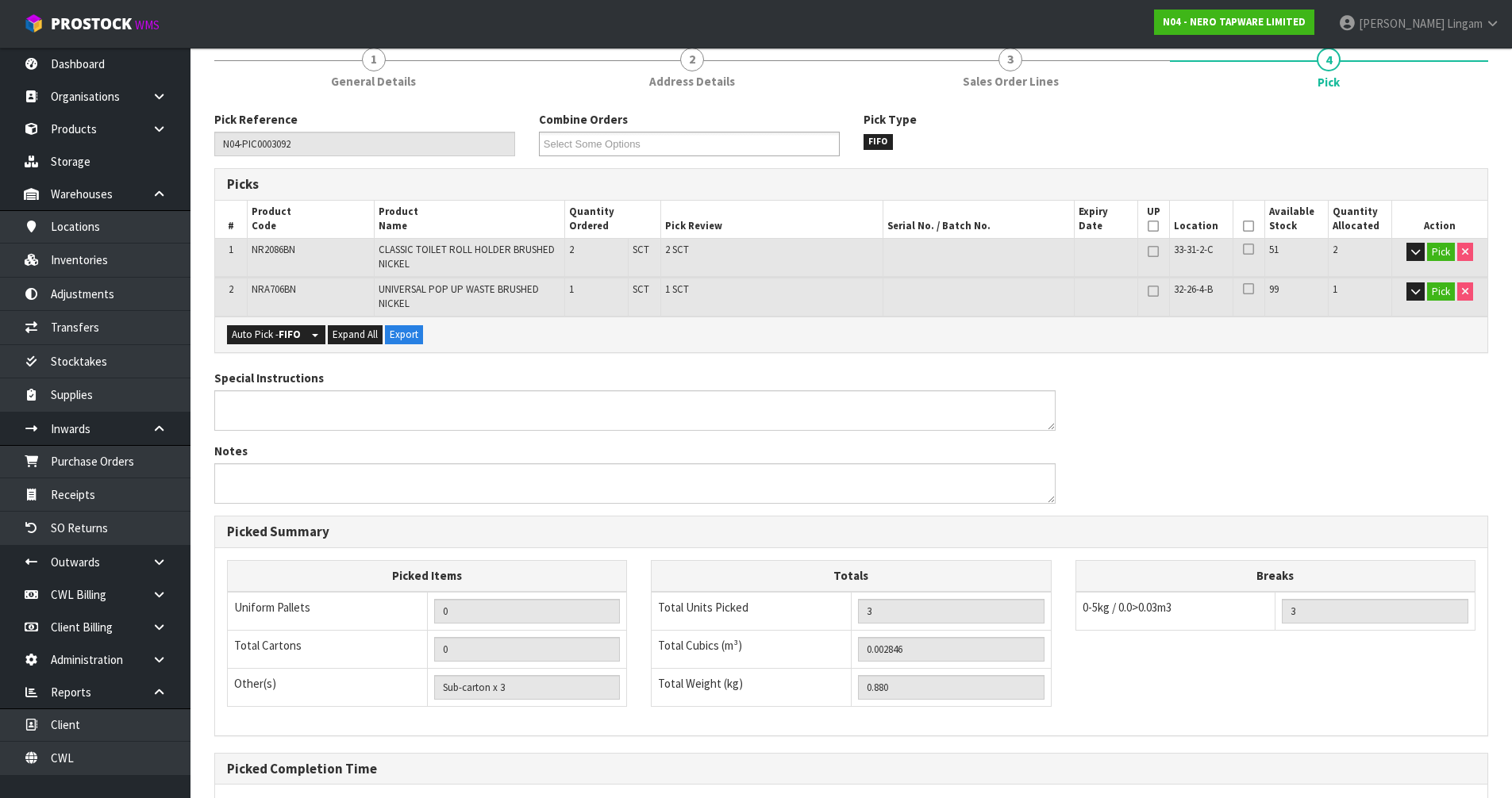
scroll to position [303, 0]
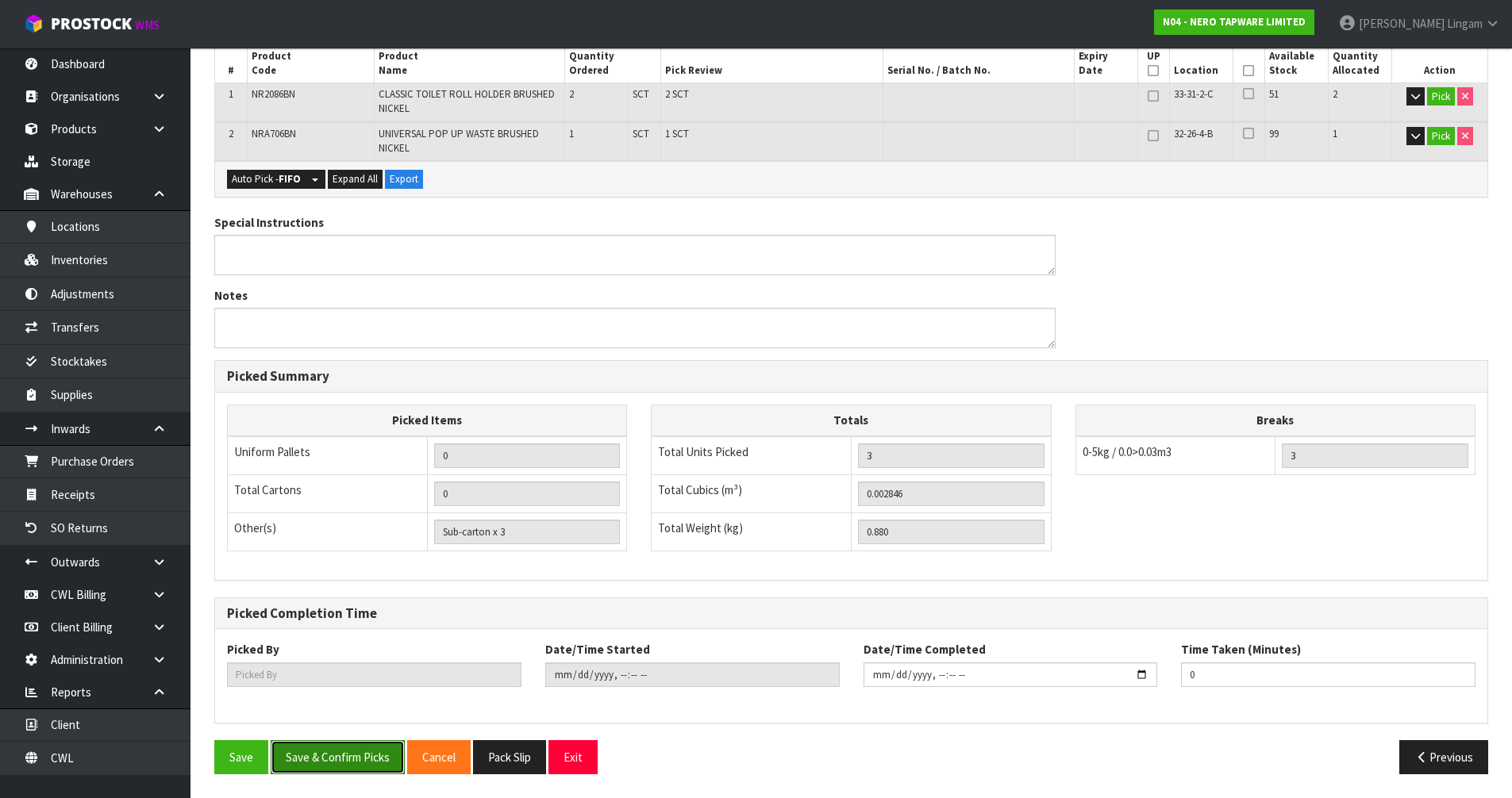
click at [318, 766] on button "Save & Confirm Picks" at bounding box center [337, 758] width 134 height 34
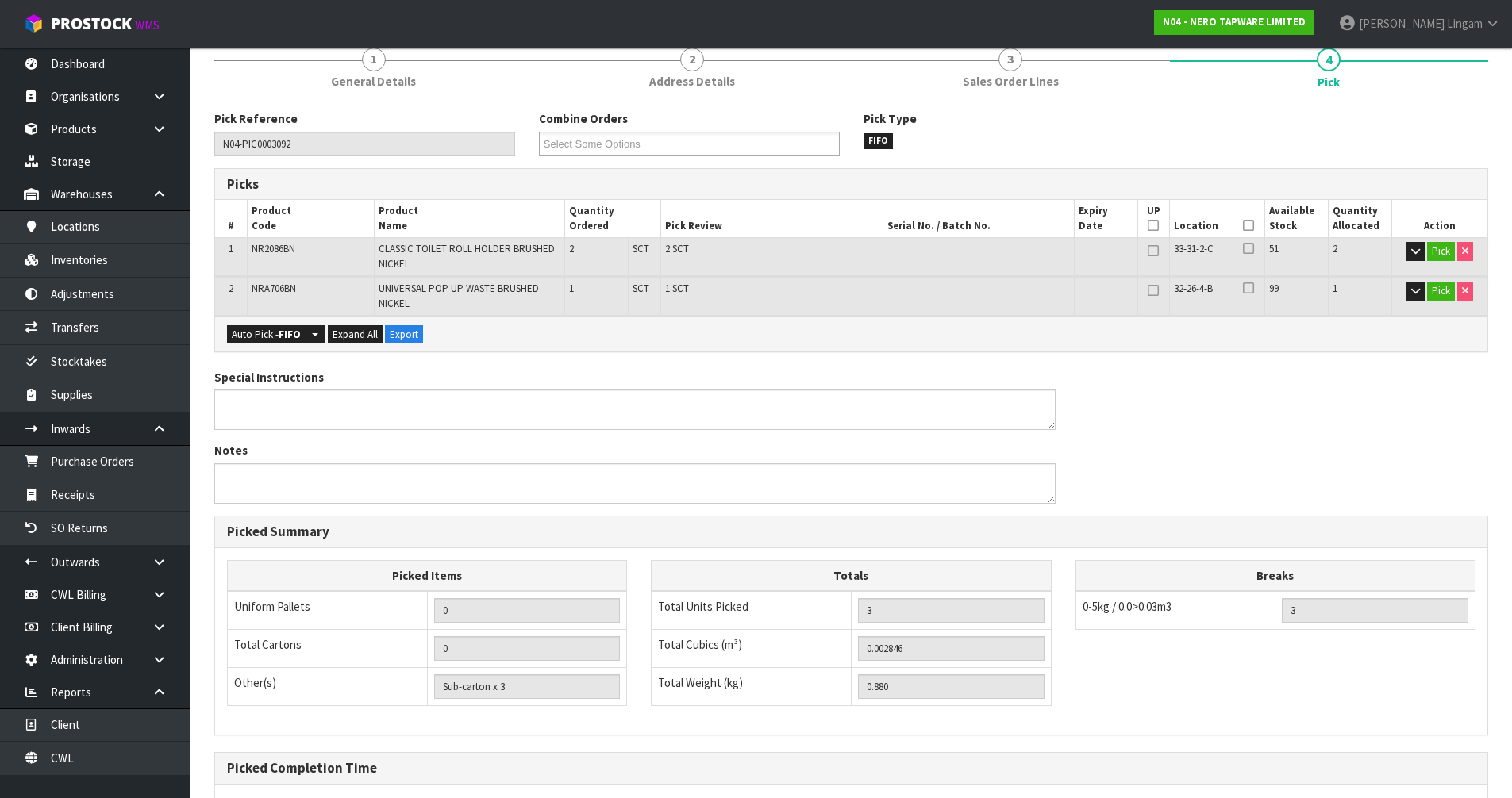
scroll to position [360, 0]
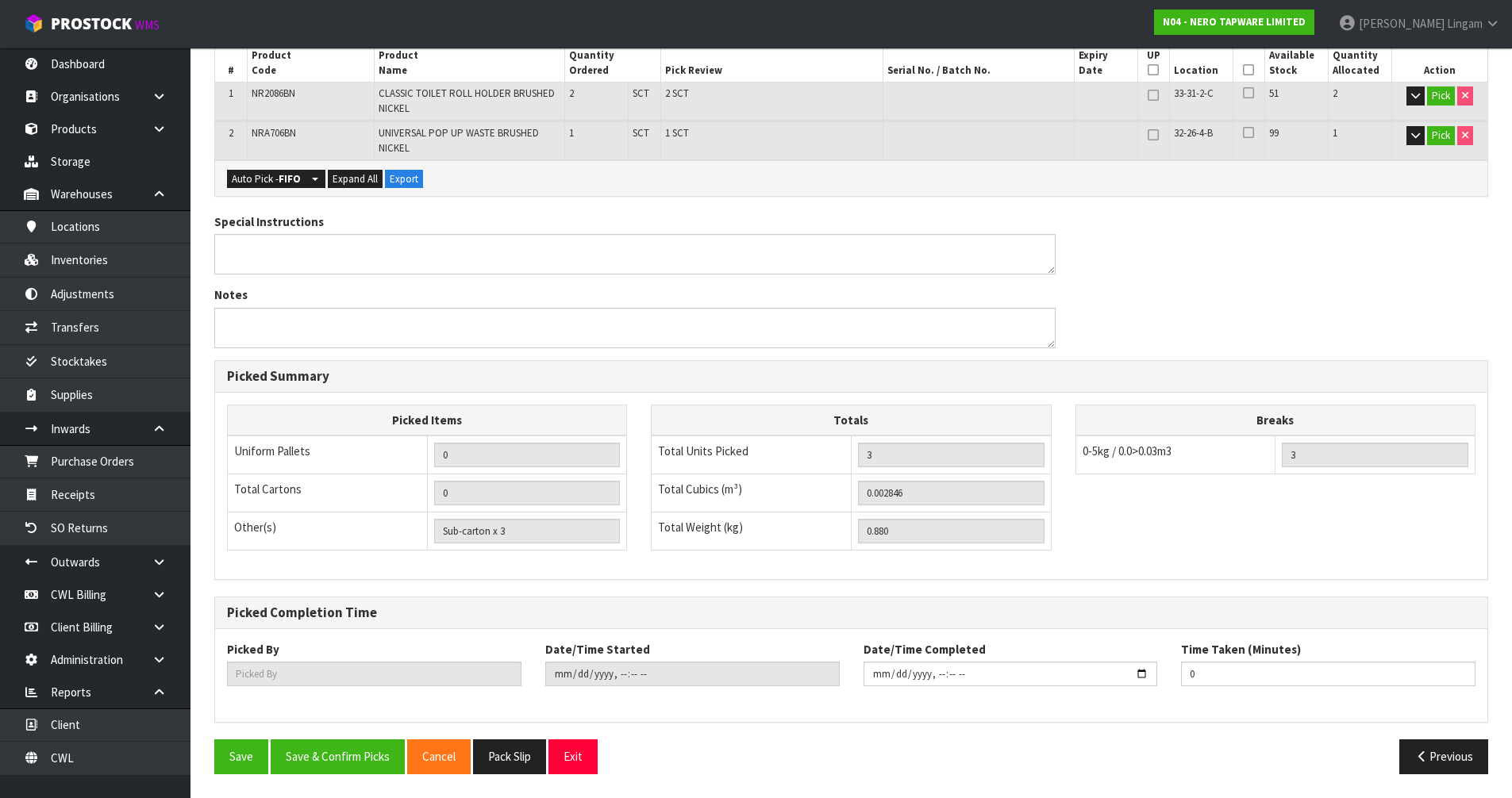
type input "[PERSON_NAME]"
type input "[DATE]T08:41:40"
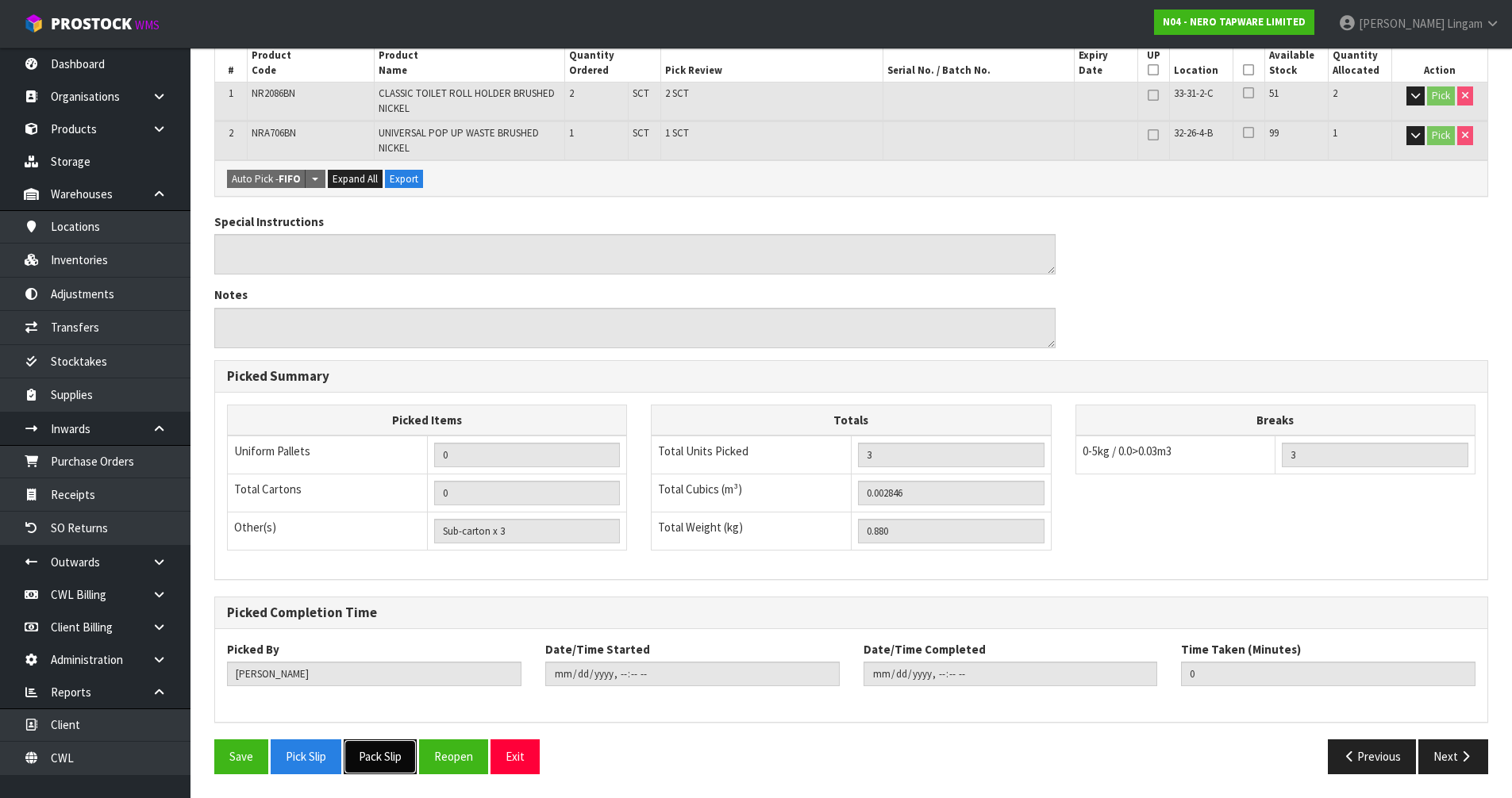
click at [409, 755] on button "Pack Slip" at bounding box center [380, 757] width 73 height 34
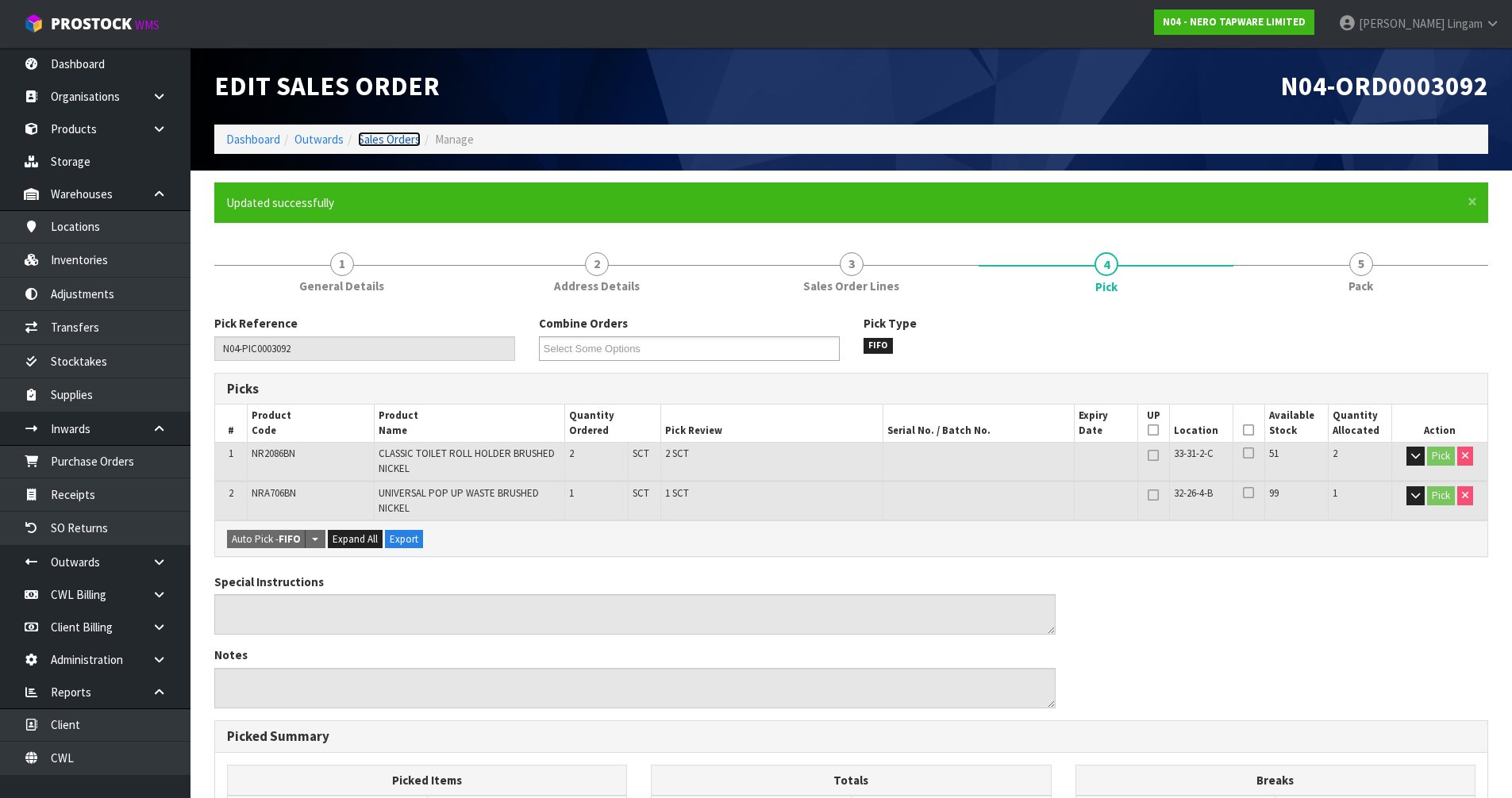
click at [409, 140] on link "Sales Orders" at bounding box center [390, 139] width 63 height 15
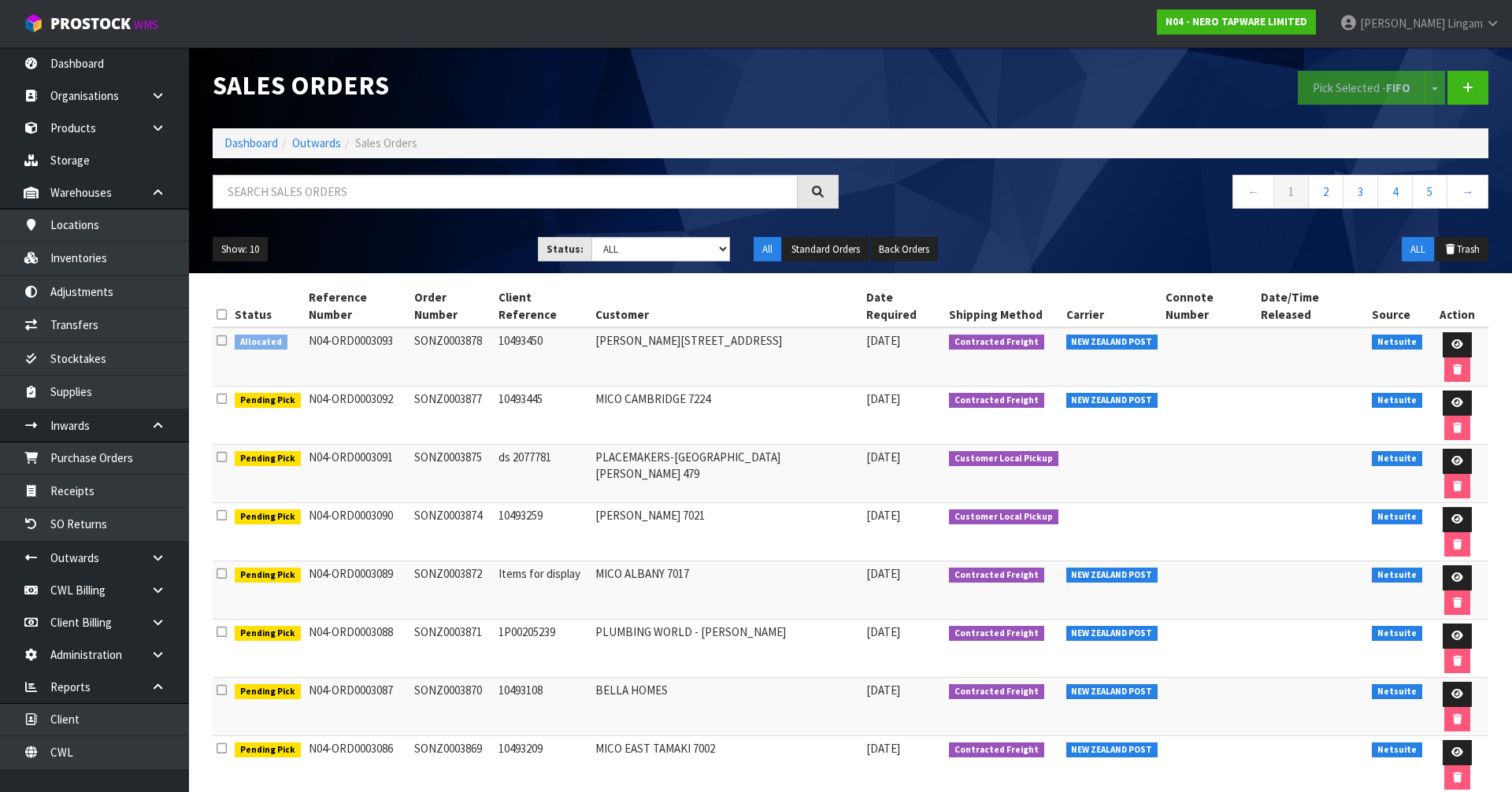
click at [224, 335] on icon at bounding box center [221, 340] width 10 height 12
click at [0, 0] on input "checkbox" at bounding box center [0, 0] width 0 height 0
click at [1353, 87] on button "Pick Selected - FIFO" at bounding box center [1361, 88] width 127 height 34
click at [1444, 332] on link at bounding box center [1457, 345] width 29 height 25
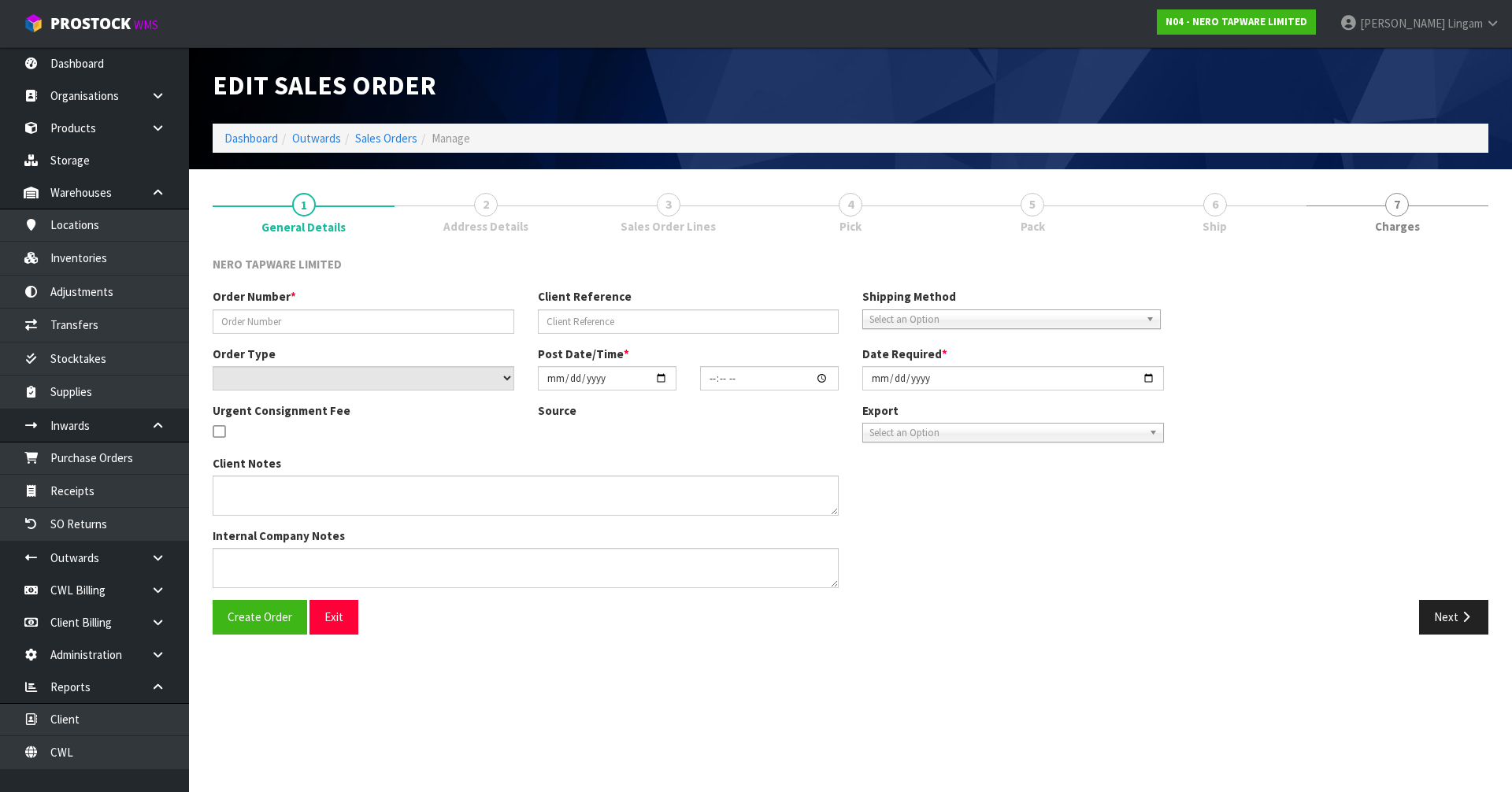
type input "SONZ0003878"
type input "10493450"
select select "number:0"
type input "[DATE]"
type input "08:15:08.000"
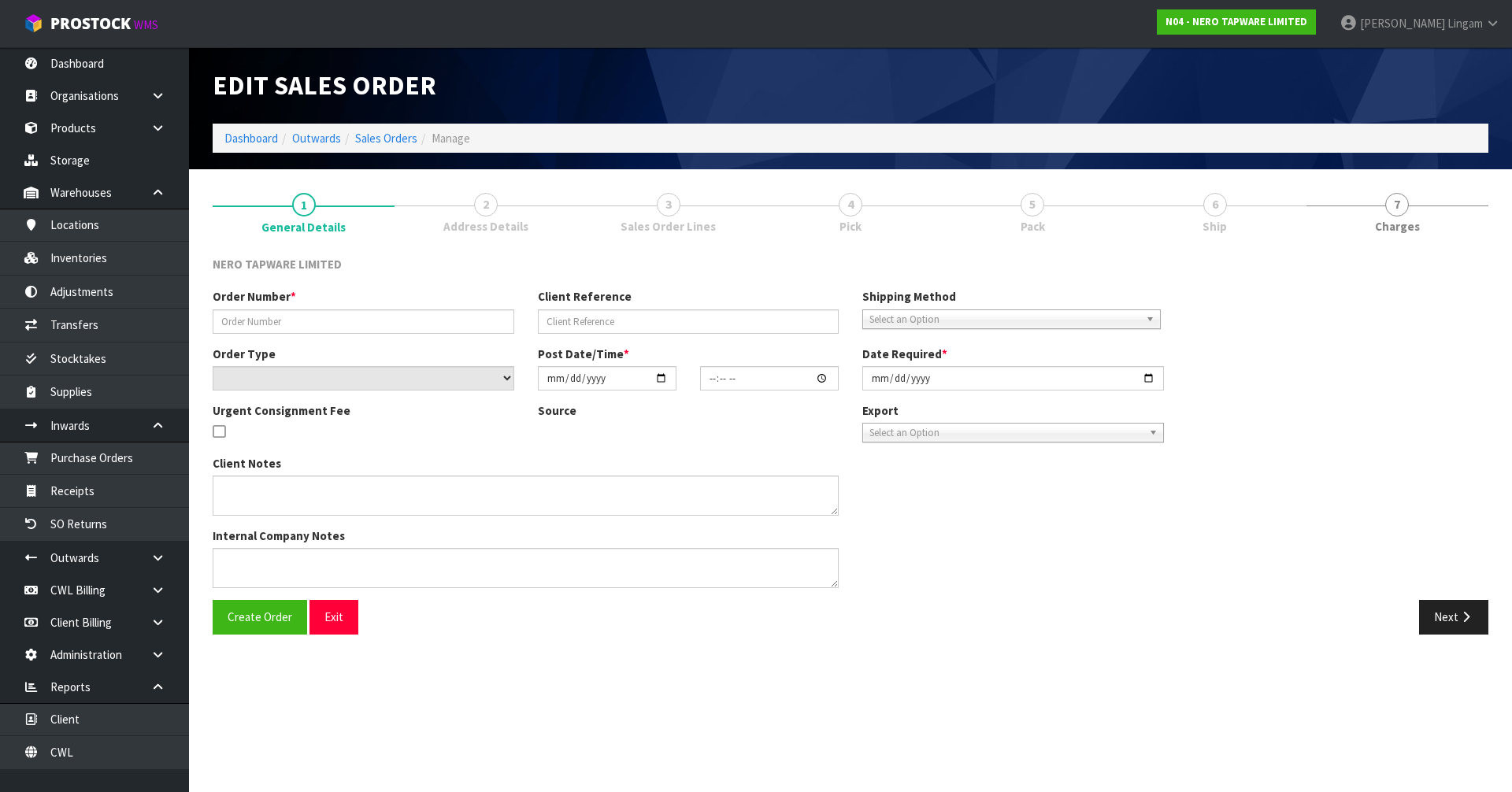
type input "[DATE]"
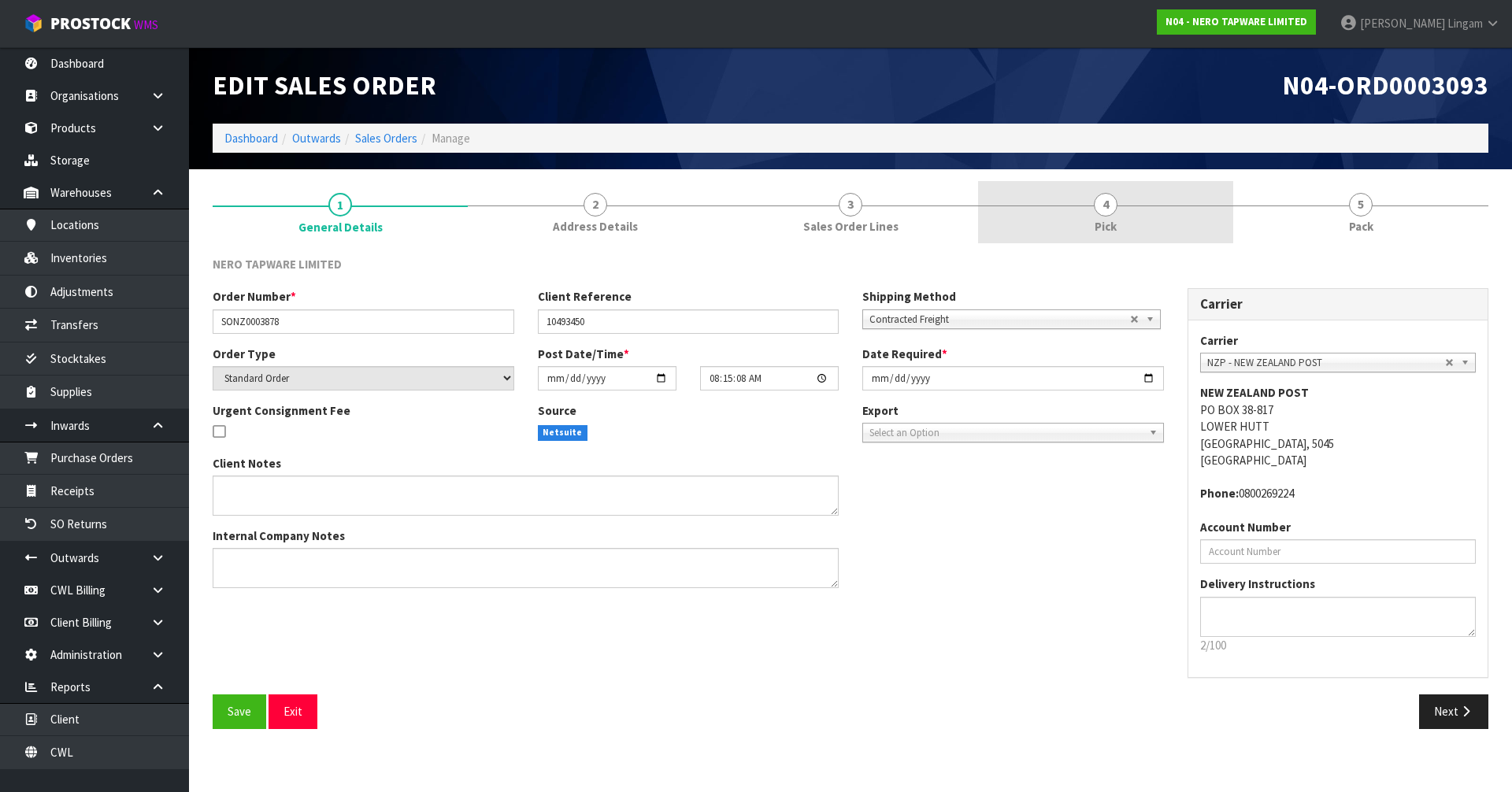
click at [1130, 225] on link "4 Pick" at bounding box center [1106, 212] width 255 height 62
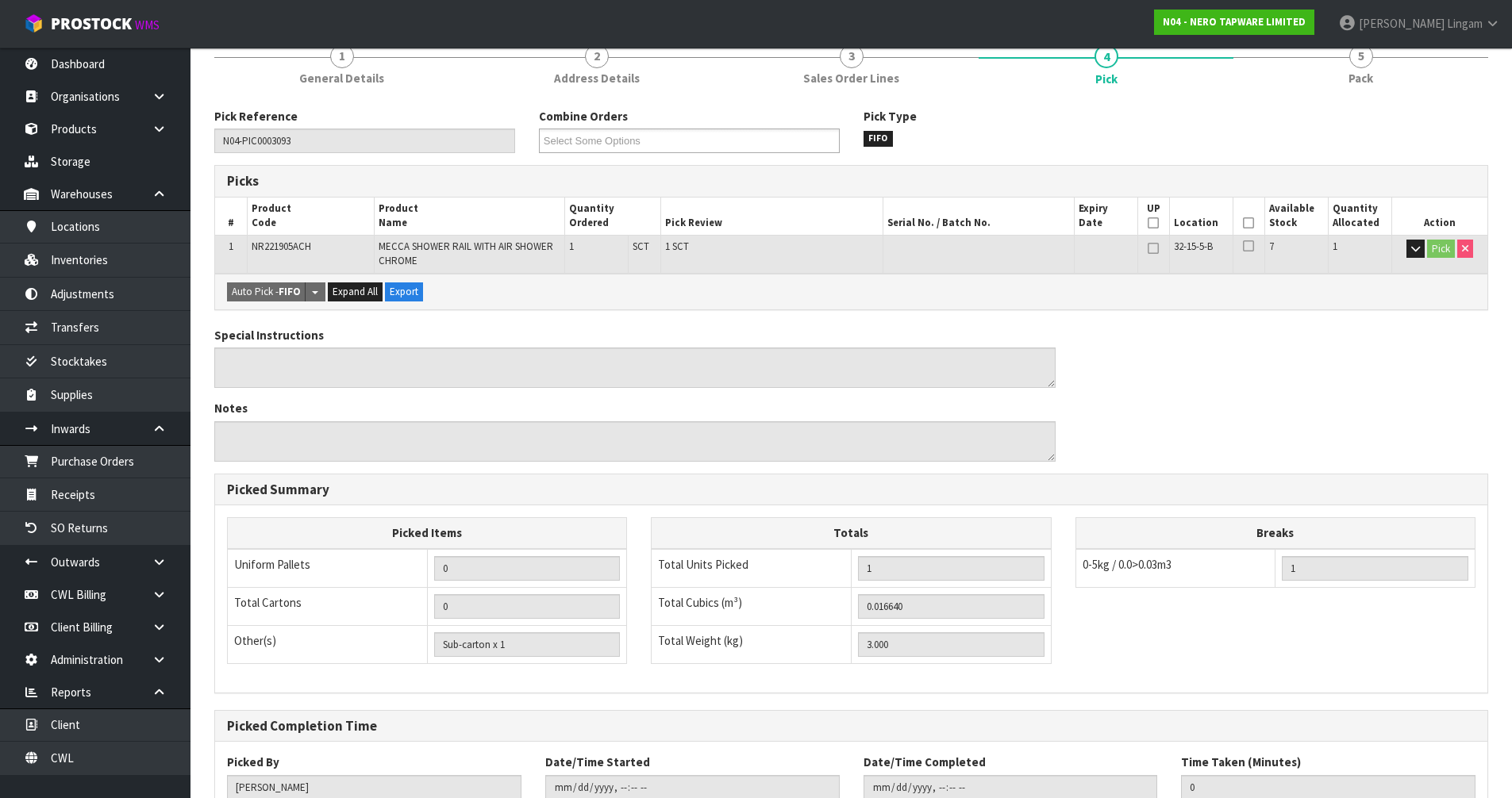
scroll to position [263, 0]
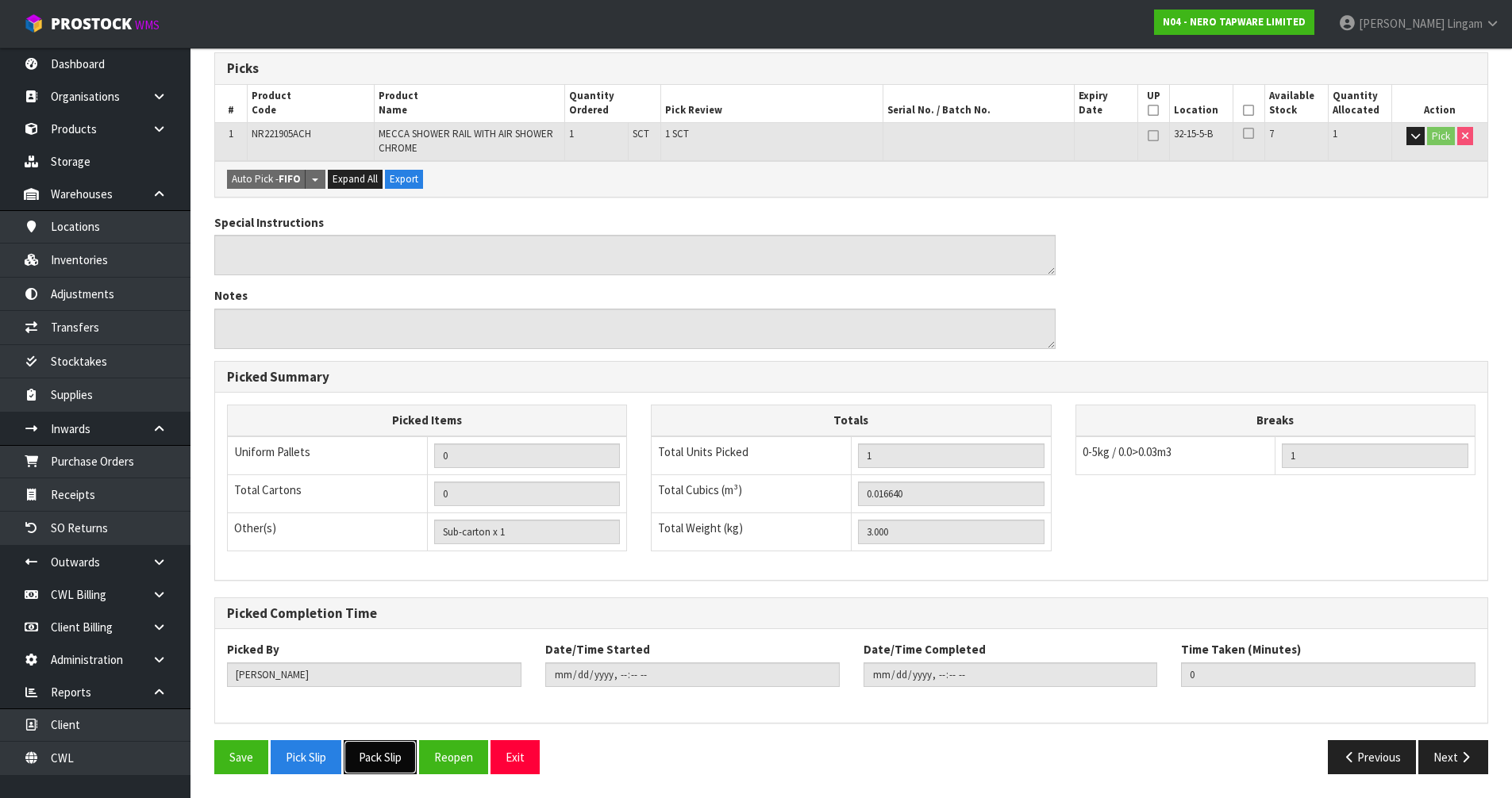
click at [370, 749] on button "Pack Slip" at bounding box center [380, 758] width 73 height 34
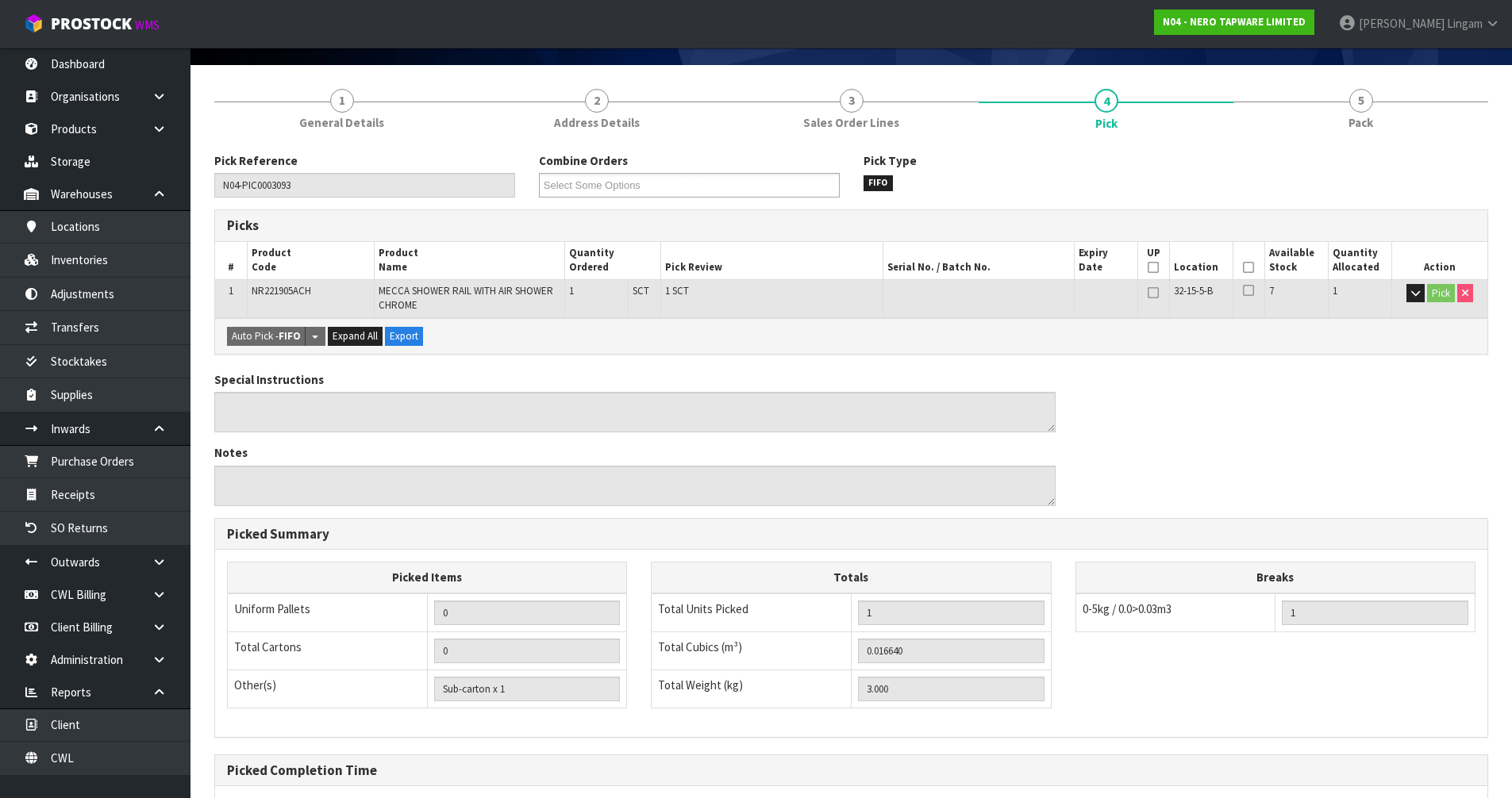
scroll to position [0, 0]
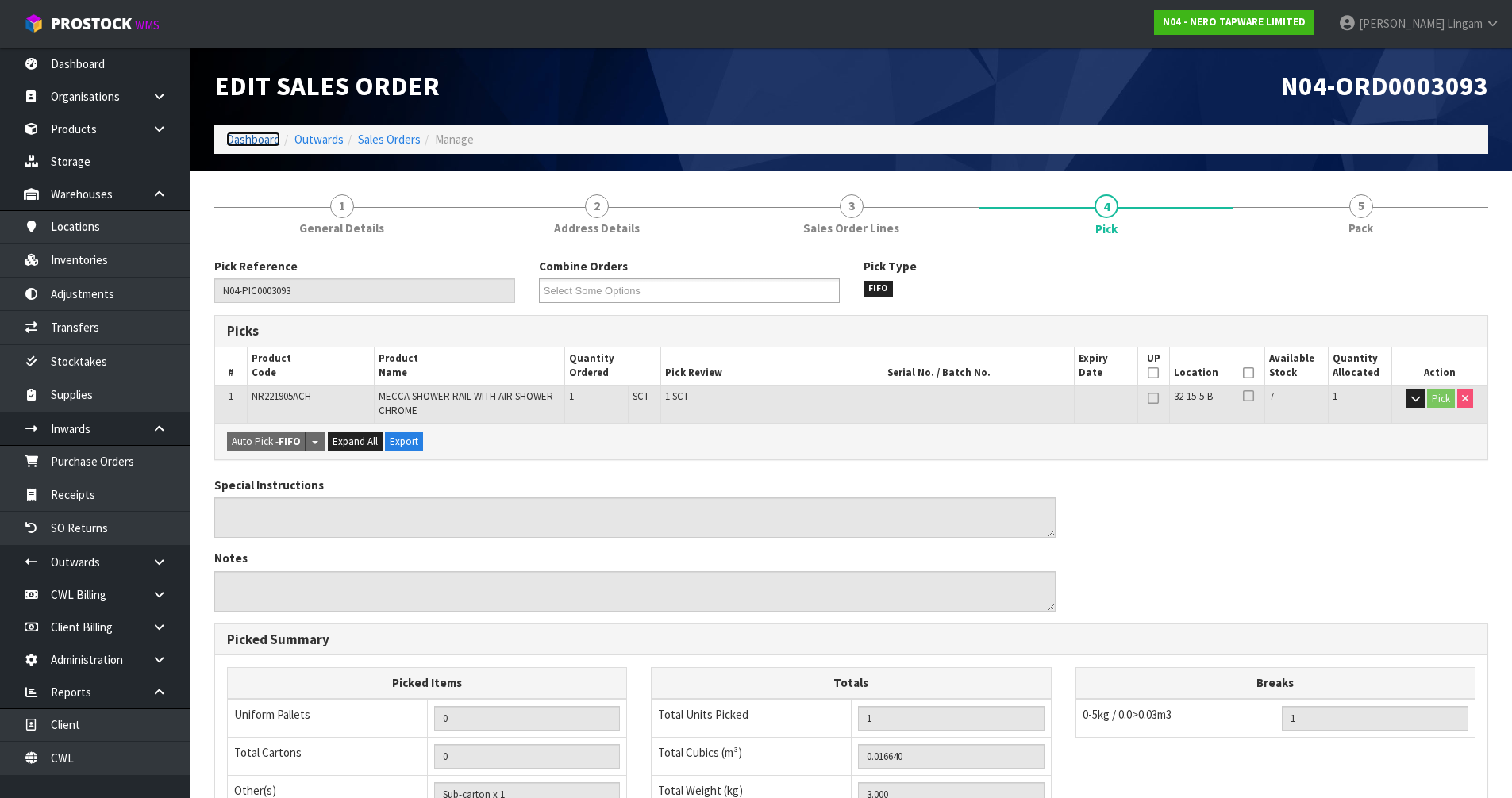
click at [253, 138] on link "Dashboard" at bounding box center [253, 139] width 54 height 15
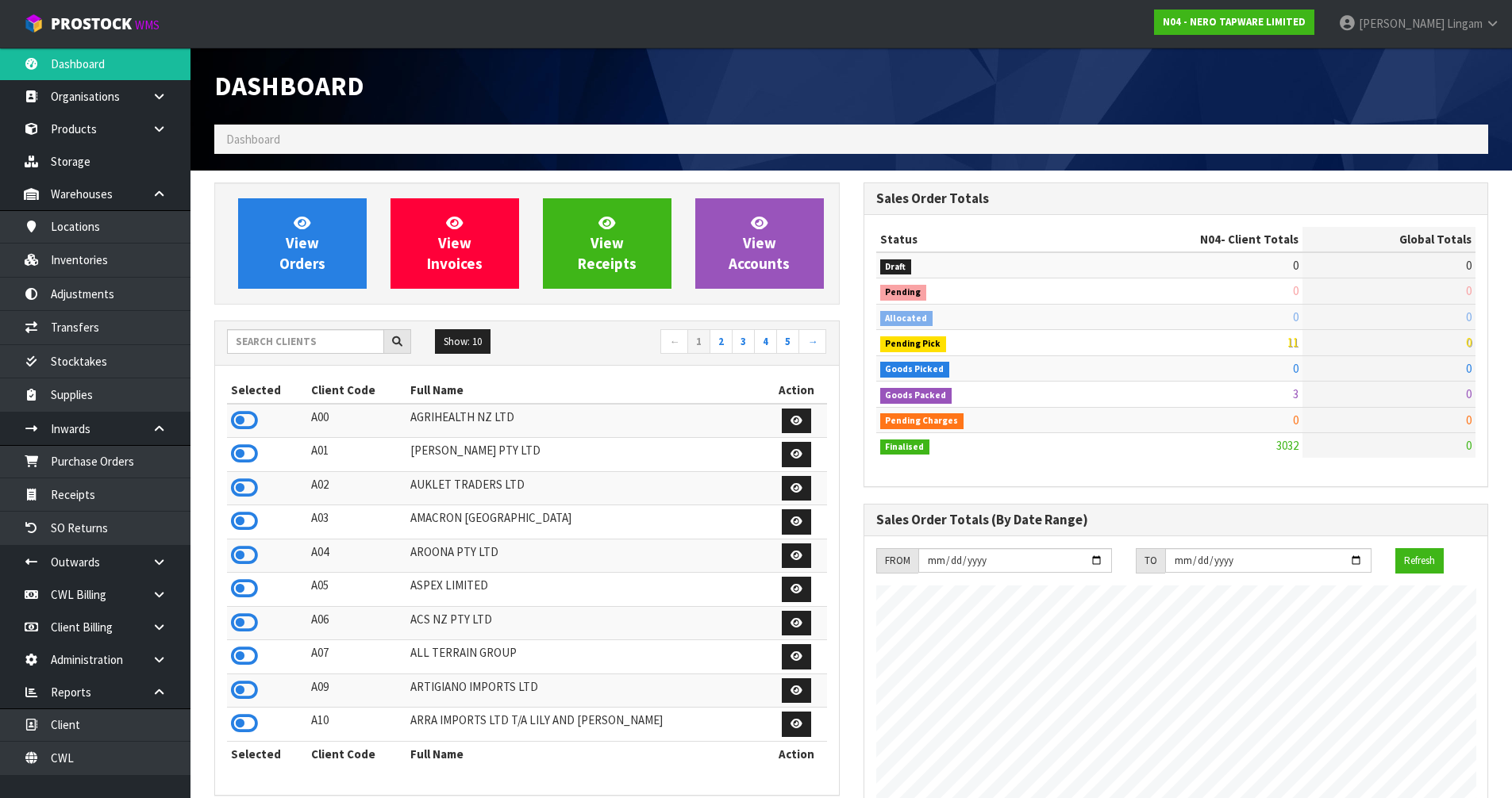
scroll to position [1254, 648]
click at [347, 338] on input "text" at bounding box center [305, 341] width 157 height 24
click at [297, 346] on input "text" at bounding box center [305, 341] width 157 height 24
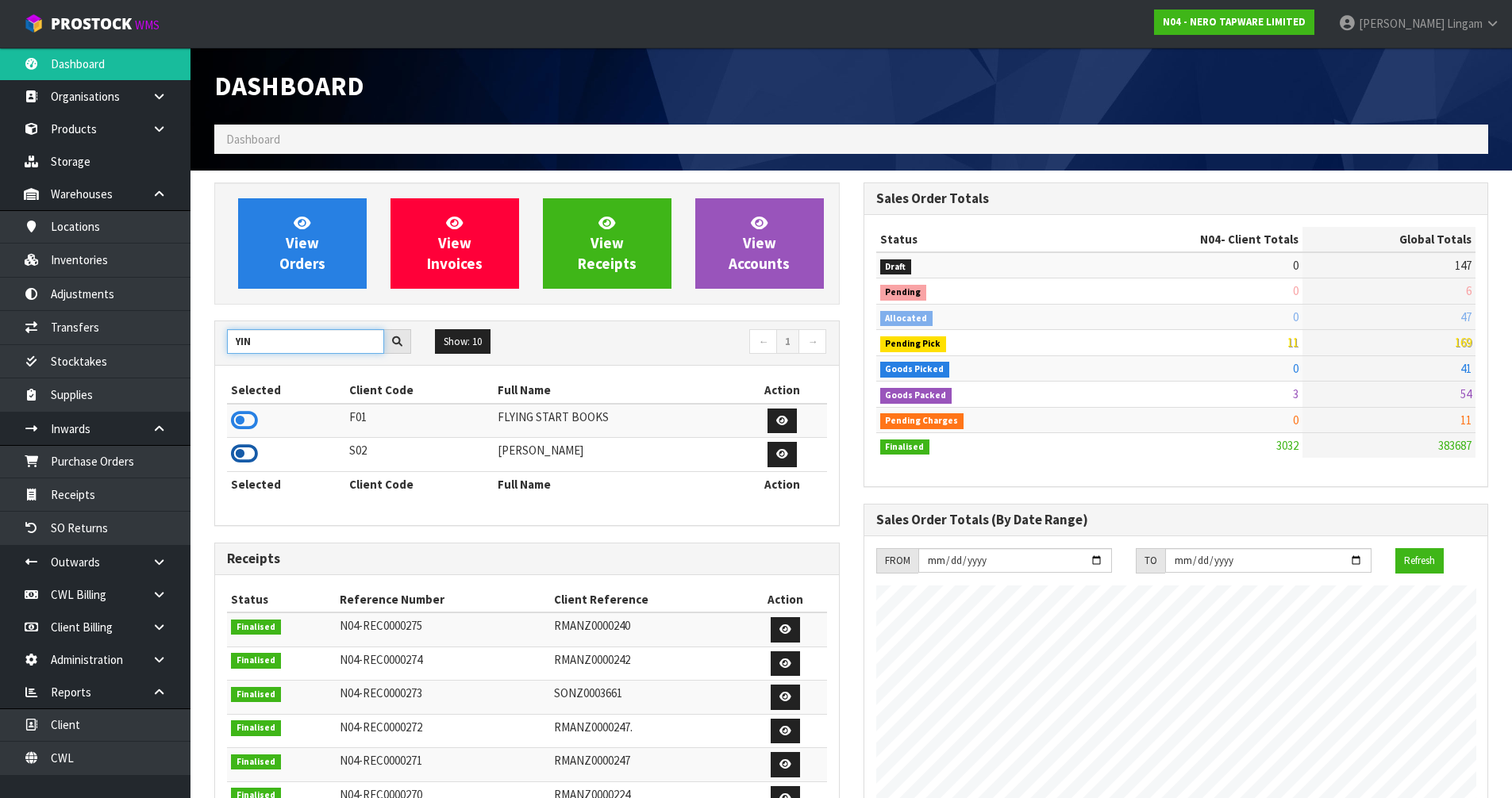
type input "YIN"
click at [242, 453] on icon at bounding box center [244, 453] width 27 height 24
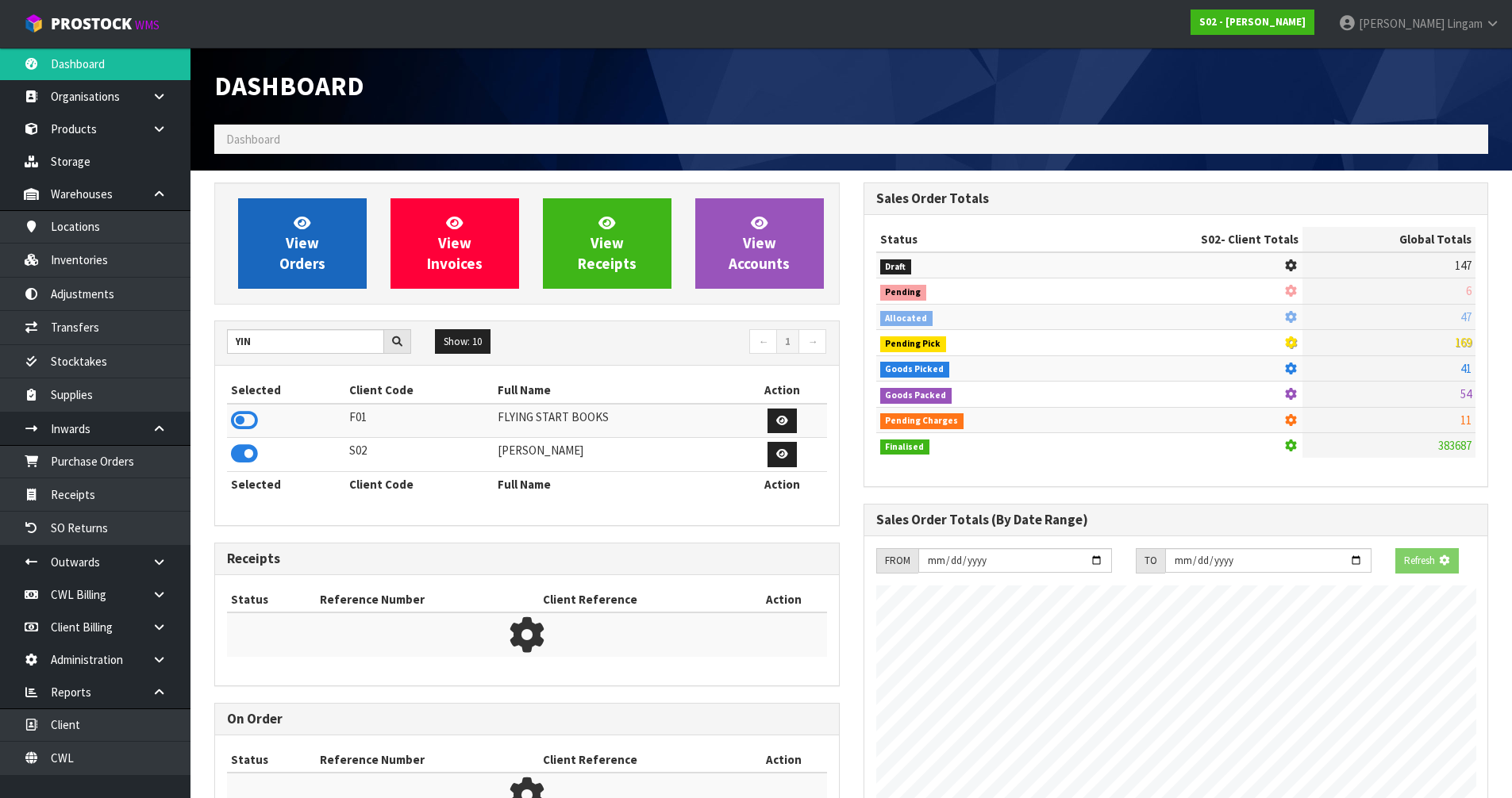
scroll to position [989, 648]
click at [305, 264] on span "View Orders" at bounding box center [302, 243] width 46 height 59
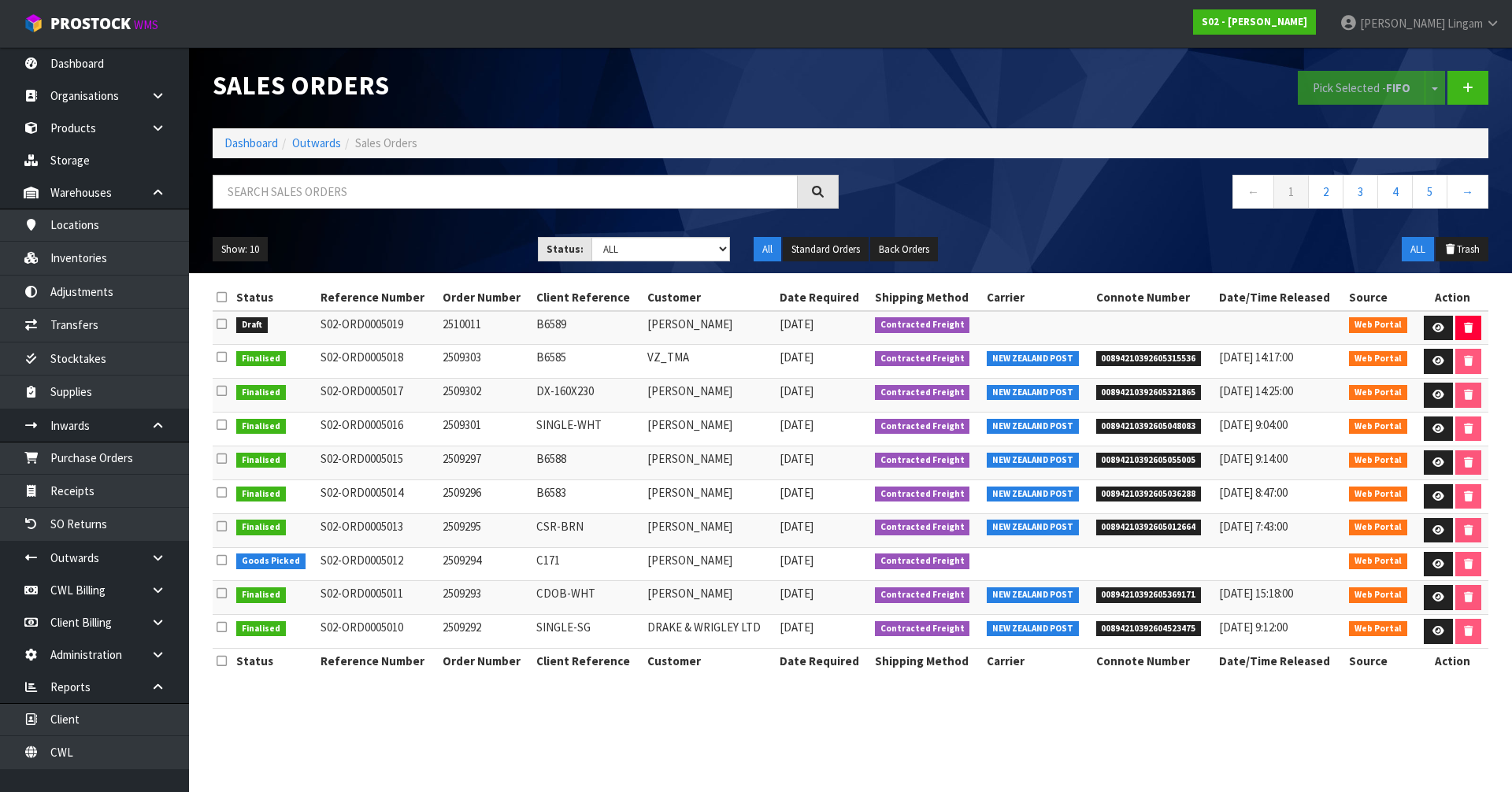
click at [220, 324] on icon at bounding box center [221, 323] width 10 height 12
click at [0, 0] on input "checkbox" at bounding box center [0, 0] width 0 height 0
click at [1360, 95] on button "Pick Selected - FIFO" at bounding box center [1361, 88] width 127 height 34
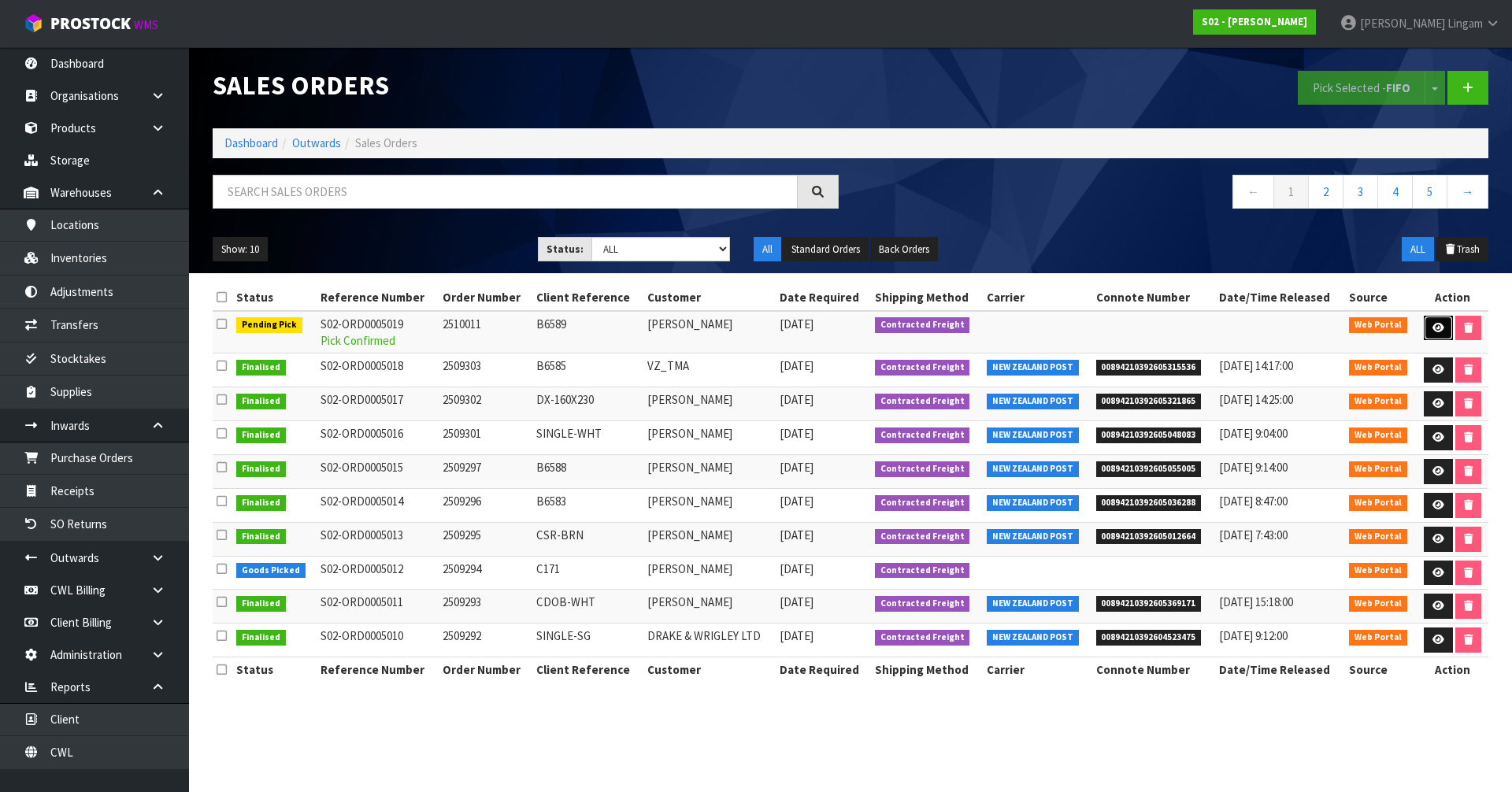
click at [1433, 329] on icon at bounding box center [1438, 327] width 12 height 10
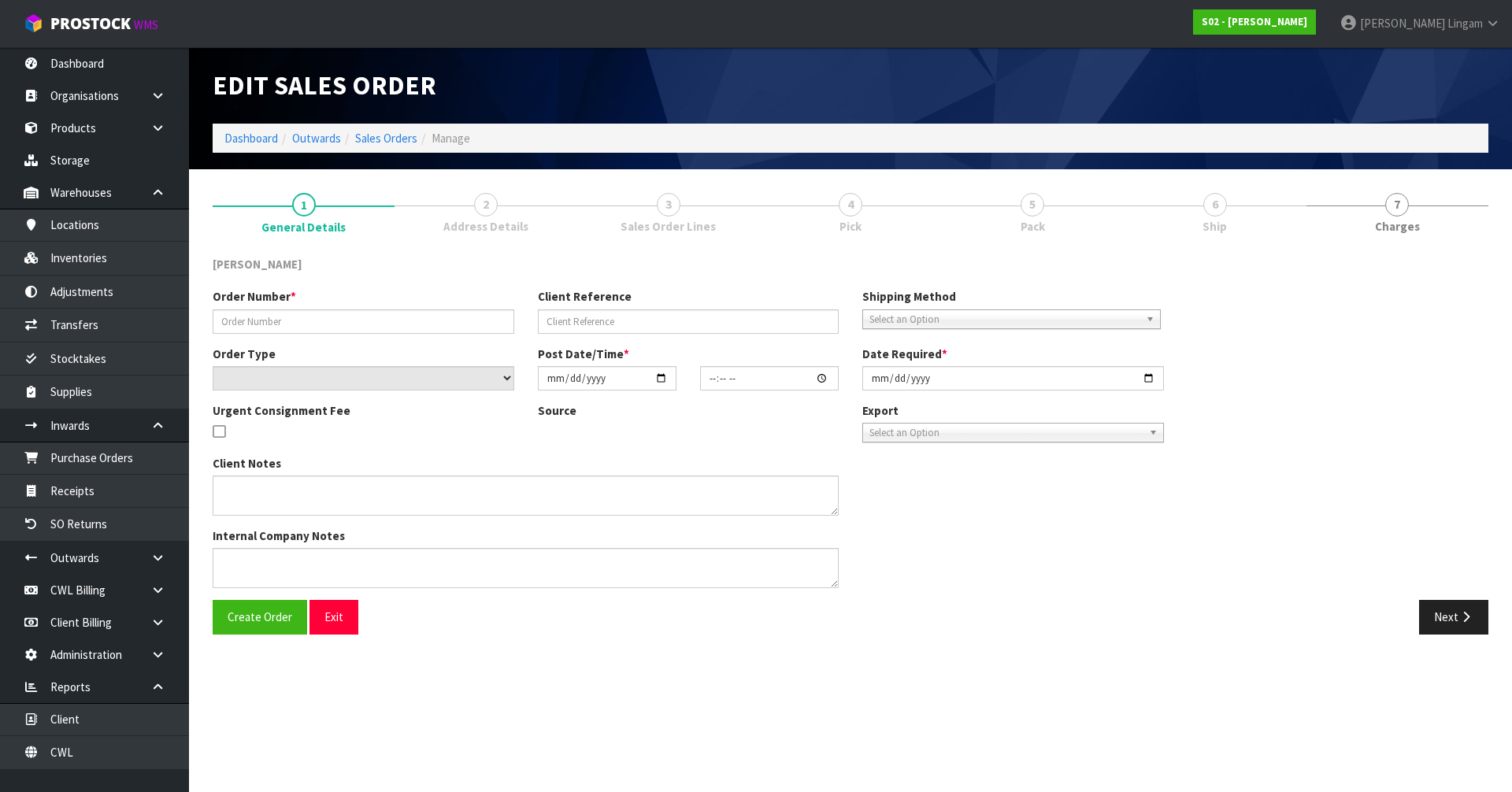
type input "2510011"
type input "B6589"
select select "number:0"
type input "[DATE]"
type input "00:19:00.000"
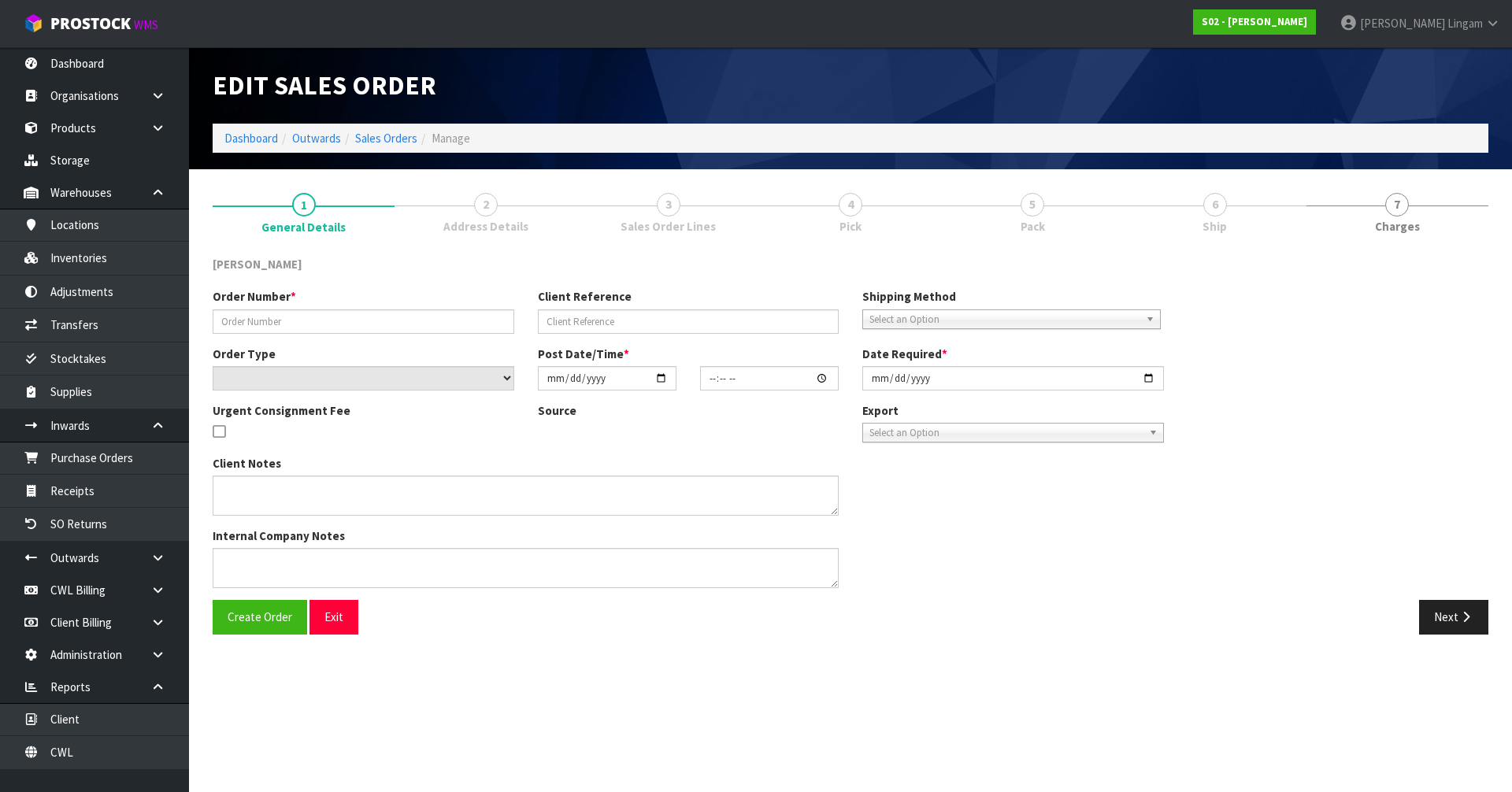
type input "[DATE]"
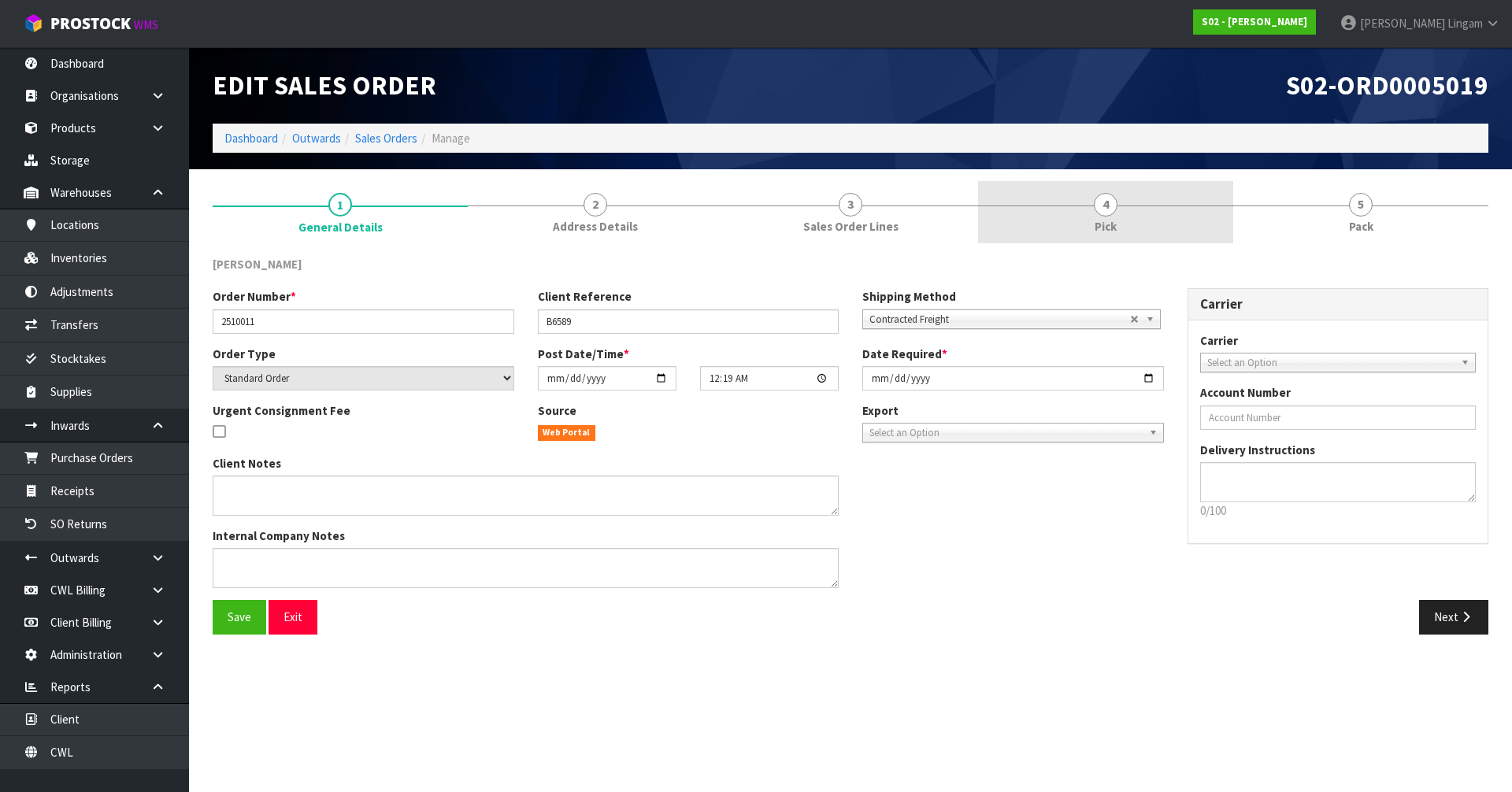
click at [1130, 214] on link "4 Pick" at bounding box center [1106, 212] width 255 height 62
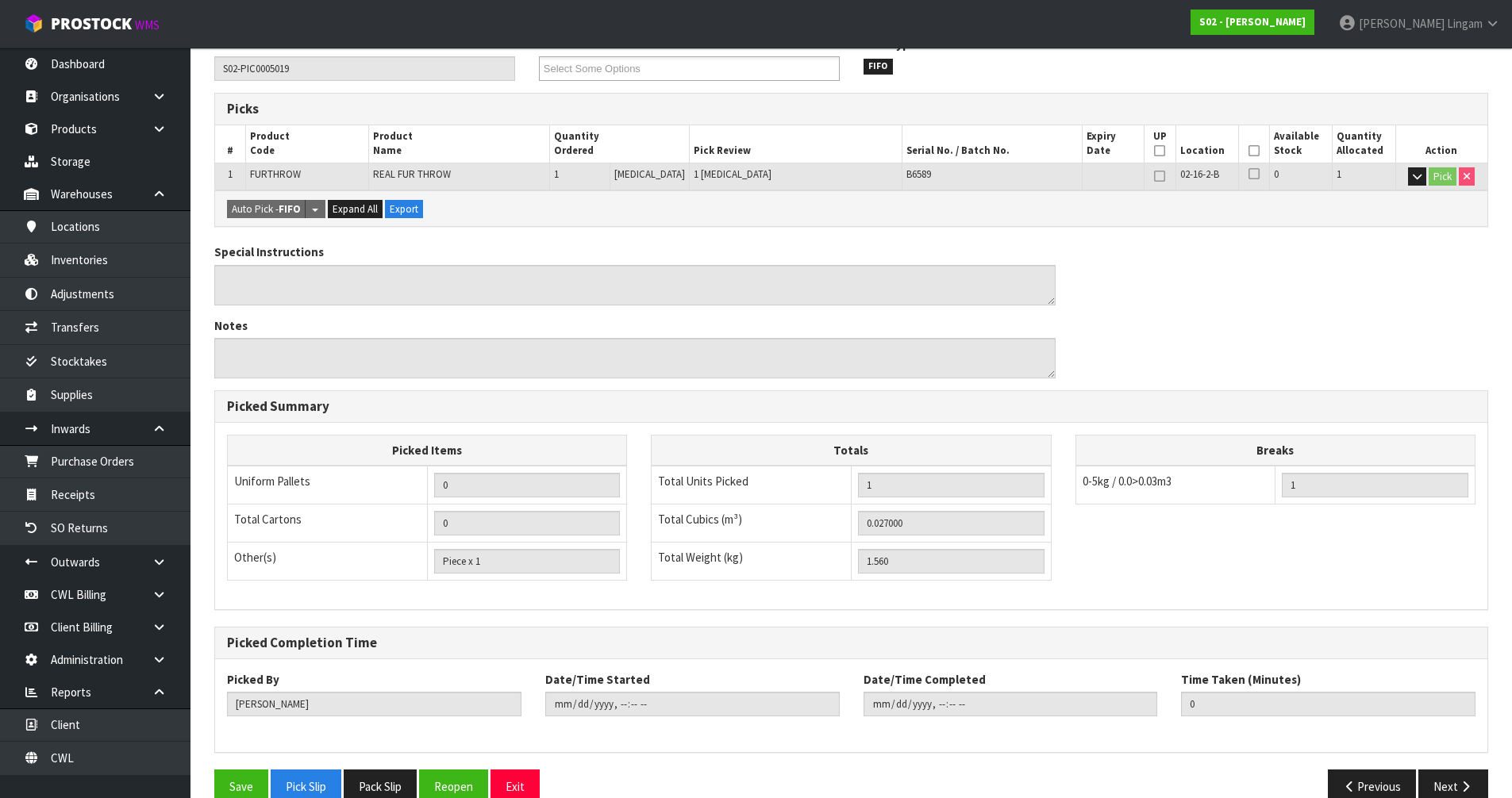
scroll to position [252, 0]
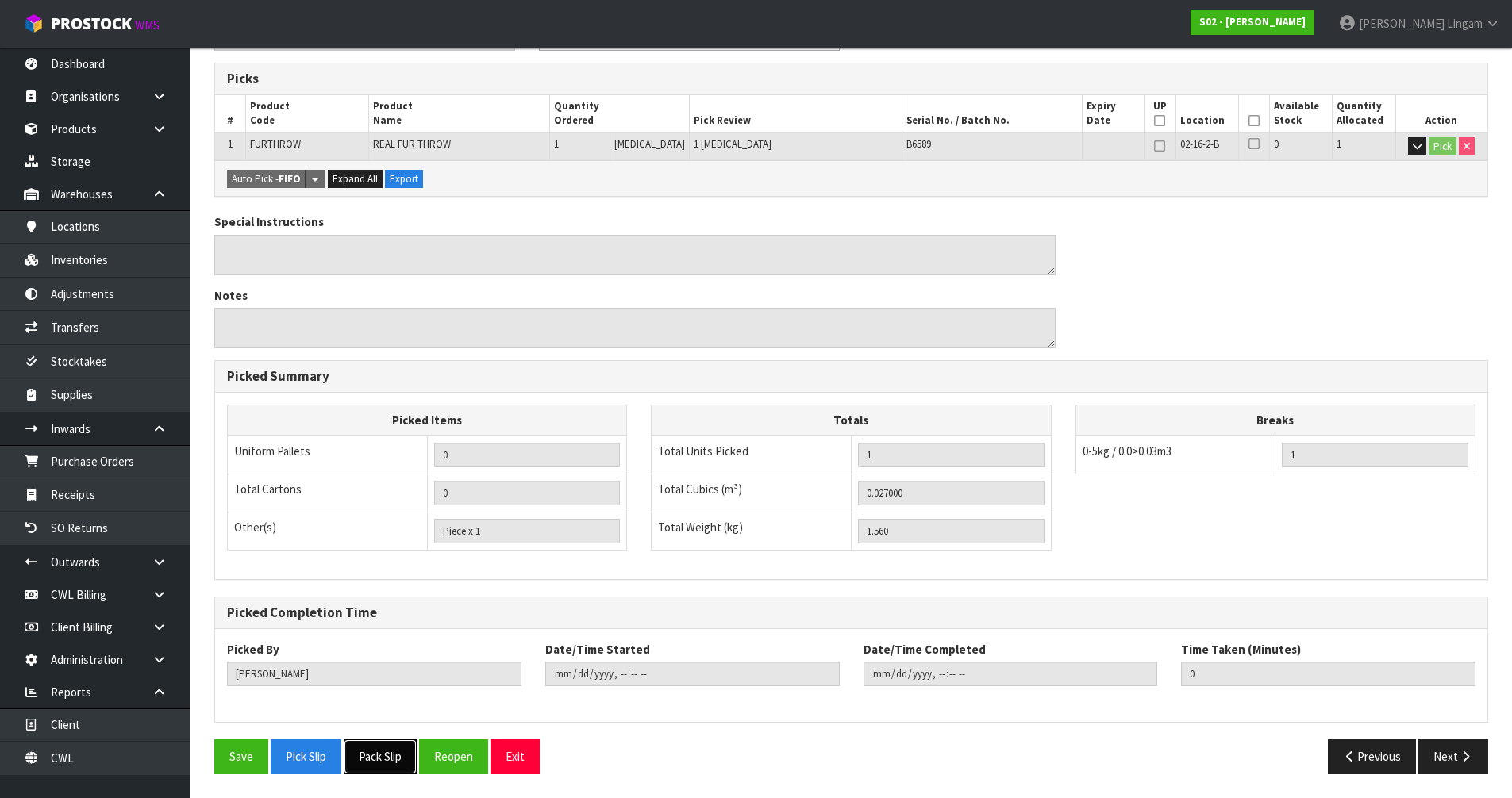
click at [365, 761] on button "Pack Slip" at bounding box center [380, 757] width 73 height 34
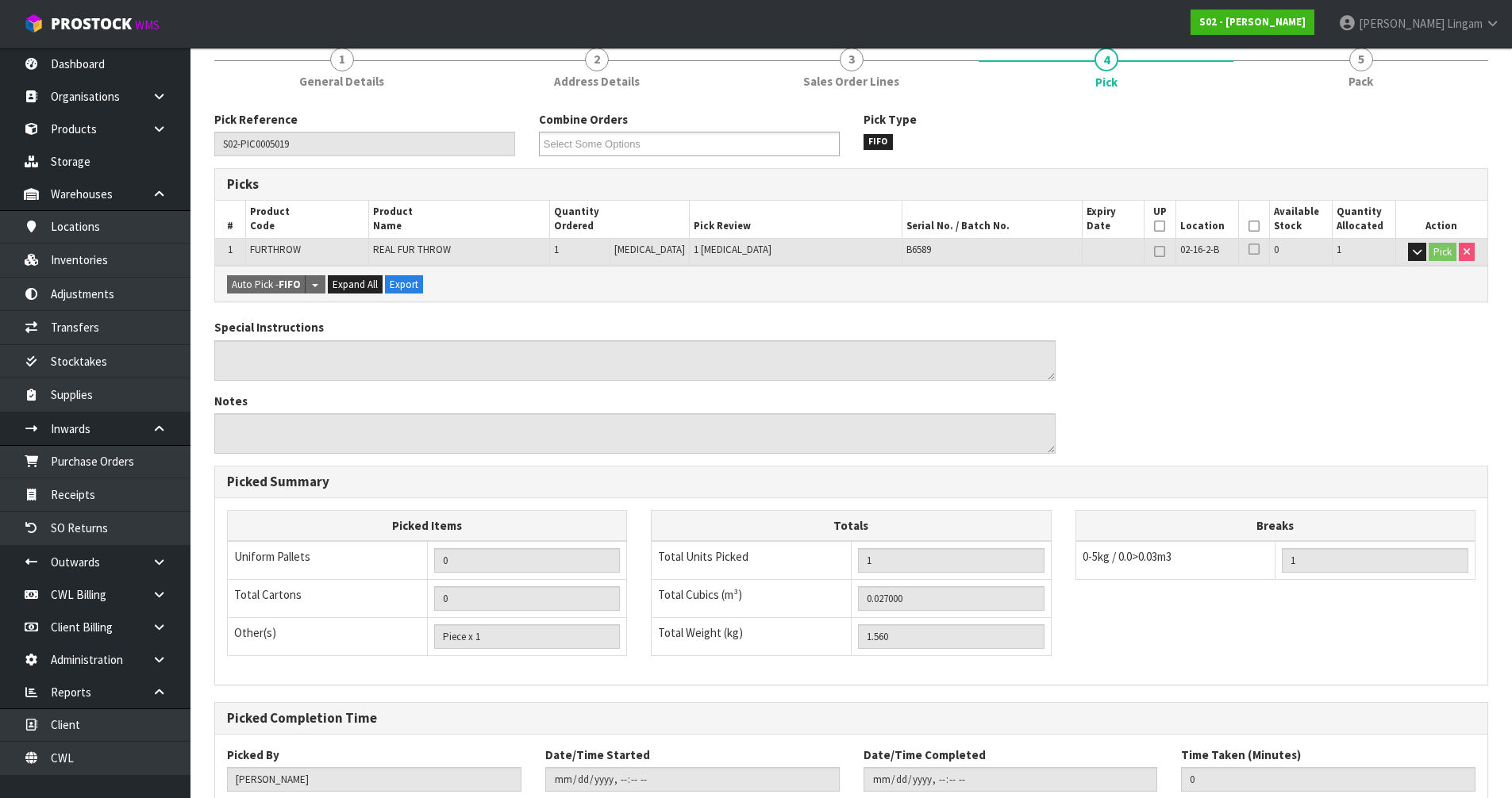
scroll to position [0, 0]
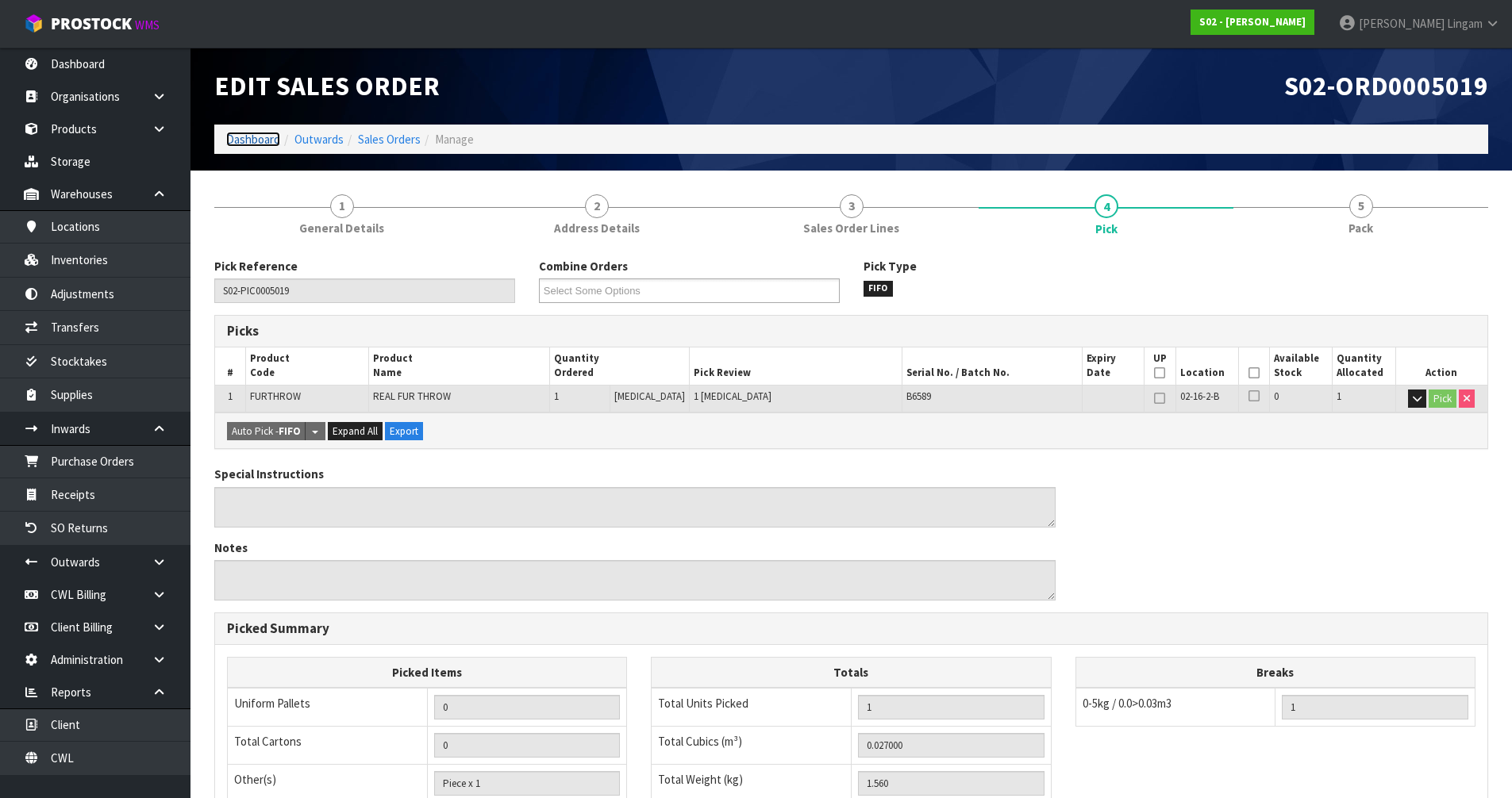
click at [244, 145] on link "Dashboard" at bounding box center [253, 139] width 54 height 15
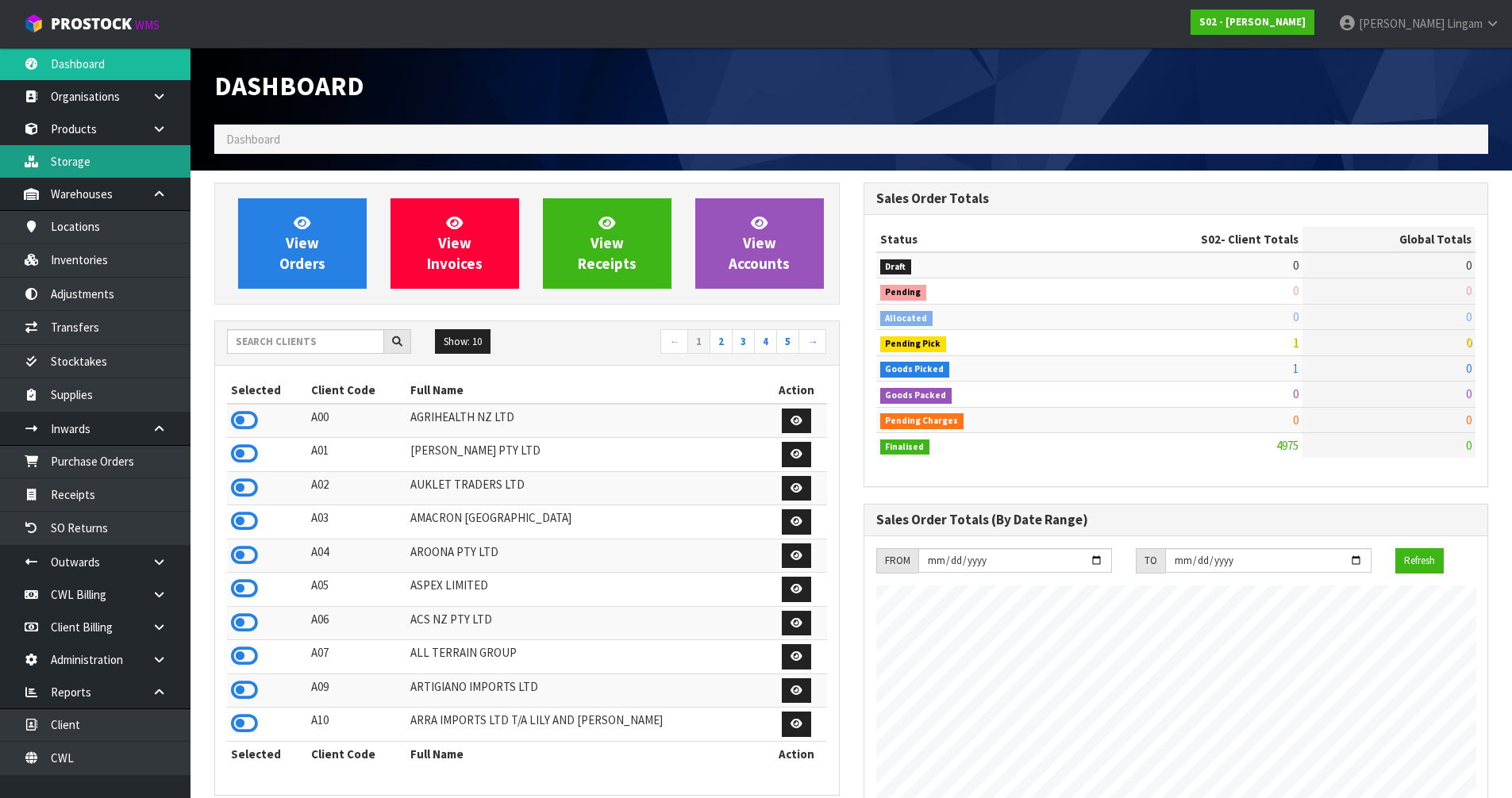
scroll to position [1151, 648]
click at [305, 344] on input "text" at bounding box center [305, 341] width 157 height 24
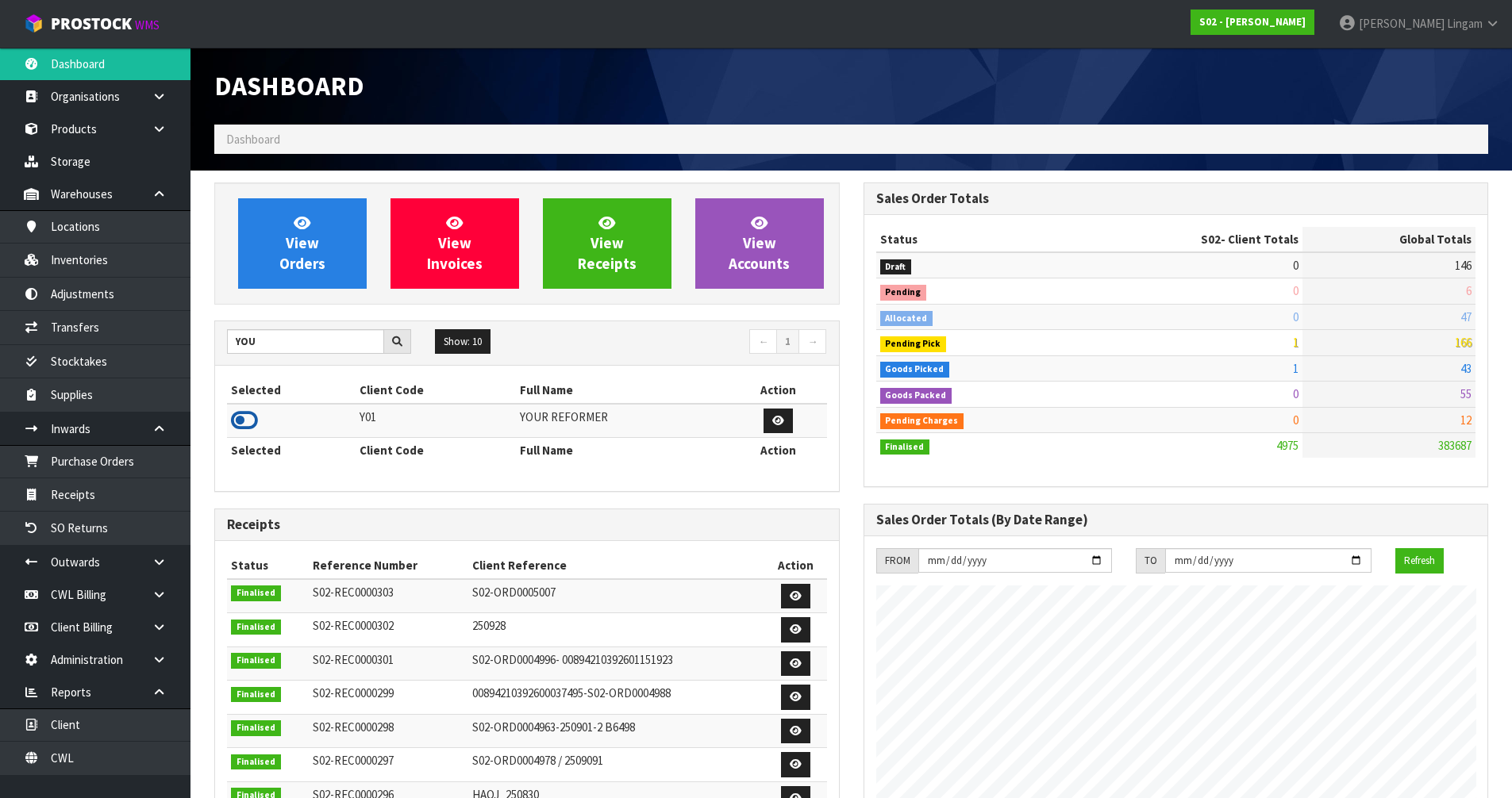
click at [246, 420] on icon at bounding box center [244, 420] width 27 height 24
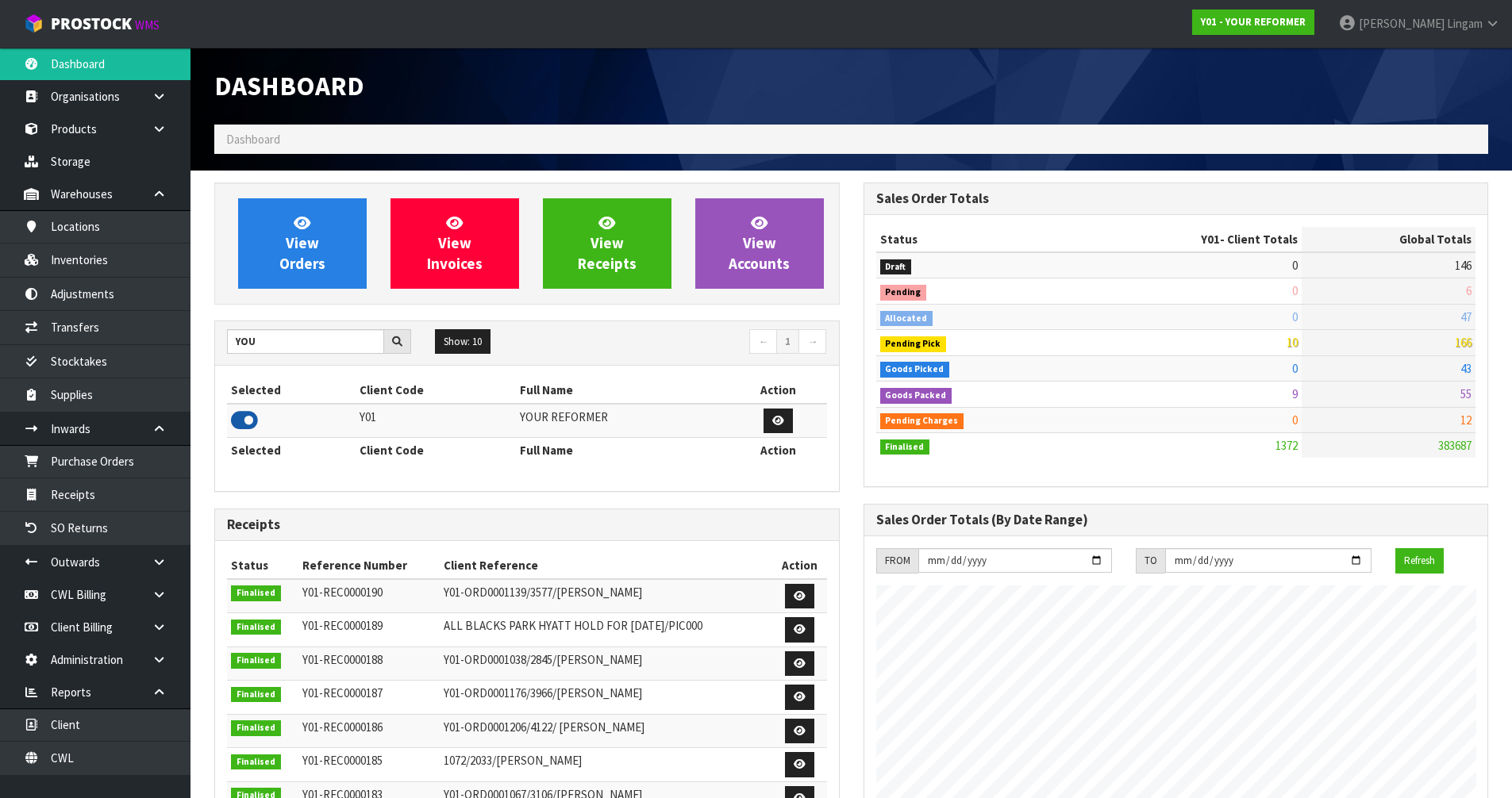
scroll to position [1074, 648]
drag, startPoint x: 215, startPoint y: 339, endPoint x: 176, endPoint y: 345, distance: 39.5
click at [176, 345] on body "Toggle navigation ProStock WMS Y01 - YOUR REFORMER [PERSON_NAME] Logout Dashboa…" at bounding box center [756, 399] width 1512 height 798
click at [244, 425] on icon at bounding box center [244, 420] width 27 height 24
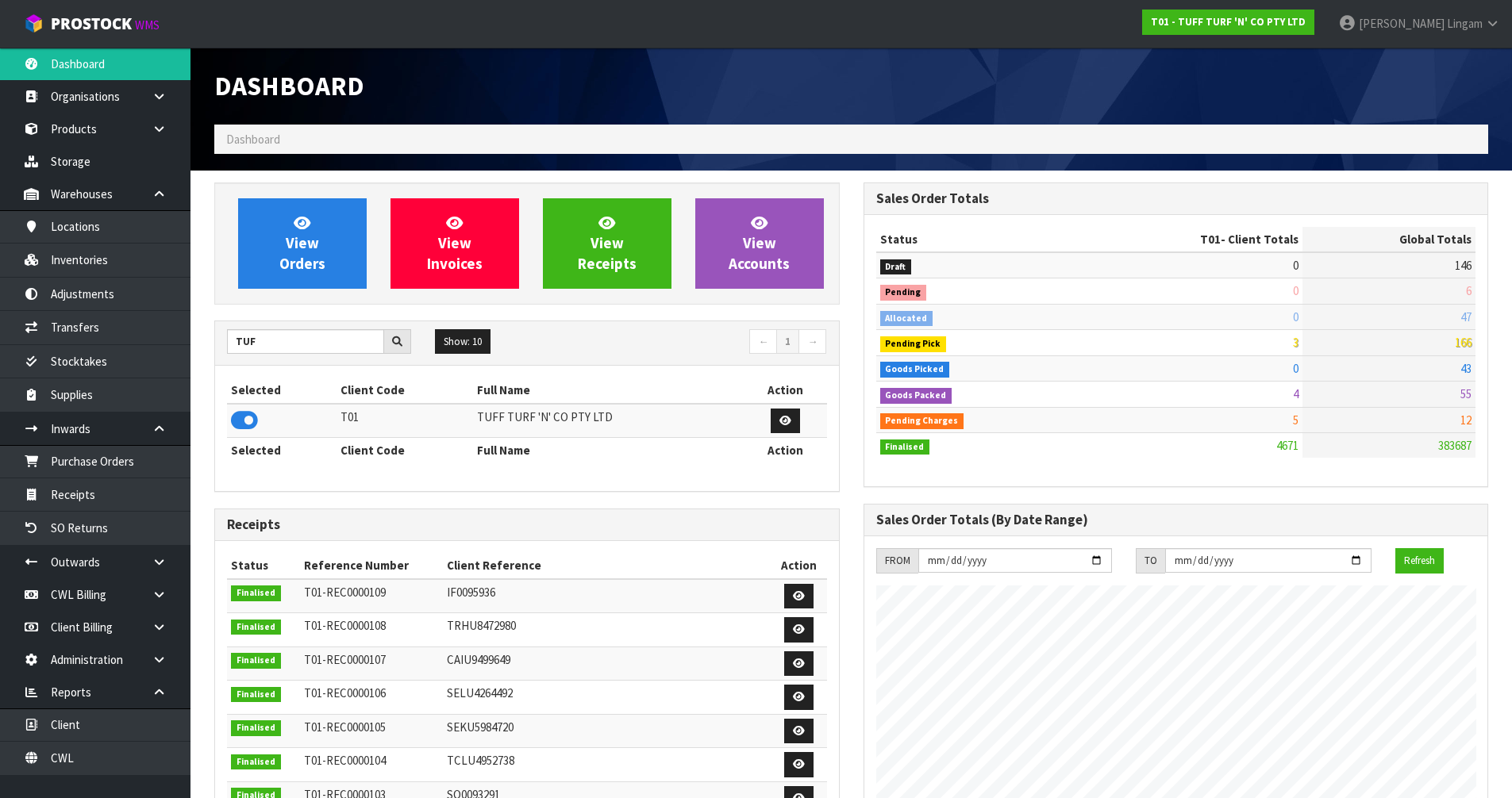
scroll to position [1202, 648]
click at [330, 342] on input "TUF" at bounding box center [305, 341] width 157 height 24
type input "T"
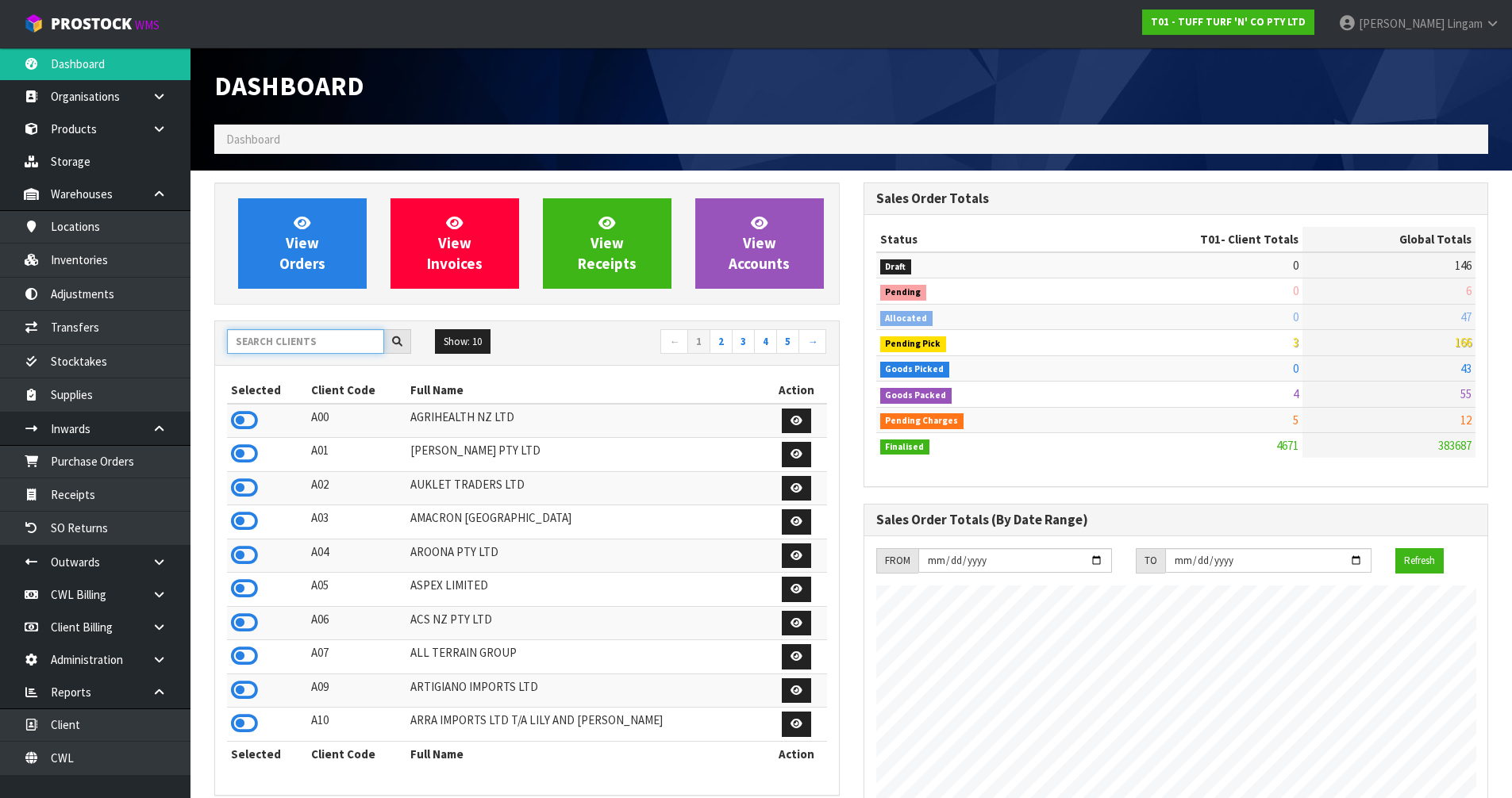
click at [329, 342] on input "text" at bounding box center [305, 341] width 157 height 24
click at [268, 344] on input "text" at bounding box center [305, 341] width 157 height 24
click at [316, 339] on input "text" at bounding box center [305, 341] width 157 height 24
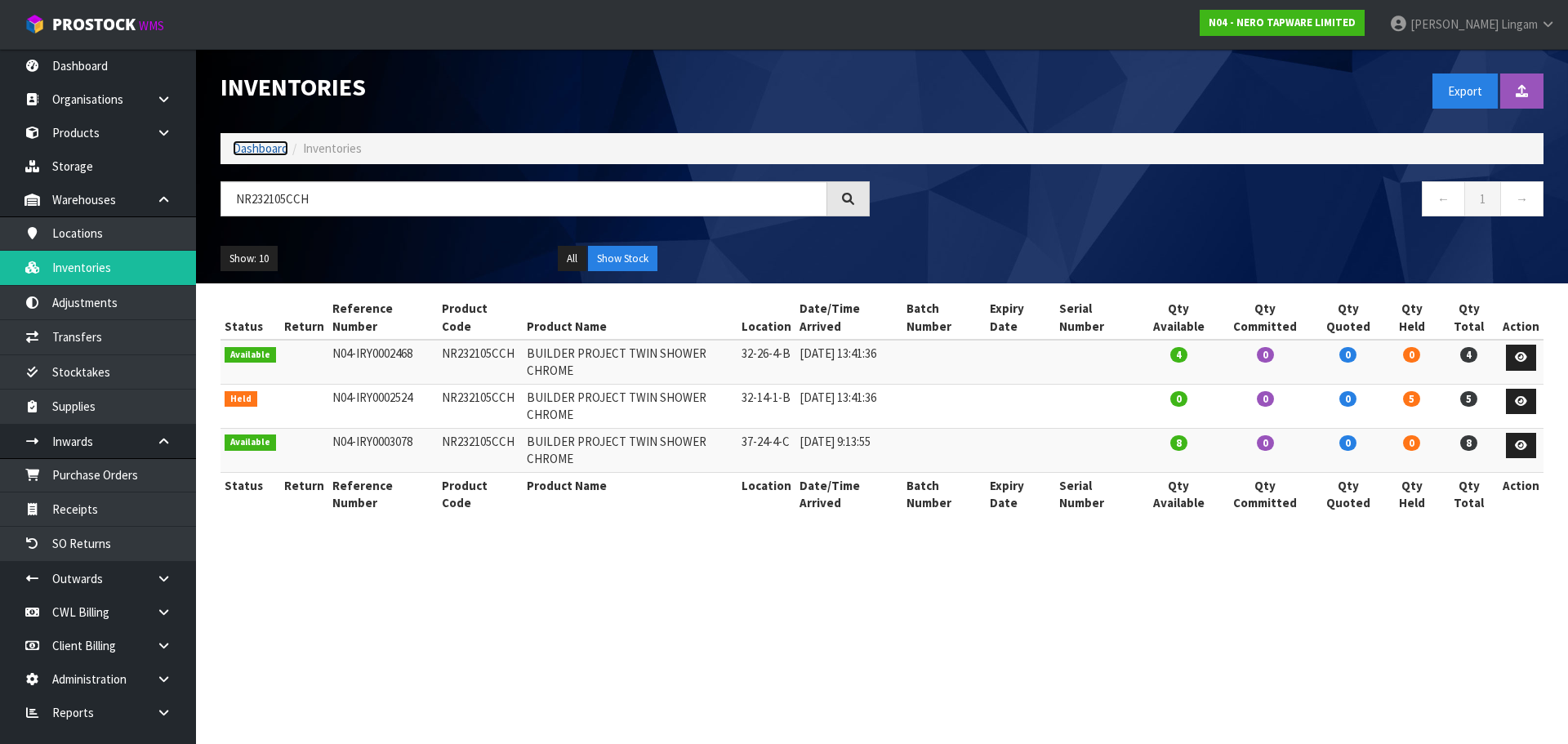
click at [245, 152] on link "Dashboard" at bounding box center [261, 148] width 55 height 16
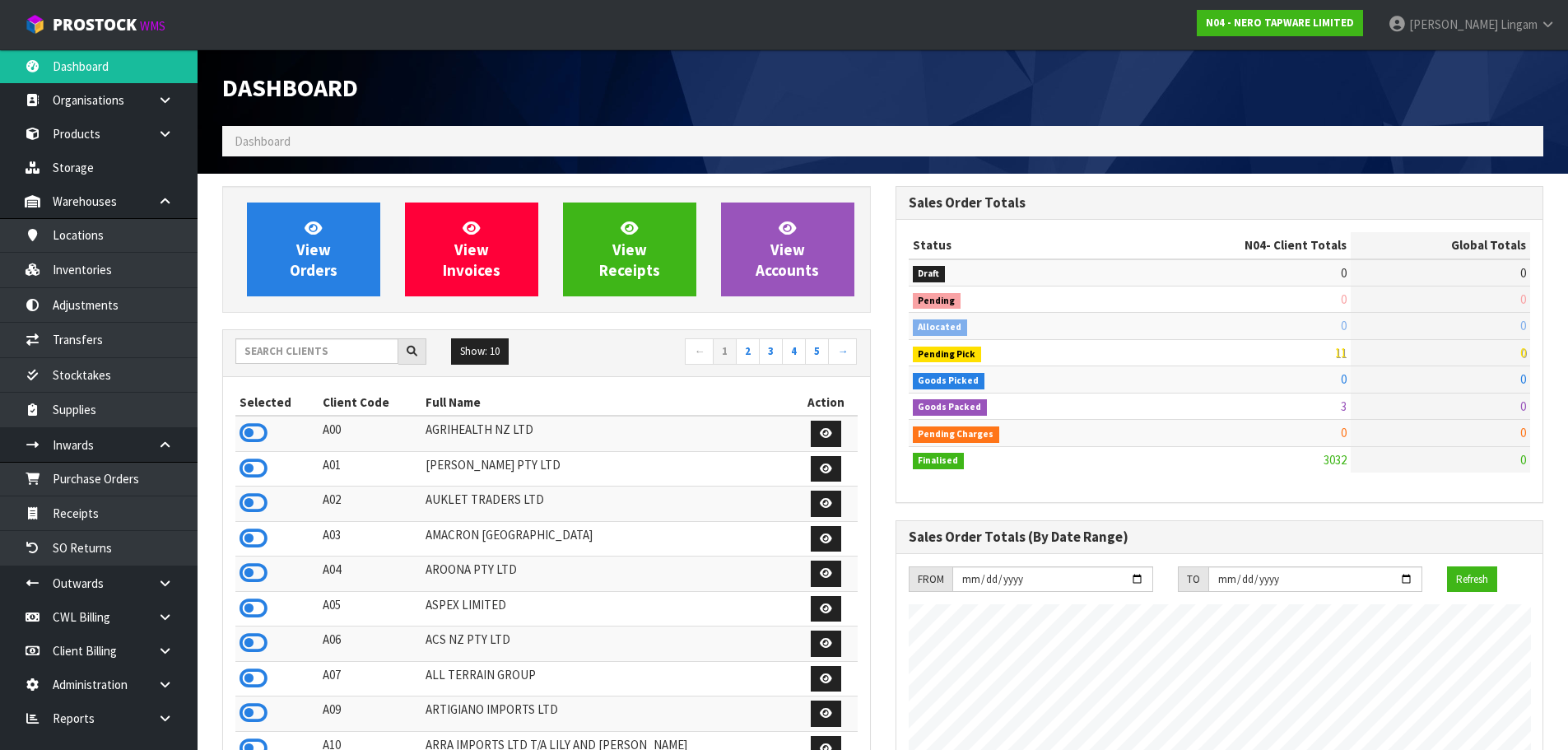
scroll to position [1283, 672]
